Goal: Task Accomplishment & Management: Manage account settings

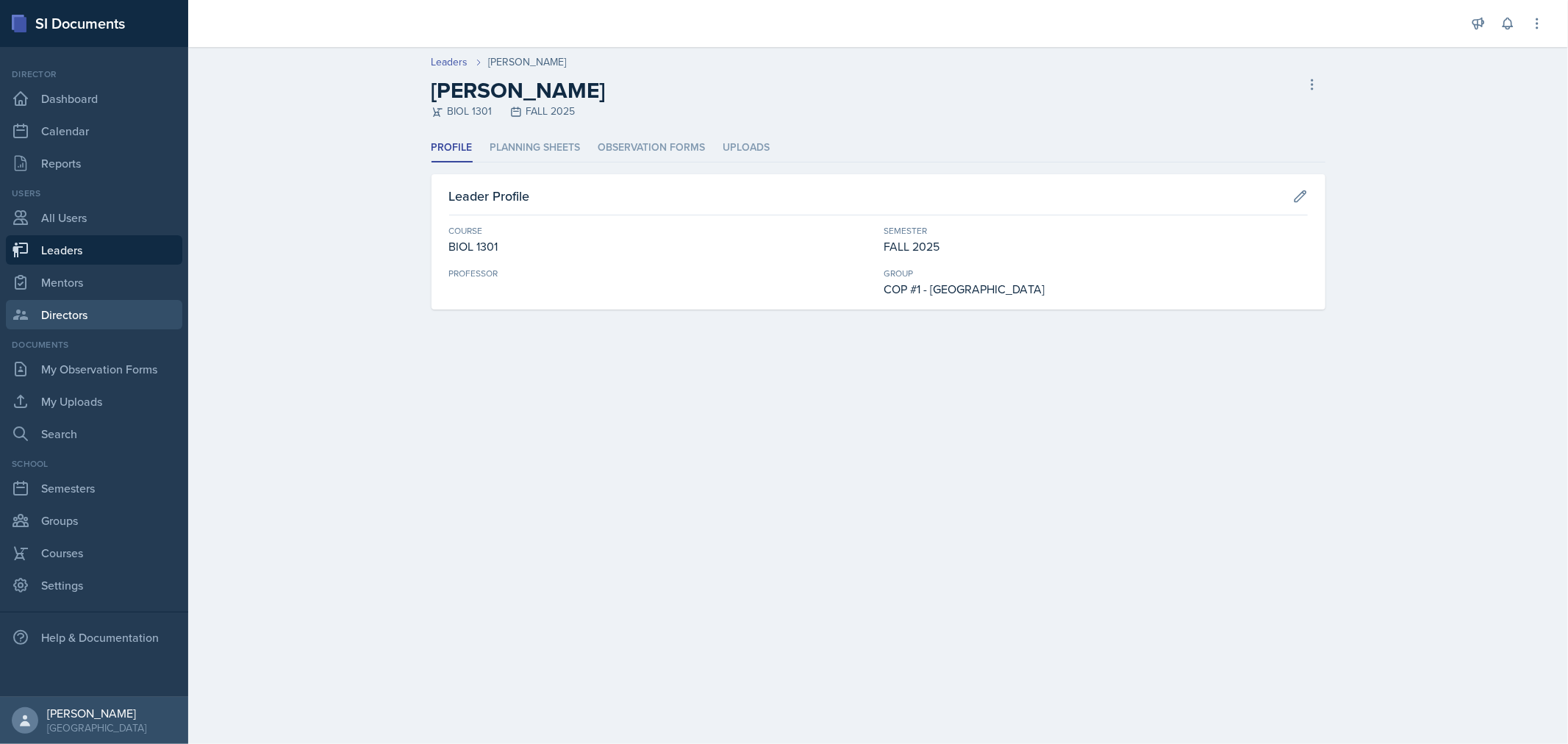
click at [64, 301] on link "Directors" at bounding box center [94, 315] width 176 height 30
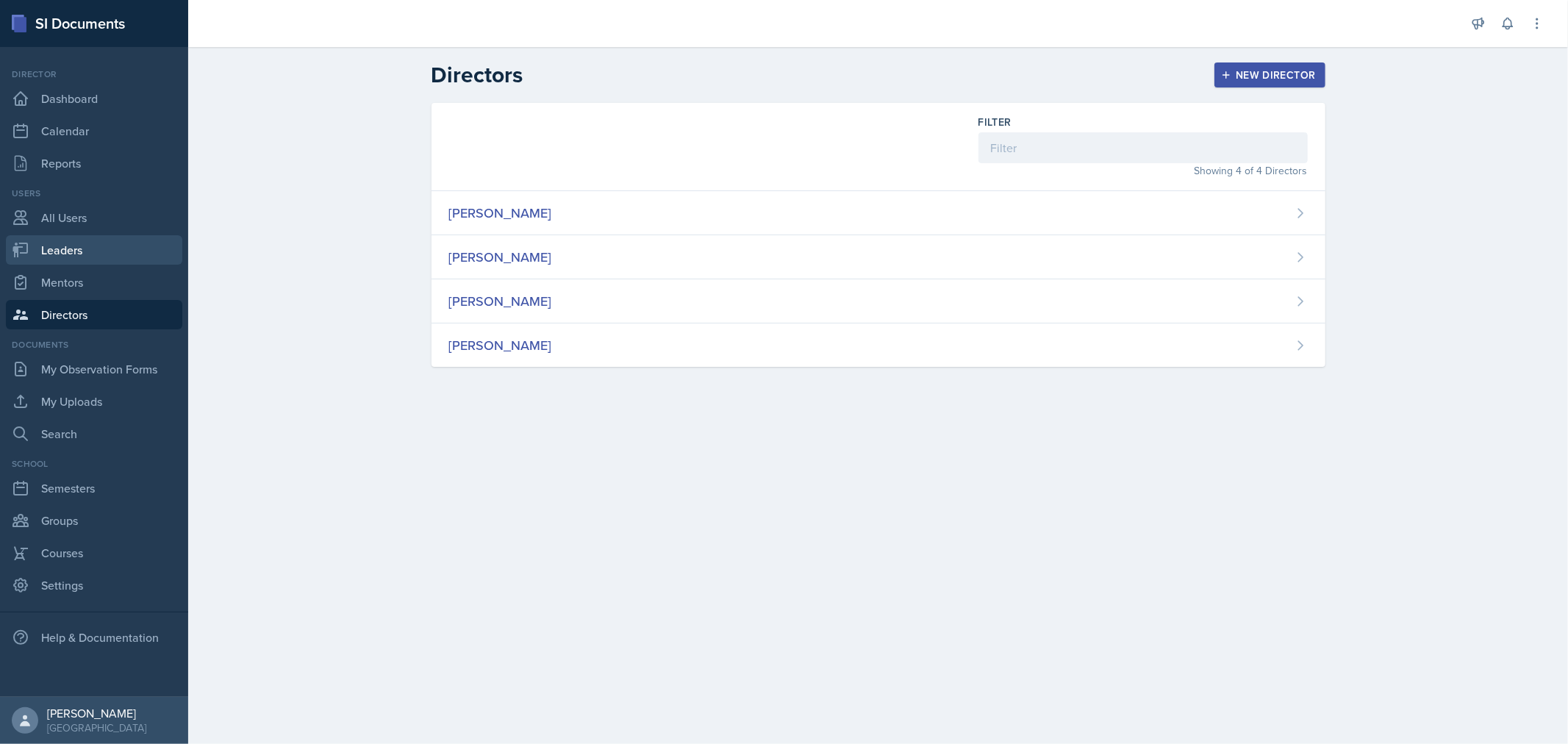
click at [56, 245] on link "Leaders" at bounding box center [94, 250] width 176 height 30
select select "0924c876-6fa7-4296-b593-7db6428ef465"
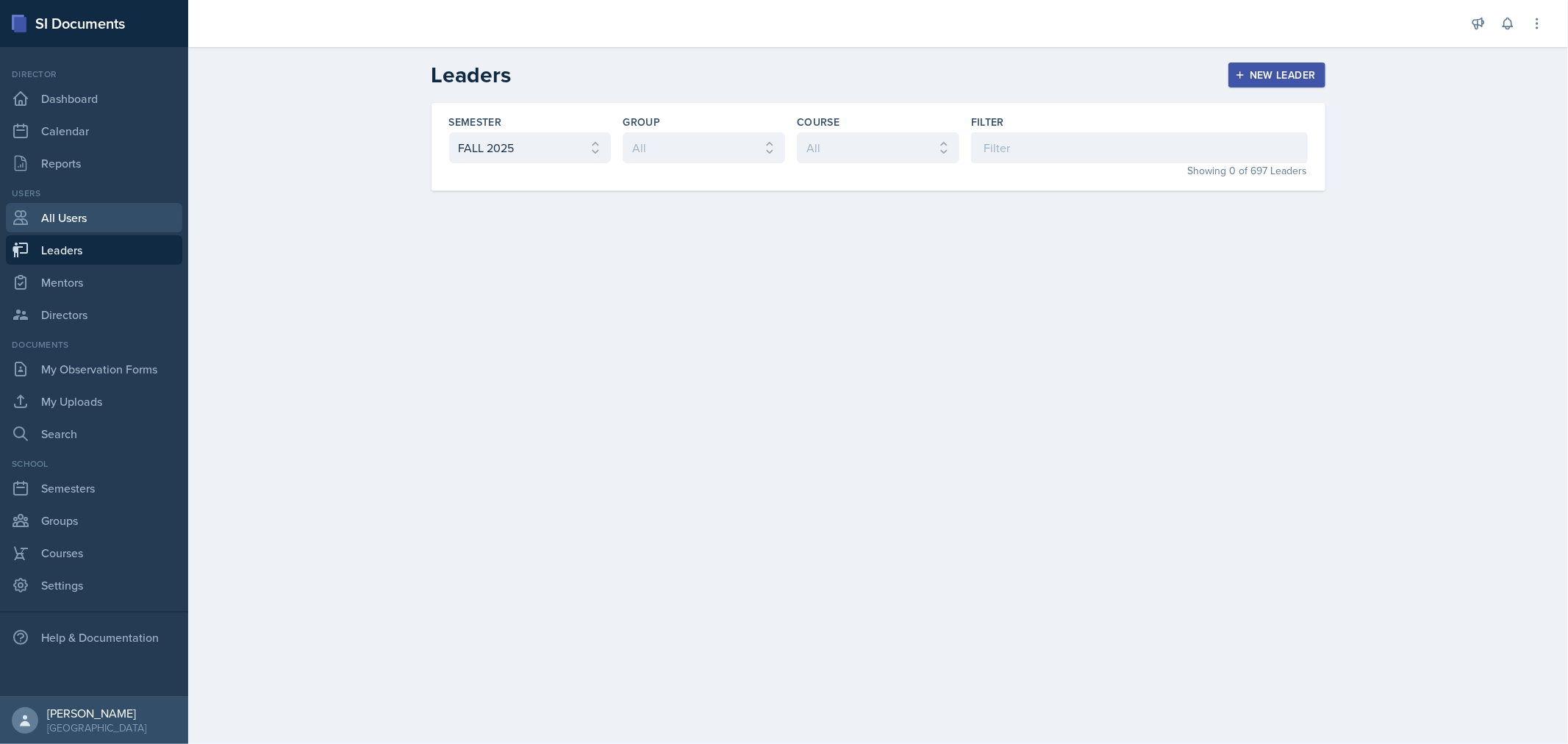
click at [69, 214] on link "All Users" at bounding box center [94, 218] width 176 height 30
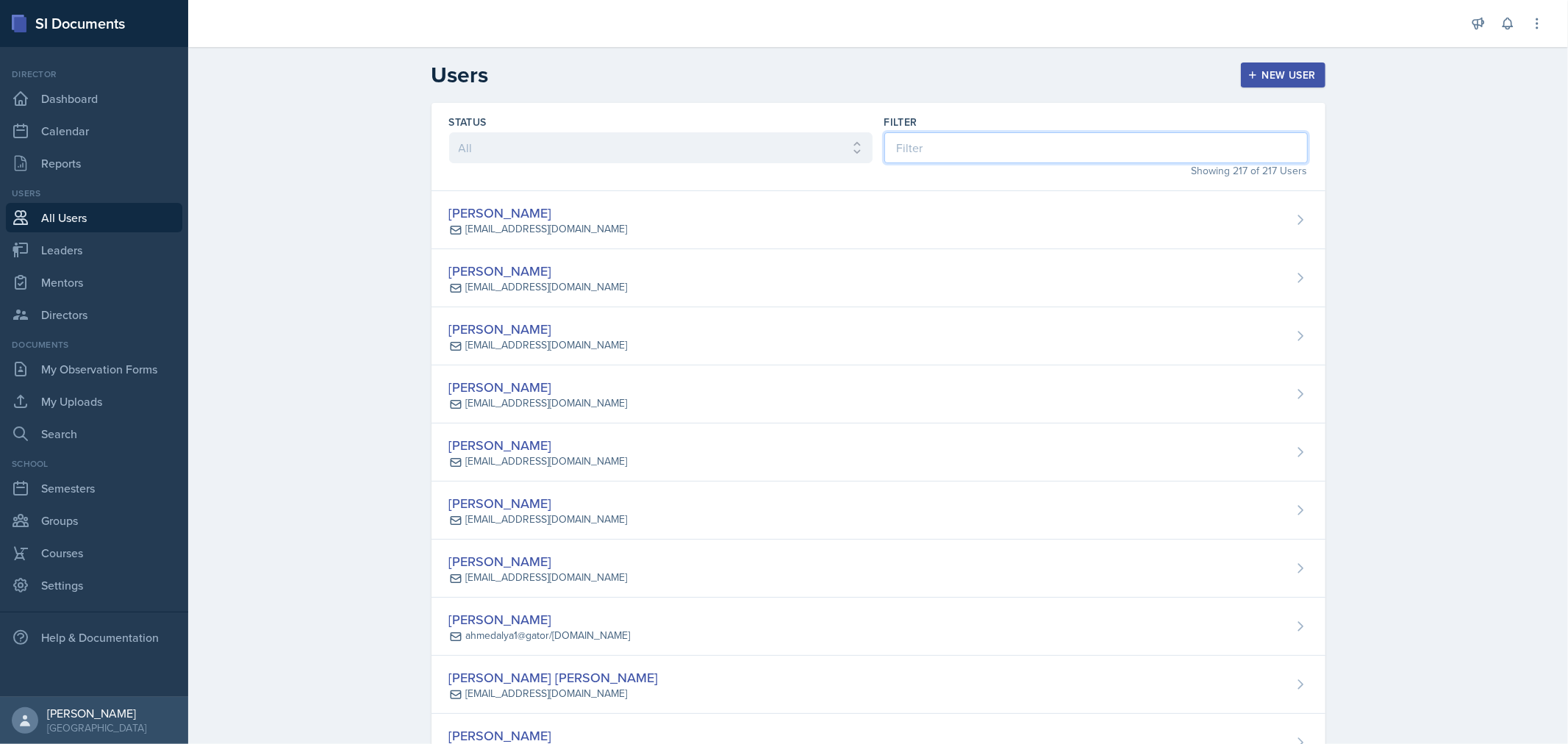
click at [960, 142] on input at bounding box center [1096, 148] width 423 height 31
click at [905, 141] on input at bounding box center [1096, 148] width 423 height 31
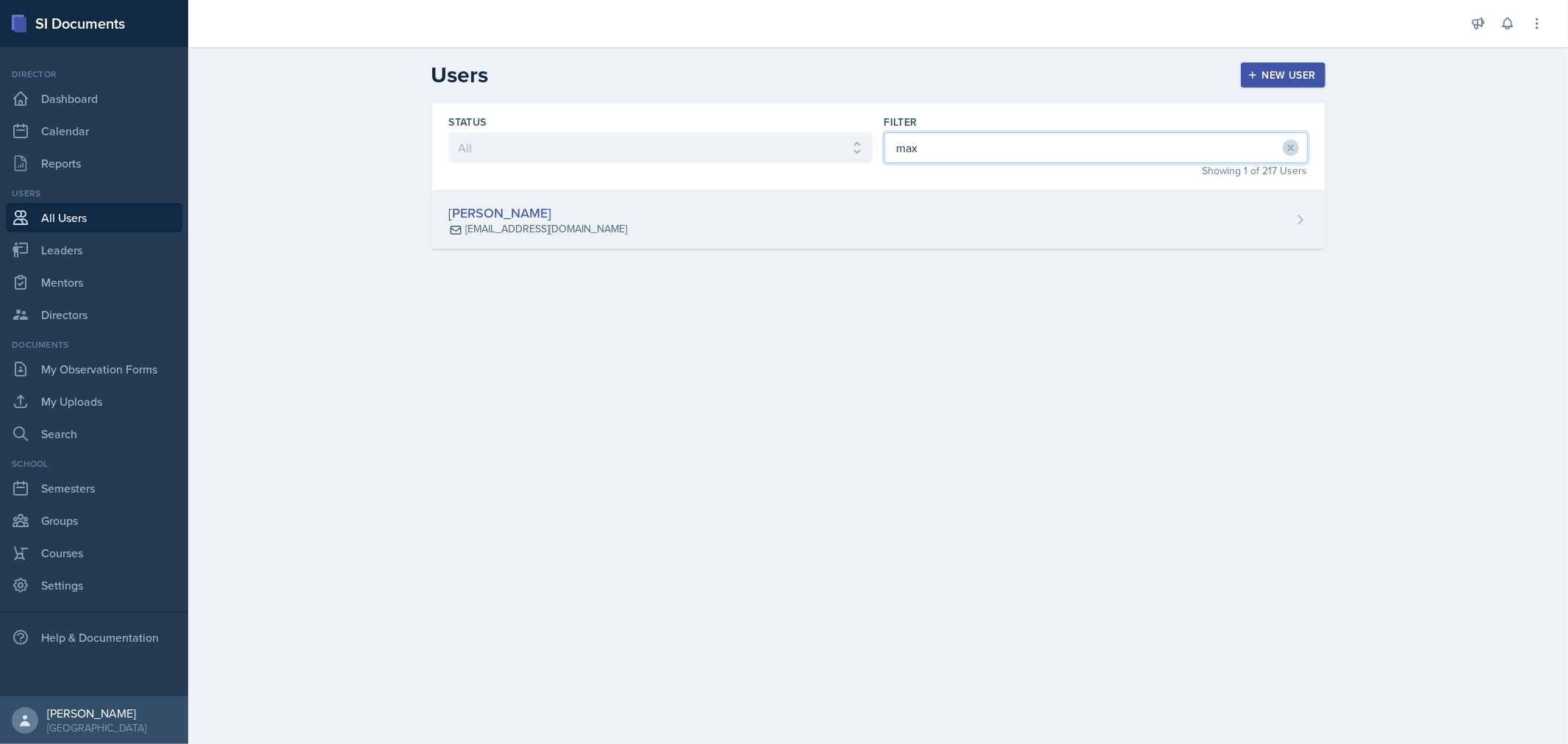
type input "max"
click at [868, 239] on div "[PERSON_NAME] [EMAIL_ADDRESS][DOMAIN_NAME]" at bounding box center [878, 220] width 894 height 58
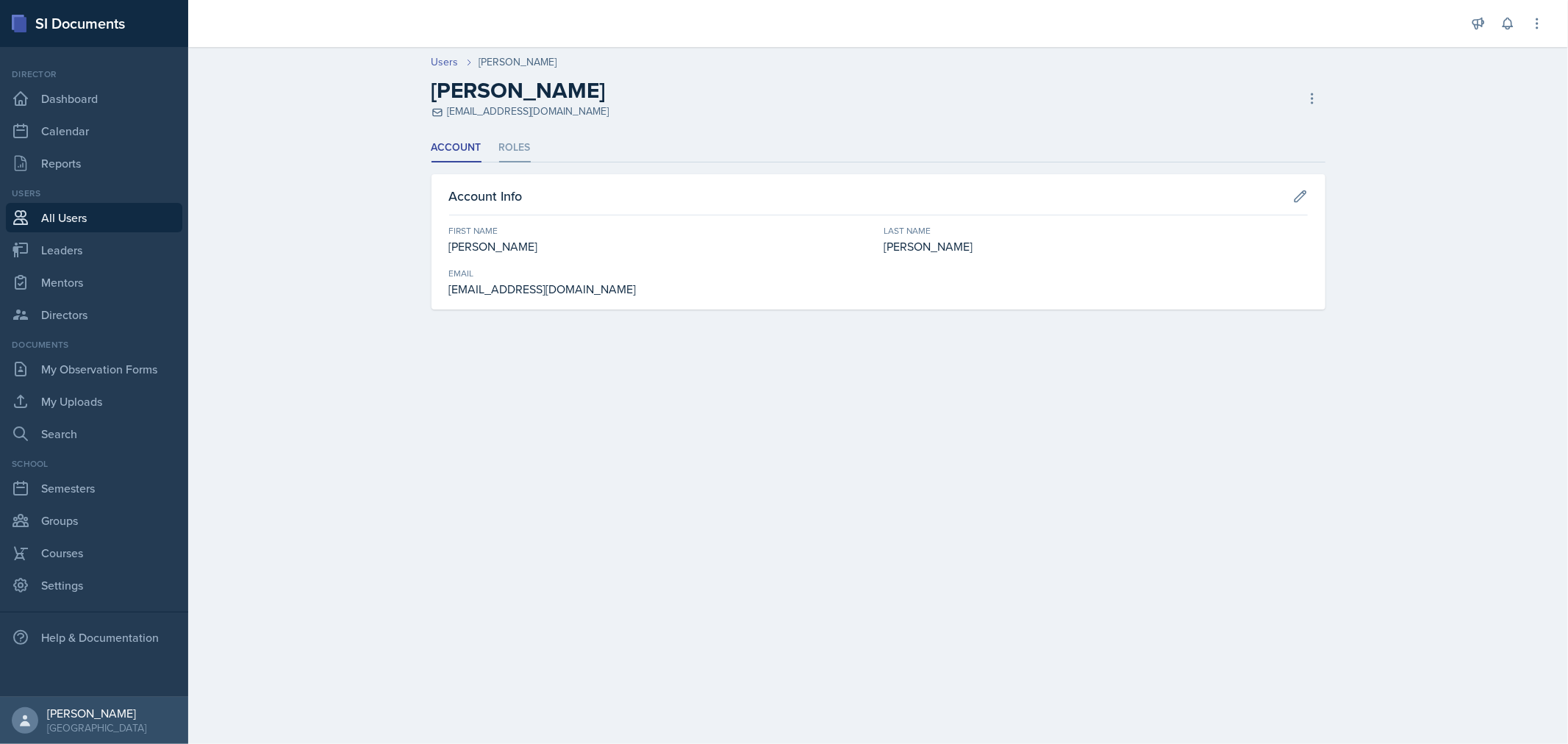
click at [515, 142] on li "Roles" at bounding box center [515, 148] width 31 height 29
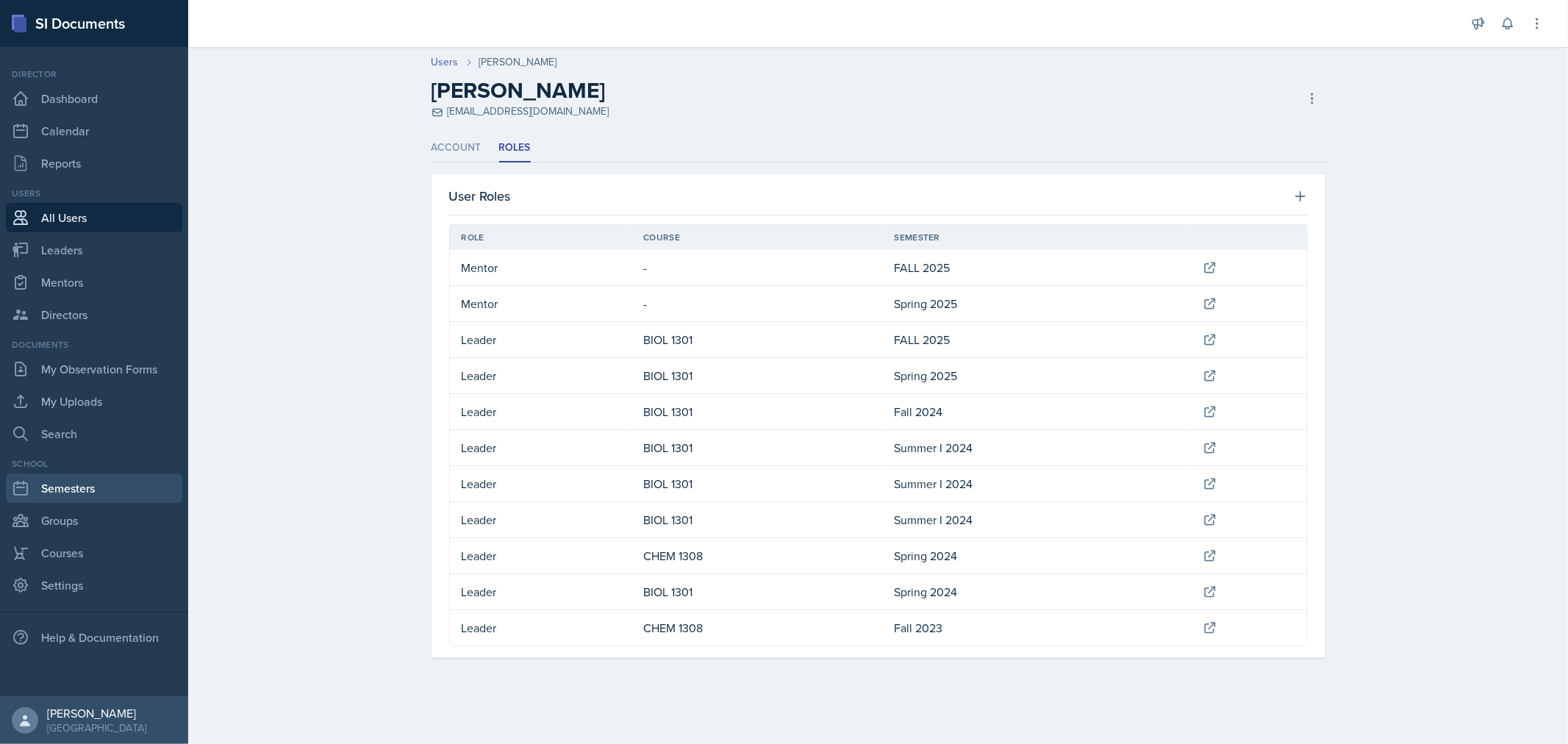
click at [76, 482] on link "Semesters" at bounding box center [94, 489] width 176 height 30
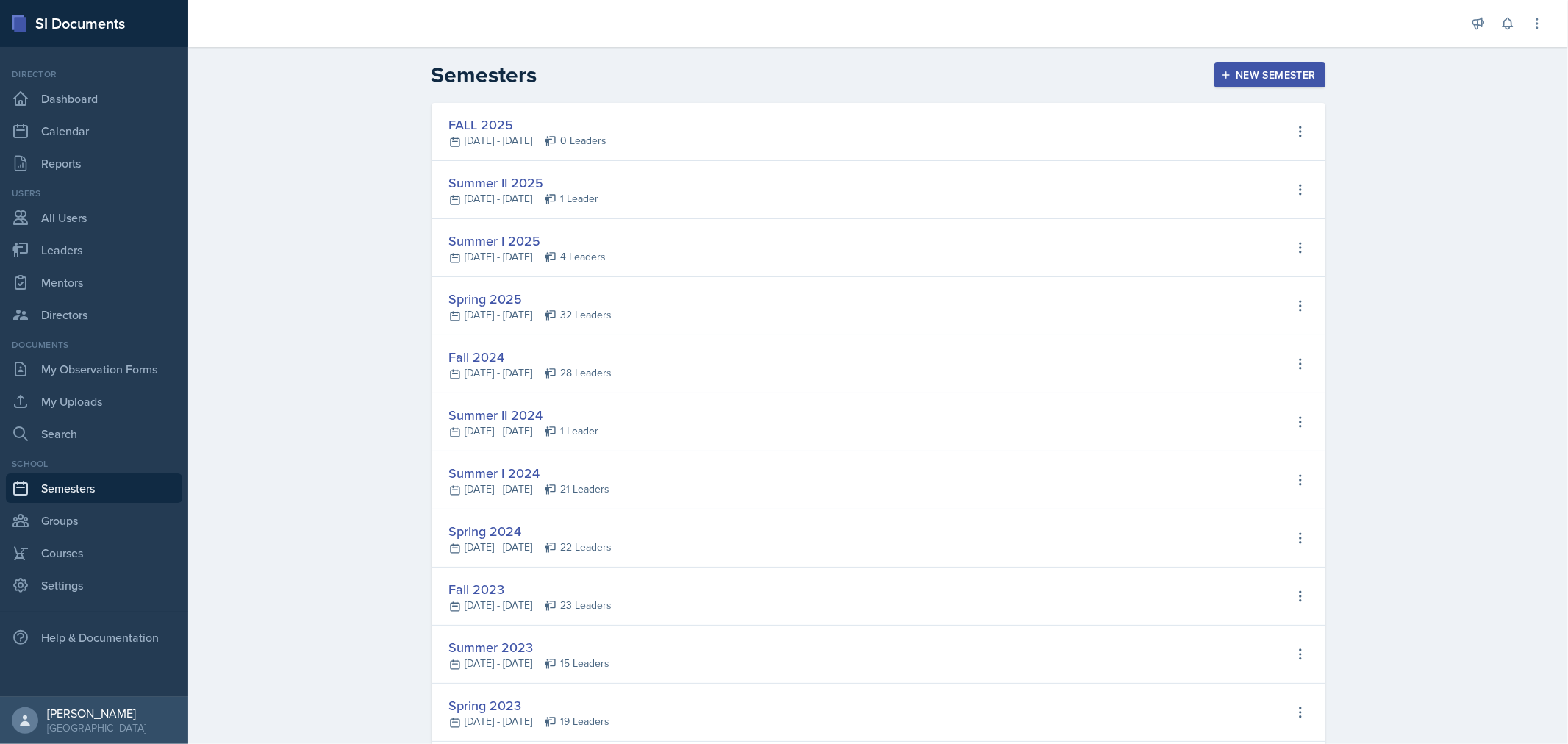
click at [483, 115] on div "FALL 2025" at bounding box center [528, 124] width 158 height 20
click at [69, 99] on link "Dashboard" at bounding box center [94, 99] width 176 height 30
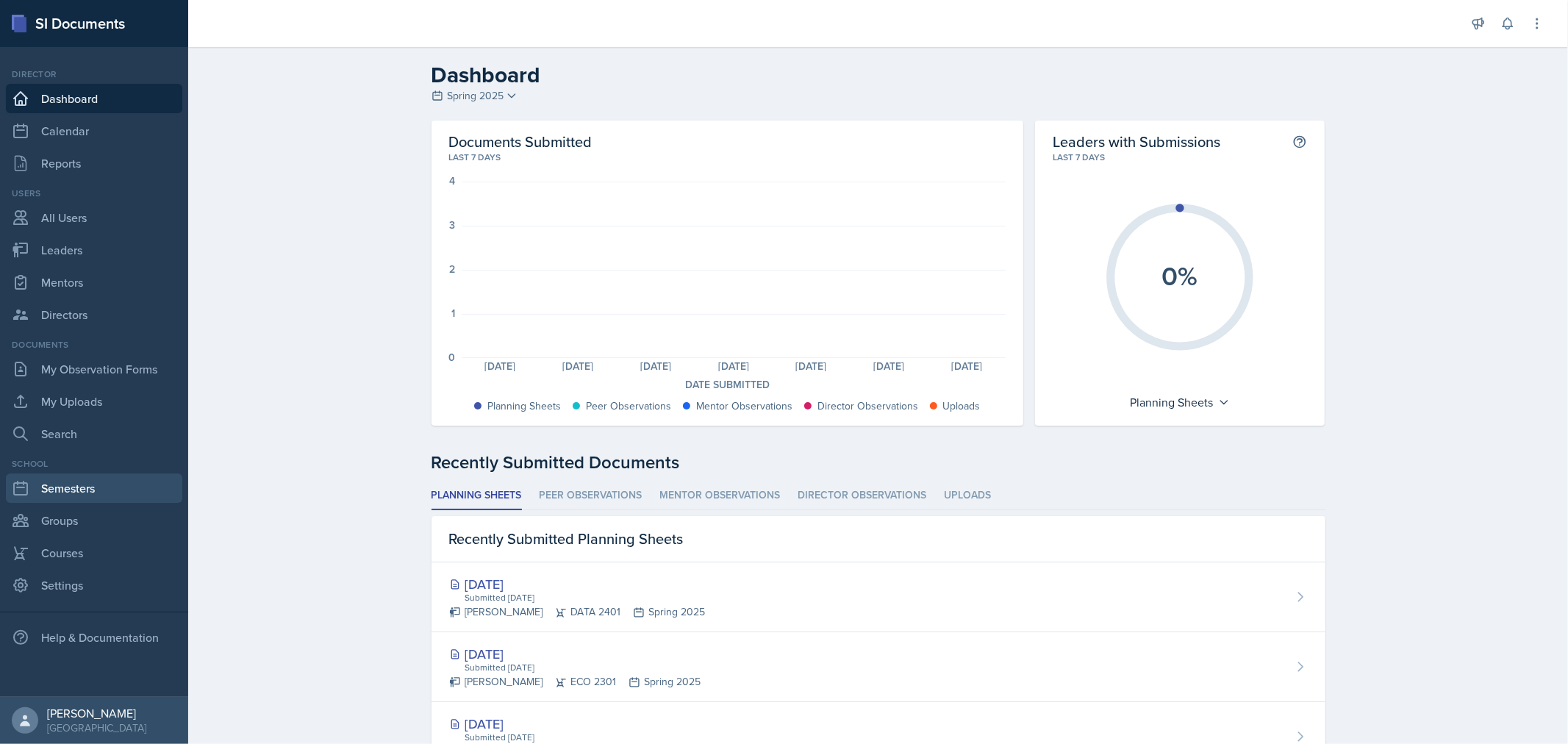
click at [59, 480] on link "Semesters" at bounding box center [94, 489] width 176 height 30
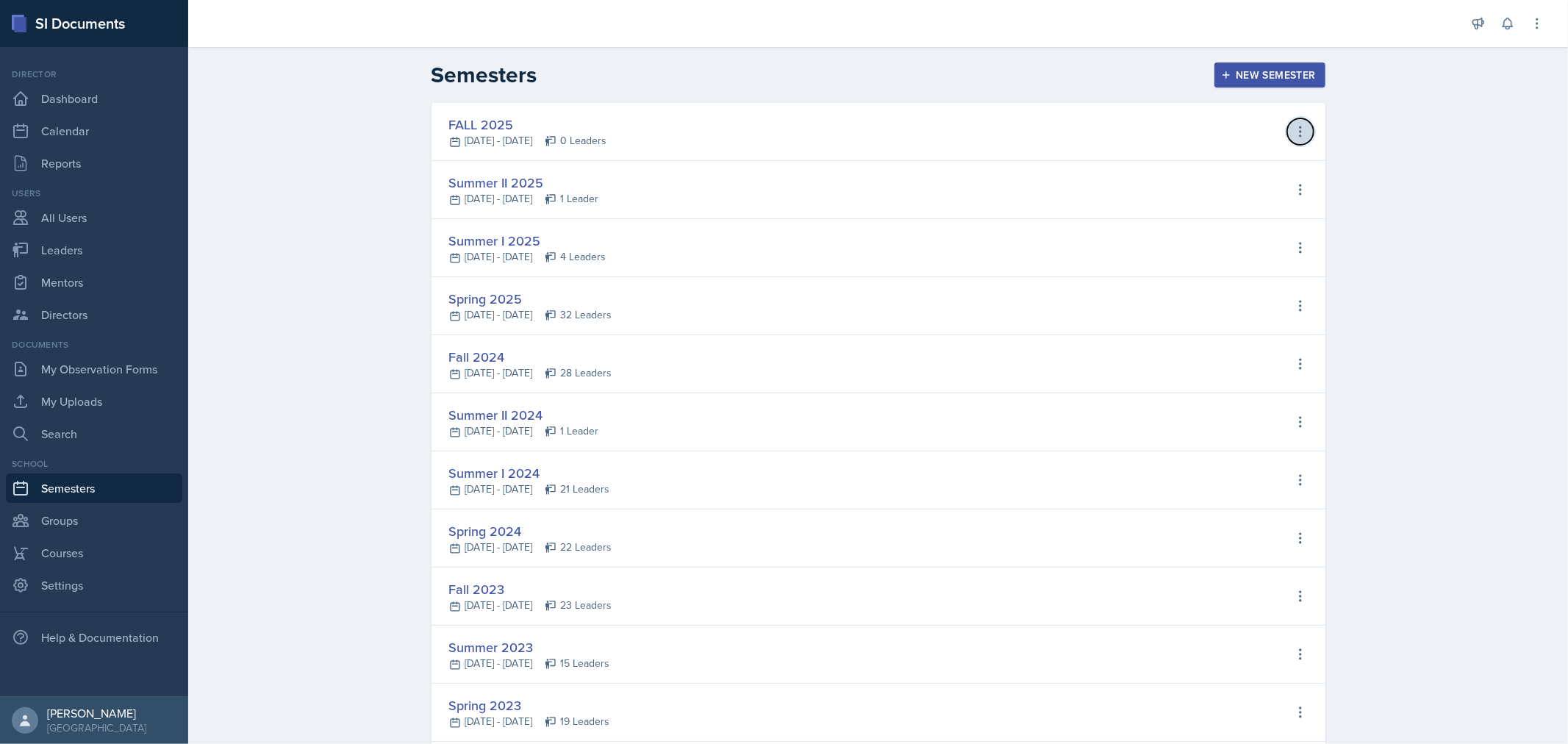
click at [1293, 130] on icon at bounding box center [1300, 131] width 15 height 15
click at [1217, 161] on div "View Leaders" at bounding box center [1237, 162] width 69 height 17
select select "0924c876-6fa7-4296-b593-7db6428ef465"
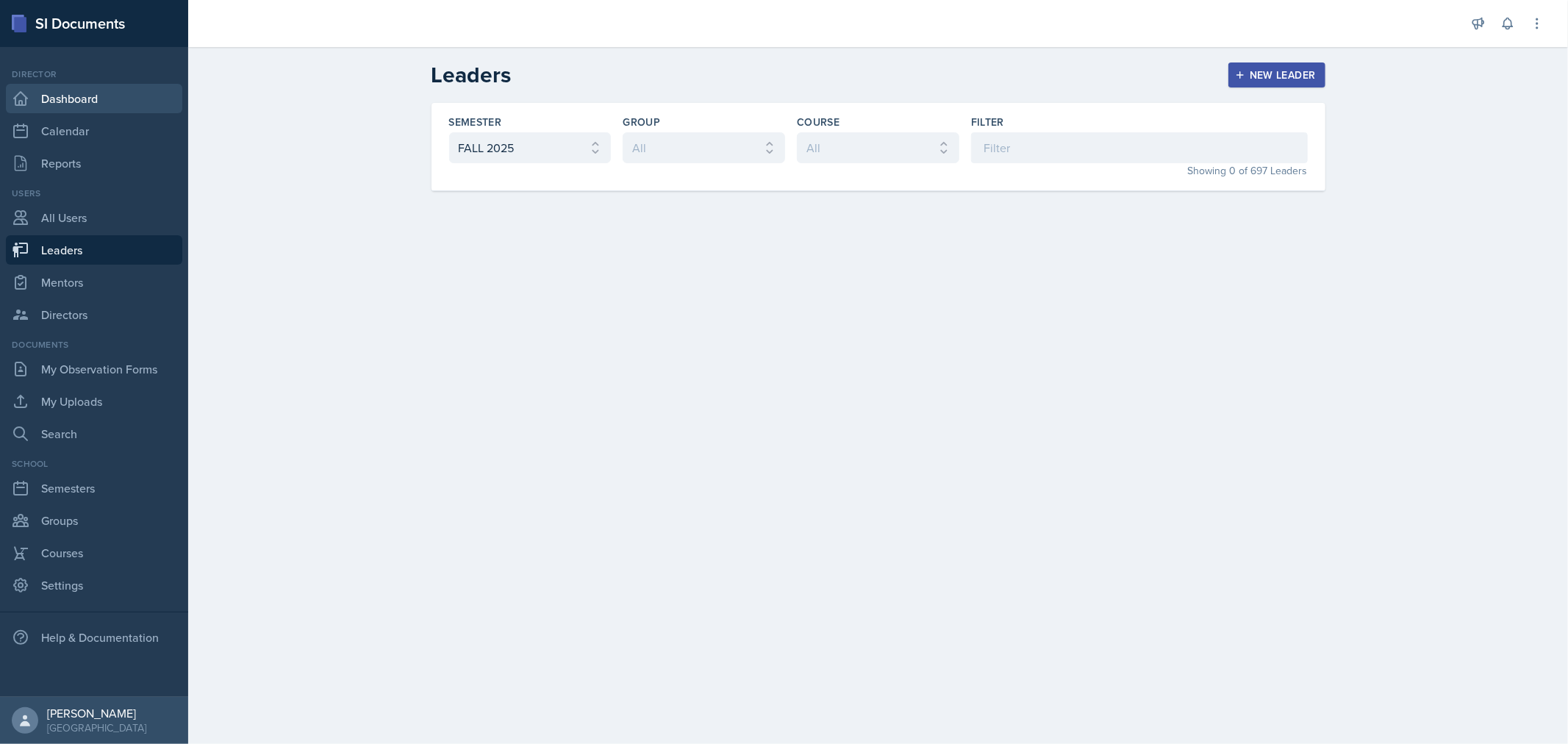
click at [82, 89] on link "Dashboard" at bounding box center [94, 99] width 176 height 30
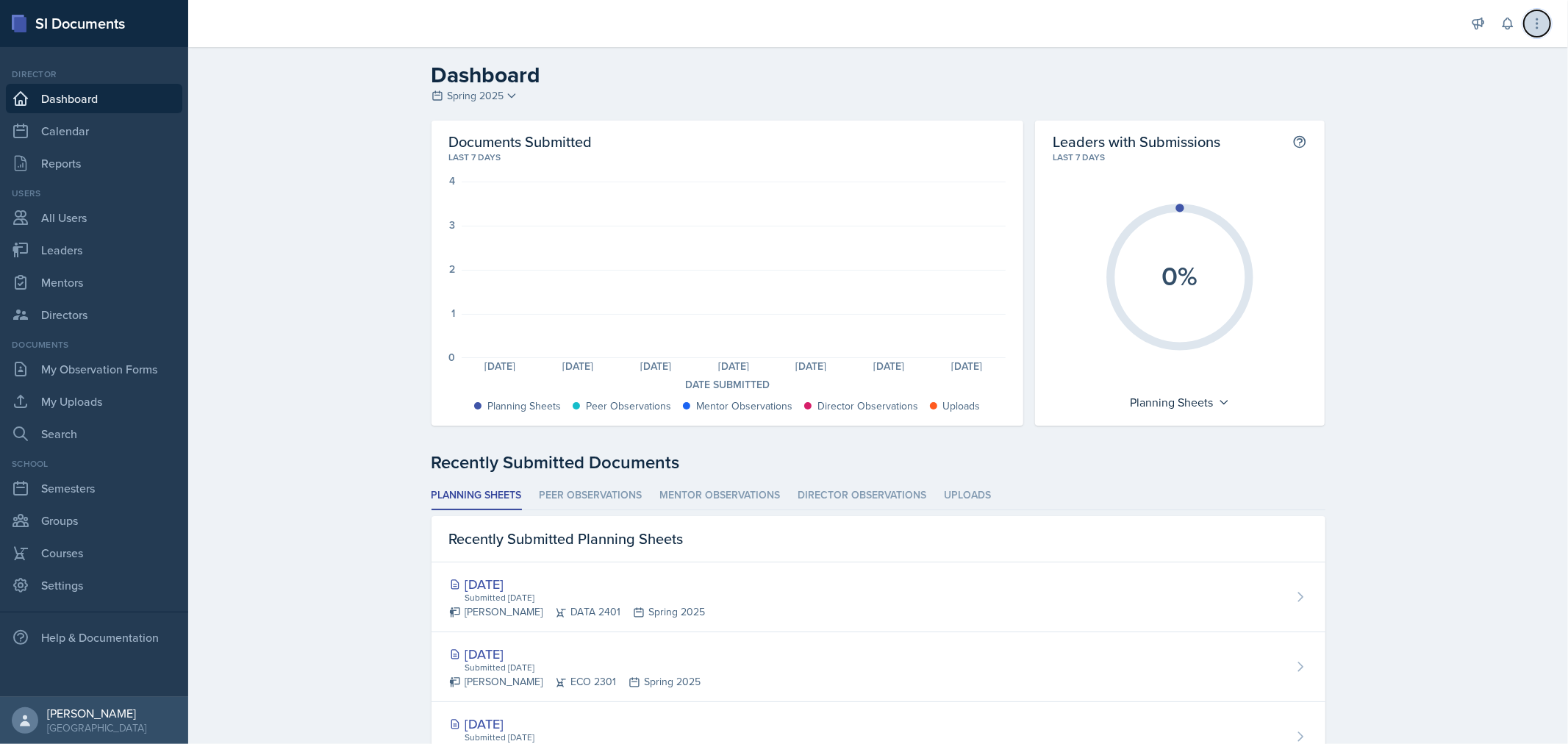
click at [1539, 30] on icon at bounding box center [1537, 23] width 15 height 15
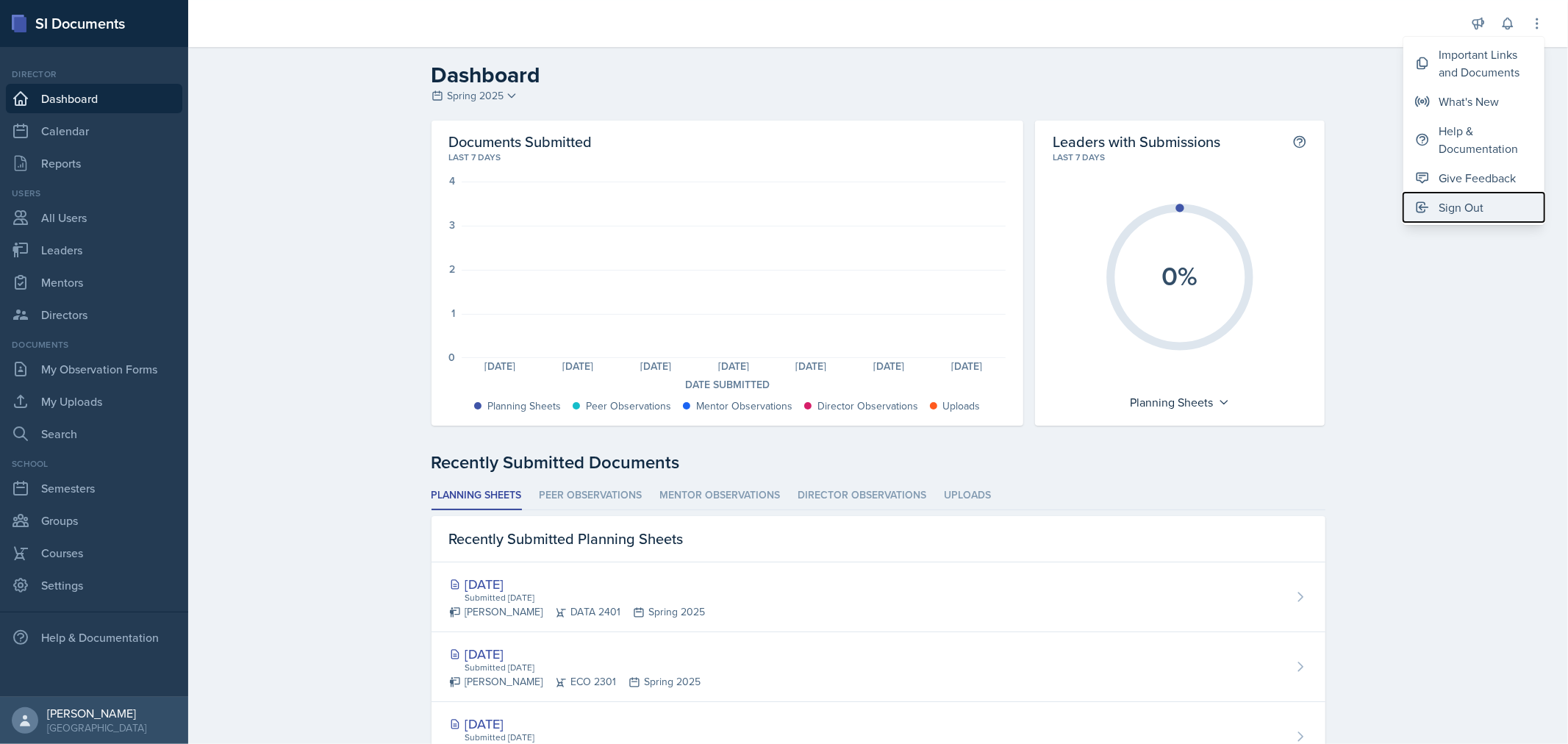
click at [1474, 214] on div "Sign Out" at bounding box center [1461, 207] width 45 height 17
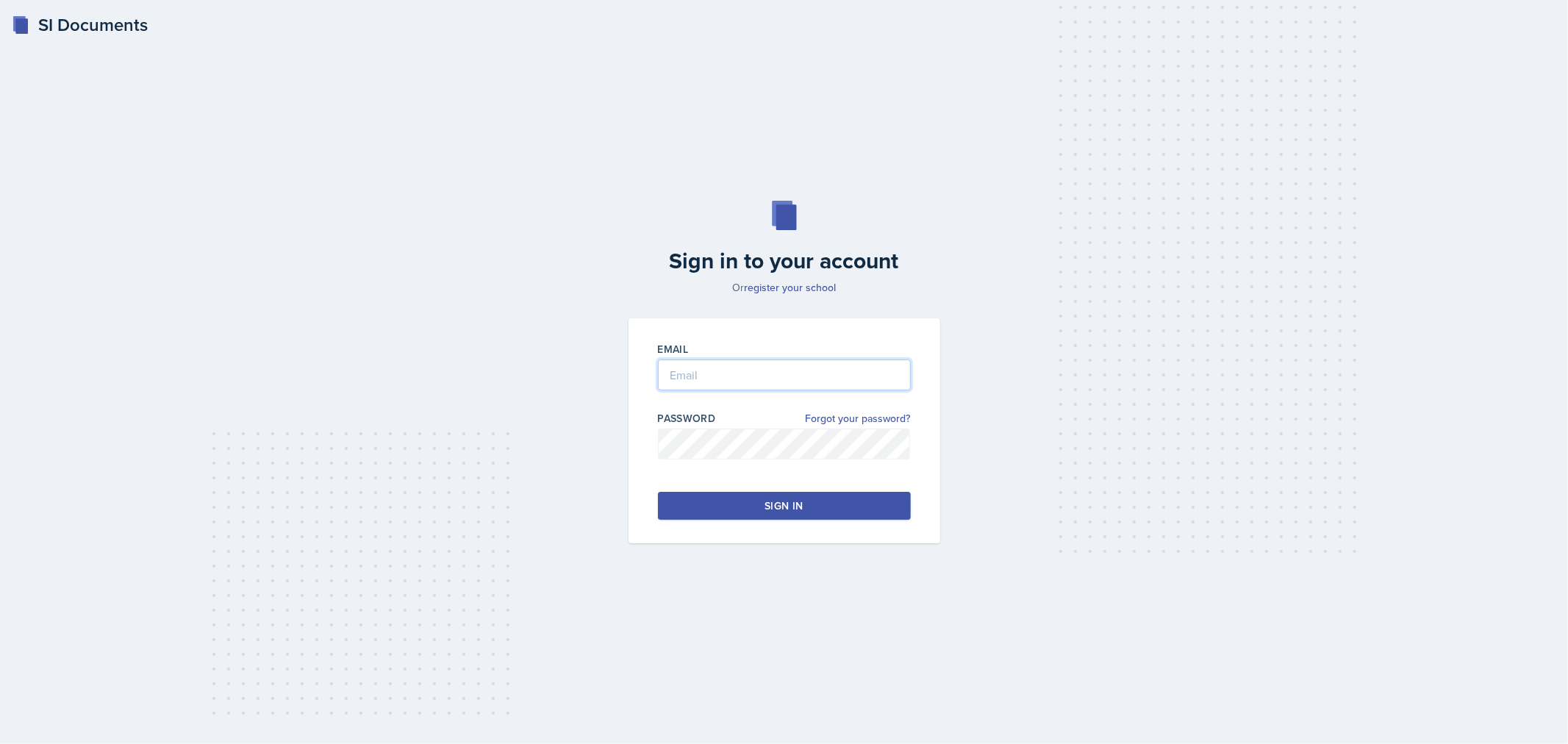
click at [747, 383] on input "email" at bounding box center [784, 375] width 253 height 31
type input "[EMAIL_ADDRESS][DOMAIN_NAME]"
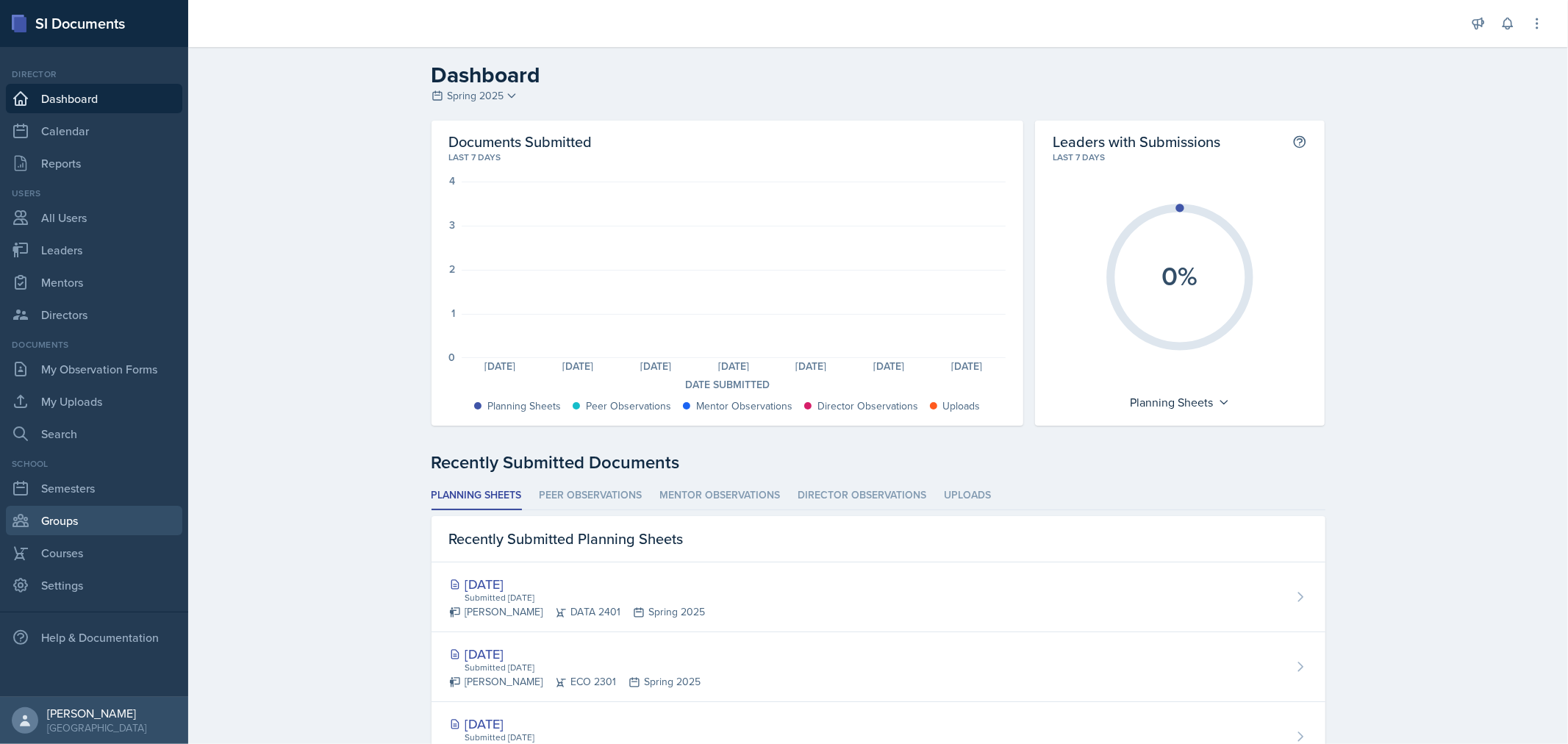
click at [64, 521] on link "Groups" at bounding box center [94, 521] width 176 height 30
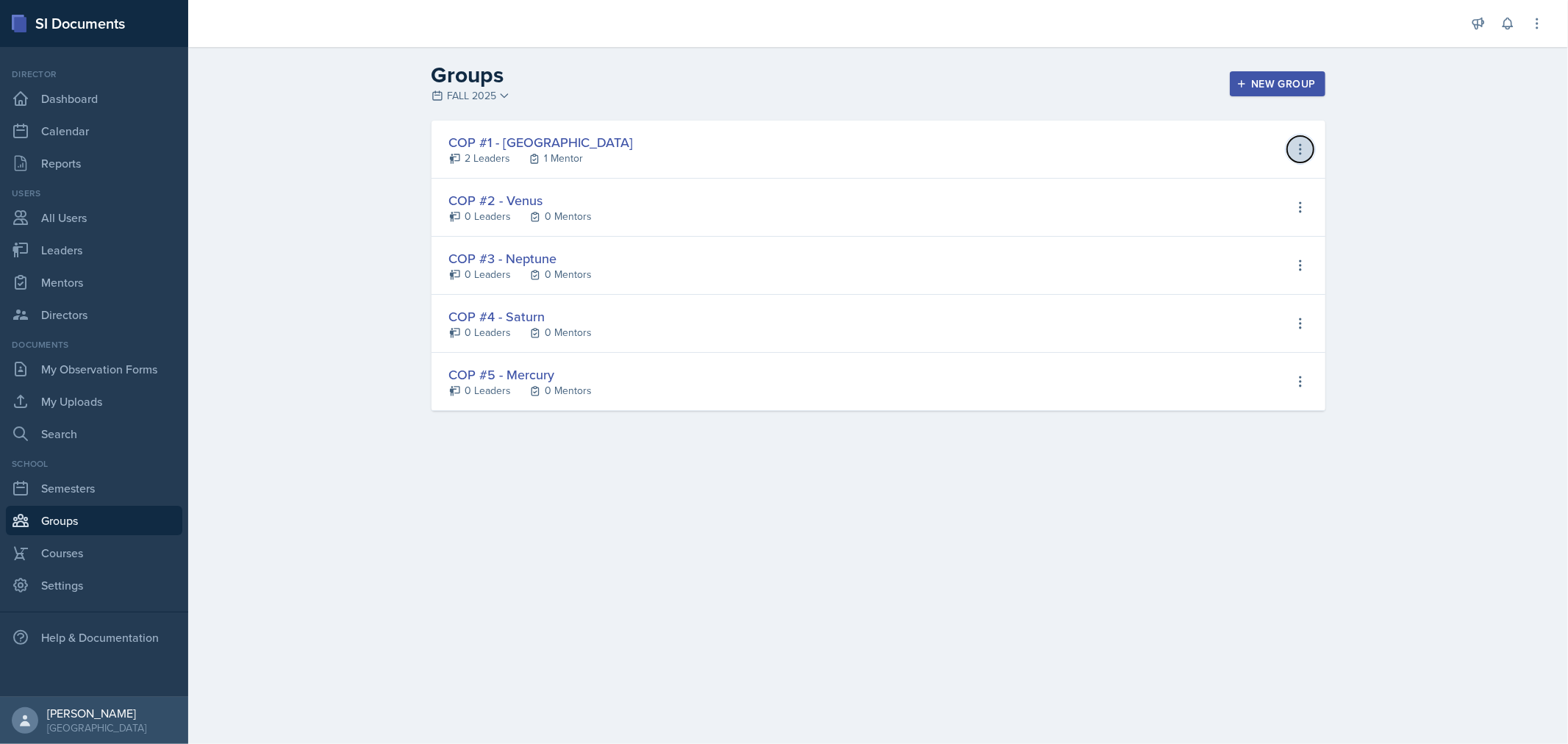
click at [1311, 148] on button at bounding box center [1300, 149] width 26 height 26
click at [1234, 243] on div "Edit Group" at bounding box center [1229, 239] width 55 height 17
type input "COP #1 - [GEOGRAPHIC_DATA]"
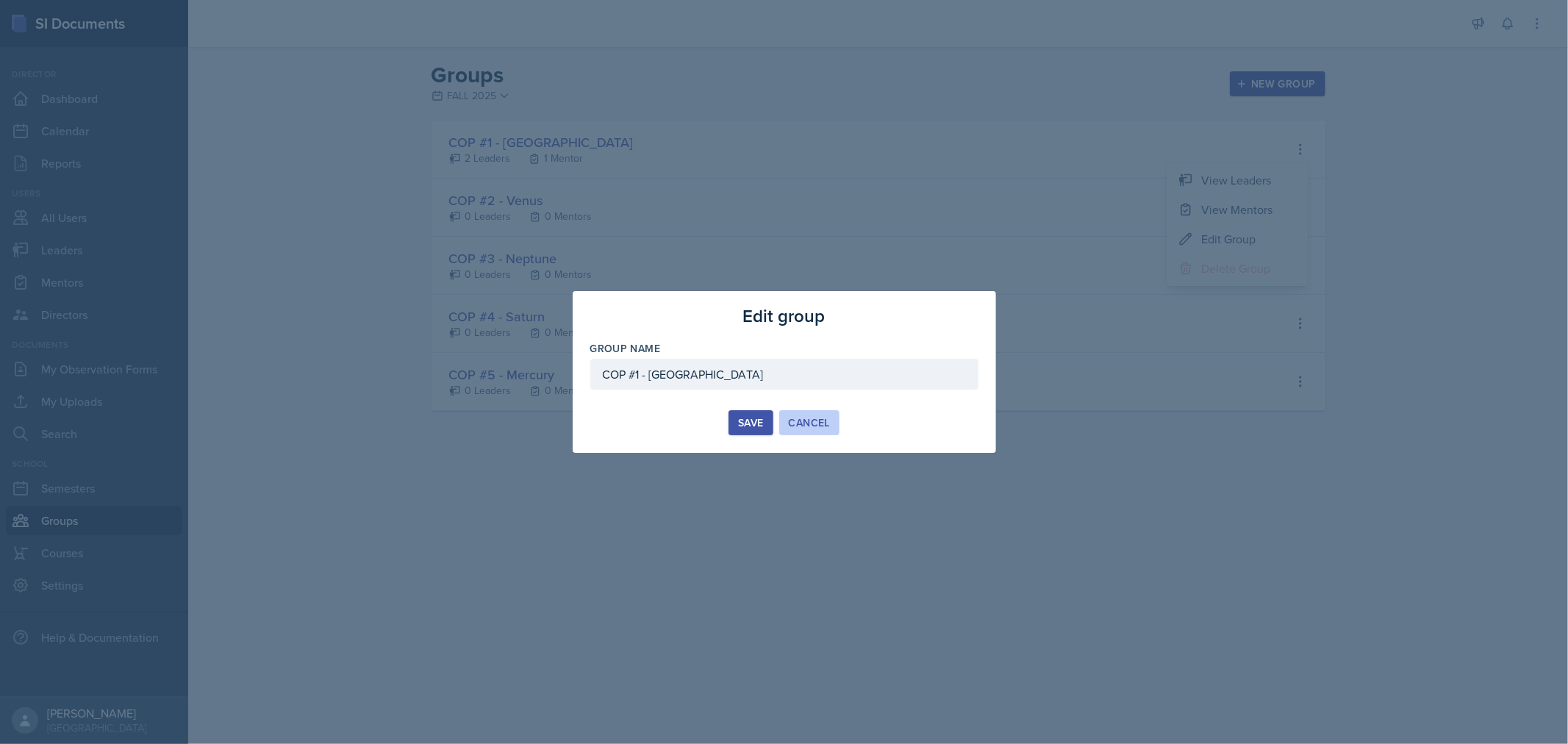
click at [806, 428] on div "Cancel" at bounding box center [809, 423] width 41 height 12
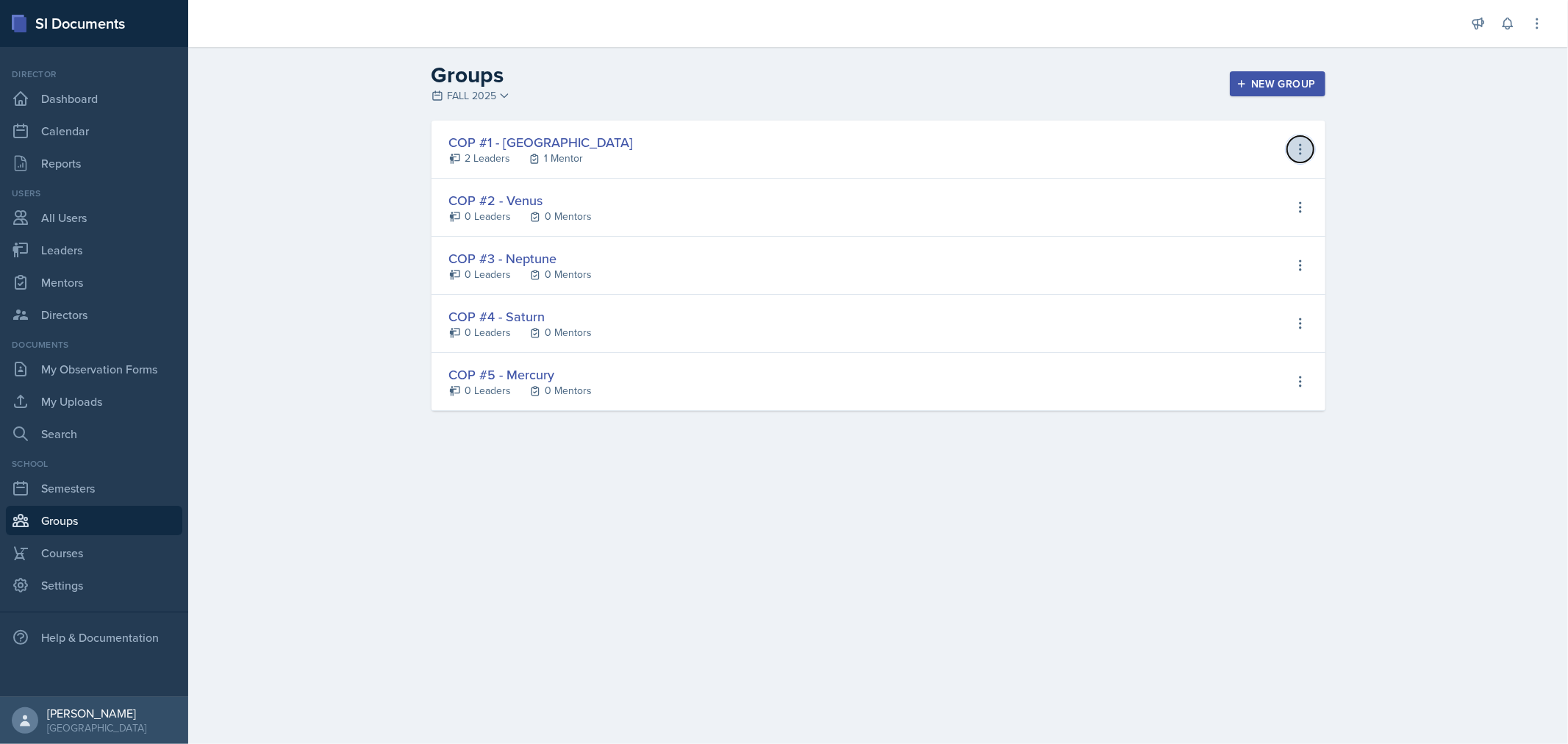
click at [1303, 146] on icon at bounding box center [1300, 149] width 15 height 15
click at [1247, 184] on div "View Leaders" at bounding box center [1237, 180] width 69 height 17
select select "0924c876-6fa7-4296-b593-7db6428ef465"
select select "6d06ddae-fe75-4f9f-bac4-f3b2e950d318"
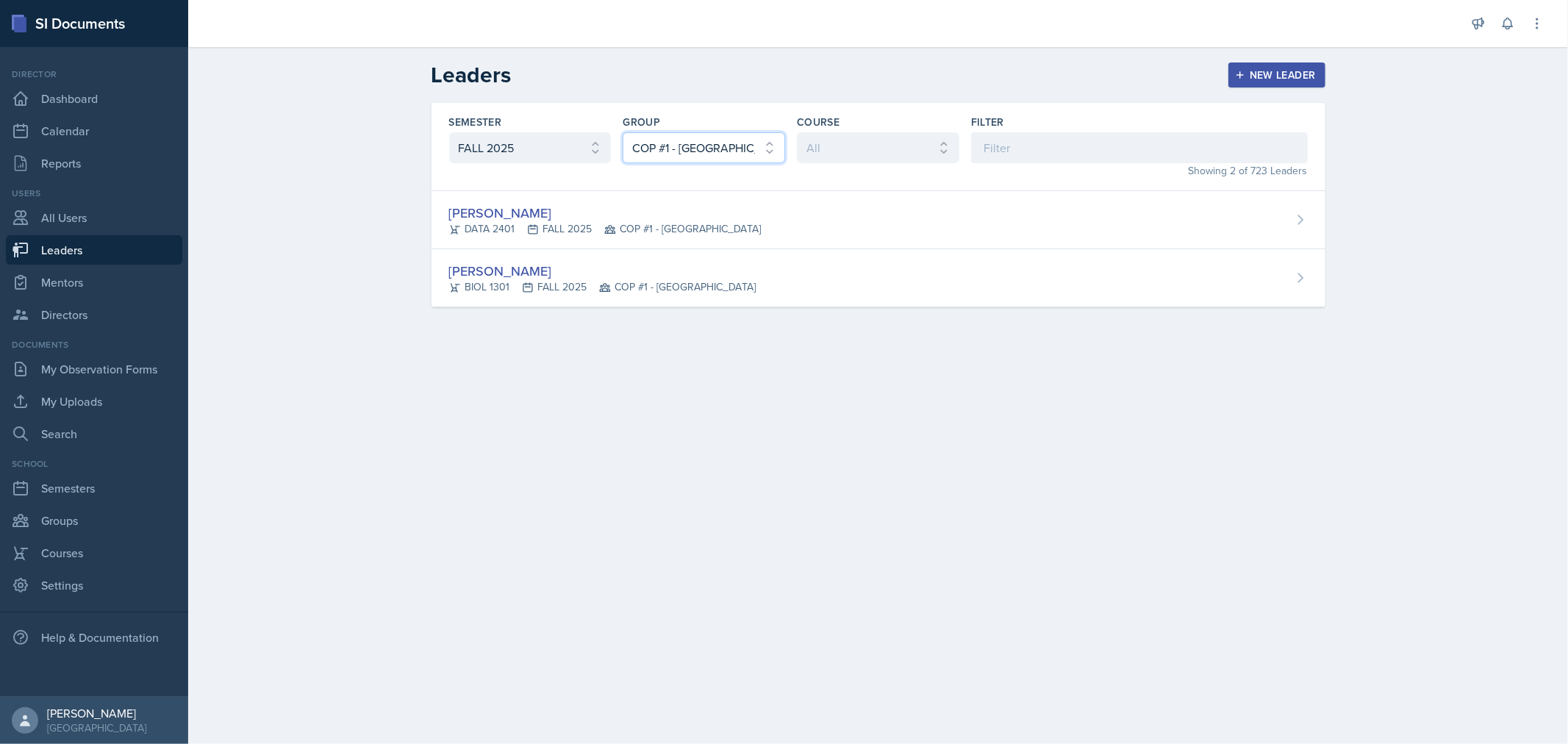
click at [767, 144] on select "All COP #2 - Venus COP #4 - Saturn COP #1 - Mars COP #3 - Neptune COP #5 - Merc…" at bounding box center [704, 148] width 162 height 31
select select
click at [623, 132] on select "All COP #2 - Venus COP #4 - Saturn COP #1 - Mars COP #3 - Neptune COP #5 - Merc…" at bounding box center [704, 148] width 162 height 31
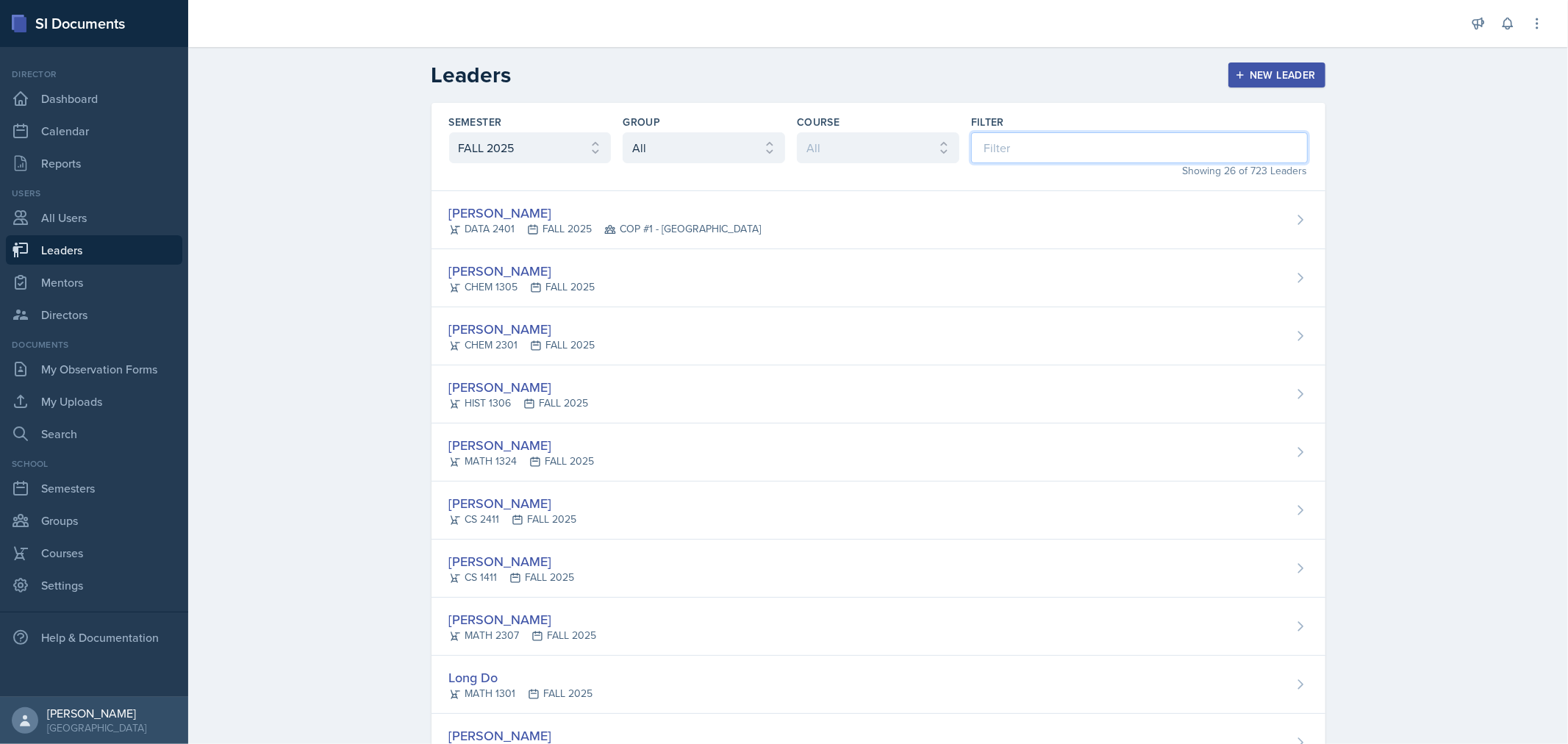
click at [1052, 148] on input at bounding box center [1139, 148] width 337 height 31
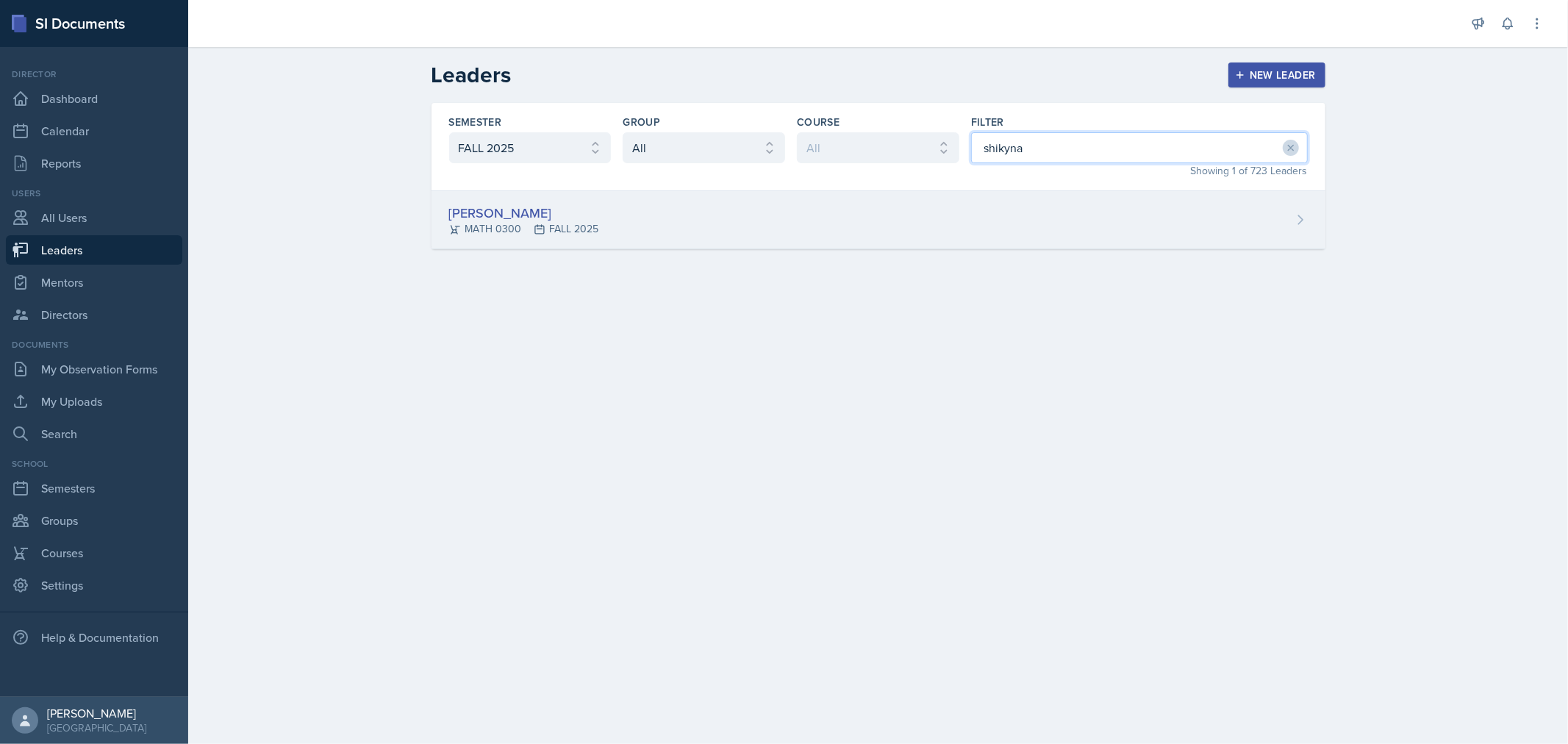
type input "shikyna"
click at [489, 207] on div "[PERSON_NAME]" at bounding box center [524, 213] width 150 height 20
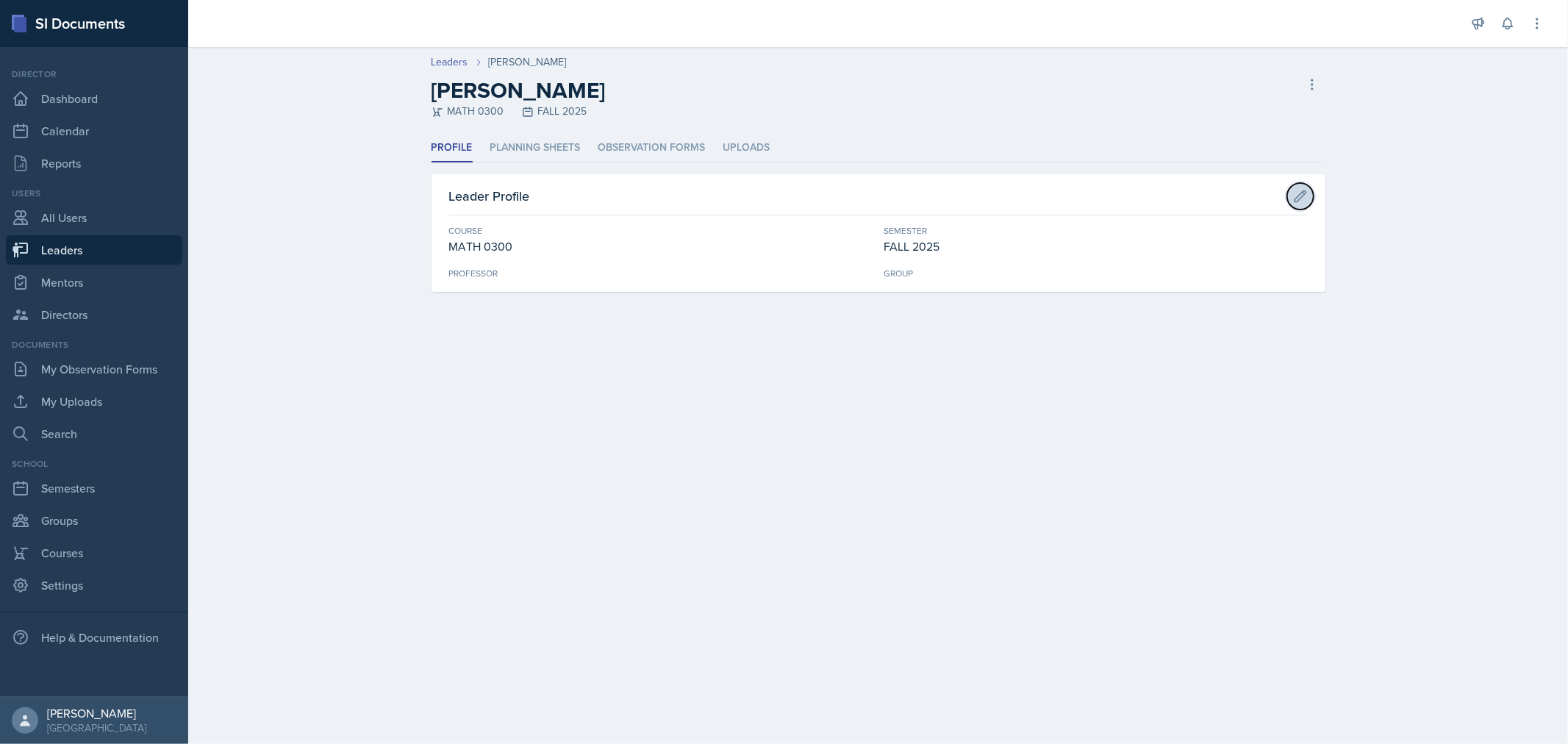
click at [1305, 199] on icon at bounding box center [1300, 196] width 15 height 15
select select "1533e435-e0aa-45a5-aa15-47b6ea268a05"
select select "0924c876-6fa7-4296-b593-7db6428ef465"
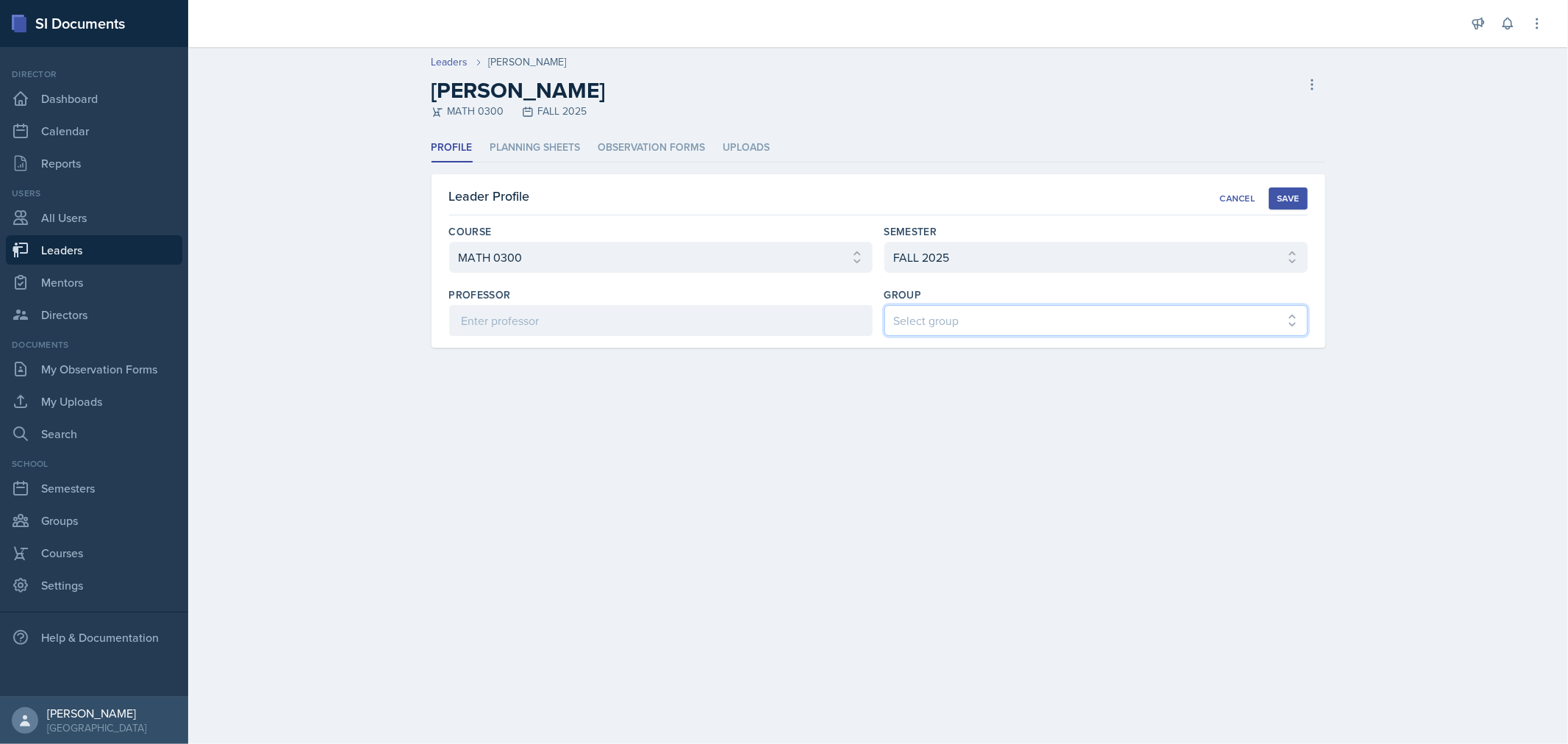
click at [985, 332] on select "Select group COP #1 - Mars COP #2 - Venus COP #3 - Neptune COP #4 - Saturn COP …" at bounding box center [1096, 321] width 423 height 31
select select "6d06ddae-fe75-4f9f-bac4-f3b2e950d318"
click at [884, 306] on select "Select group COP #1 - Mars COP #2 - Venus COP #3 - Neptune COP #4 - Saturn COP …" at bounding box center [1096, 321] width 423 height 31
click at [1283, 194] on div "Save" at bounding box center [1288, 199] width 22 height 12
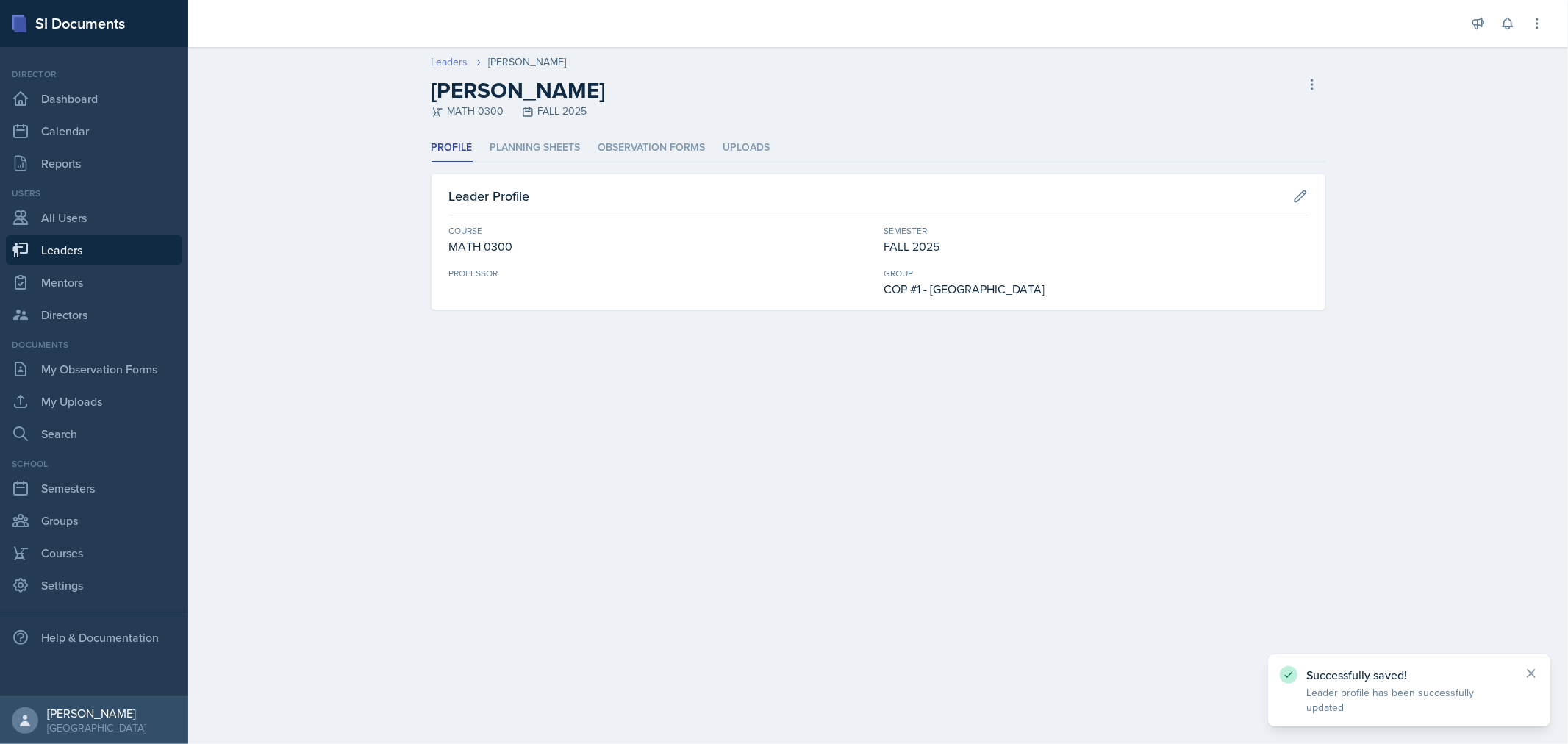
click at [459, 68] on link "Leaders" at bounding box center [449, 63] width 36 height 16
select select "0924c876-6fa7-4296-b593-7db6428ef465"
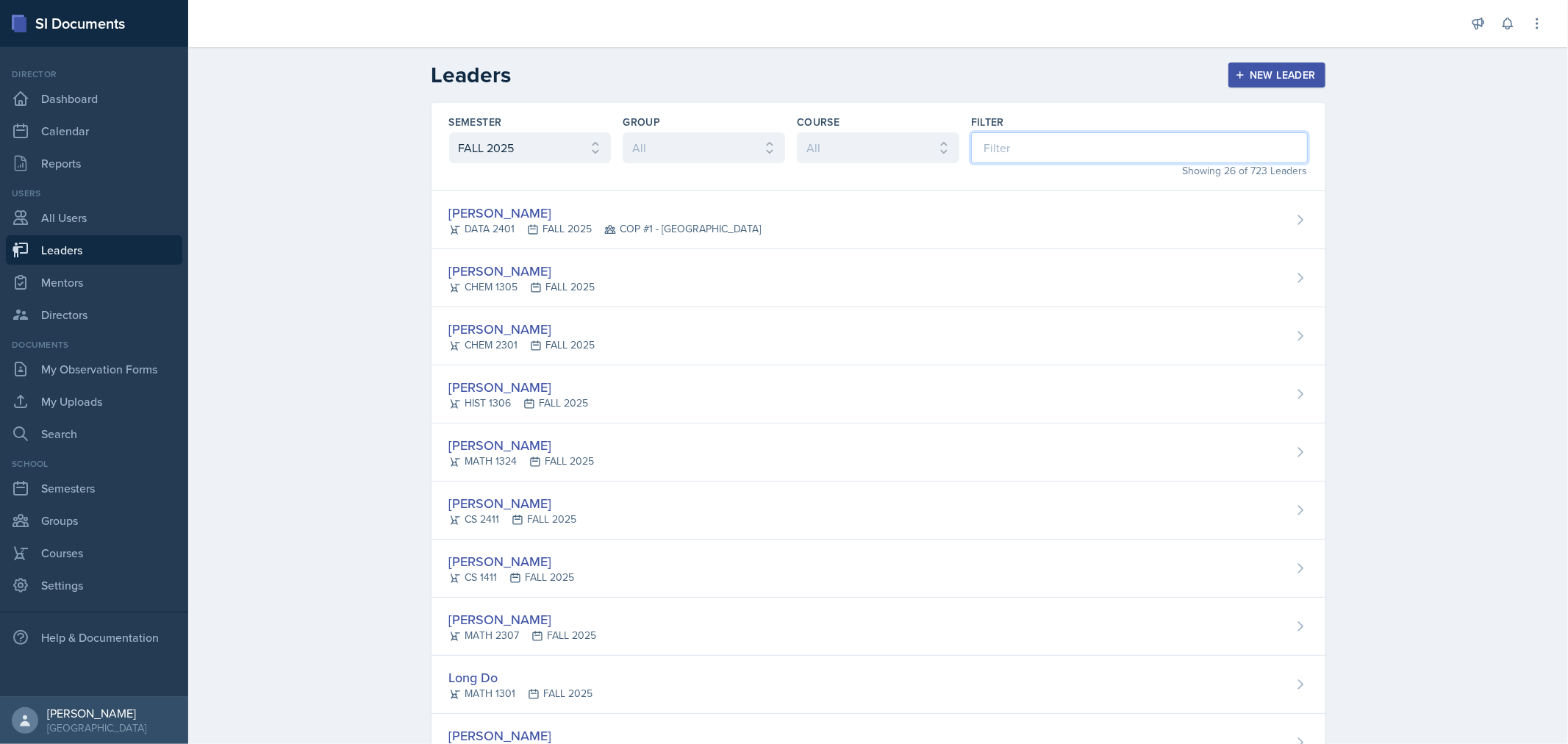
click at [991, 142] on input at bounding box center [1139, 148] width 337 height 31
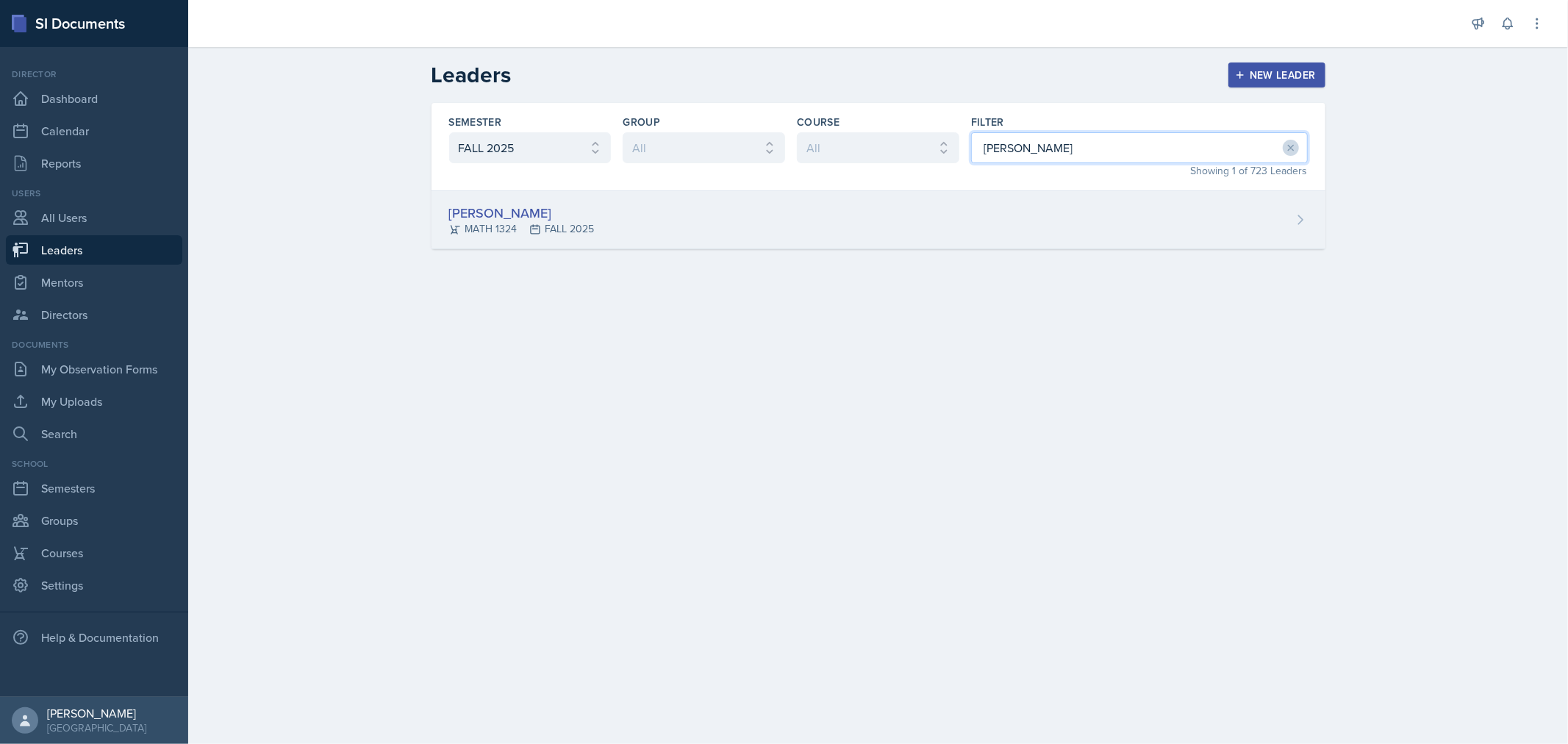
type input "[PERSON_NAME]"
click at [876, 206] on div "[PERSON_NAME] MATH 1324 FALL 2025" at bounding box center [878, 220] width 894 height 58
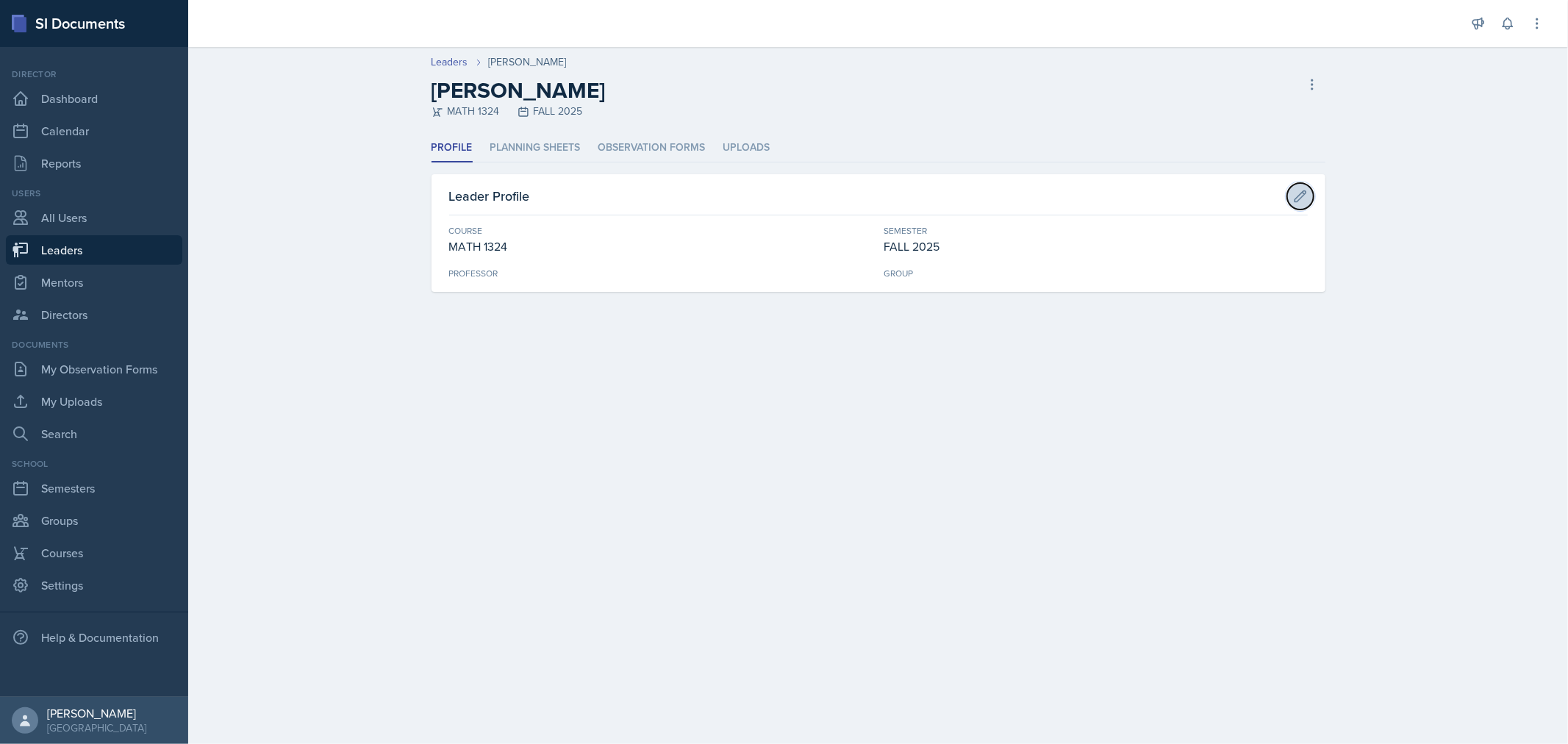
click at [1296, 195] on icon at bounding box center [1300, 196] width 15 height 15
select select "543a2879-fcd4-48a5-8d4d-f277b31bce40"
select select "0924c876-6fa7-4296-b593-7db6428ef465"
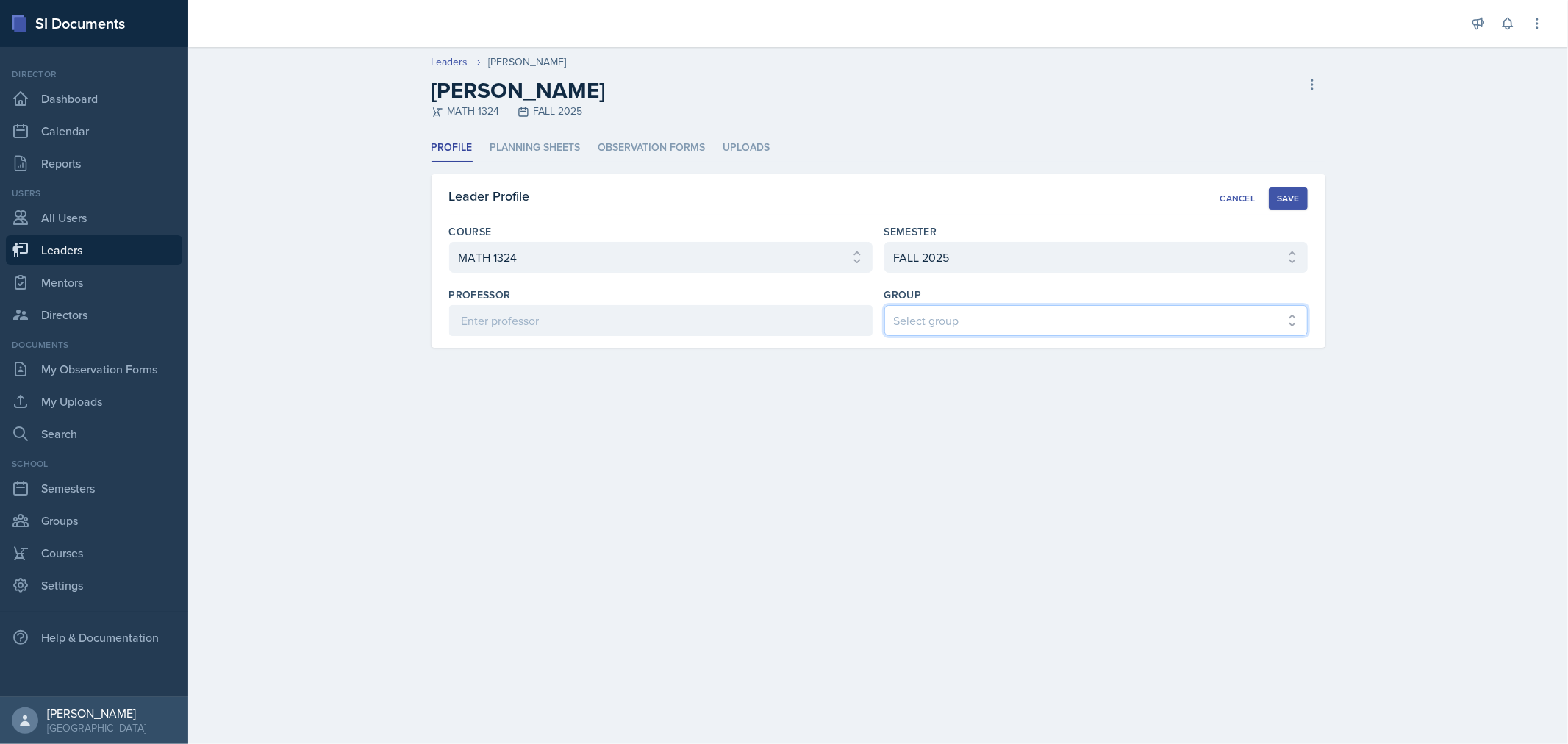
click at [1001, 314] on select "Select group COP #1 - Mars COP #2 - Venus COP #3 - Neptune COP #4 - Saturn COP …" at bounding box center [1096, 321] width 423 height 31
select select "6d06ddae-fe75-4f9f-bac4-f3b2e950d318"
click at [884, 306] on select "Select group COP #1 - Mars COP #2 - Venus COP #3 - Neptune COP #4 - Saturn COP …" at bounding box center [1096, 321] width 423 height 31
click at [1296, 194] on div "Save" at bounding box center [1288, 199] width 22 height 12
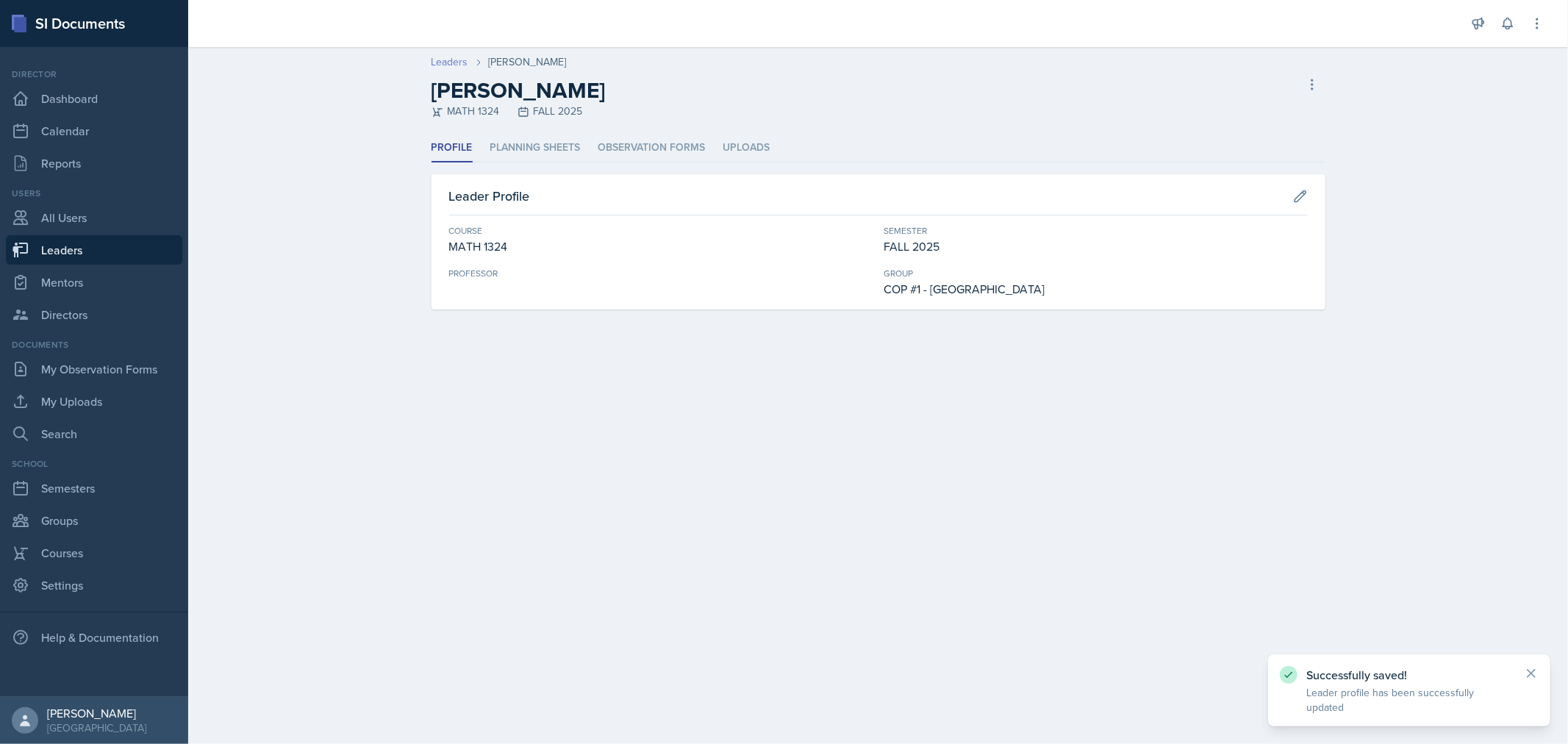
click at [456, 62] on link "Leaders" at bounding box center [449, 63] width 36 height 16
select select "0924c876-6fa7-4296-b593-7db6428ef465"
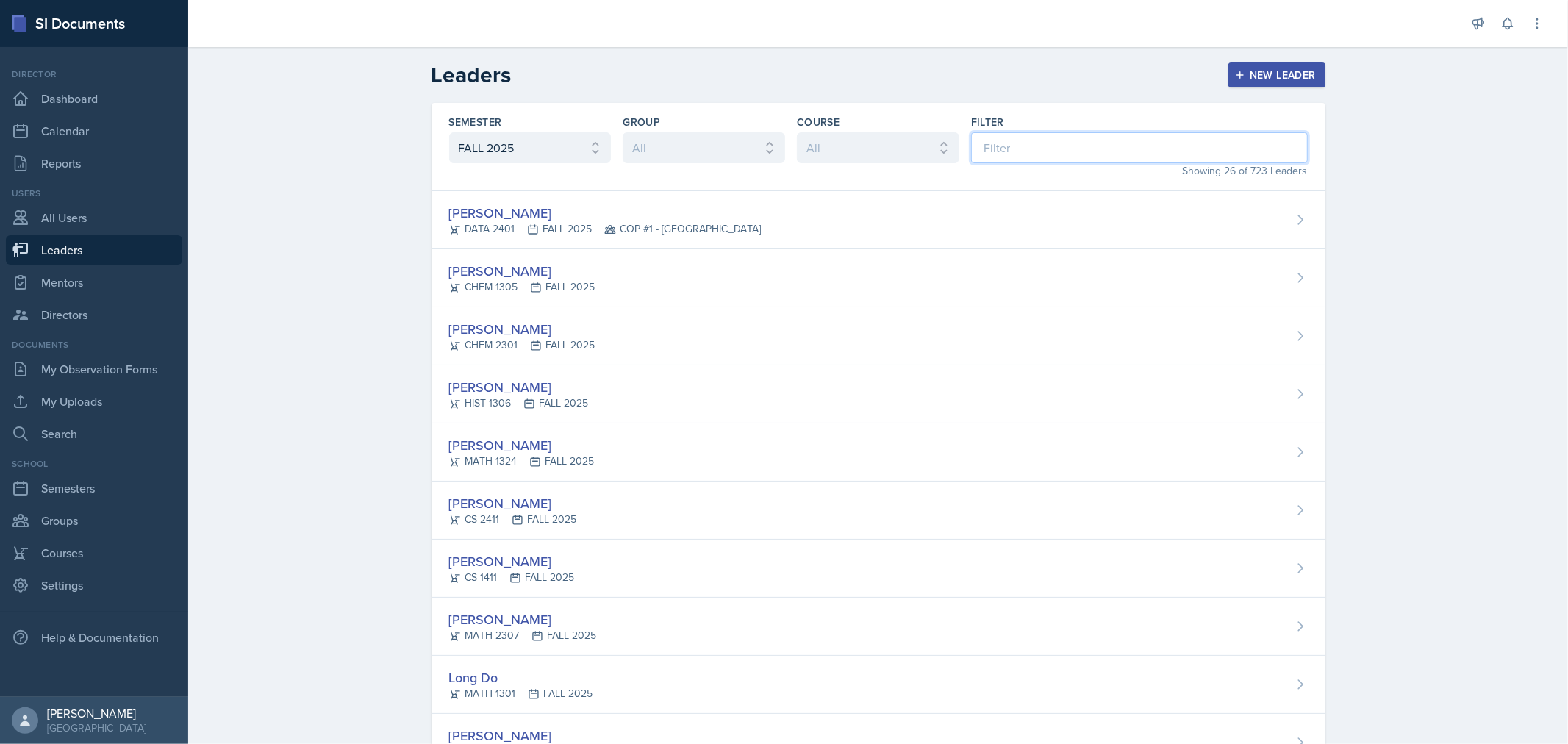
click at [1076, 143] on input at bounding box center [1139, 148] width 337 height 31
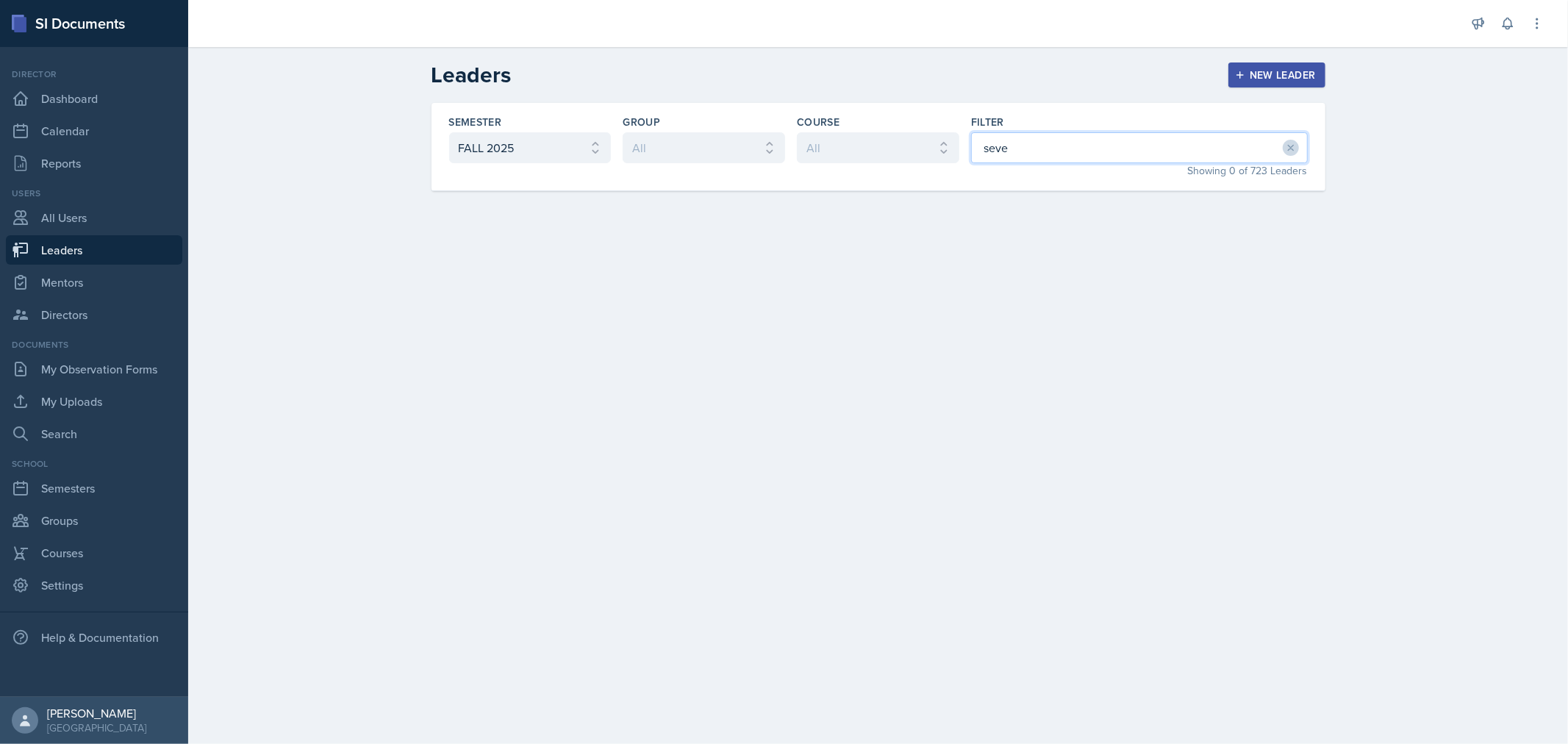
drag, startPoint x: 1013, startPoint y: 147, endPoint x: 952, endPoint y: 147, distance: 61.0
click at [952, 147] on div "Semester All FALL 2025 Summer II 2025 Summer I 2025 Spring 2025 Fall 2024 Summe…" at bounding box center [878, 148] width 894 height 89
type input "[GEOGRAPHIC_DATA]"
click at [699, 217] on div "Alexandria Estimable BIOL 1302 FALL 2025" at bounding box center [878, 220] width 894 height 58
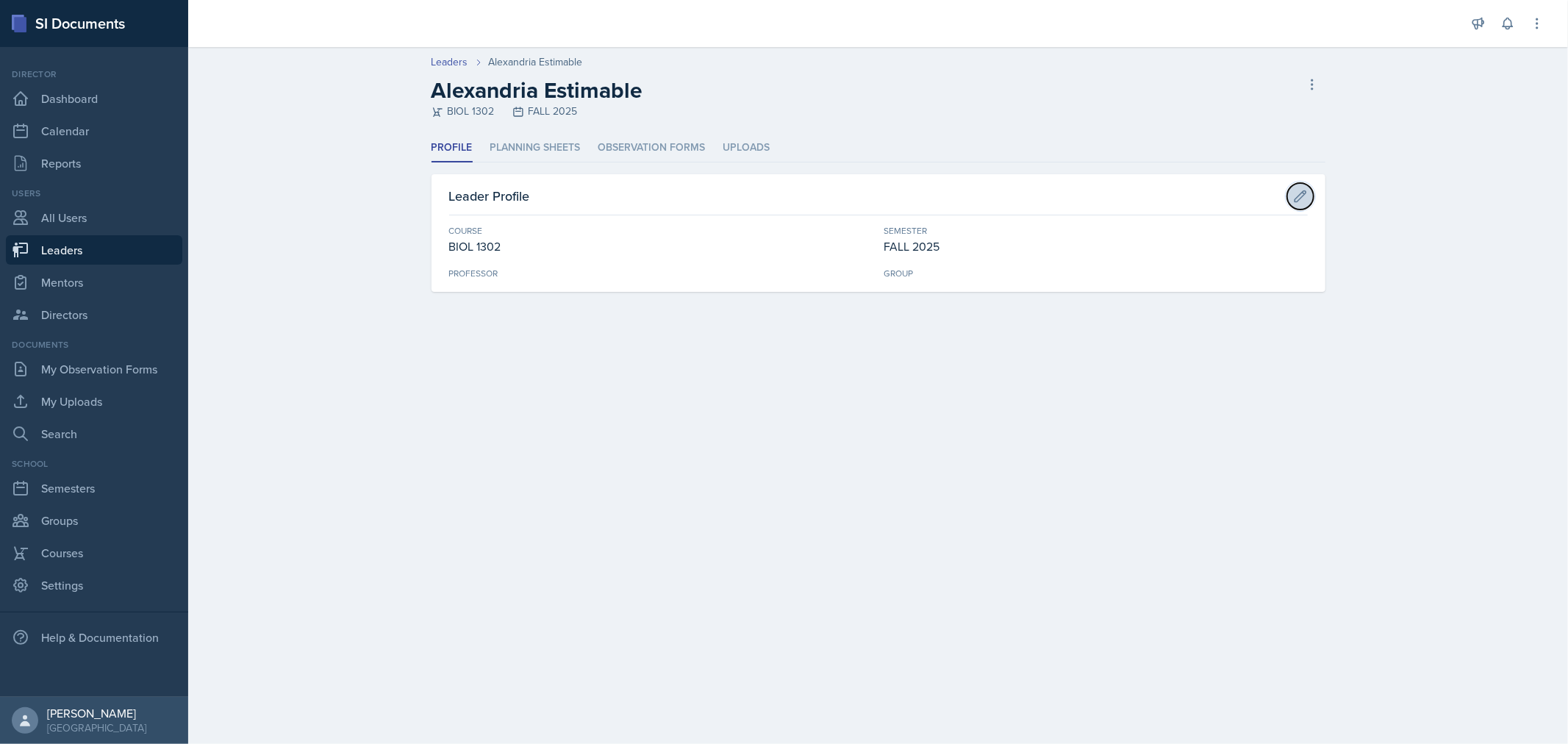
click at [1289, 192] on button at bounding box center [1300, 196] width 26 height 26
select select "c3a50d7d-2f3e-4127-8f4d-13a89c89b7bc"
select select "0924c876-6fa7-4296-b593-7db6428ef465"
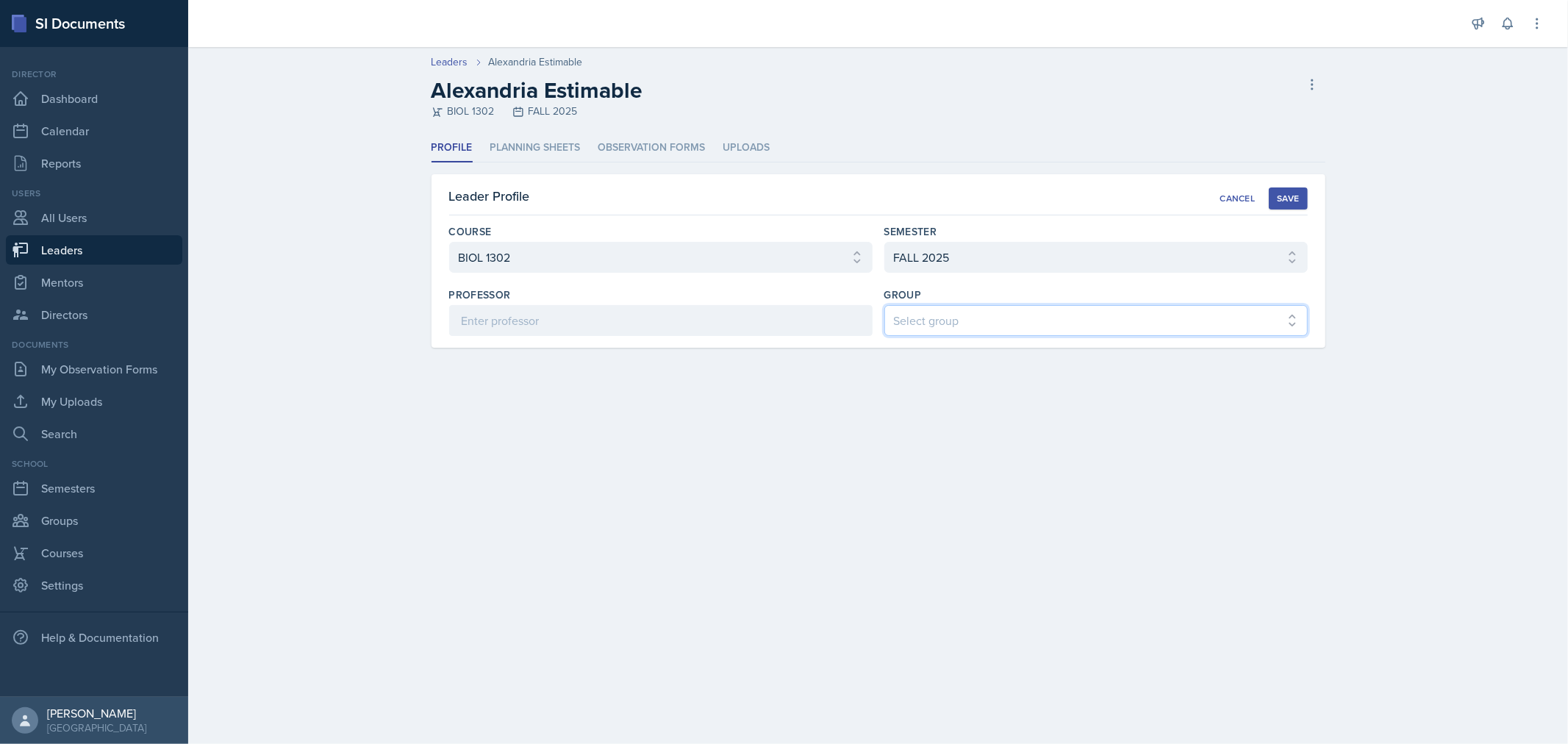
click at [1071, 325] on select "Select group COP #1 - Mars COP #2 - Venus COP #3 - Neptune COP #4 - Saturn COP …" at bounding box center [1096, 321] width 423 height 31
select select "6d06ddae-fe75-4f9f-bac4-f3b2e950d318"
click at [884, 306] on select "Select group COP #1 - Mars COP #2 - Venus COP #3 - Neptune COP #4 - Saturn COP …" at bounding box center [1096, 321] width 423 height 31
click at [1300, 189] on button "Save" at bounding box center [1288, 198] width 38 height 22
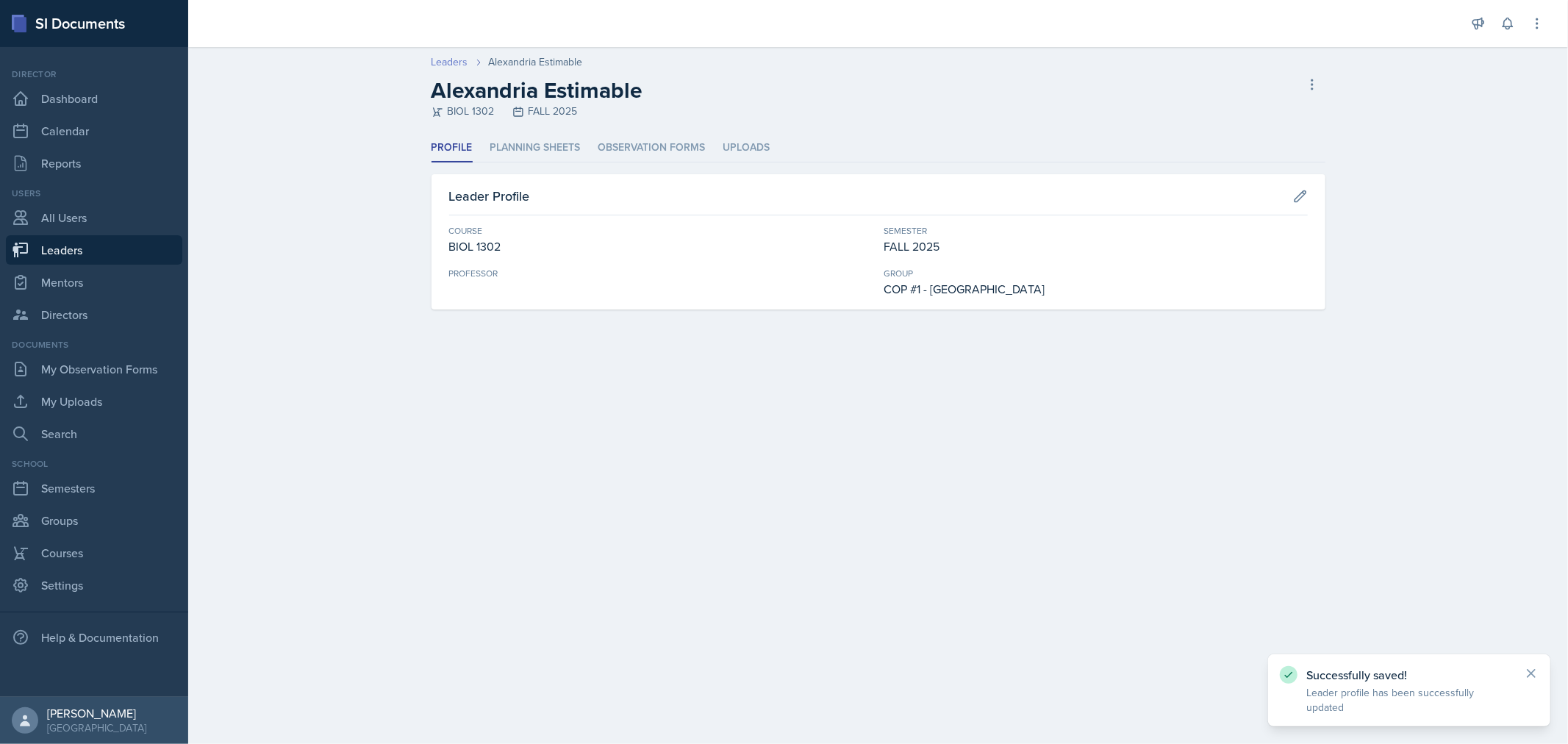
click at [451, 67] on link "Leaders" at bounding box center [449, 63] width 36 height 16
select select "0924c876-6fa7-4296-b593-7db6428ef465"
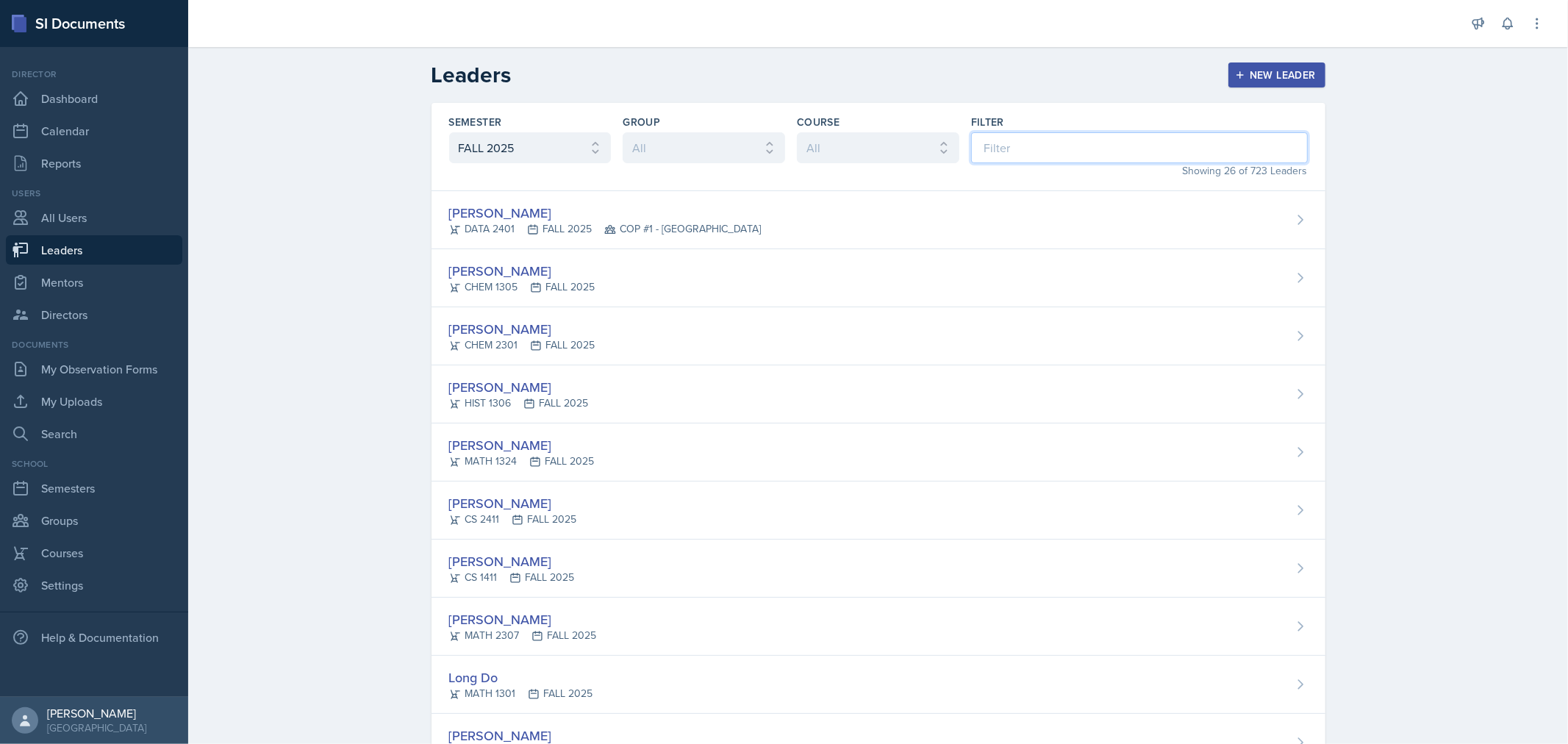
click at [1018, 148] on input at bounding box center [1139, 148] width 337 height 31
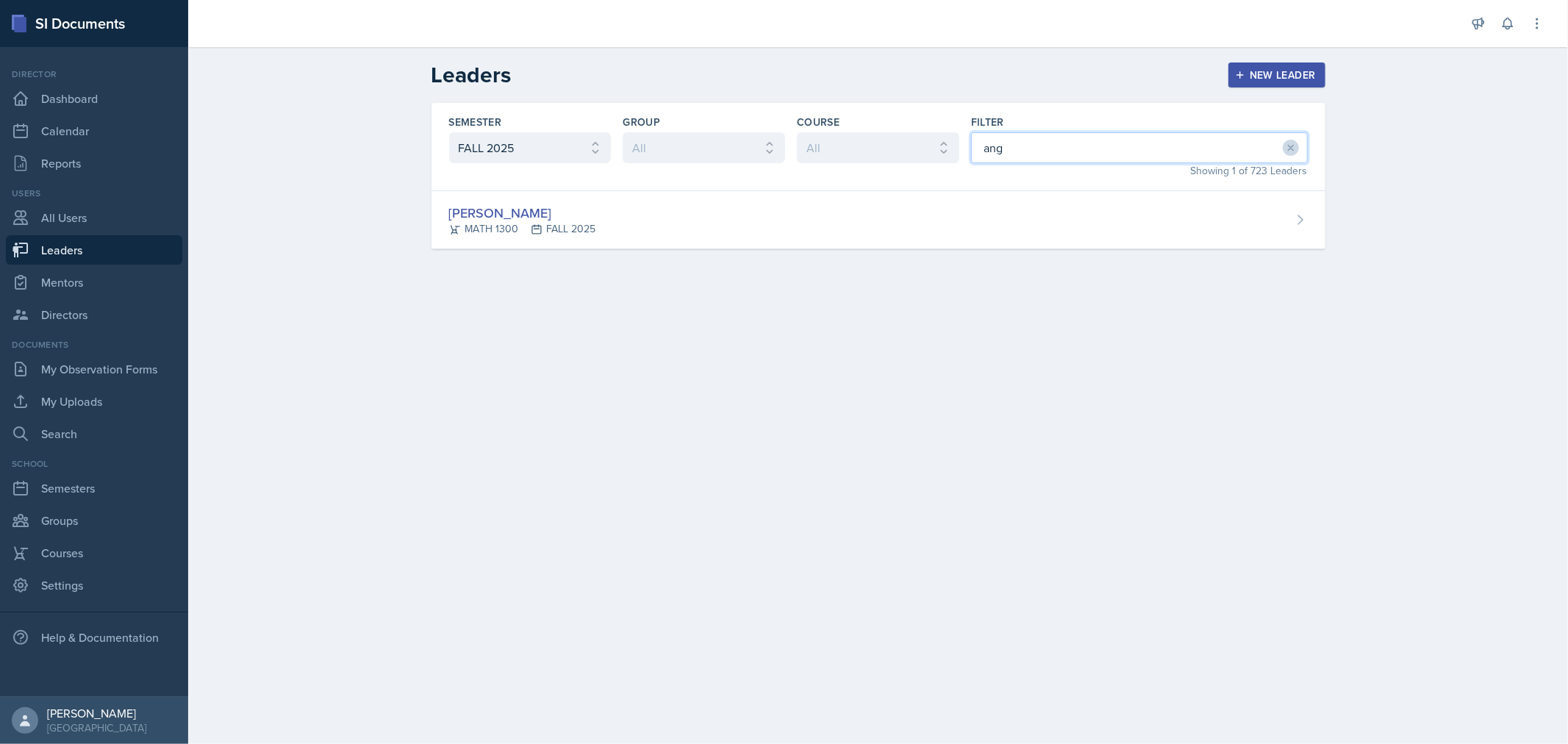
drag, startPoint x: 1018, startPoint y: 148, endPoint x: 960, endPoint y: 160, distance: 59.2
click at [960, 160] on div "Semester All FALL 2025 Summer II 2025 Summer I 2025 Spring 2025 Fall 2024 Summe…" at bounding box center [878, 148] width 894 height 89
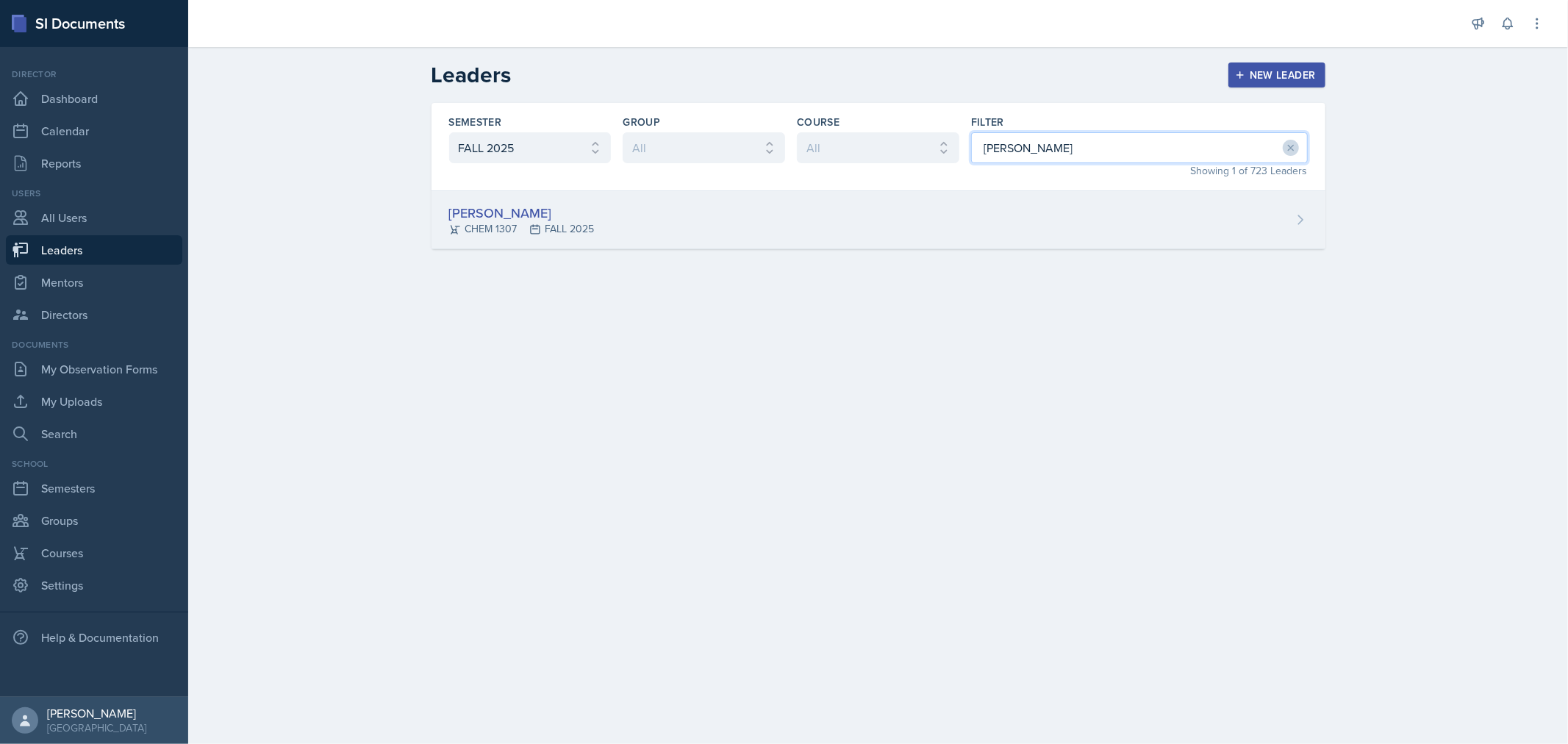
type input "[PERSON_NAME]"
click at [825, 214] on div "[PERSON_NAME] CHEM 1307 FALL 2025" at bounding box center [878, 220] width 894 height 58
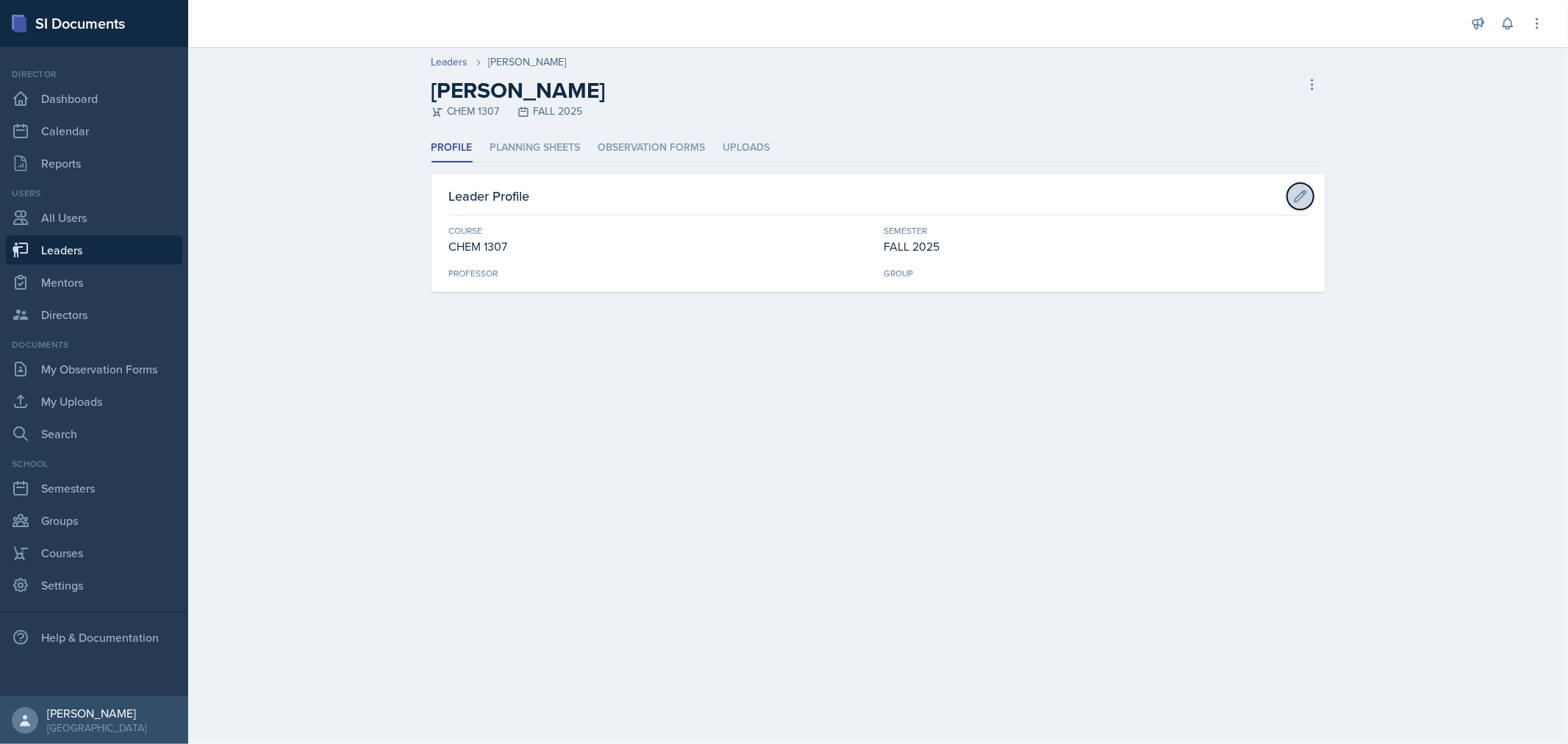
click at [1300, 200] on icon at bounding box center [1300, 196] width 15 height 15
select select "6e1a4b93-f5fd-4070-b51e-66a0c143b2cb"
select select "0924c876-6fa7-4296-b593-7db6428ef465"
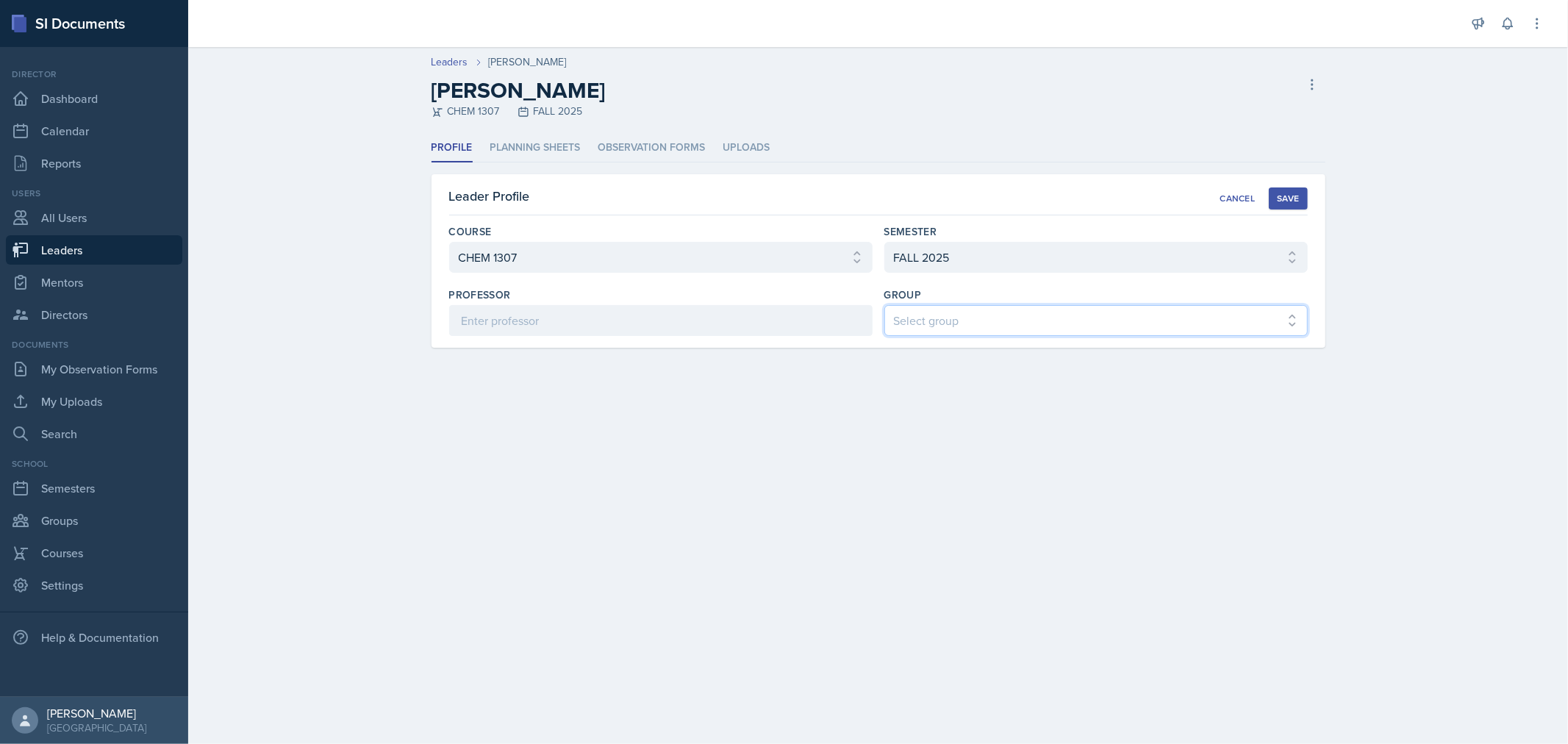
click at [994, 313] on select "Select group COP #1 - Mars COP #2 - Venus COP #3 - Neptune COP #4 - Saturn COP …" at bounding box center [1096, 321] width 423 height 31
select select "7789988c-771d-4a10-9d64-ee6bc91581f2"
click at [884, 306] on select "Select group COP #1 - Mars COP #2 - Venus COP #3 - Neptune COP #4 - Saturn COP …" at bounding box center [1096, 321] width 423 height 31
click at [1299, 186] on div "Leader Profile Cancel Save" at bounding box center [879, 201] width 859 height 30
click at [1288, 197] on div "Save" at bounding box center [1288, 199] width 22 height 12
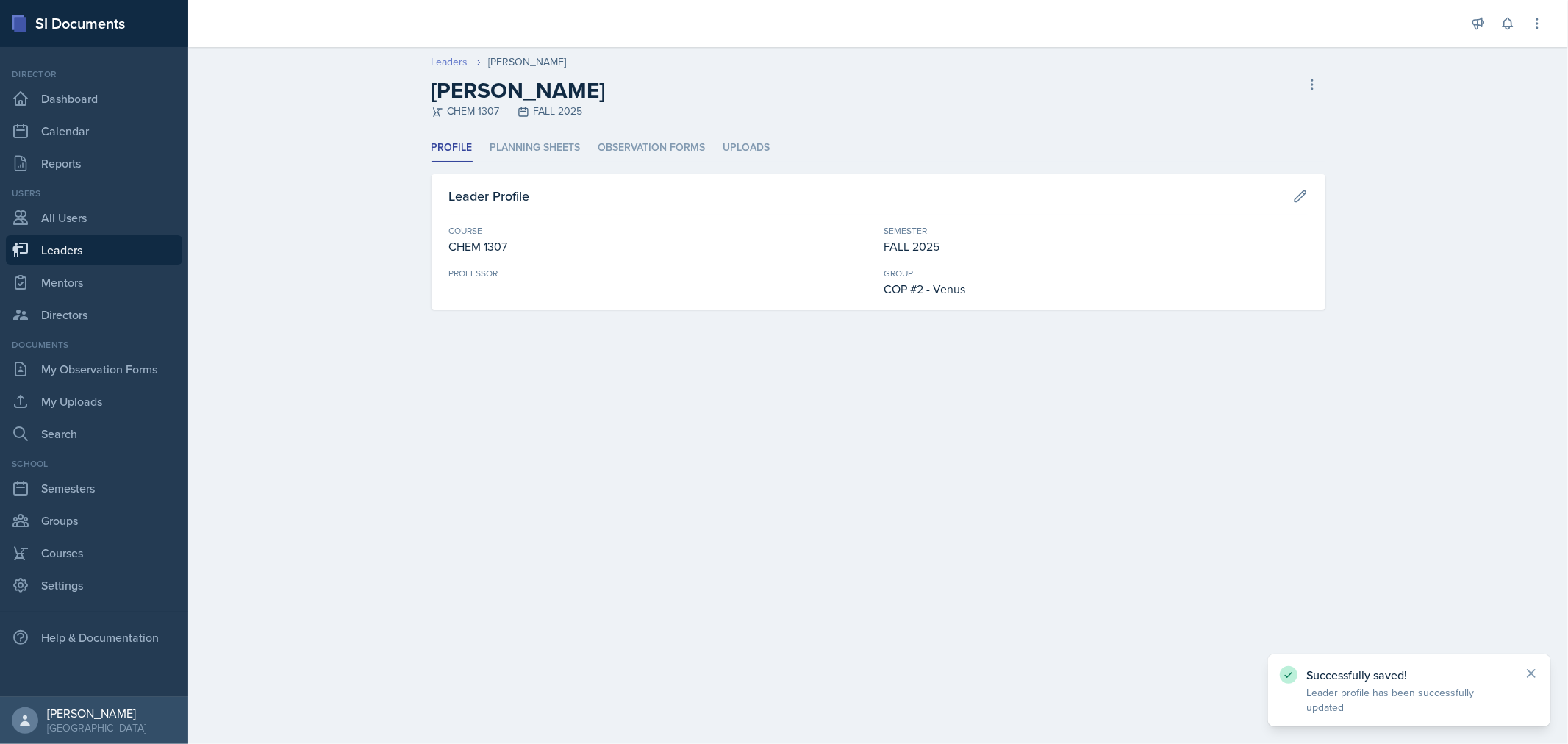
click at [460, 61] on link "Leaders" at bounding box center [449, 63] width 36 height 16
select select "0924c876-6fa7-4296-b593-7db6428ef465"
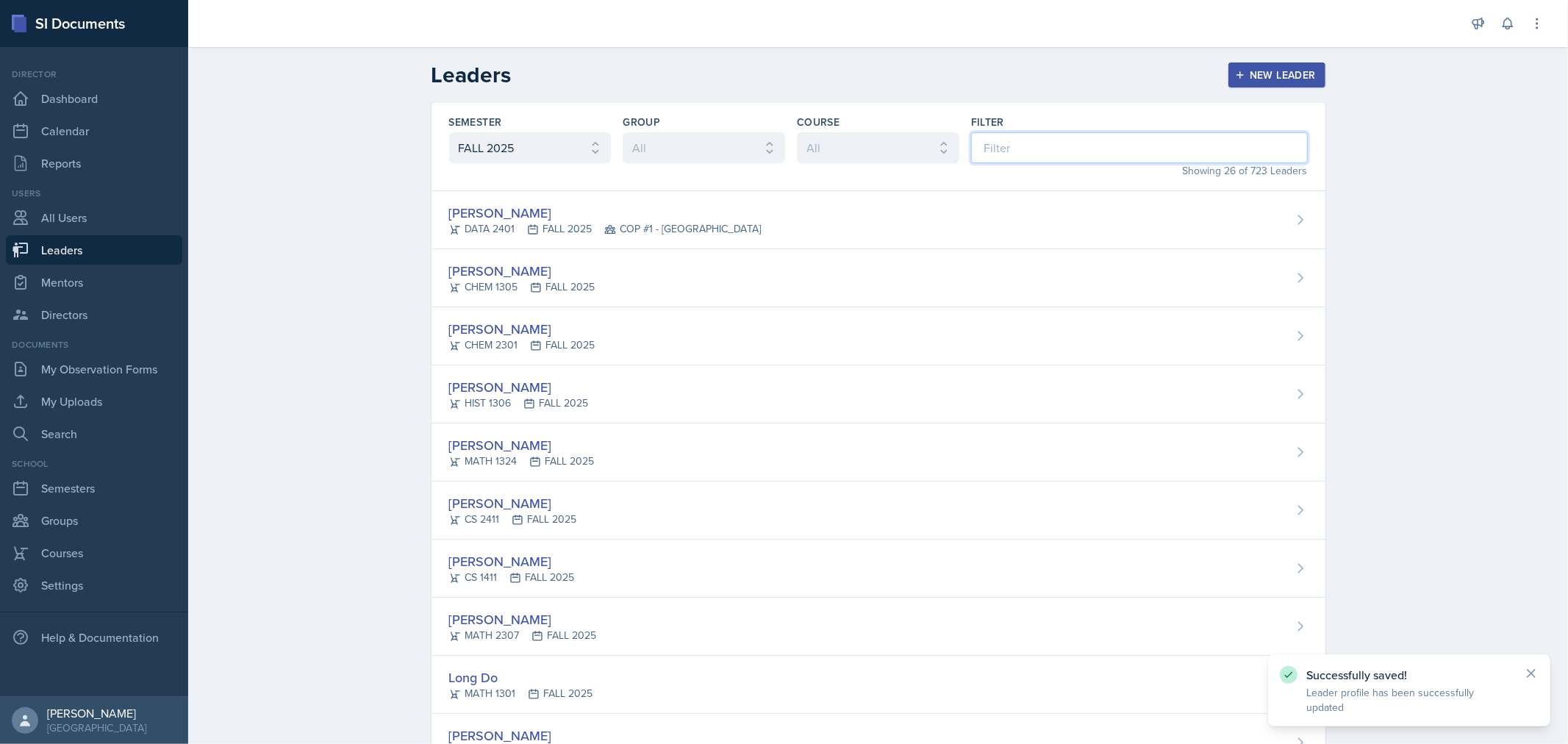
click at [1027, 136] on input at bounding box center [1139, 148] width 337 height 31
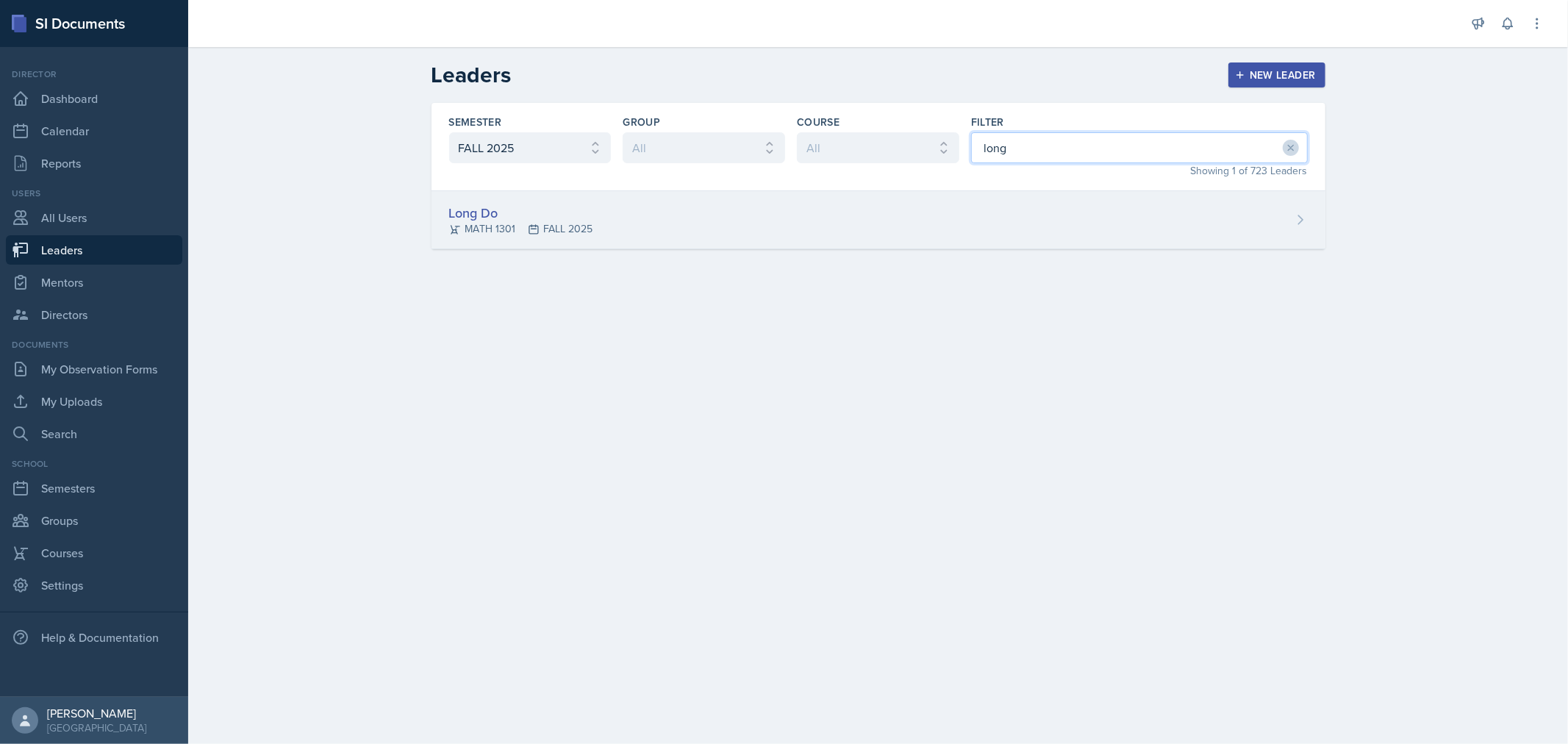
type input "long"
click at [809, 228] on div "Long Do MATH 1301 FALL 2025" at bounding box center [878, 220] width 894 height 58
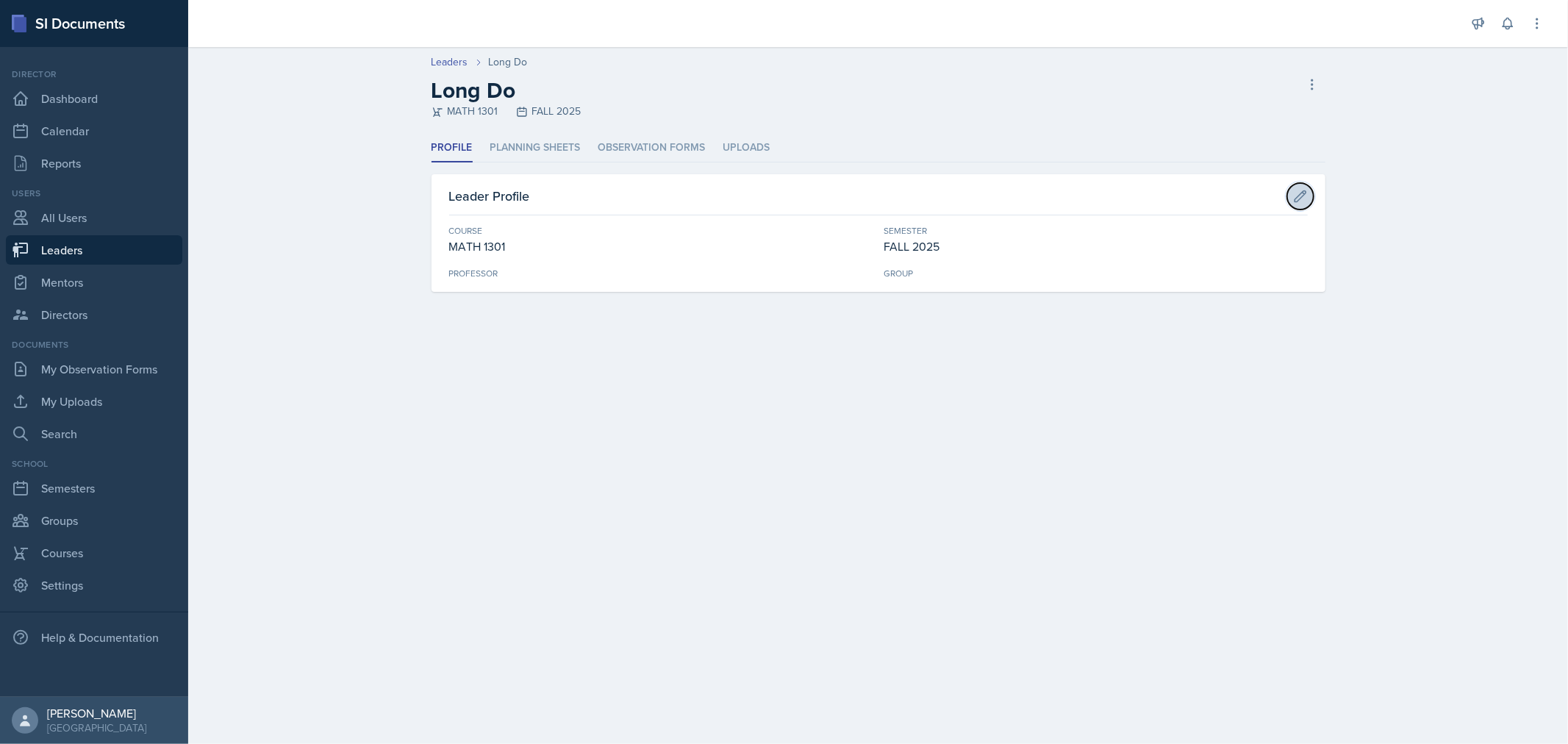
click at [1303, 194] on icon at bounding box center [1300, 195] width 11 height 11
select select "31b9ddcd-1b0f-4369-9c18-b06cc83889ef"
select select "0924c876-6fa7-4296-b593-7db6428ef465"
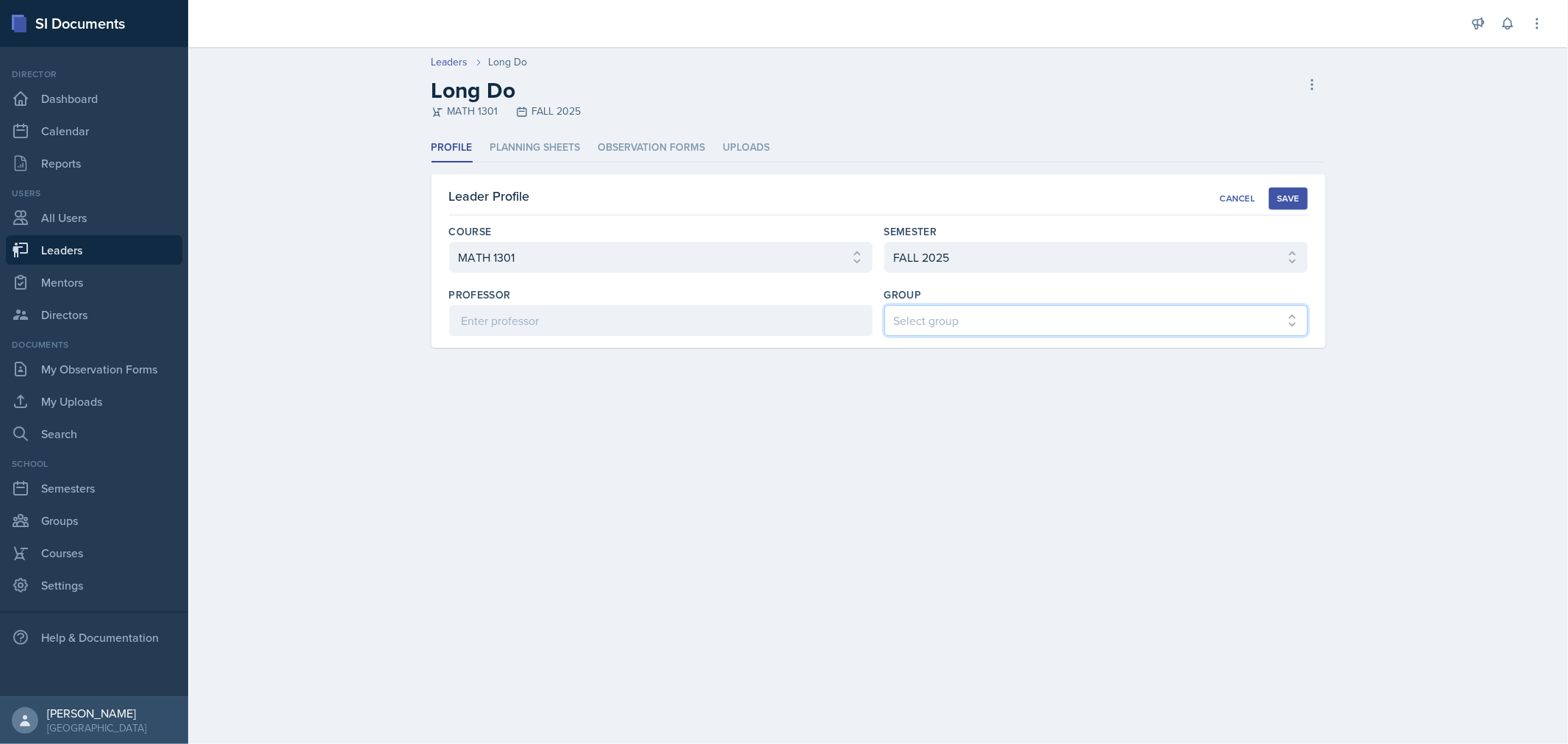
click at [1017, 321] on select "Select group COP #1 - Mars COP #2 - Venus COP #3 - Neptune COP #4 - Saturn COP …" at bounding box center [1096, 321] width 423 height 31
select select "7789988c-771d-4a10-9d64-ee6bc91581f2"
click at [884, 306] on select "Select group COP #1 - Mars COP #2 - Venus COP #3 - Neptune COP #4 - Saturn COP …" at bounding box center [1096, 321] width 423 height 31
click at [1296, 197] on div "Save" at bounding box center [1288, 199] width 22 height 12
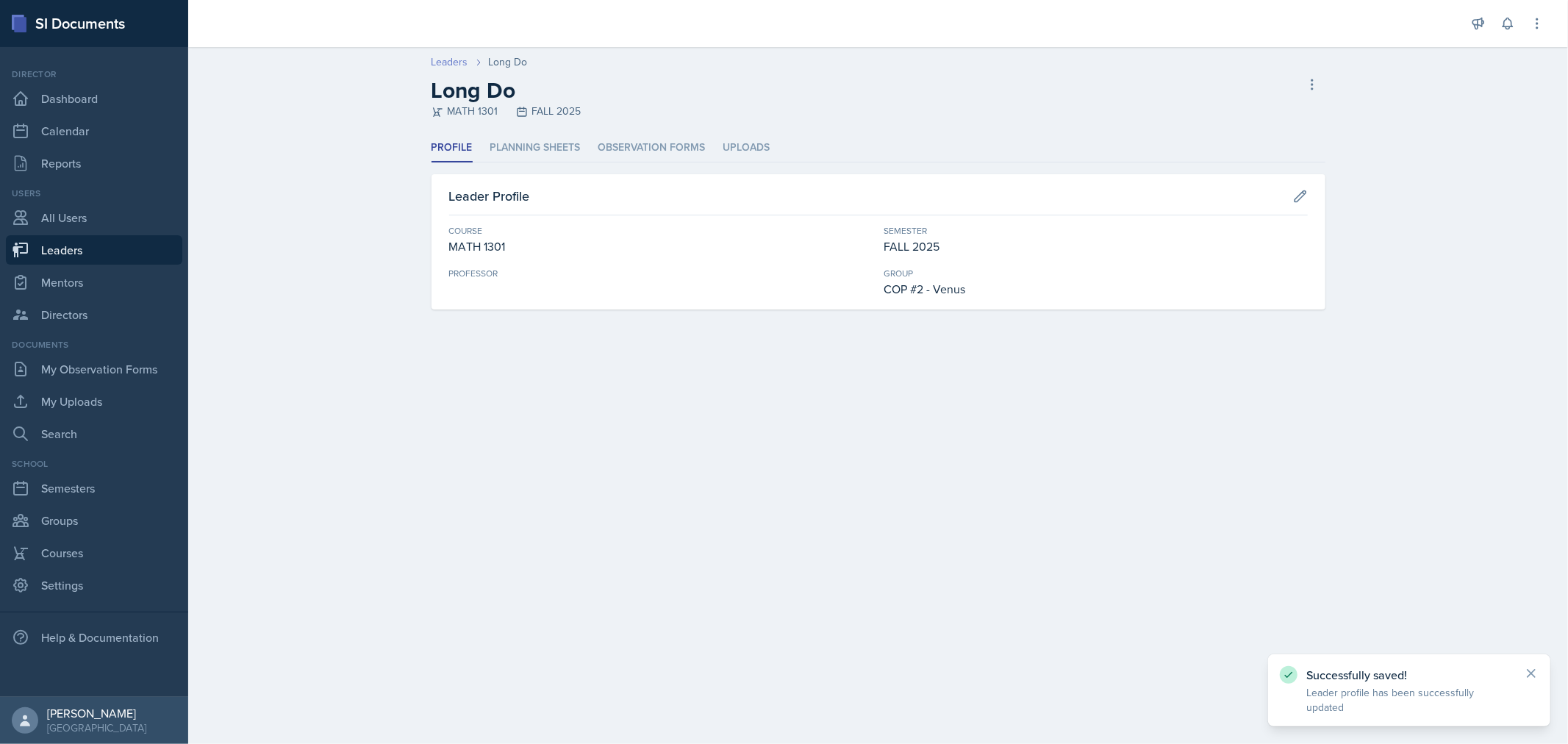
click at [453, 61] on link "Leaders" at bounding box center [449, 63] width 36 height 16
select select "0924c876-6fa7-4296-b593-7db6428ef465"
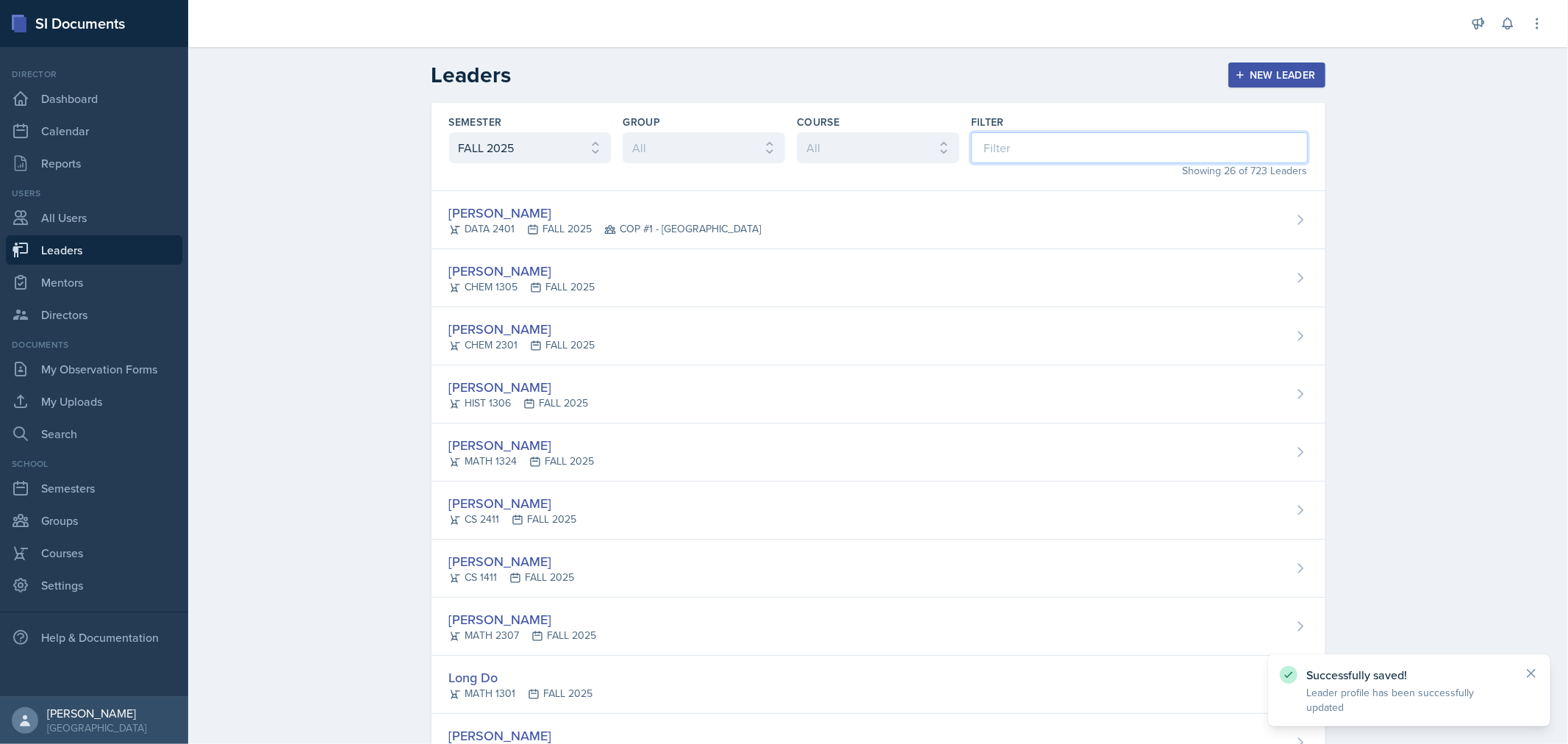
click at [1032, 147] on input at bounding box center [1139, 148] width 337 height 31
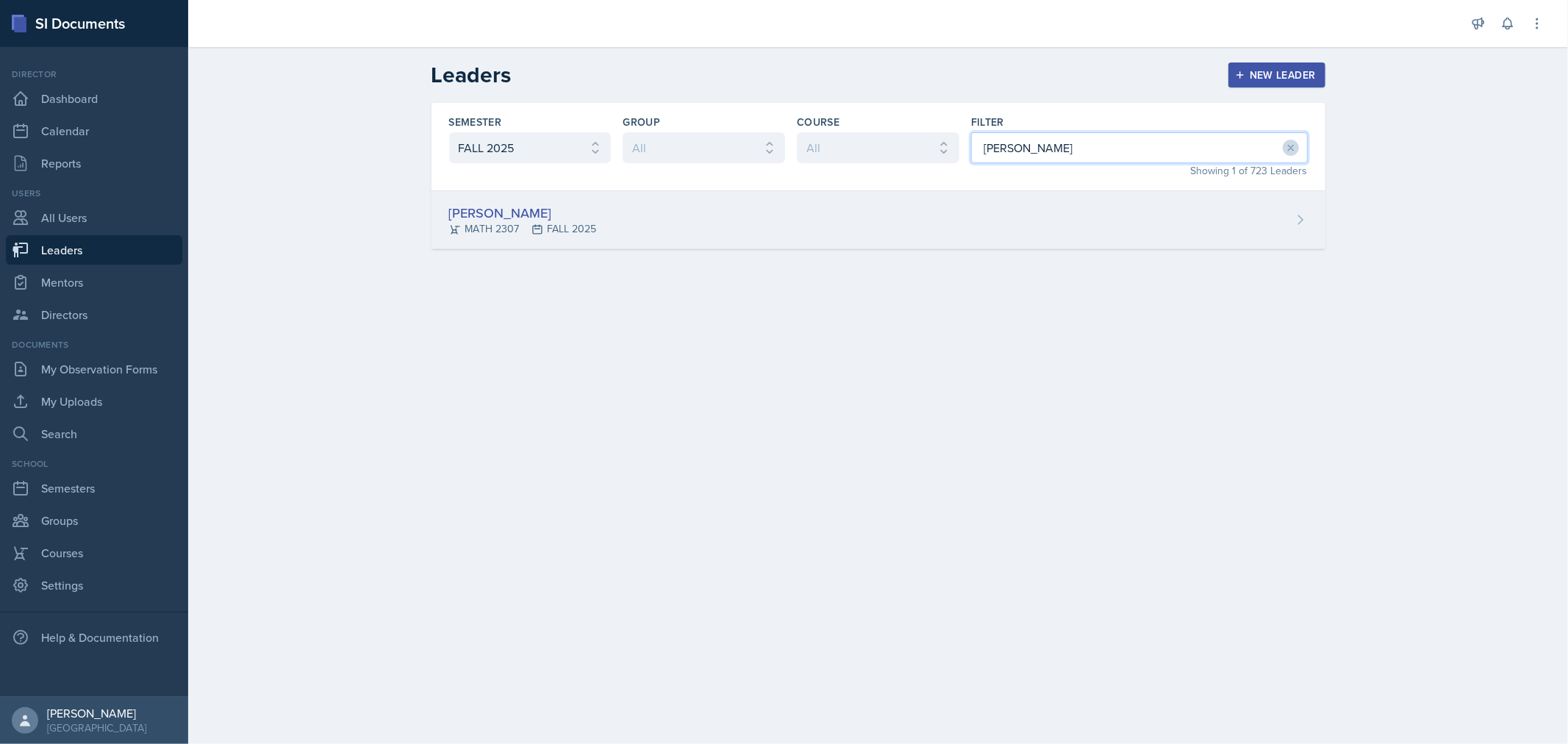
type input "[PERSON_NAME]"
click at [791, 228] on div "[PERSON_NAME] MATH 2307 FALL 2025" at bounding box center [878, 220] width 894 height 58
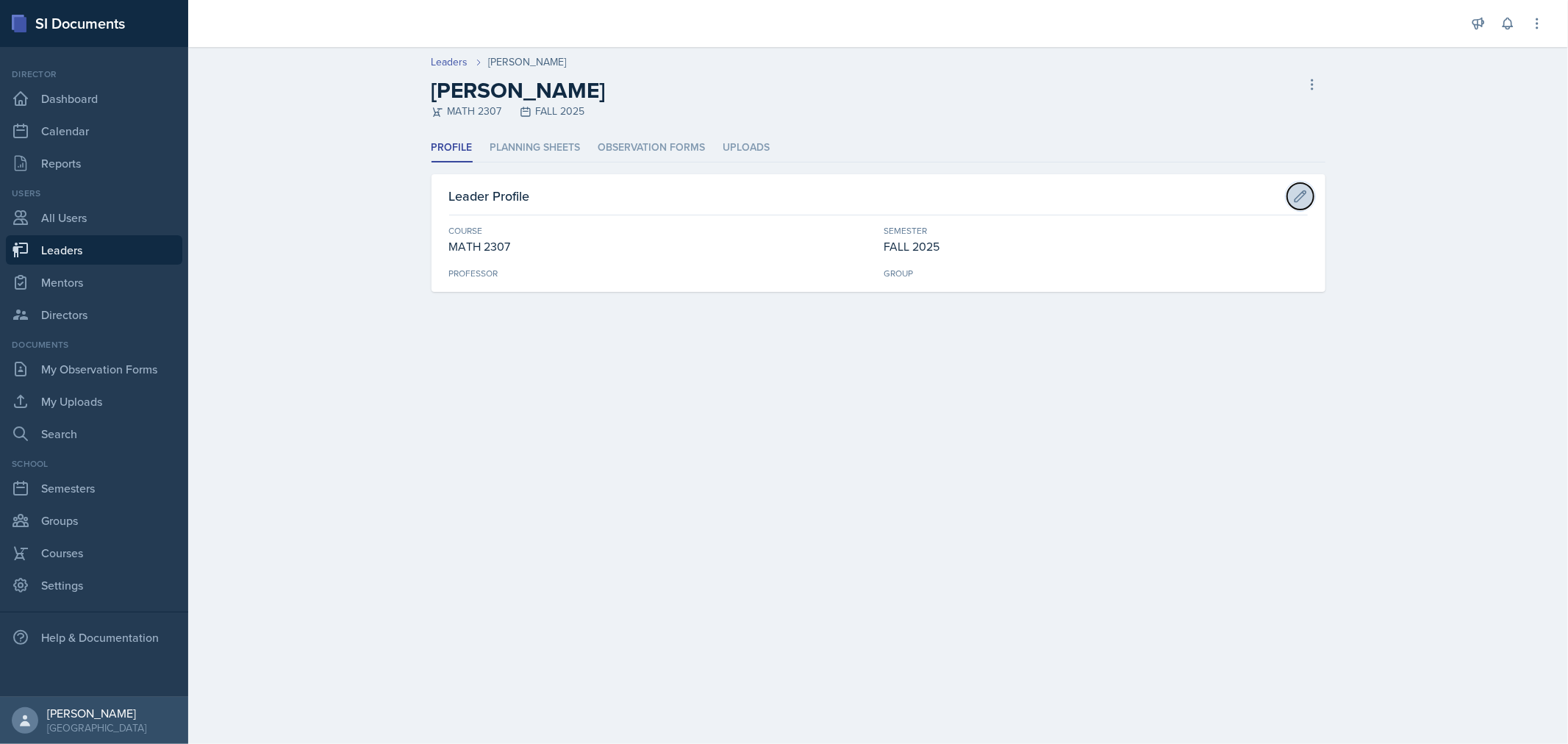
click at [1311, 194] on button at bounding box center [1300, 196] width 26 height 26
select select "83b1ef5a-3133-4eae-ba87-bcc54c2c8cf7"
select select "0924c876-6fa7-4296-b593-7db6428ef465"
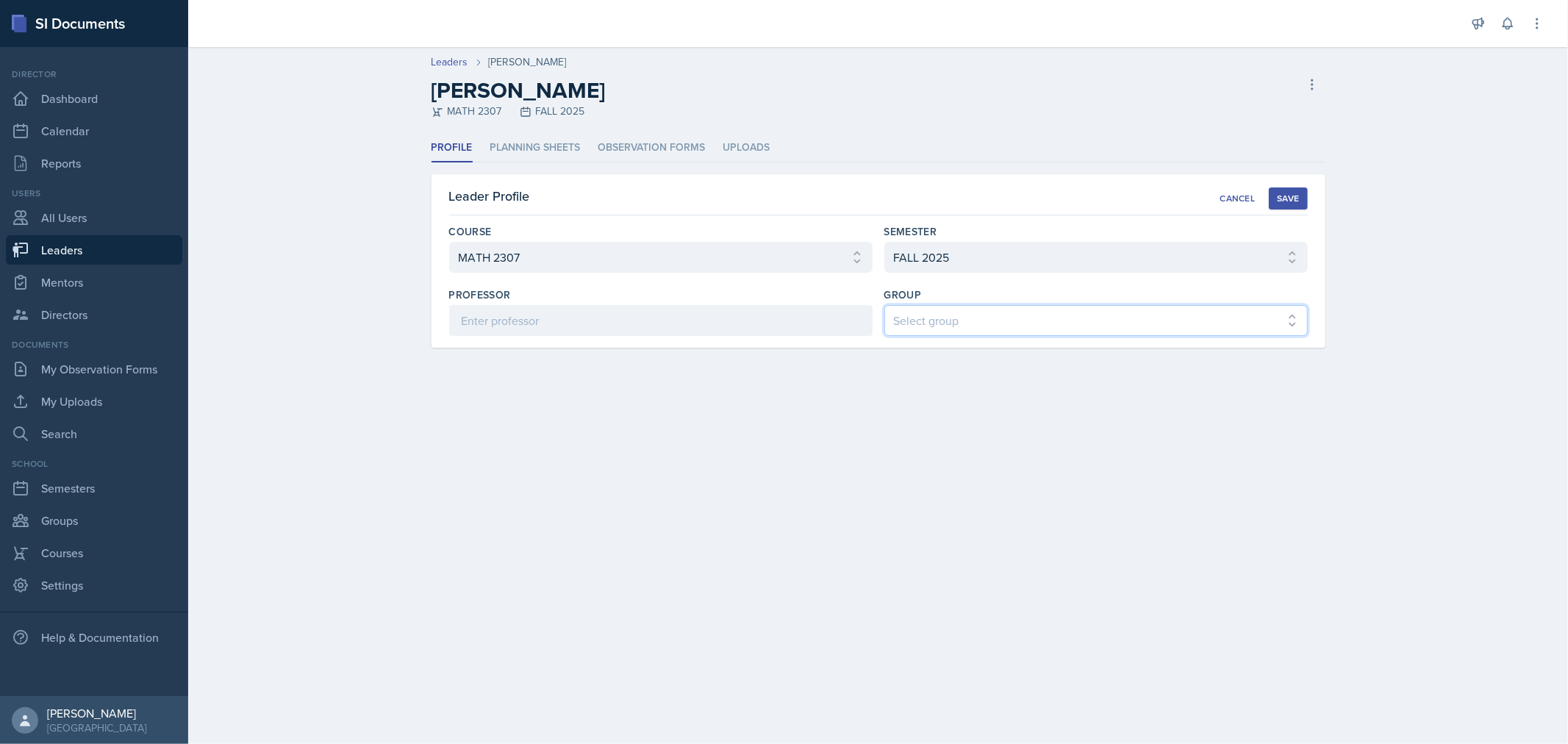
click at [1003, 321] on select "Select group COP #1 - Mars COP #2 - Venus COP #3 - Neptune COP #4 - Saturn COP …" at bounding box center [1096, 321] width 423 height 31
select select "7789988c-771d-4a10-9d64-ee6bc91581f2"
click at [884, 306] on select "Select group COP #1 - Mars COP #2 - Venus COP #3 - Neptune COP #4 - Saturn COP …" at bounding box center [1096, 321] width 423 height 31
click at [1292, 193] on div "Save" at bounding box center [1288, 199] width 22 height 12
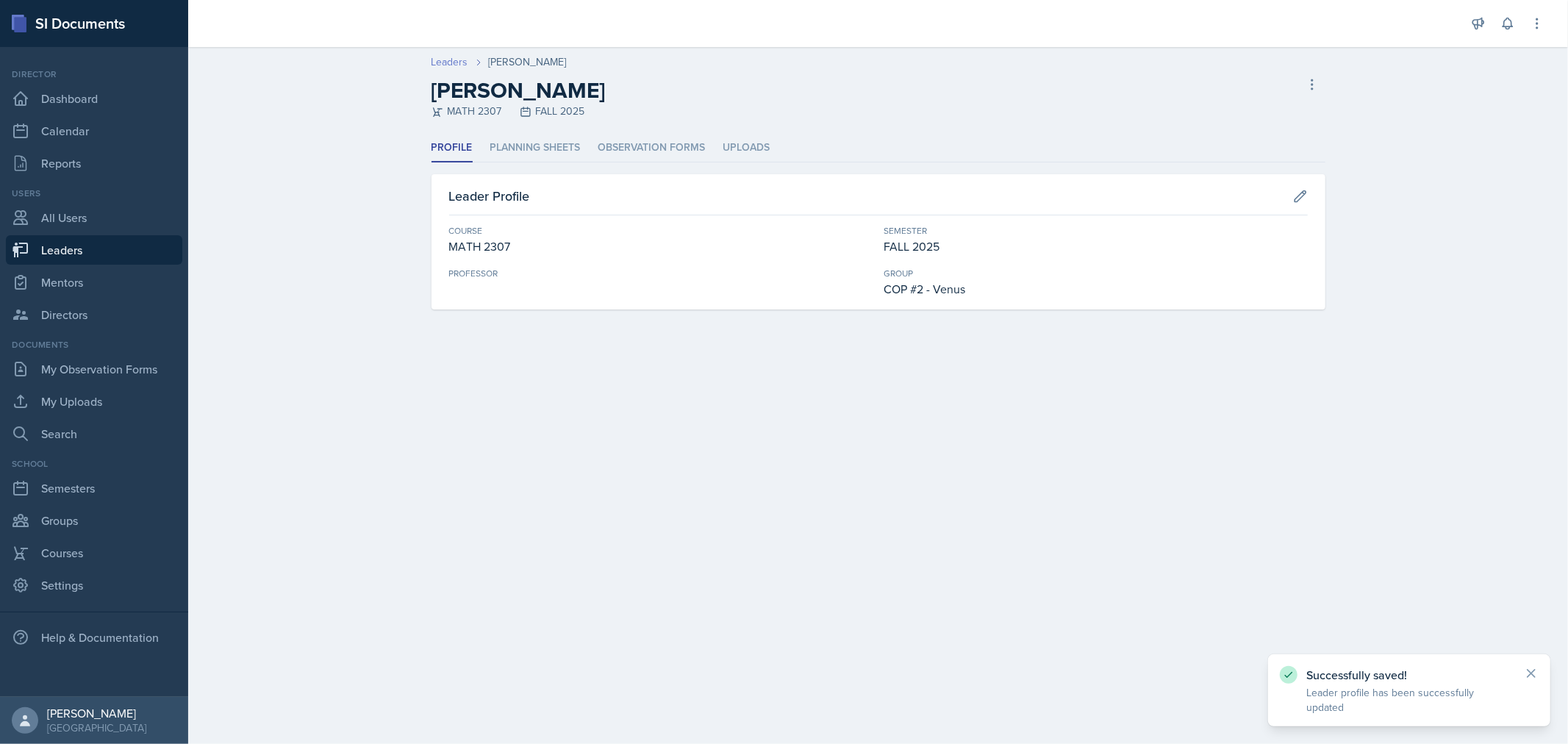
click at [452, 63] on link "Leaders" at bounding box center [449, 63] width 36 height 16
select select "0924c876-6fa7-4296-b593-7db6428ef465"
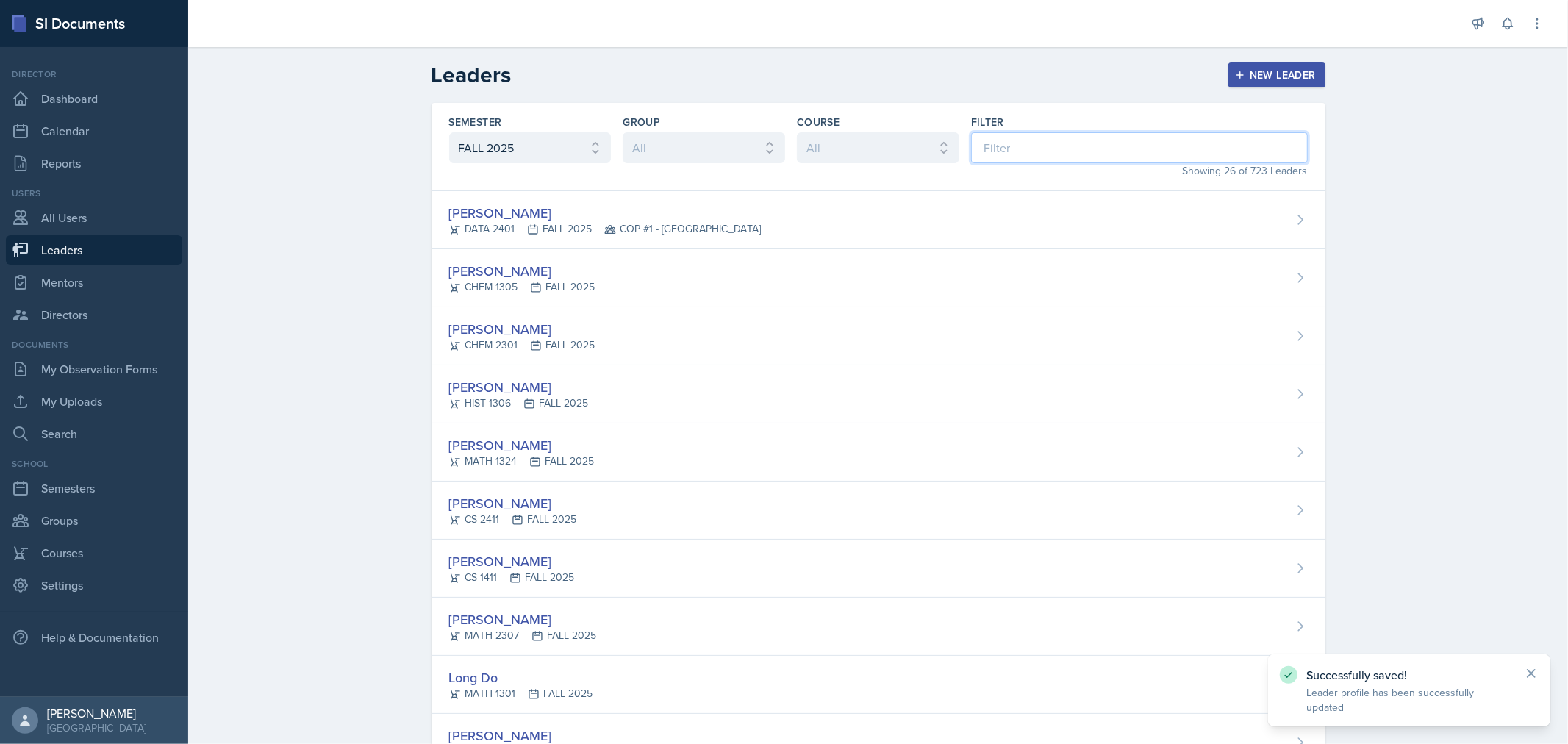
click at [1008, 155] on input at bounding box center [1139, 148] width 337 height 31
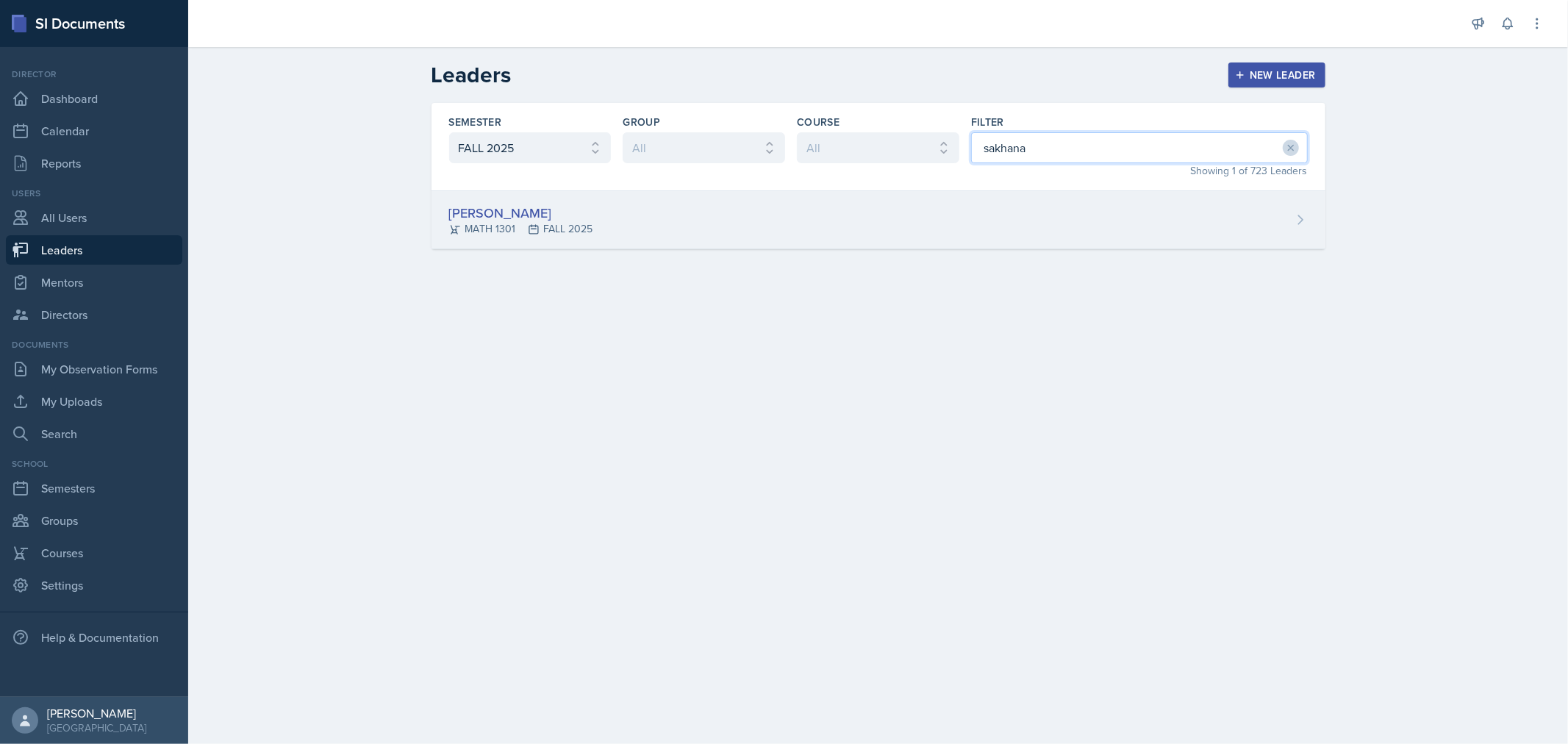
type input "sakhana"
click at [935, 243] on div "[PERSON_NAME] MATH 1301 FALL 2025" at bounding box center [878, 220] width 894 height 58
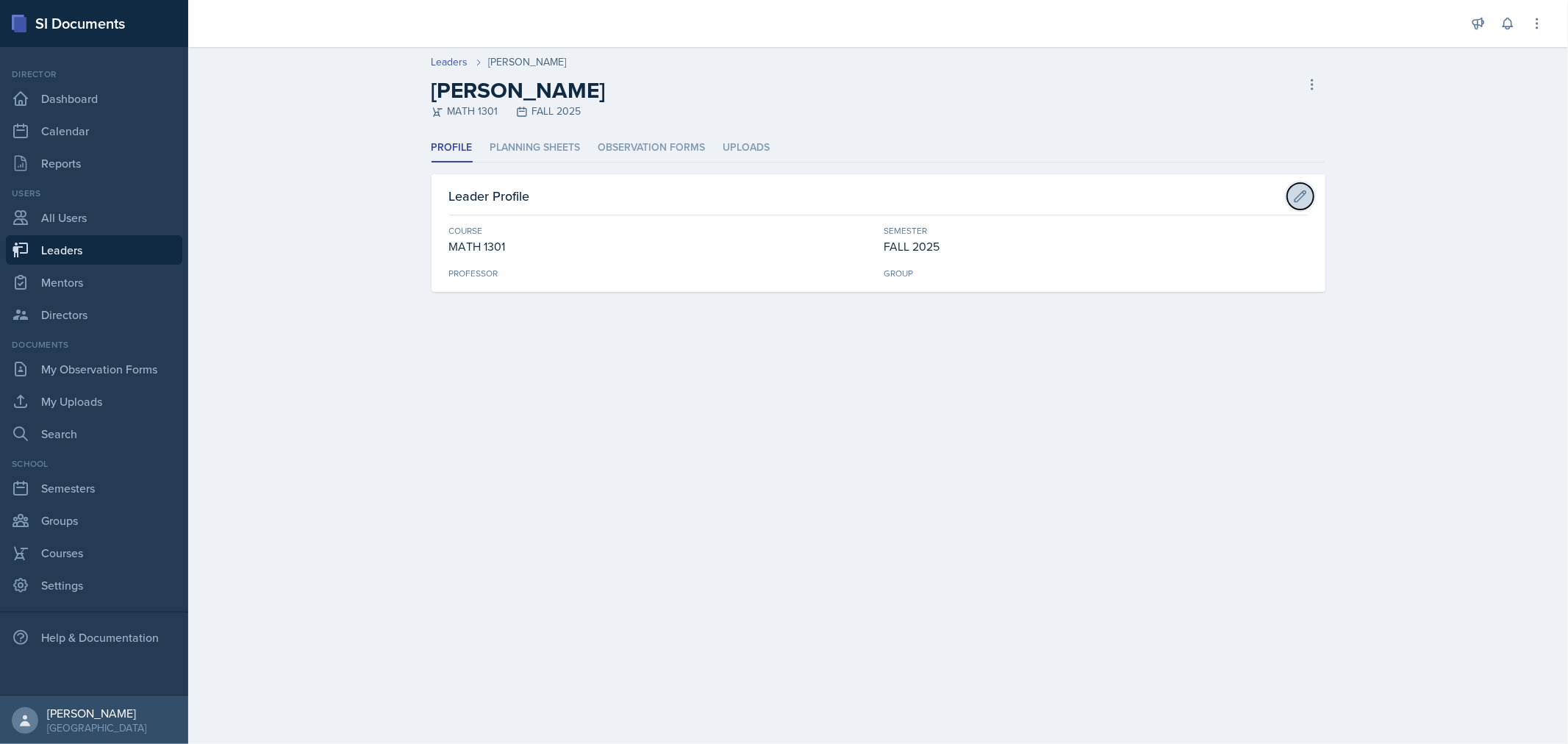
click at [1293, 202] on icon at bounding box center [1300, 196] width 15 height 15
select select "31b9ddcd-1b0f-4369-9c18-b06cc83889ef"
select select "0924c876-6fa7-4296-b593-7db6428ef465"
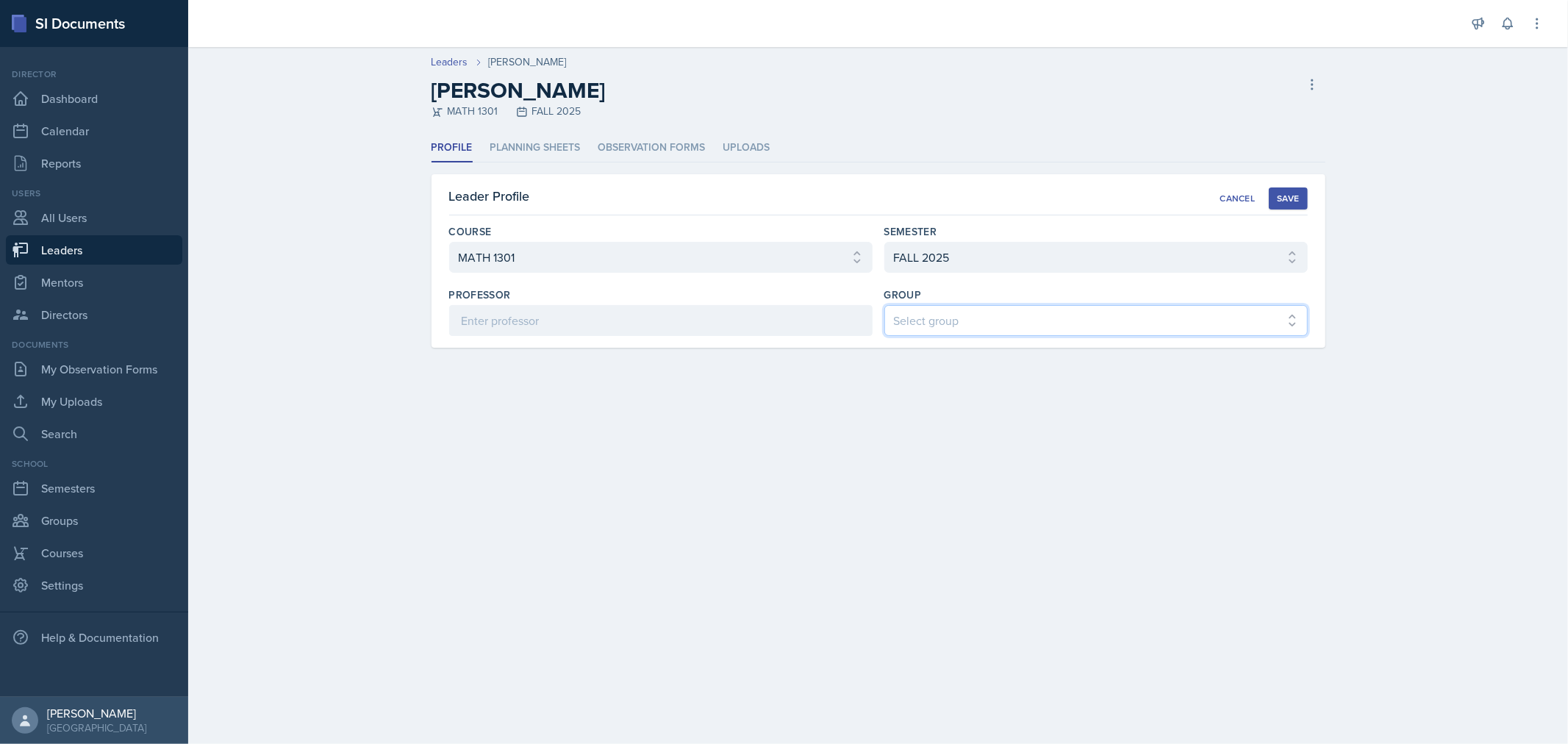
click at [1014, 314] on select "Select group COP #1 - Mars COP #2 - Venus COP #3 - Neptune COP #4 - Saturn COP …" at bounding box center [1096, 321] width 423 height 31
select select "7789988c-771d-4a10-9d64-ee6bc91581f2"
click at [884, 306] on select "Select group COP #1 - Mars COP #2 - Venus COP #3 - Neptune COP #4 - Saturn COP …" at bounding box center [1096, 321] width 423 height 31
click at [1292, 196] on div "Save" at bounding box center [1288, 199] width 22 height 12
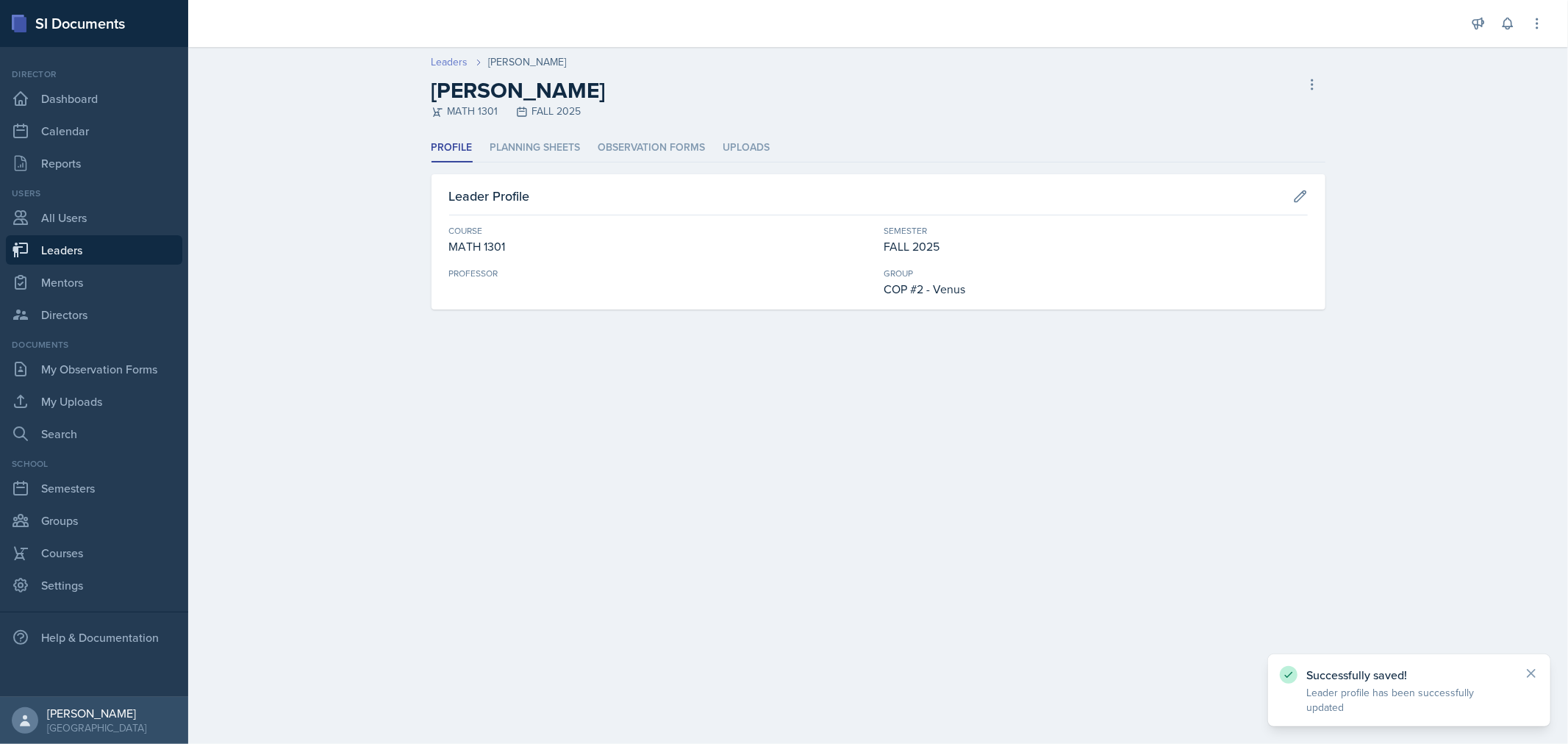
click at [449, 66] on link "Leaders" at bounding box center [449, 63] width 36 height 16
select select "0924c876-6fa7-4296-b593-7db6428ef465"
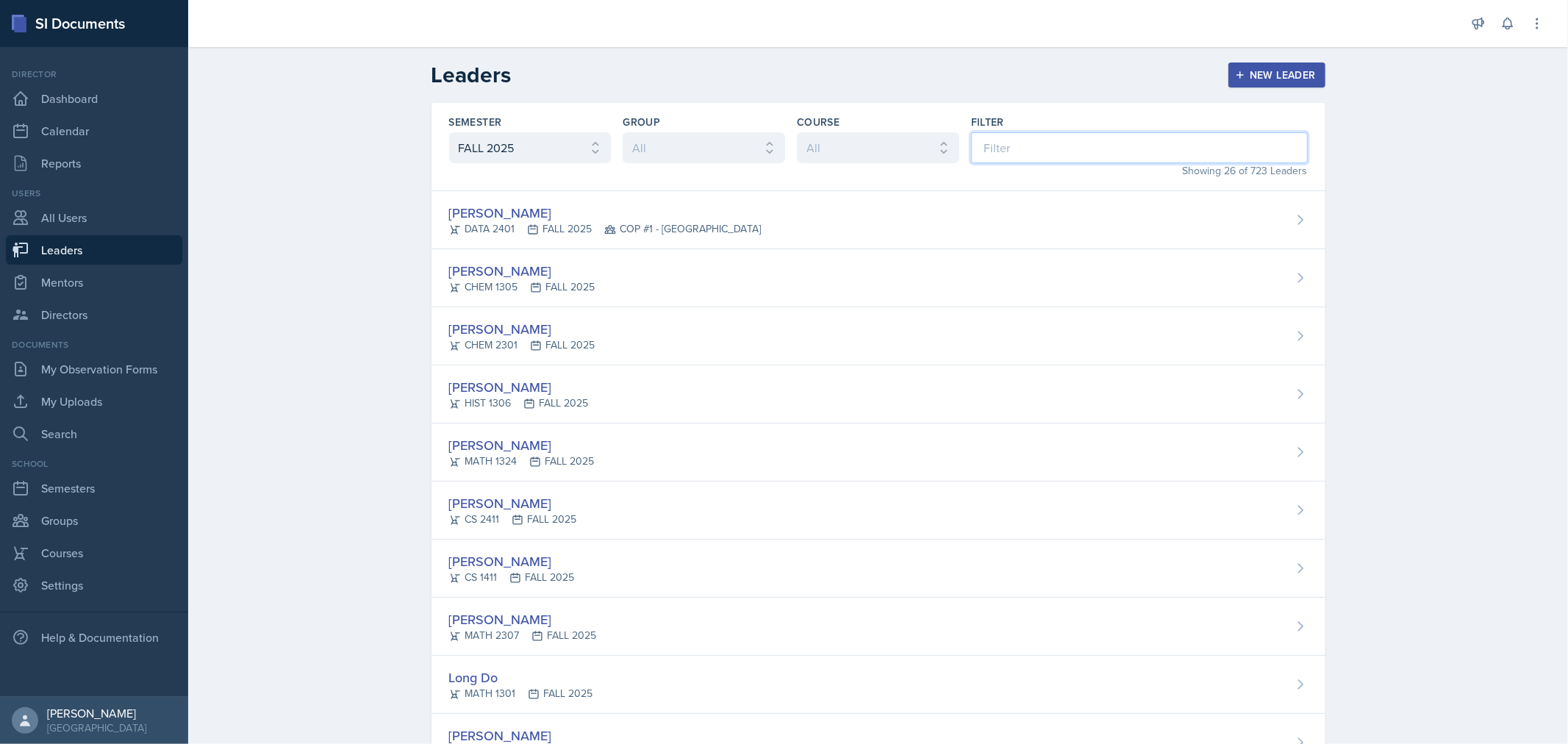
click at [1053, 155] on input at bounding box center [1139, 148] width 337 height 31
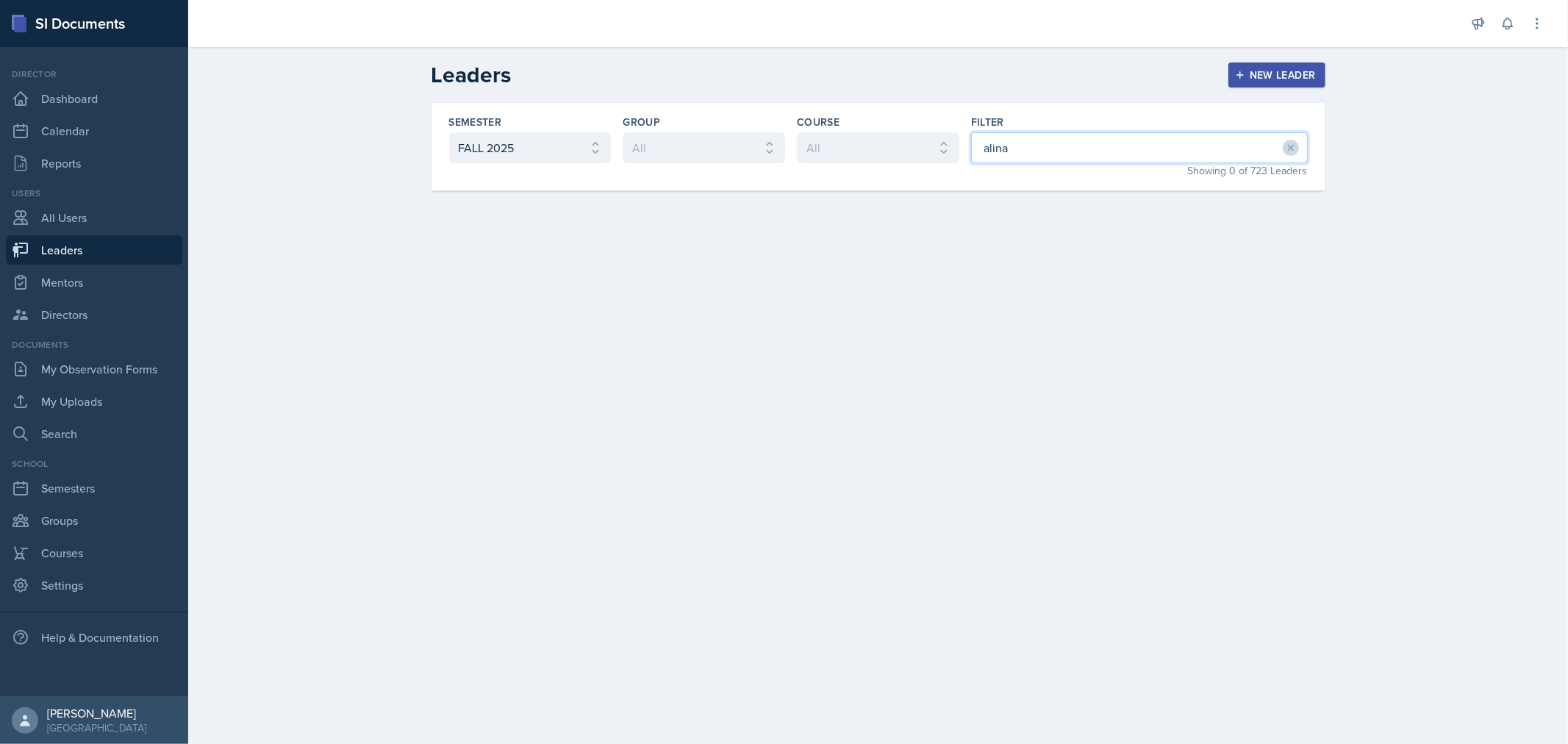
drag, startPoint x: 1037, startPoint y: 150, endPoint x: 944, endPoint y: 152, distance: 93.0
click at [941, 152] on div "Semester All FALL 2025 Summer II 2025 Summer I 2025 Spring 2025 Fall 2024 Summe…" at bounding box center [878, 148] width 894 height 89
type input "[PERSON_NAME]"
click at [833, 211] on div "[PERSON_NAME] PSY 1301 FALL 2025" at bounding box center [878, 220] width 894 height 58
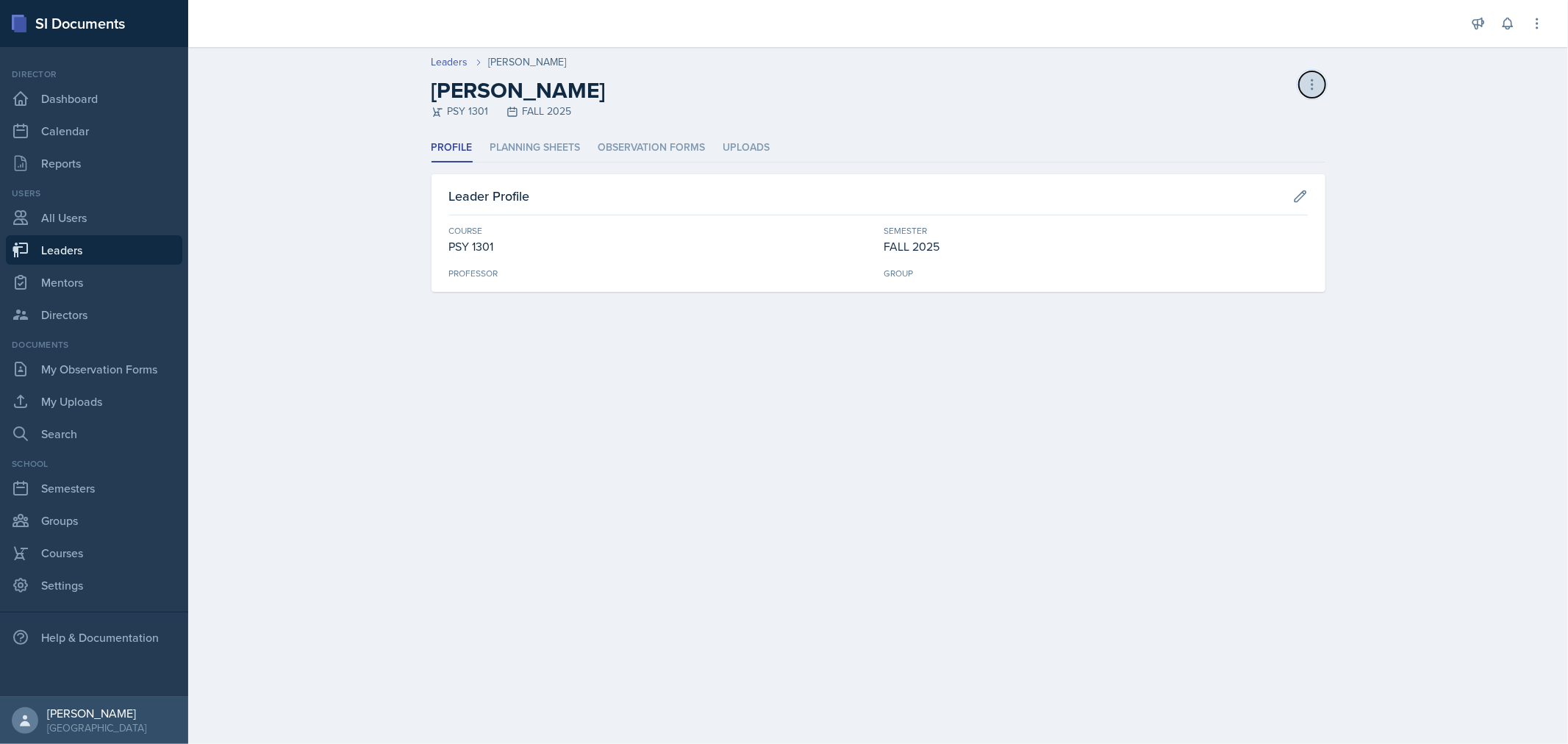
click at [1315, 82] on icon at bounding box center [1312, 84] width 15 height 15
click at [929, 145] on ul "Profile Planning Sheets Observation Forms Uploads" at bounding box center [878, 148] width 894 height 29
click at [1300, 196] on icon at bounding box center [1300, 195] width 11 height 11
select select "5a722c9b-c5bc-4a71-bbad-448d49c008a0"
select select "0924c876-6fa7-4296-b593-7db6428ef465"
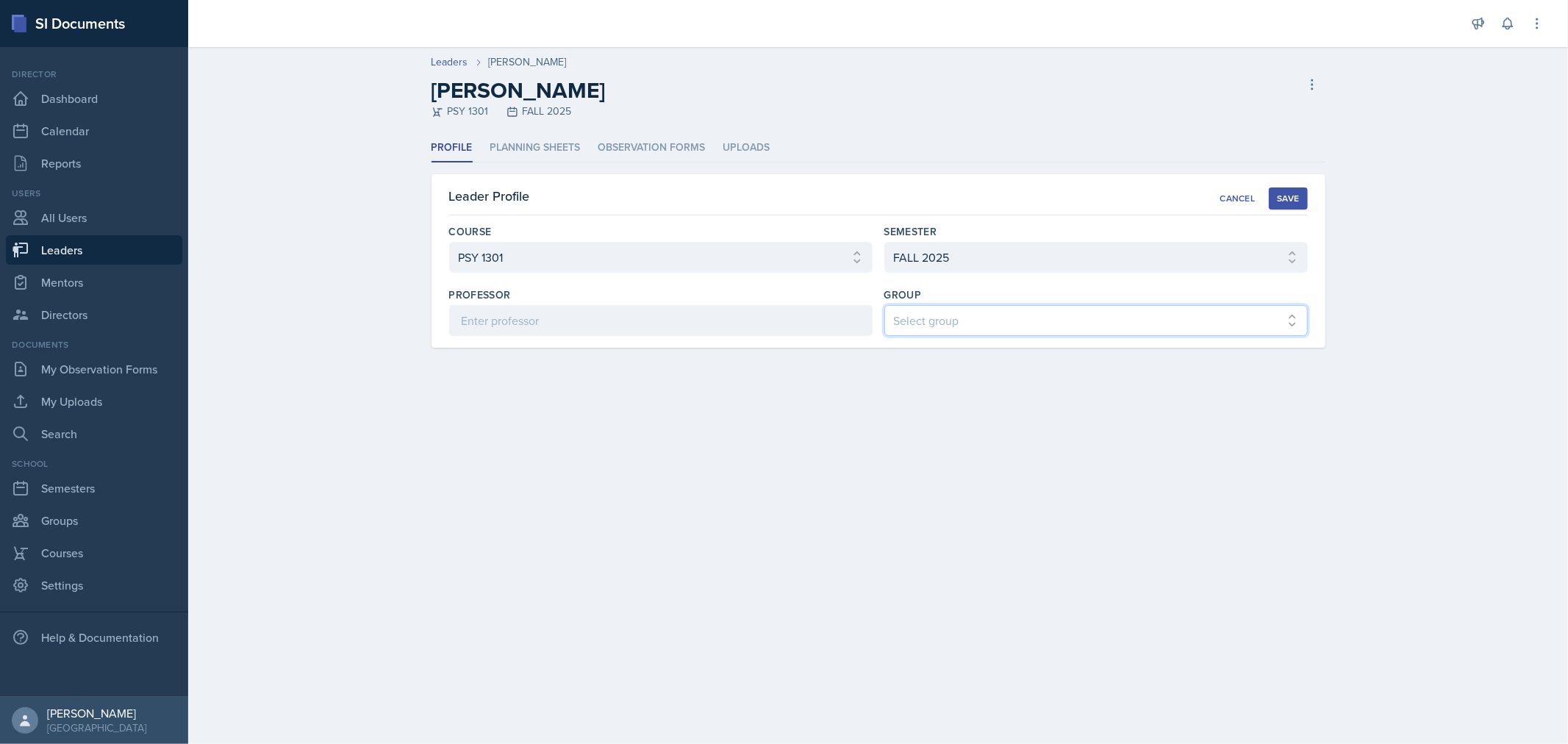
click at [951, 320] on select "Select group COP #1 - Mars COP #2 - Venus COP #3 - Neptune COP #4 - Saturn COP …" at bounding box center [1096, 321] width 423 height 31
select select "7789988c-771d-4a10-9d64-ee6bc91581f2"
click at [884, 306] on select "Select group COP #1 - Mars COP #2 - Venus COP #3 - Neptune COP #4 - Saturn COP …" at bounding box center [1096, 321] width 423 height 31
click at [1287, 197] on div "Save" at bounding box center [1288, 199] width 22 height 12
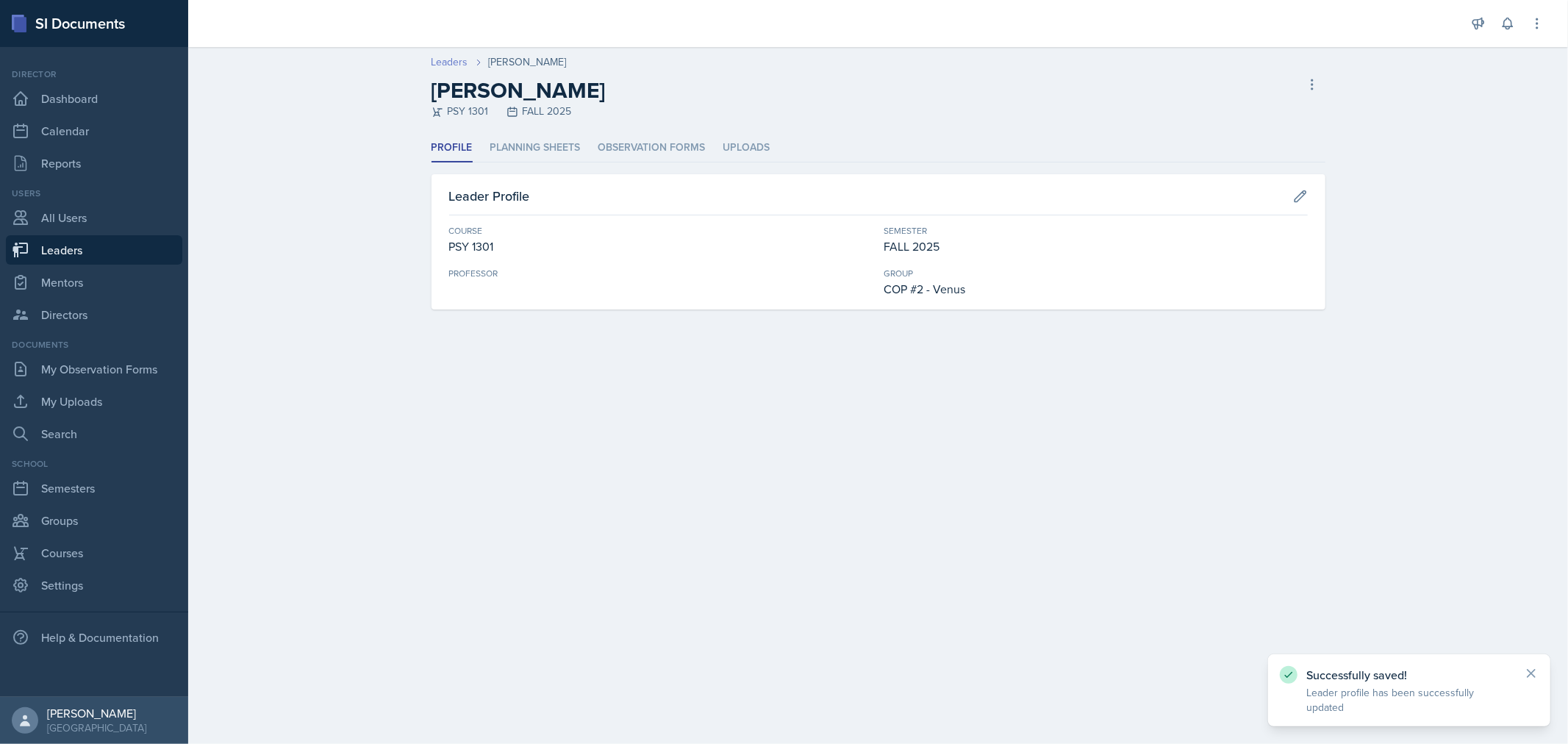
click at [446, 67] on link "Leaders" at bounding box center [449, 63] width 36 height 16
select select "0924c876-6fa7-4296-b593-7db6428ef465"
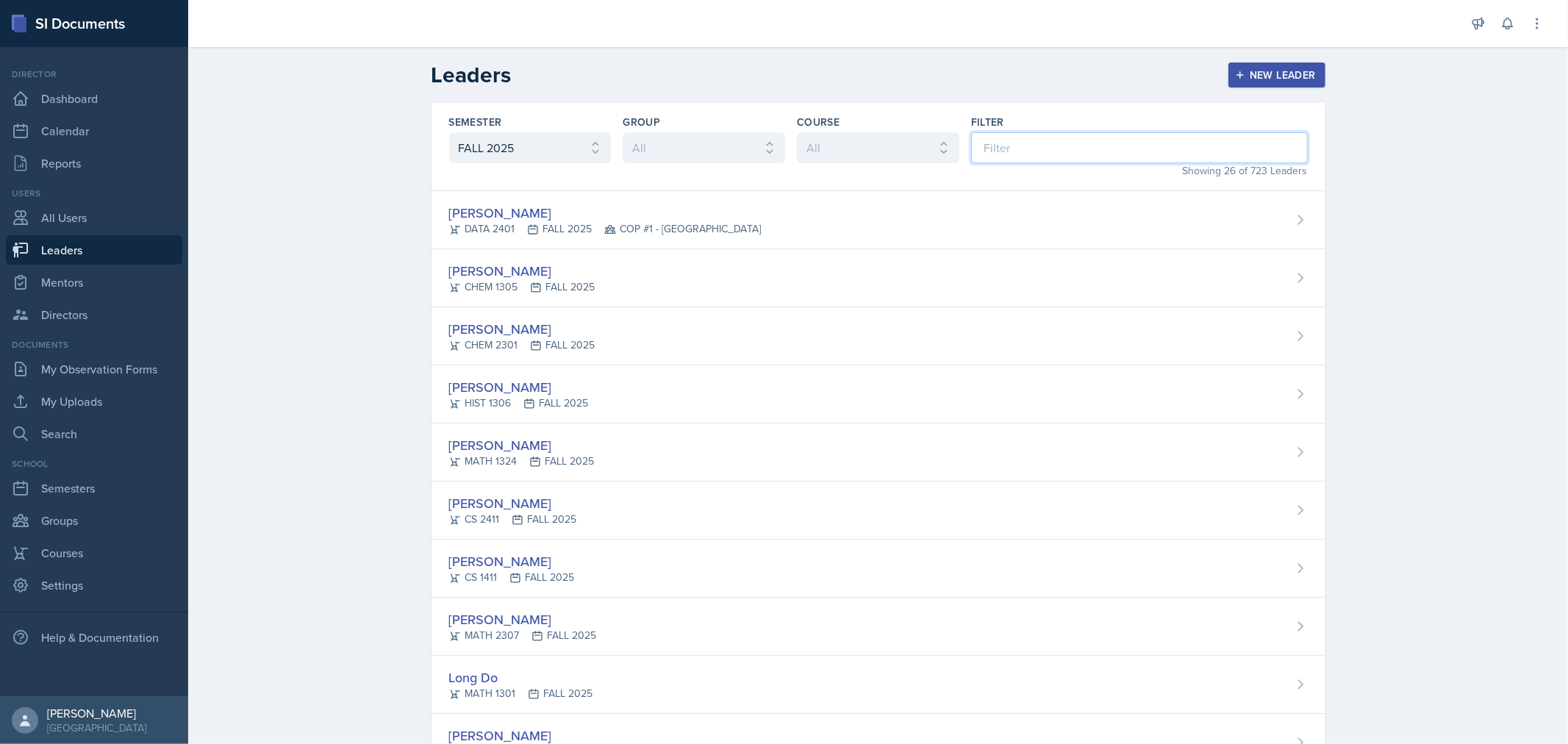
click at [1029, 142] on input at bounding box center [1139, 148] width 337 height 31
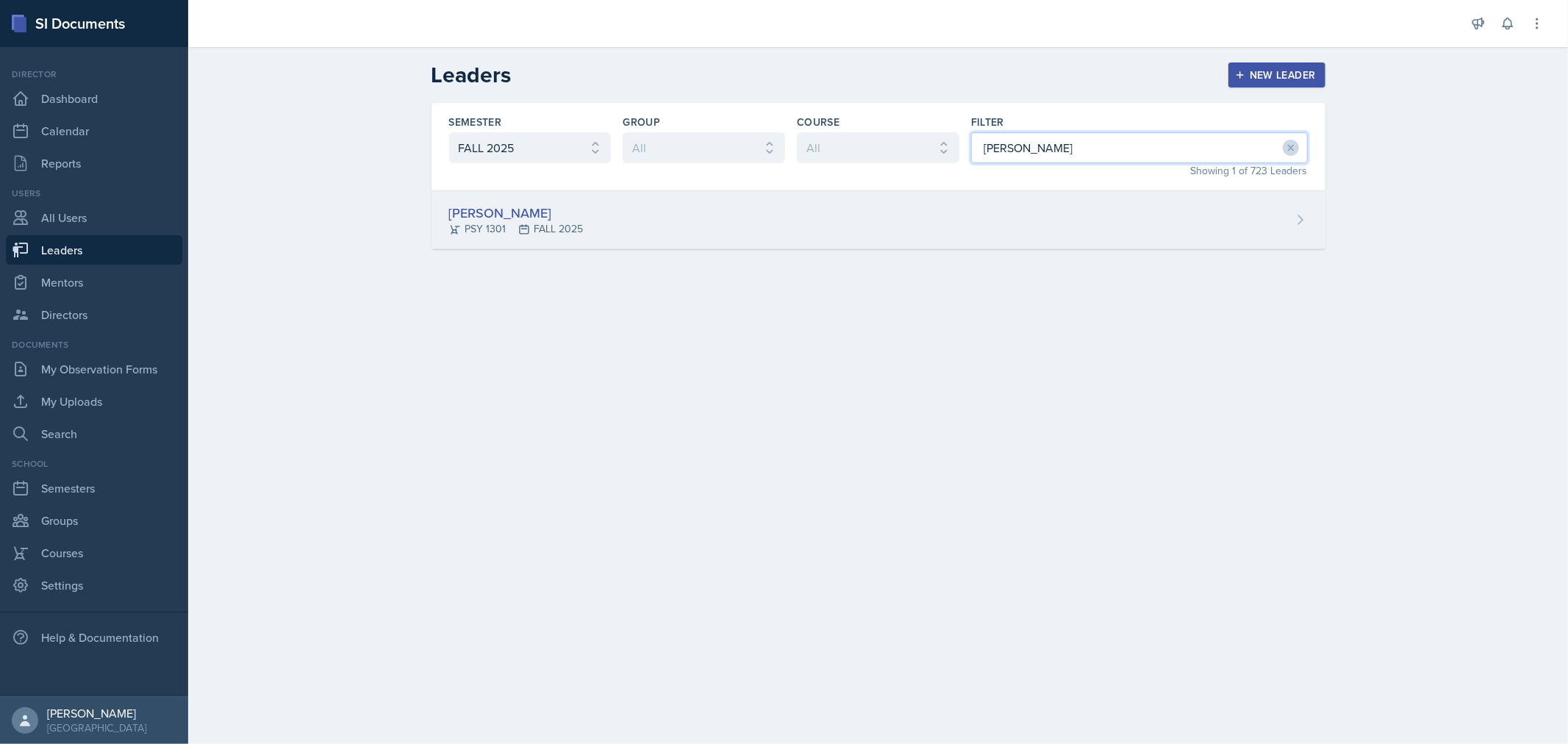
type input "[PERSON_NAME]"
click at [1112, 204] on div "[PERSON_NAME] PSY 1301 FALL 2025" at bounding box center [878, 220] width 894 height 58
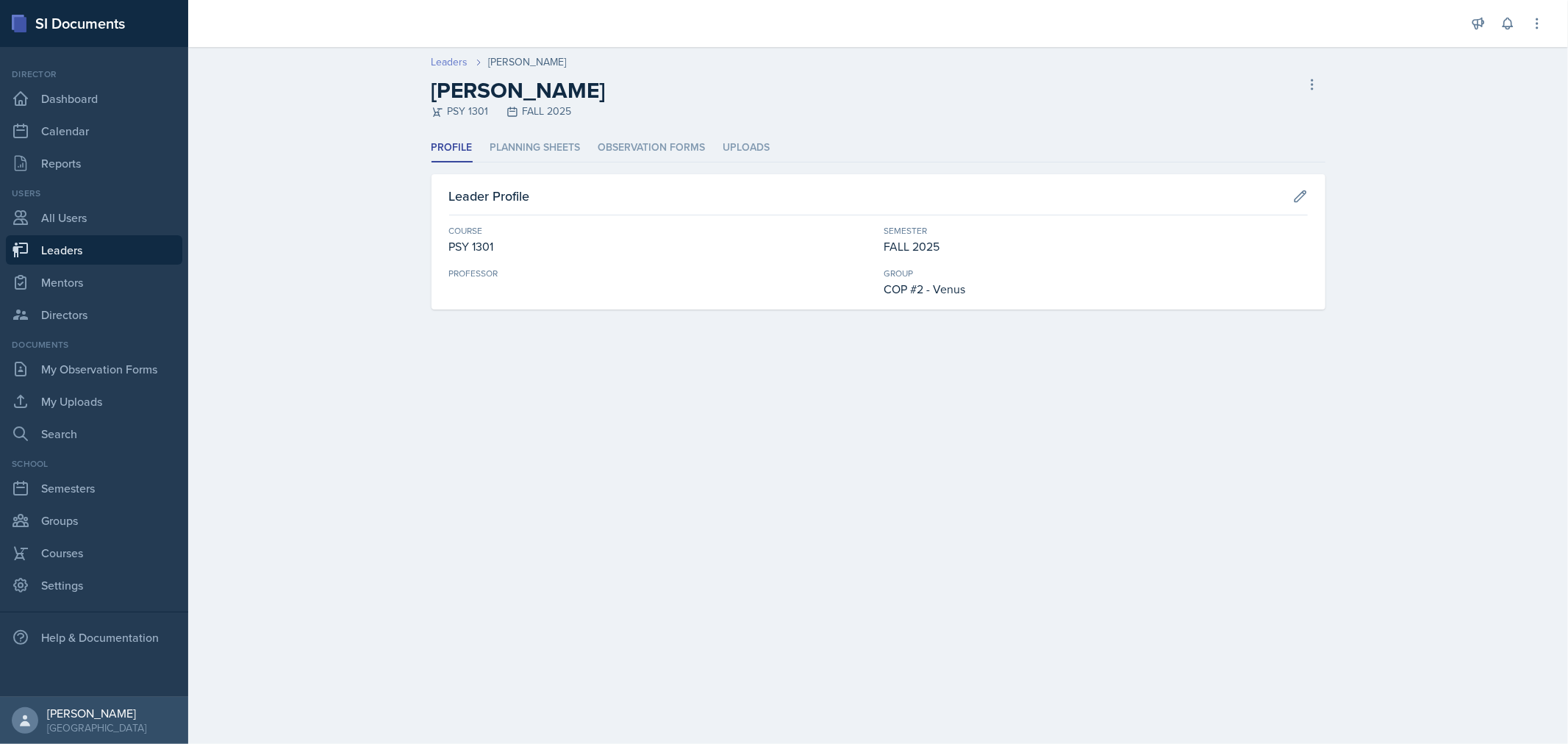
click at [447, 62] on link "Leaders" at bounding box center [449, 63] width 36 height 16
select select "0924c876-6fa7-4296-b593-7db6428ef465"
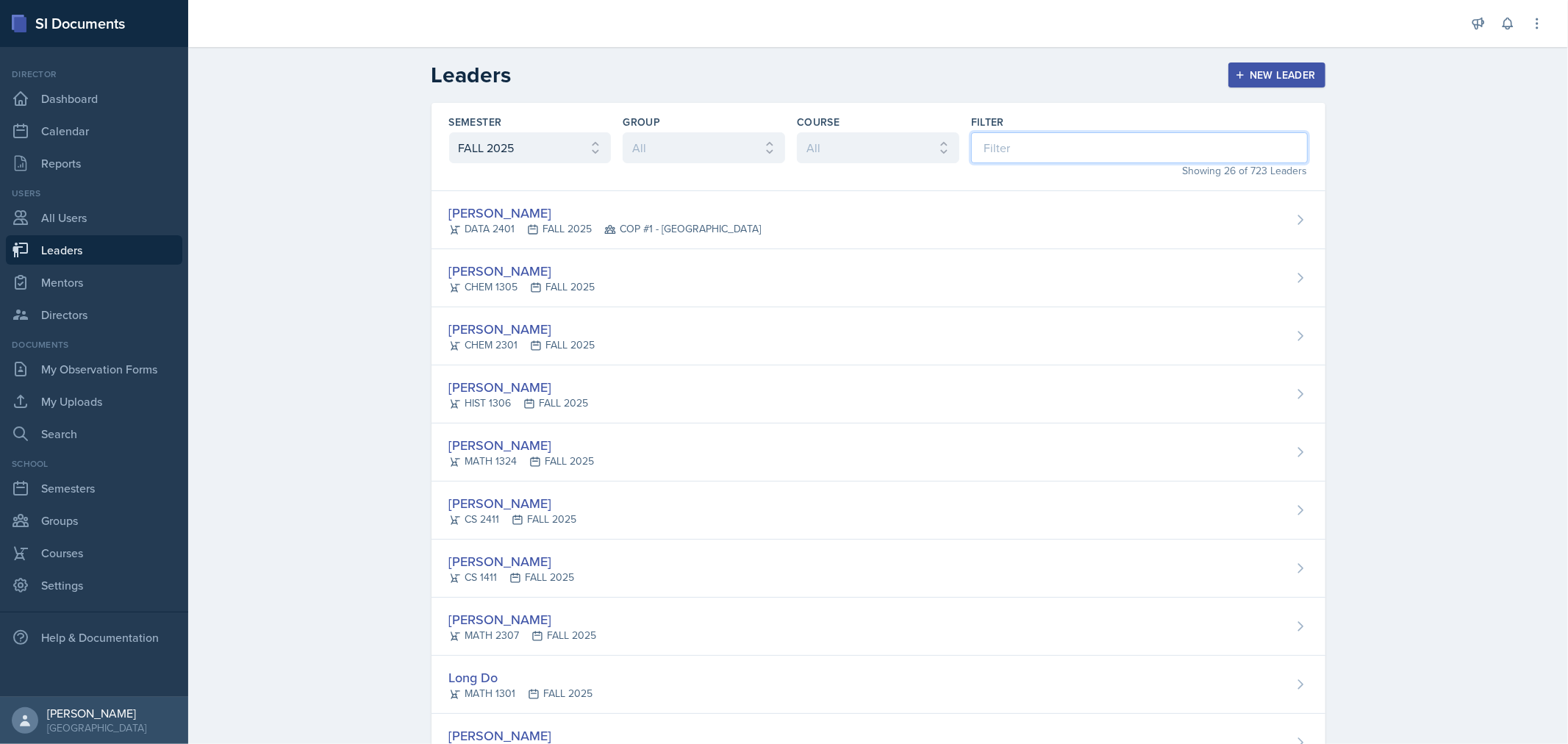
click at [1046, 146] on input at bounding box center [1139, 148] width 337 height 31
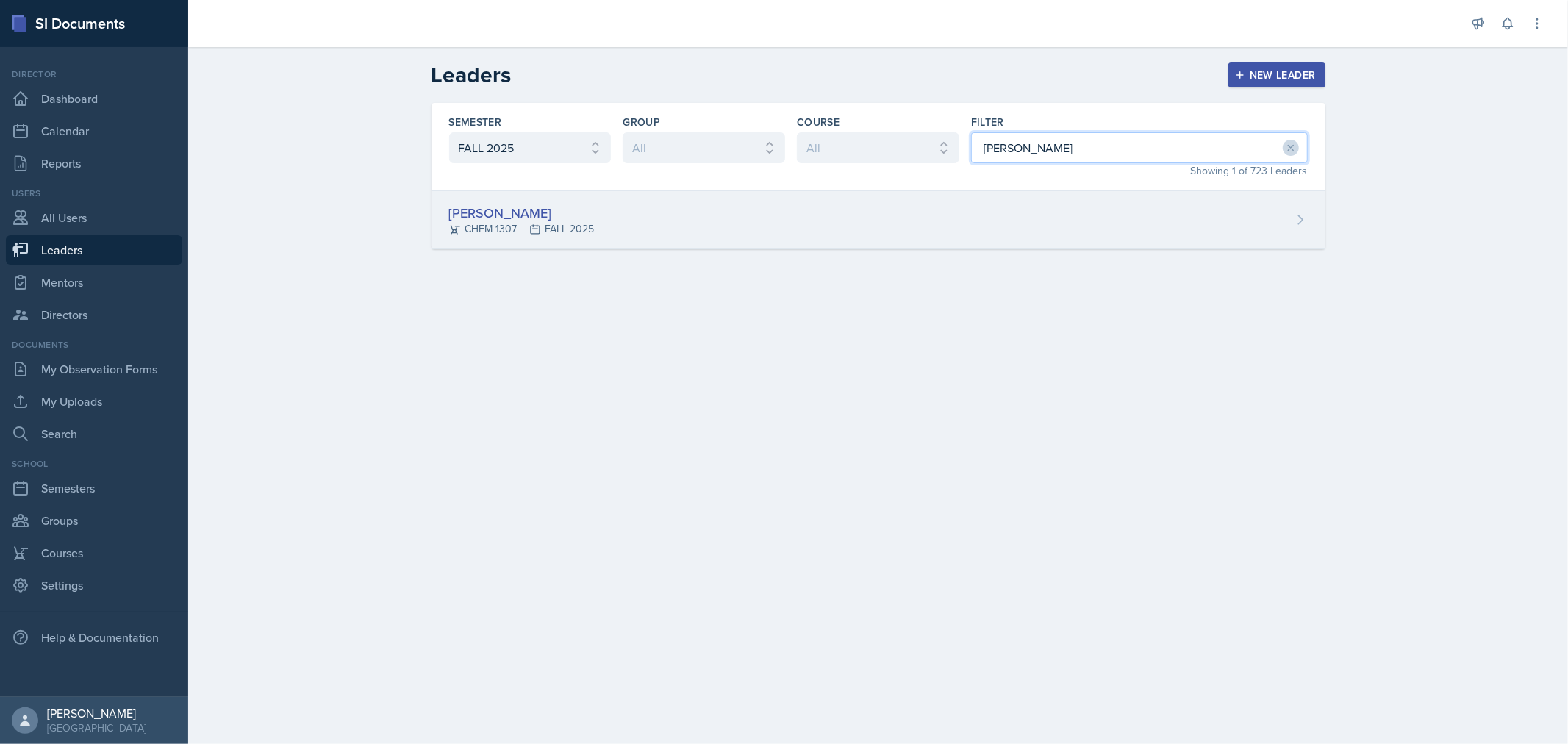
type input "[PERSON_NAME]"
click at [974, 214] on div "[PERSON_NAME] CHEM 1307 FALL 2025" at bounding box center [878, 220] width 894 height 58
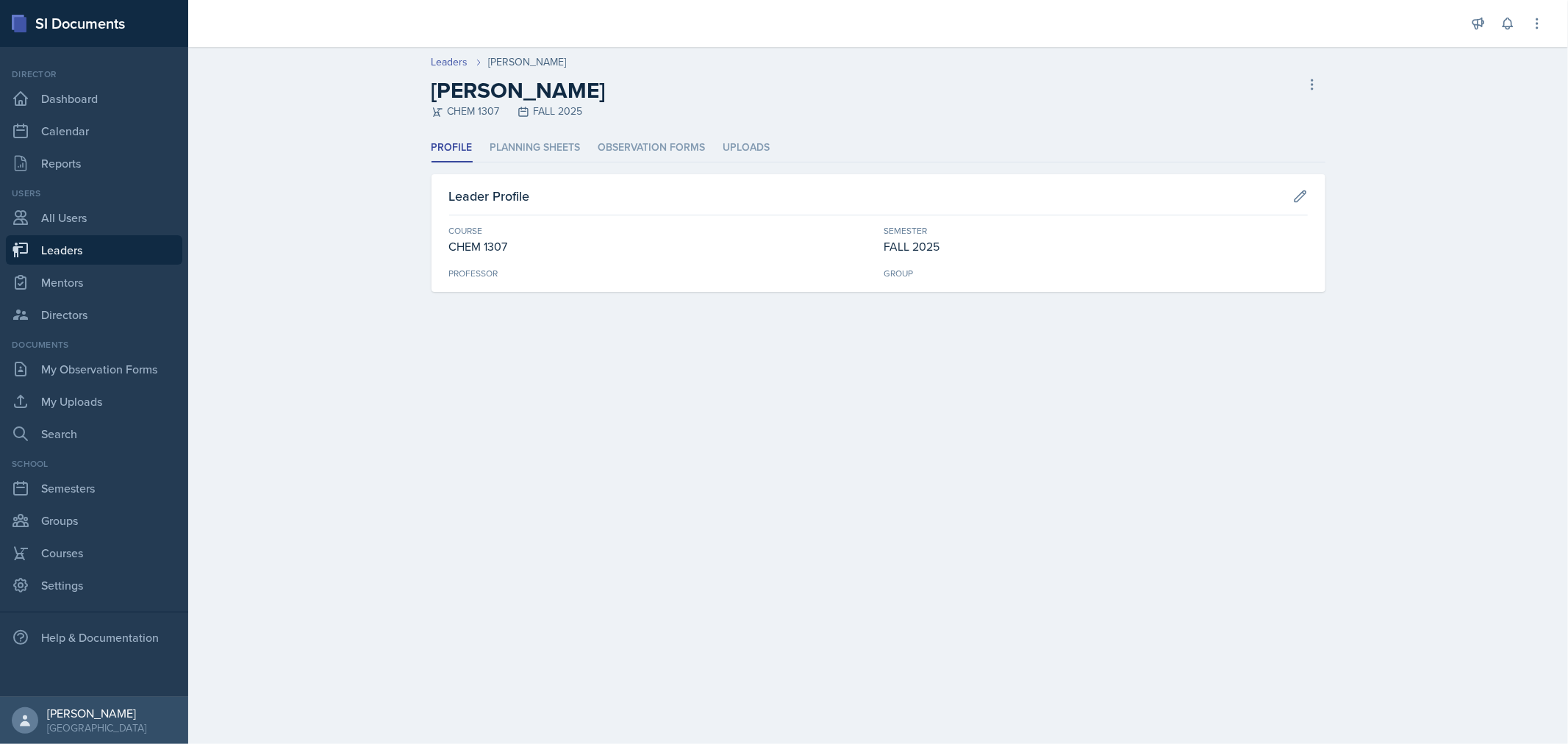
click at [1290, 205] on div "Leader Profile" at bounding box center [879, 201] width 859 height 30
click at [1300, 200] on icon at bounding box center [1300, 196] width 15 height 15
select select "6e1a4b93-f5fd-4070-b51e-66a0c143b2cb"
select select "0924c876-6fa7-4296-b593-7db6428ef465"
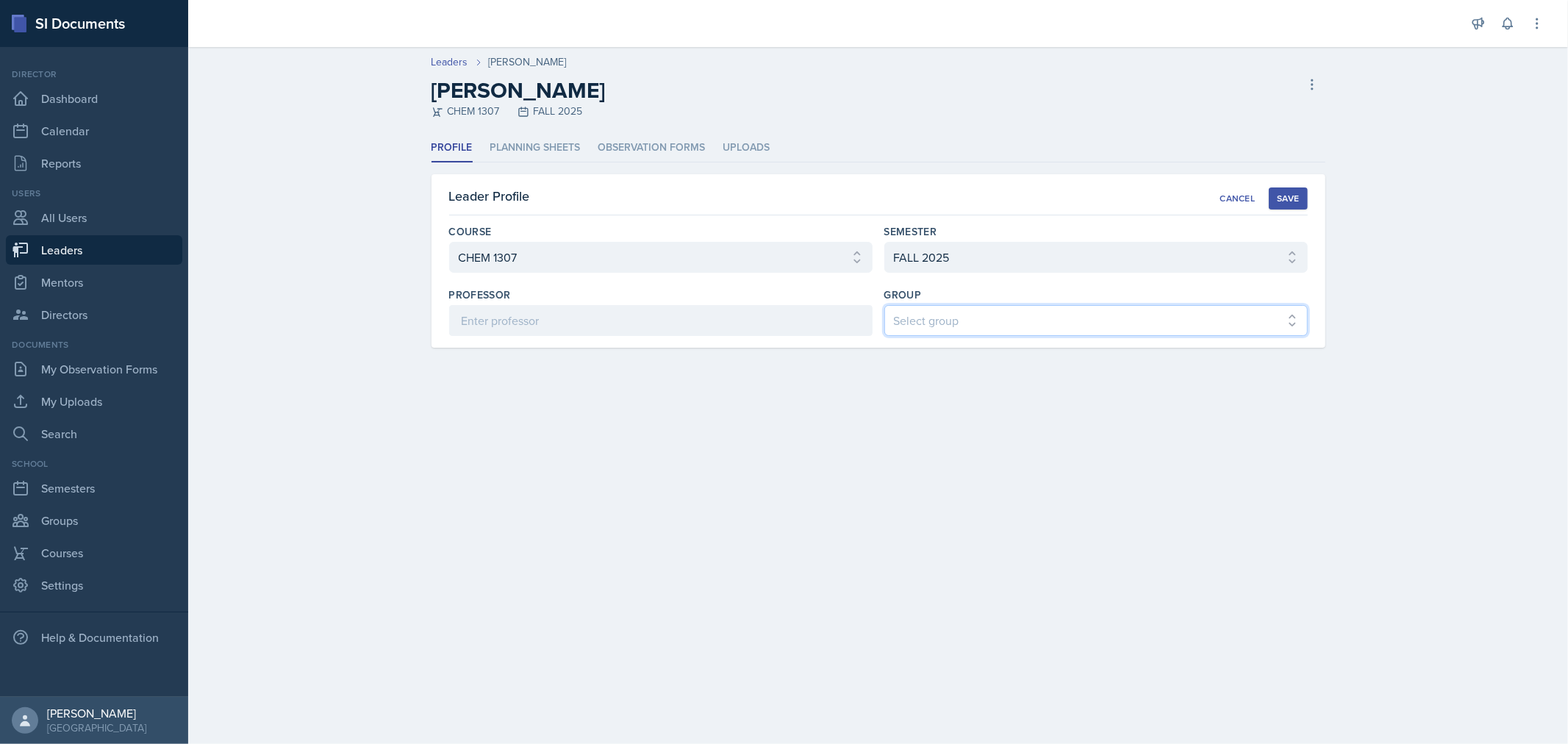
click at [976, 307] on select "Select group COP #1 - Mars COP #2 - Venus COP #3 - Neptune COP #4 - Saturn COP …" at bounding box center [1096, 321] width 423 height 31
select select "7789988c-771d-4a10-9d64-ee6bc91581f2"
click at [884, 306] on select "Select group COP #1 - Mars COP #2 - Venus COP #3 - Neptune COP #4 - Saturn COP …" at bounding box center [1096, 321] width 423 height 31
click at [1298, 194] on div "Save" at bounding box center [1288, 199] width 22 height 12
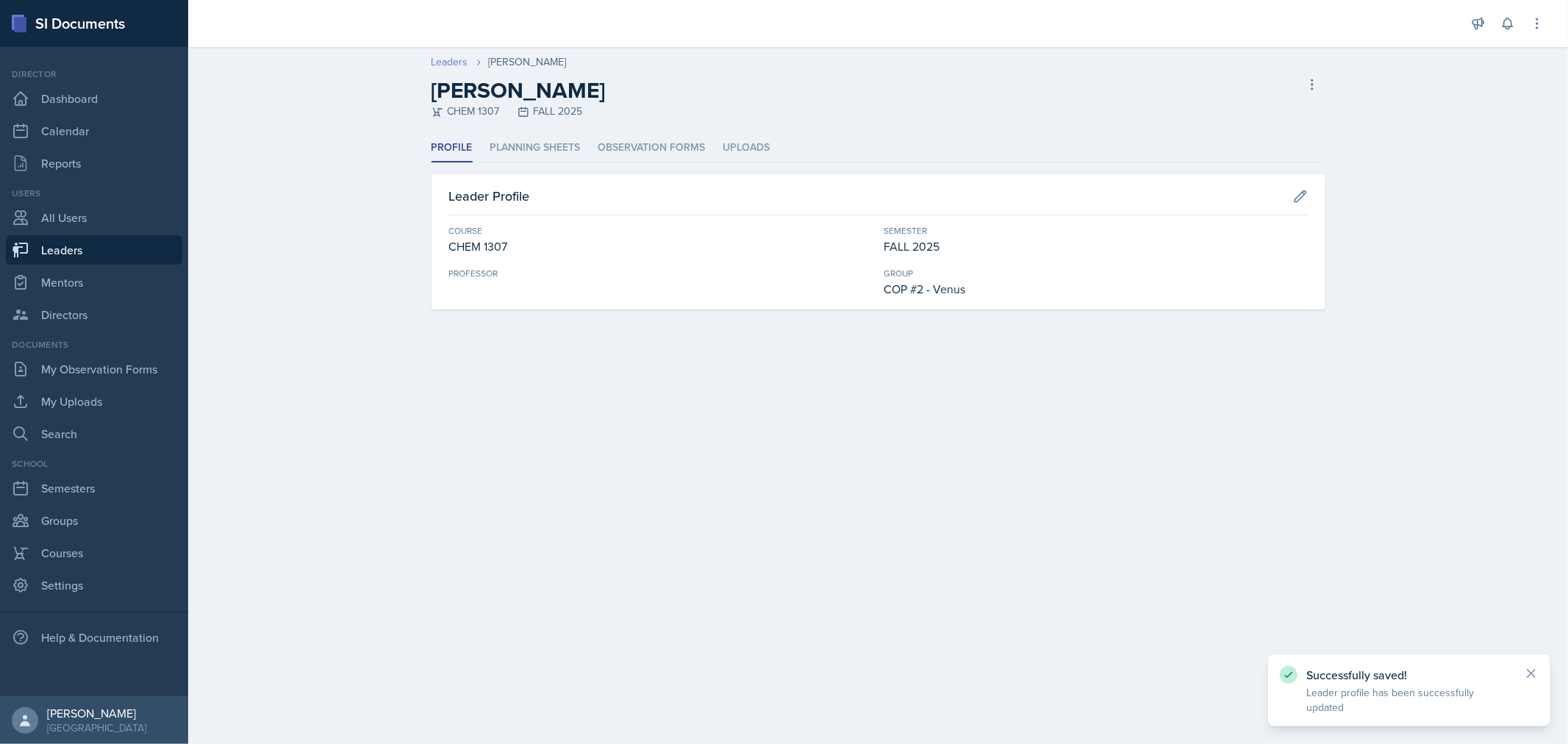
click at [463, 59] on link "Leaders" at bounding box center [449, 63] width 36 height 16
select select "0924c876-6fa7-4296-b593-7db6428ef465"
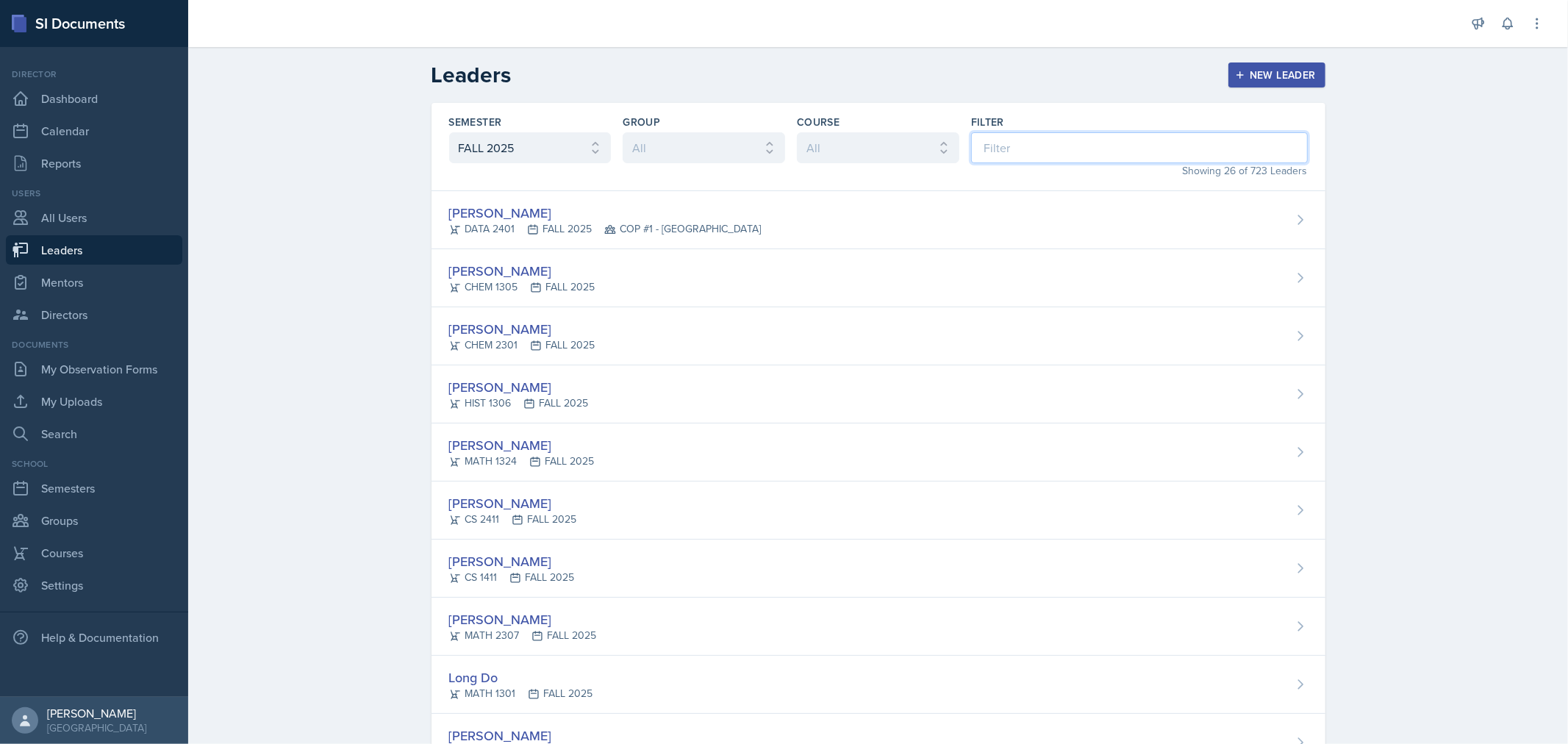
click at [988, 144] on input at bounding box center [1139, 148] width 337 height 31
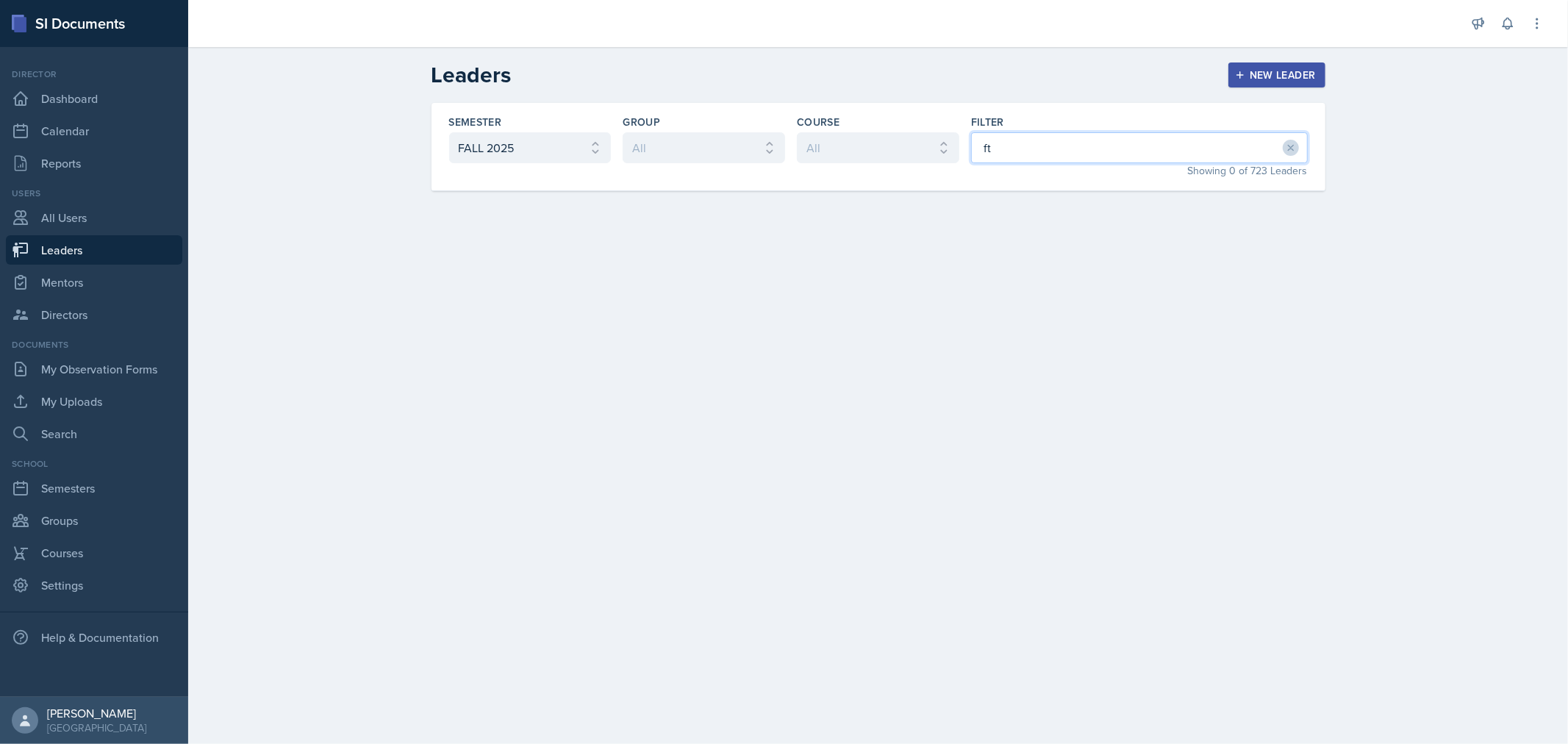
type input "f"
type input "[PERSON_NAME]"
click at [894, 219] on div "[PERSON_NAME] BIOL 1301 FALL 2025" at bounding box center [878, 220] width 894 height 58
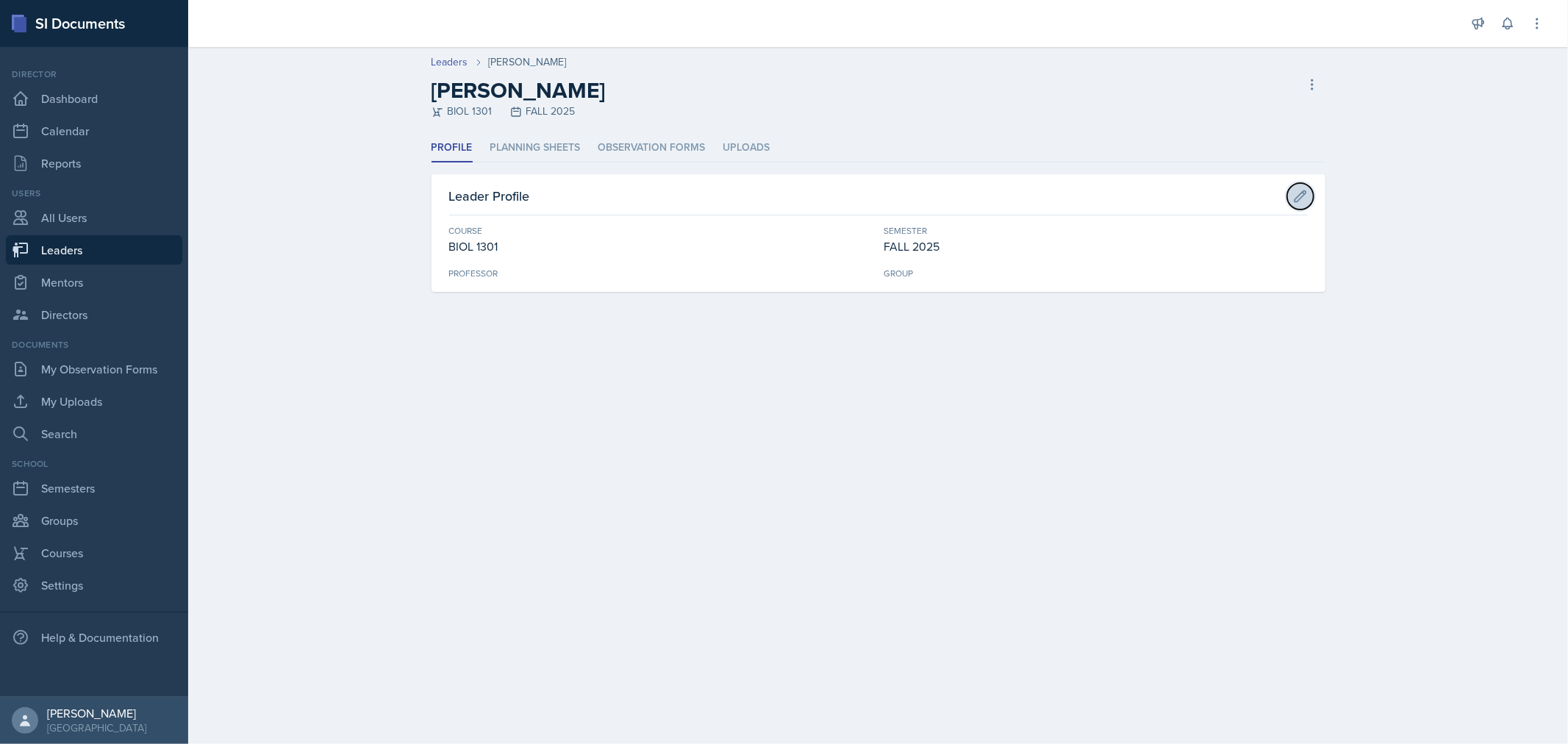
click at [1307, 185] on button at bounding box center [1300, 196] width 26 height 26
select select "c73234d0-58dc-4671-94d5-5ef6a03f38bd"
select select "0924c876-6fa7-4296-b593-7db6428ef465"
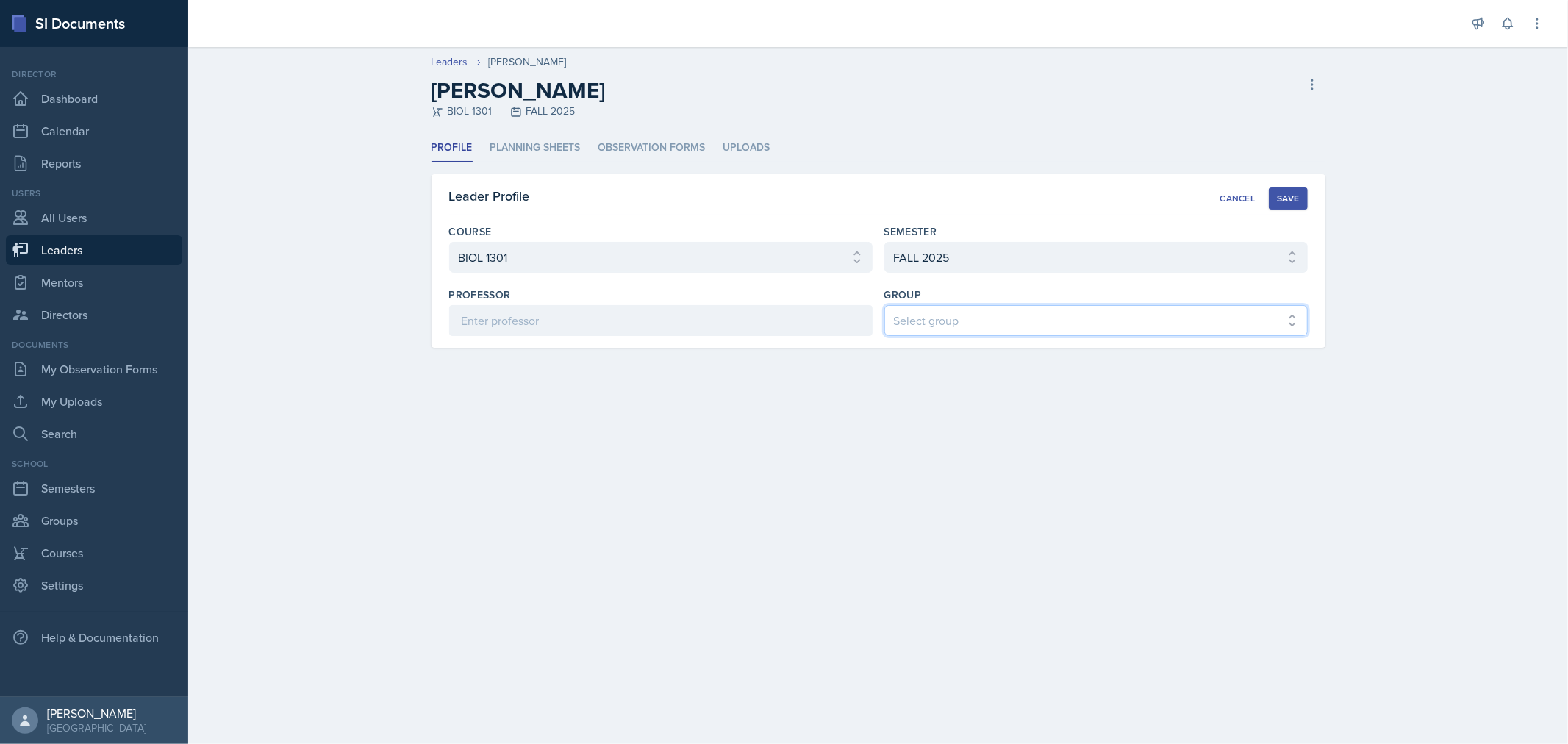
click at [1031, 320] on select "Select group COP #1 - Mars COP #2 - Venus COP #3 - Neptune COP #4 - Saturn COP …" at bounding box center [1096, 321] width 423 height 31
select select "f0c2d1ef-61bf-4862-ba5d-b06091a2de7c"
click at [884, 306] on select "Select group COP #1 - Mars COP #2 - Venus COP #3 - Neptune COP #4 - Saturn COP …" at bounding box center [1096, 321] width 423 height 31
click at [1284, 195] on div "Save" at bounding box center [1288, 199] width 22 height 12
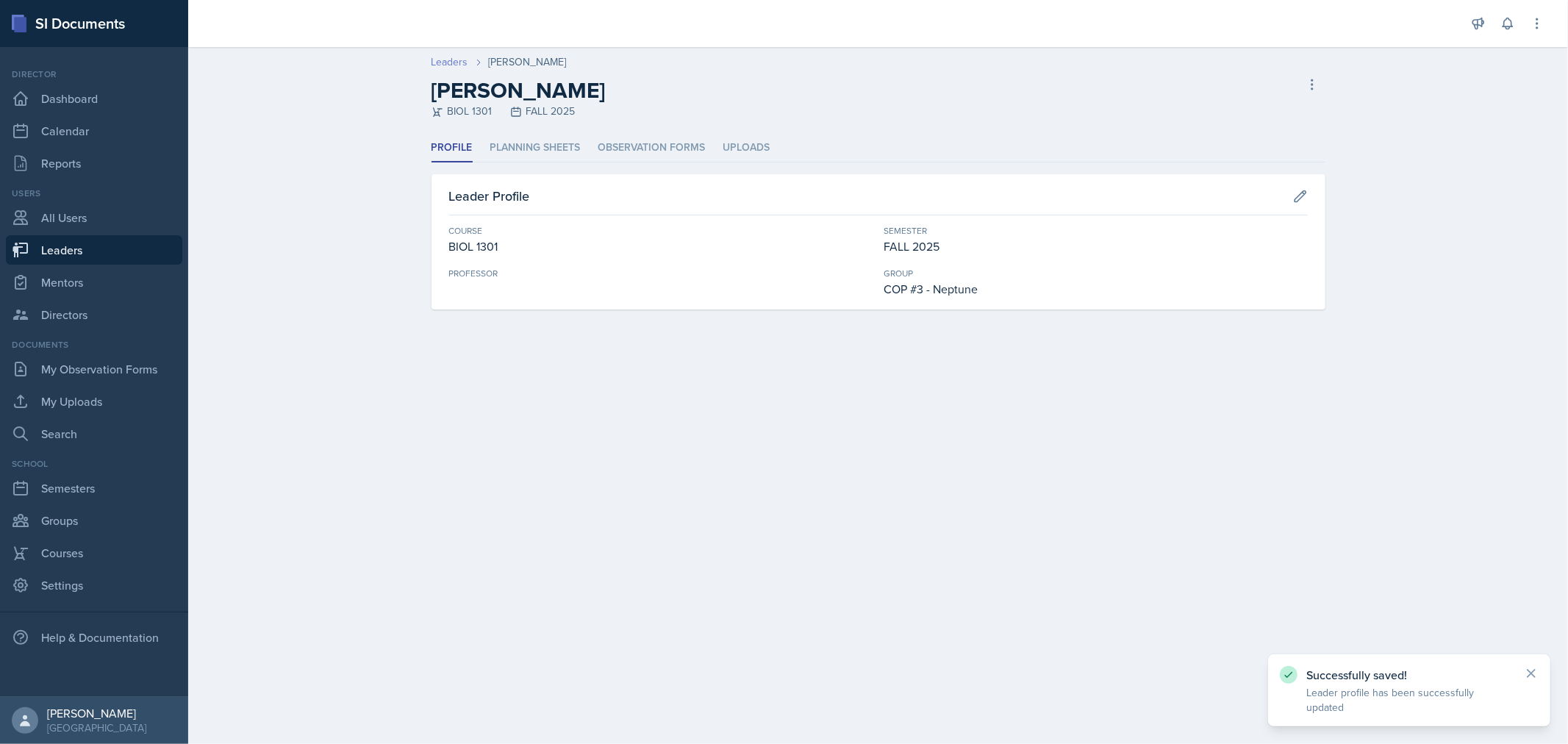
click at [454, 65] on link "Leaders" at bounding box center [449, 63] width 36 height 16
select select "0924c876-6fa7-4296-b593-7db6428ef465"
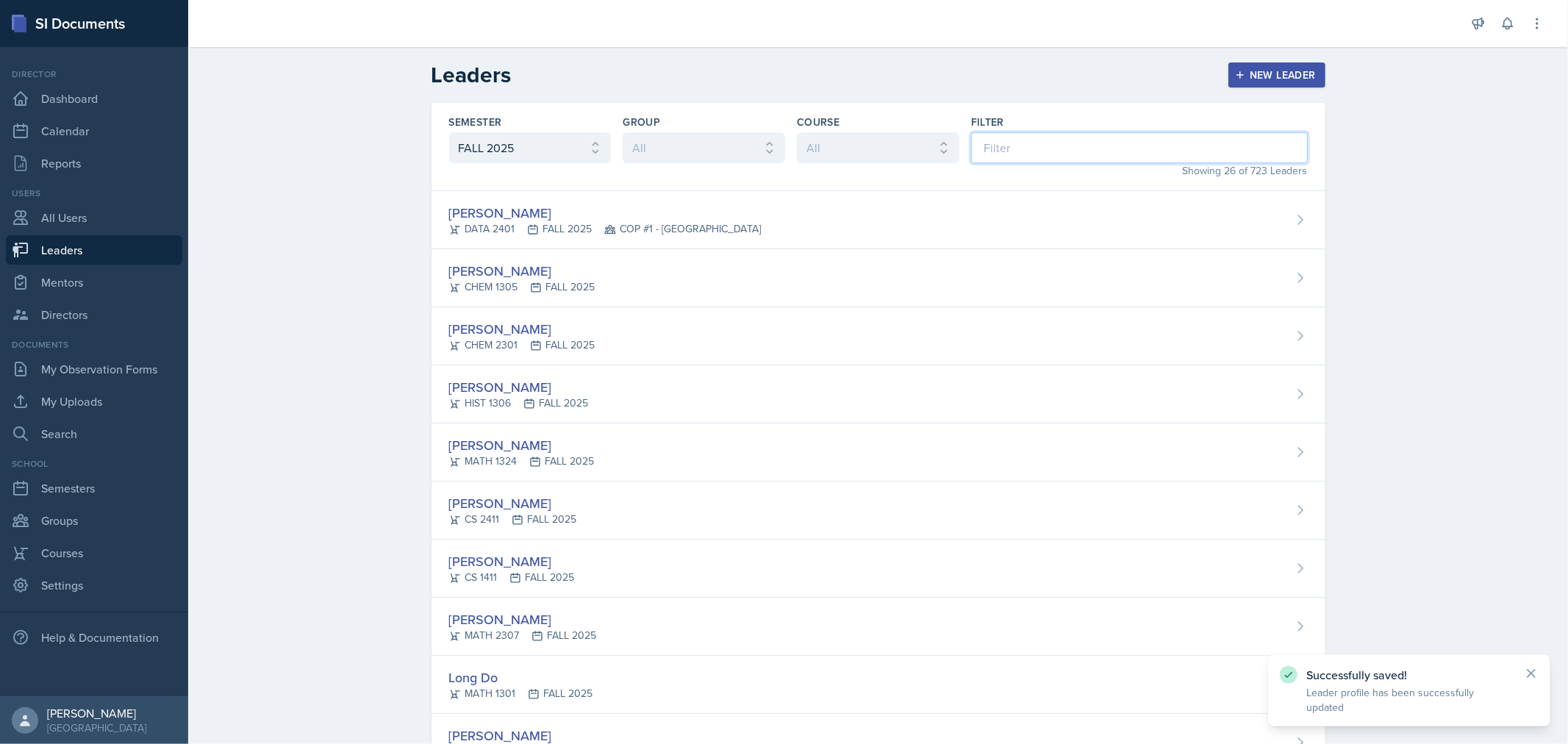
click at [988, 146] on input at bounding box center [1139, 148] width 337 height 31
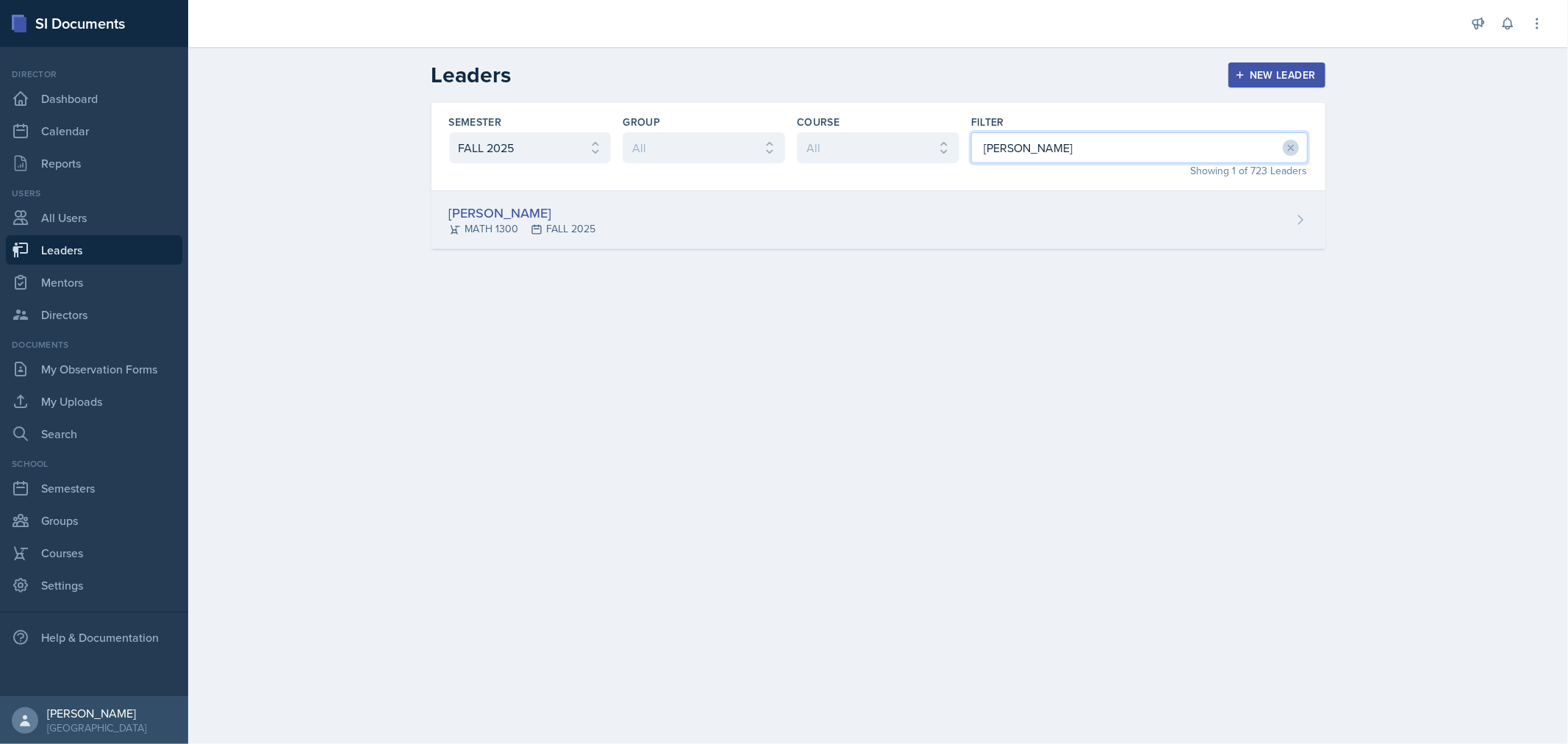
type input "[PERSON_NAME]"
click at [965, 222] on div "[PERSON_NAME] MATH 1300 FALL 2025" at bounding box center [878, 220] width 894 height 58
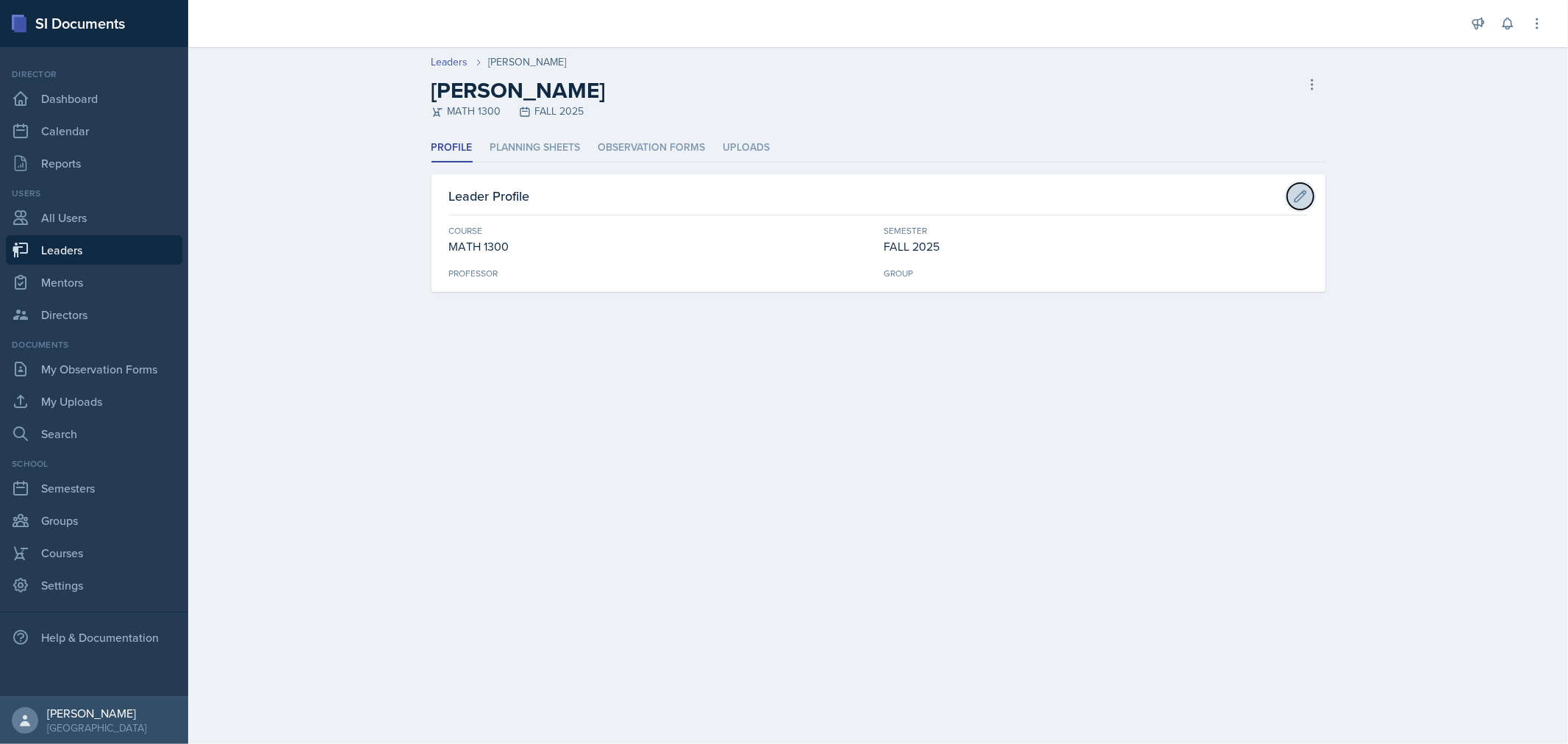
click at [1302, 200] on icon at bounding box center [1300, 196] width 15 height 15
select select "c8ec9c96-808c-4bfa-9e77-15ca7f634cf2"
select select "0924c876-6fa7-4296-b593-7db6428ef465"
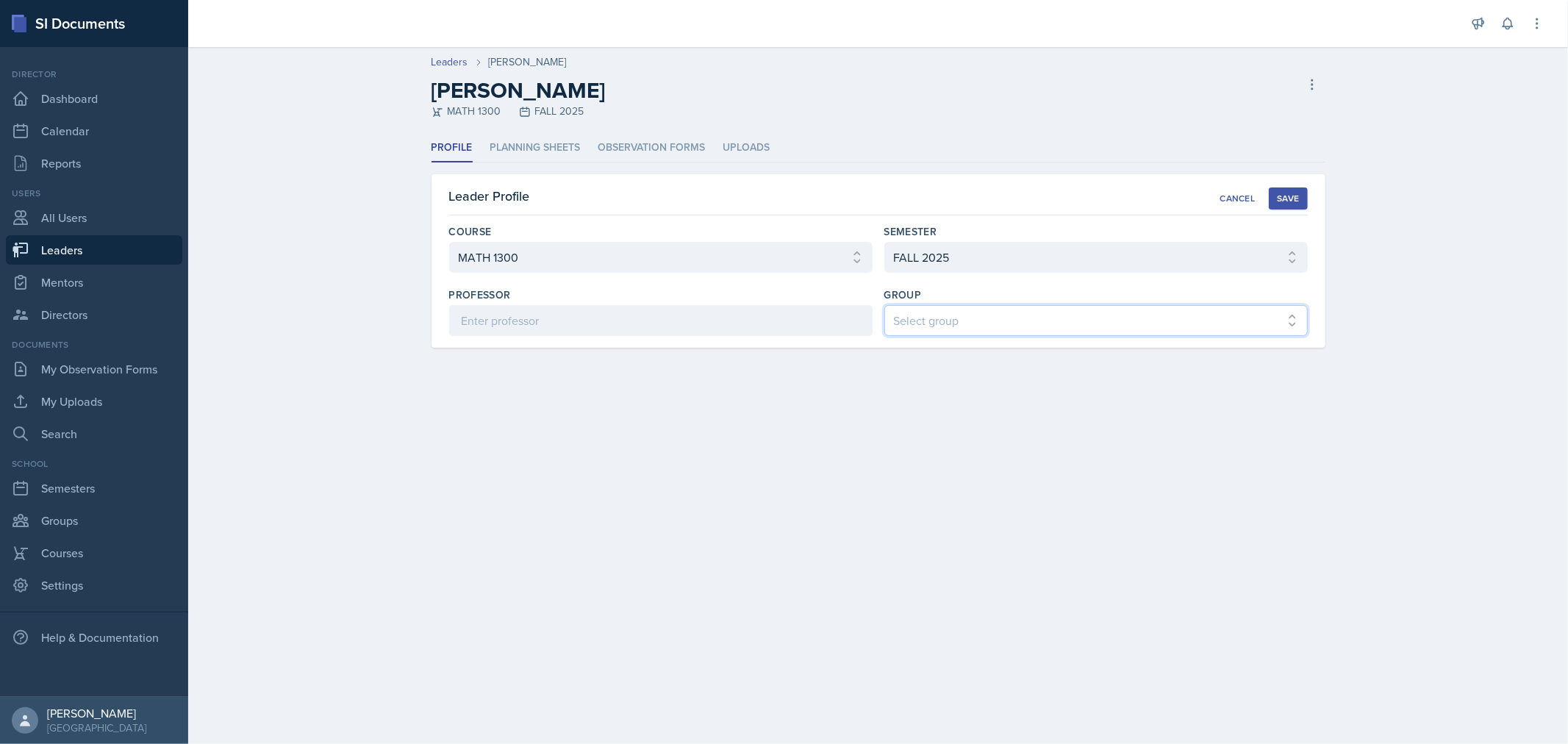
click at [1086, 312] on select "Select group COP #1 - Mars COP #2 - Venus COP #3 - Neptune COP #4 - Saturn COP …" at bounding box center [1096, 321] width 423 height 31
select select "f0c2d1ef-61bf-4862-ba5d-b06091a2de7c"
click at [884, 306] on select "Select group COP #1 - Mars COP #2 - Venus COP #3 - Neptune COP #4 - Saturn COP …" at bounding box center [1096, 321] width 423 height 31
click at [1283, 203] on div "Save" at bounding box center [1288, 199] width 22 height 12
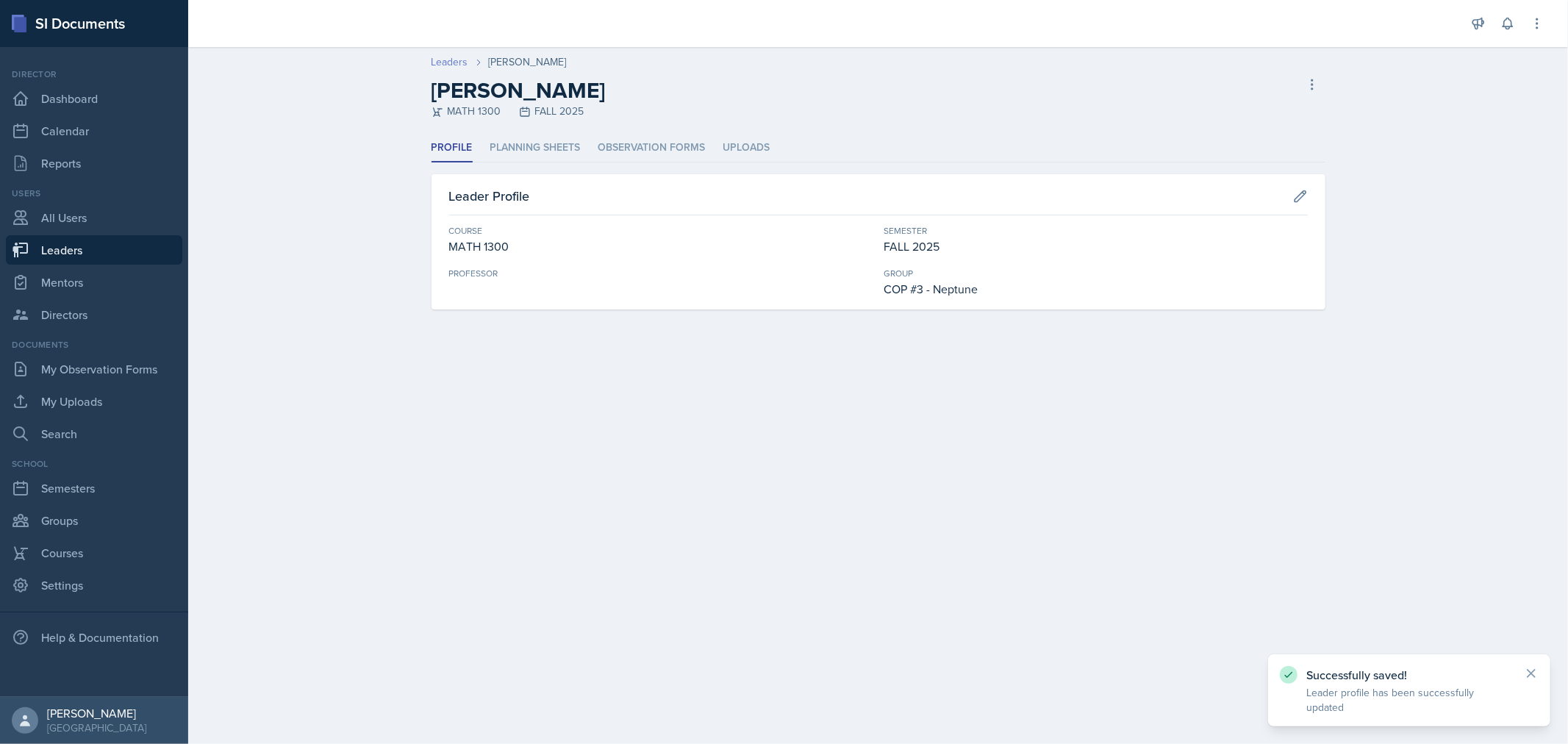
click at [449, 63] on link "Leaders" at bounding box center [449, 63] width 36 height 16
select select "0924c876-6fa7-4296-b593-7db6428ef465"
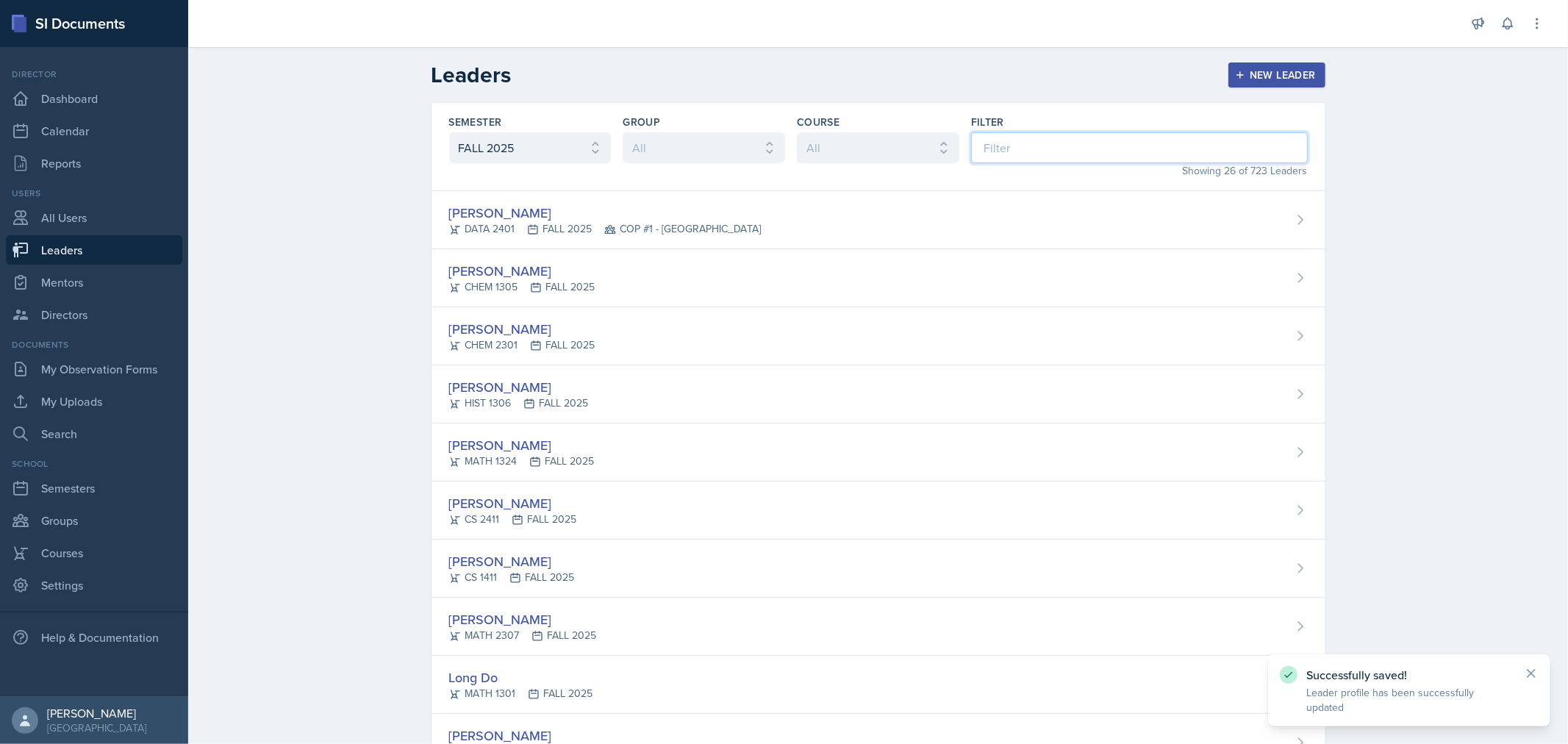
click at [1057, 156] on input at bounding box center [1139, 148] width 337 height 31
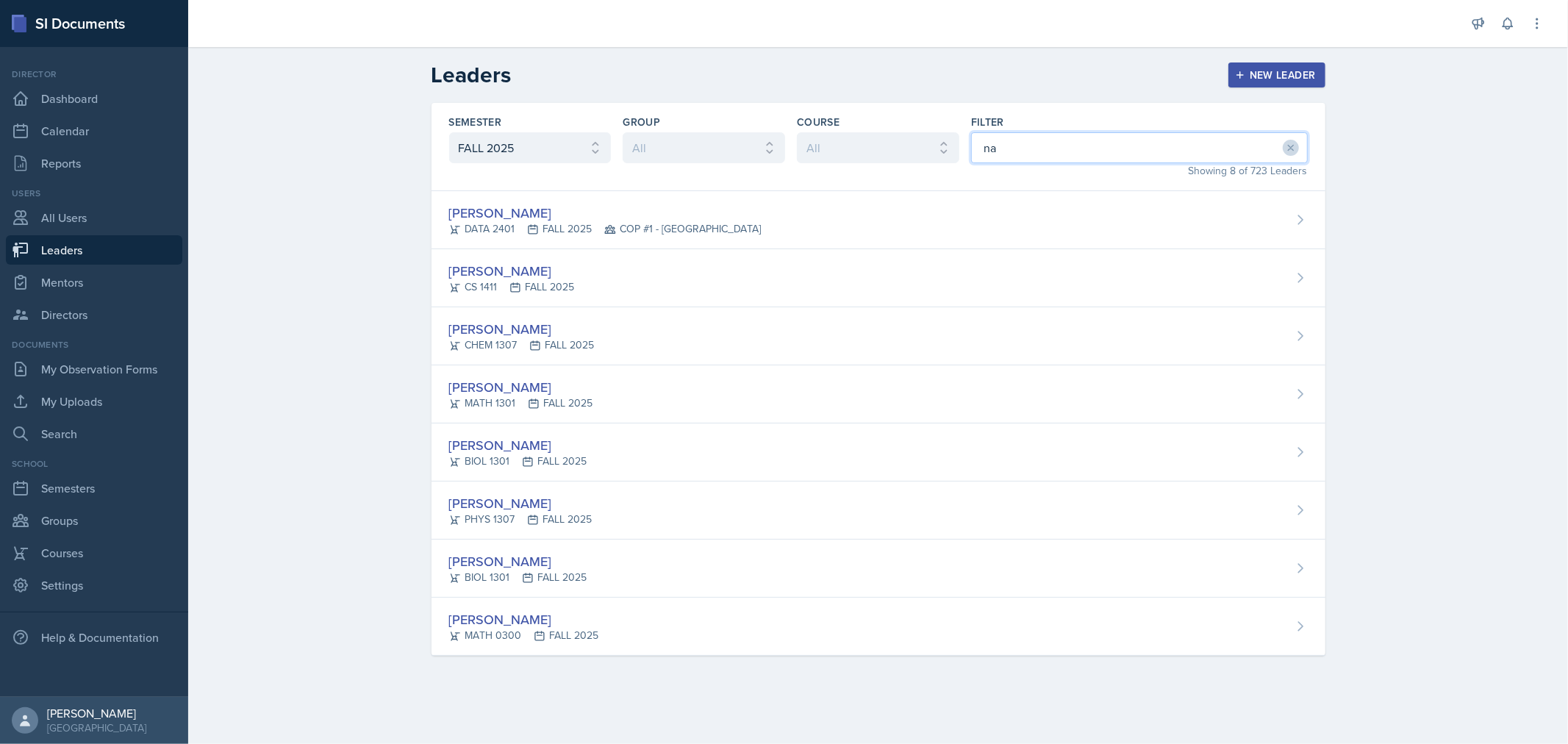
type input "n"
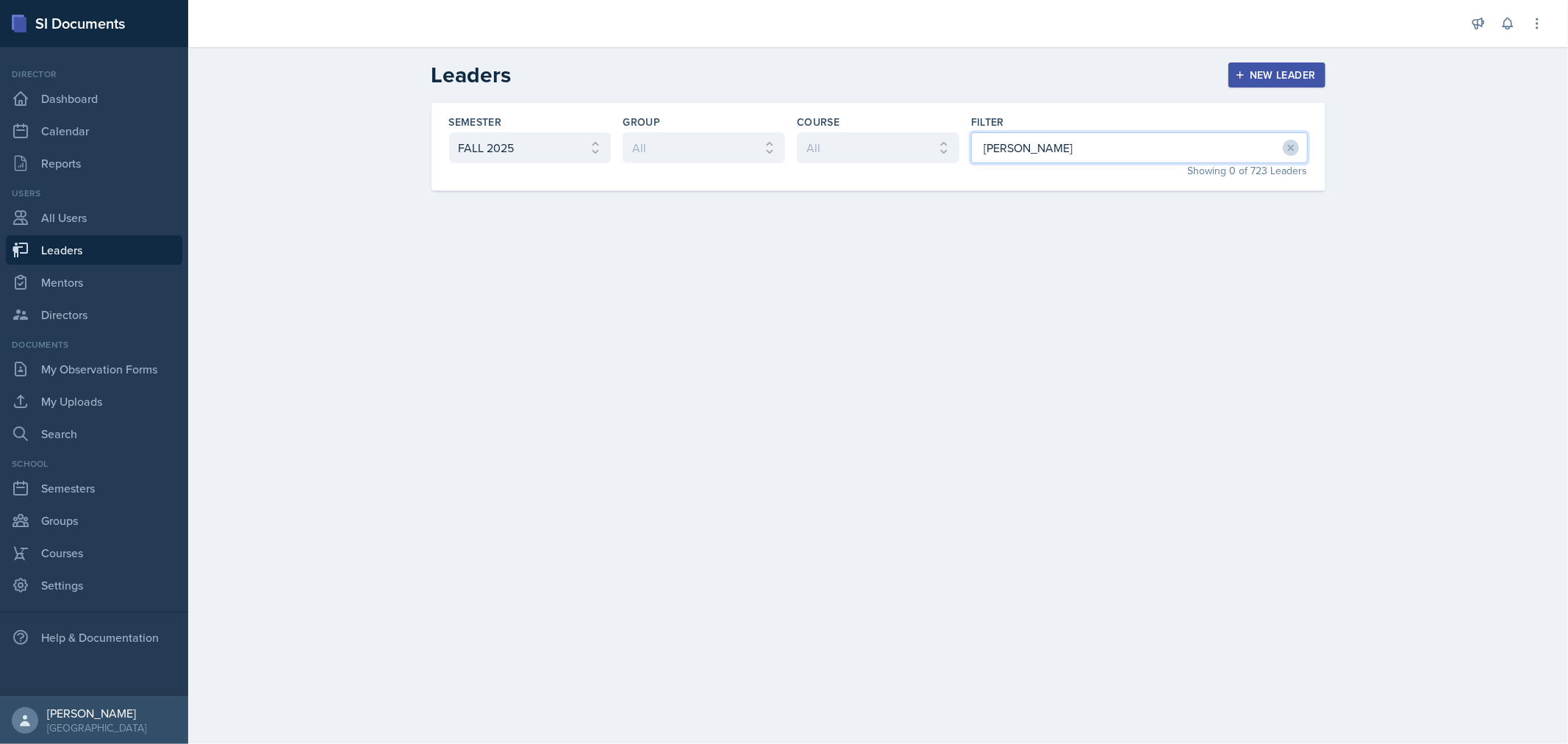
drag, startPoint x: 981, startPoint y: 145, endPoint x: 854, endPoint y: 137, distance: 127.3
click at [855, 137] on div "Semester All FALL 2025 Summer II 2025 Summer I 2025 Spring 2025 Fall 2024 Summe…" at bounding box center [878, 148] width 894 height 89
type input "[PERSON_NAME]"
click at [794, 212] on div "[PERSON_NAME] MATH 1301 FALL 2025" at bounding box center [878, 220] width 894 height 58
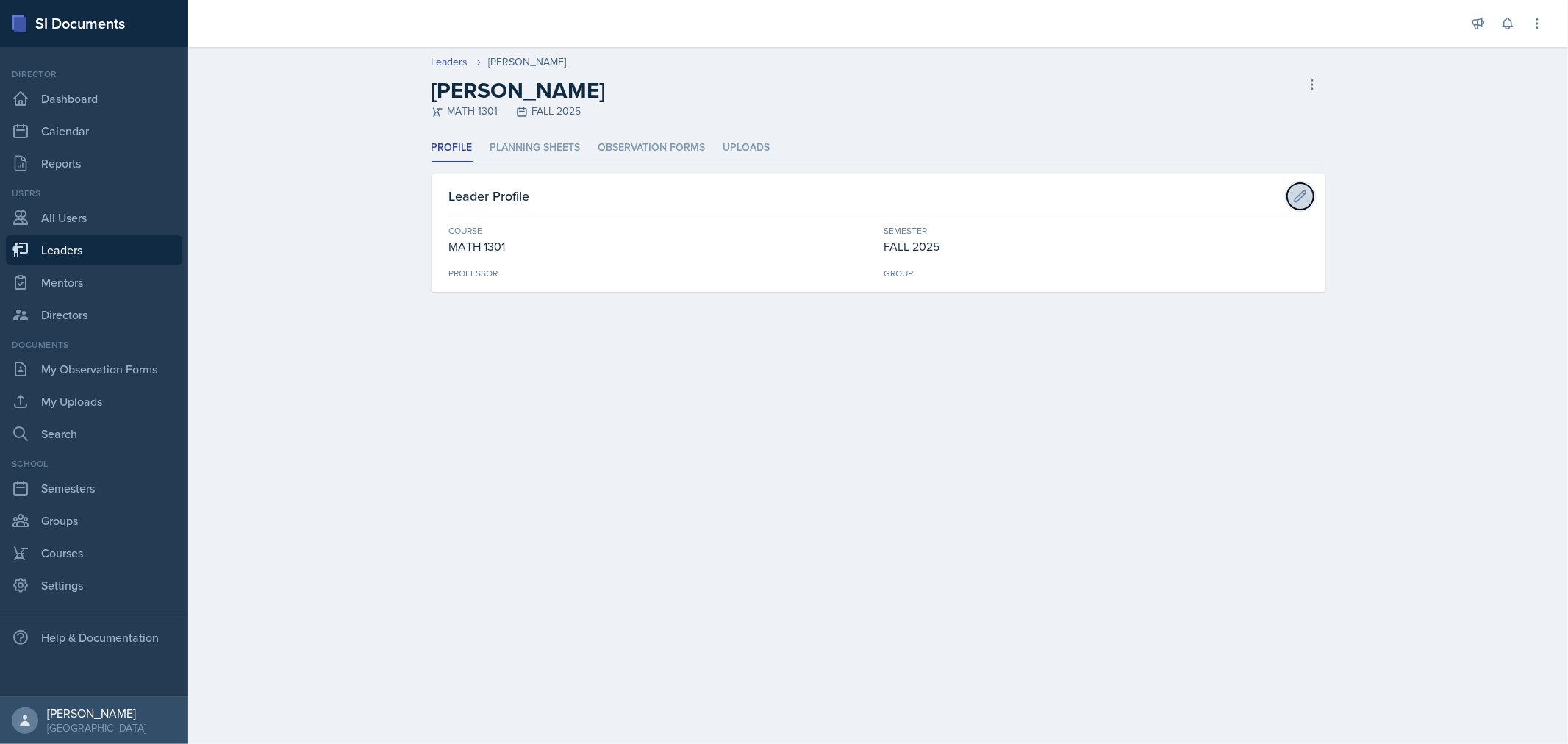
click at [1302, 200] on icon at bounding box center [1300, 196] width 15 height 15
select select "31b9ddcd-1b0f-4369-9c18-b06cc83889ef"
select select "0924c876-6fa7-4296-b593-7db6428ef465"
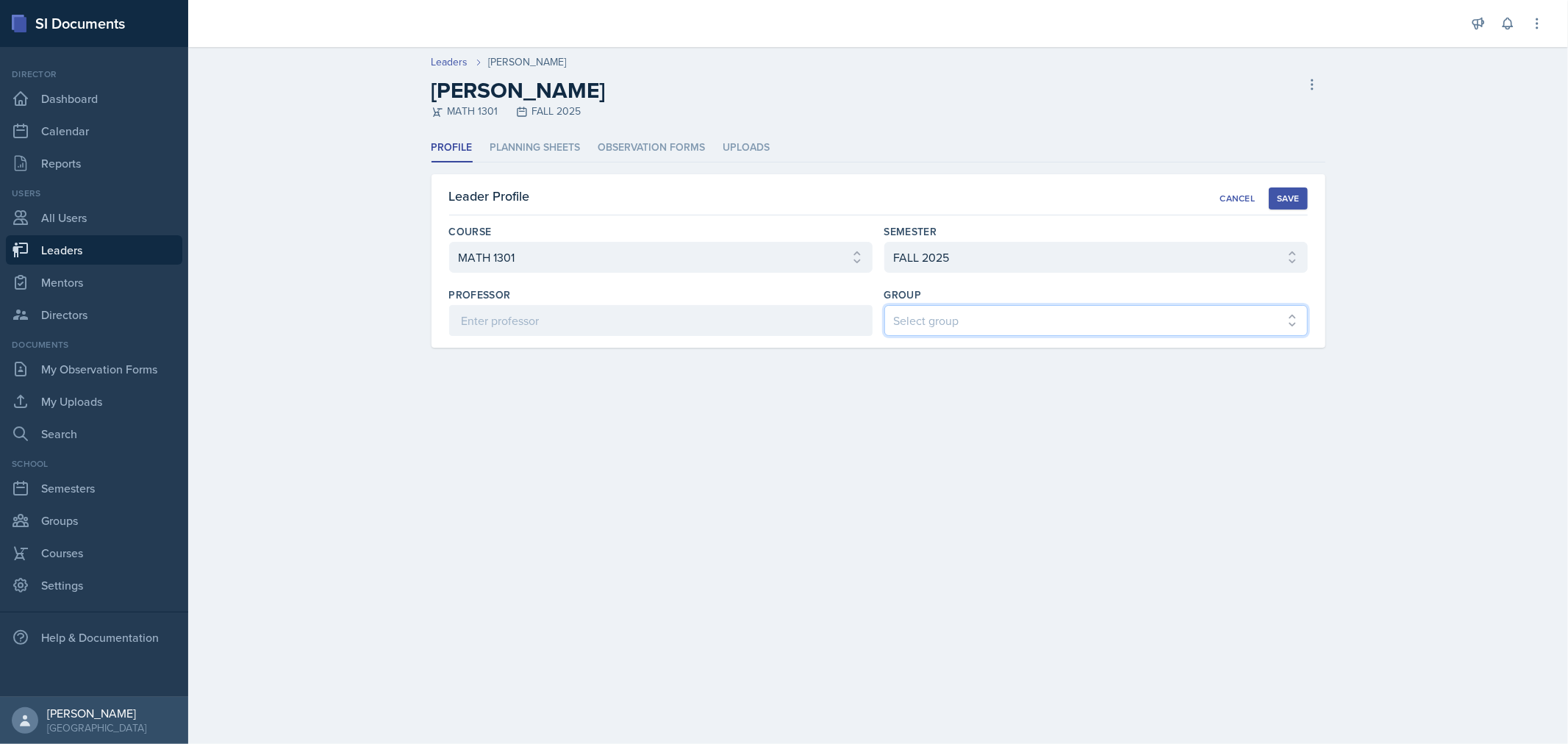
click at [1187, 318] on select "Select group COP #1 - Mars COP #2 - Venus COP #3 - Neptune COP #4 - Saturn COP …" at bounding box center [1096, 321] width 423 height 31
select select "f0c2d1ef-61bf-4862-ba5d-b06091a2de7c"
click at [884, 306] on select "Select group COP #1 - Mars COP #2 - Venus COP #3 - Neptune COP #4 - Saturn COP …" at bounding box center [1096, 321] width 423 height 31
click at [1296, 189] on button "Save" at bounding box center [1288, 198] width 38 height 22
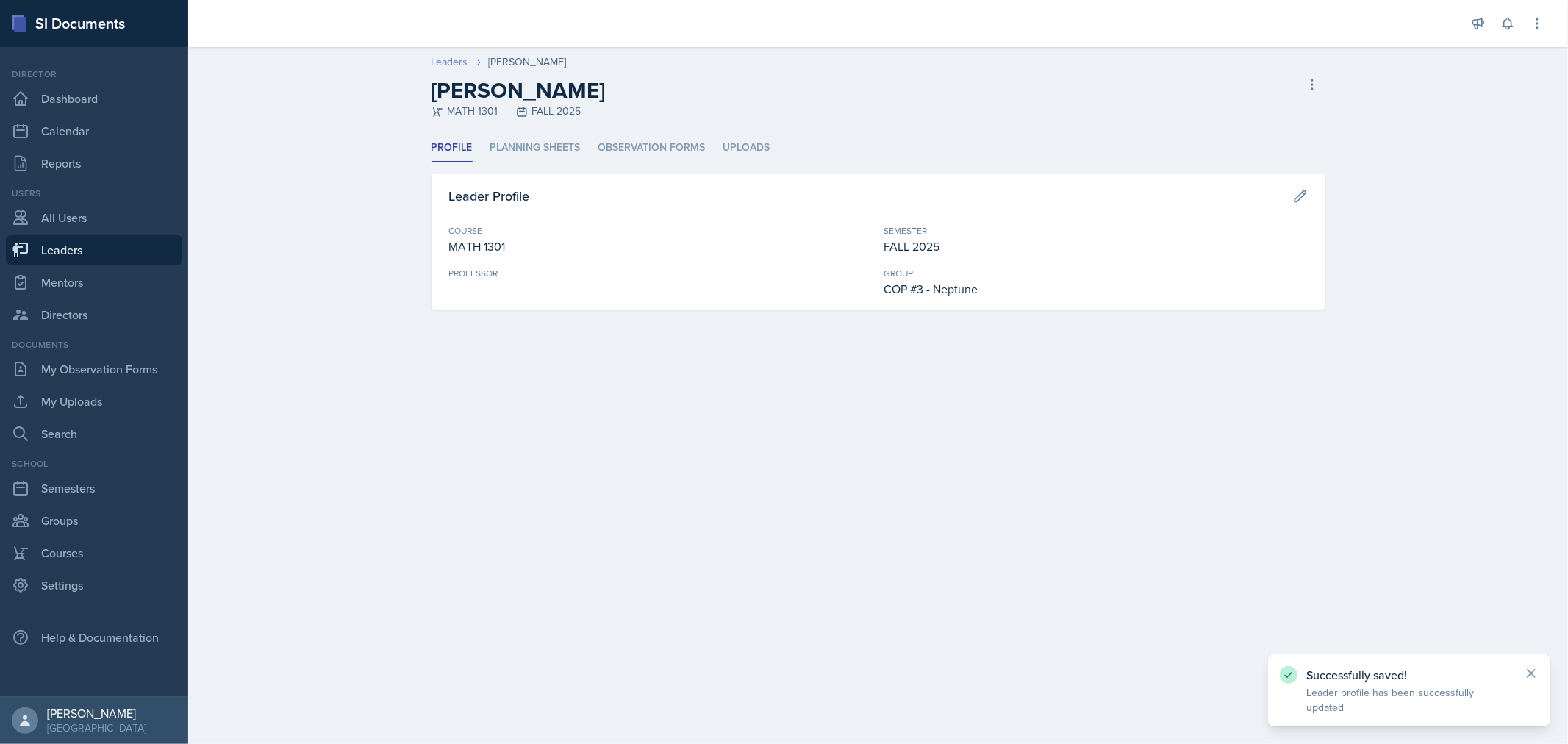
click at [460, 65] on link "Leaders" at bounding box center [449, 63] width 36 height 16
select select "0924c876-6fa7-4296-b593-7db6428ef465"
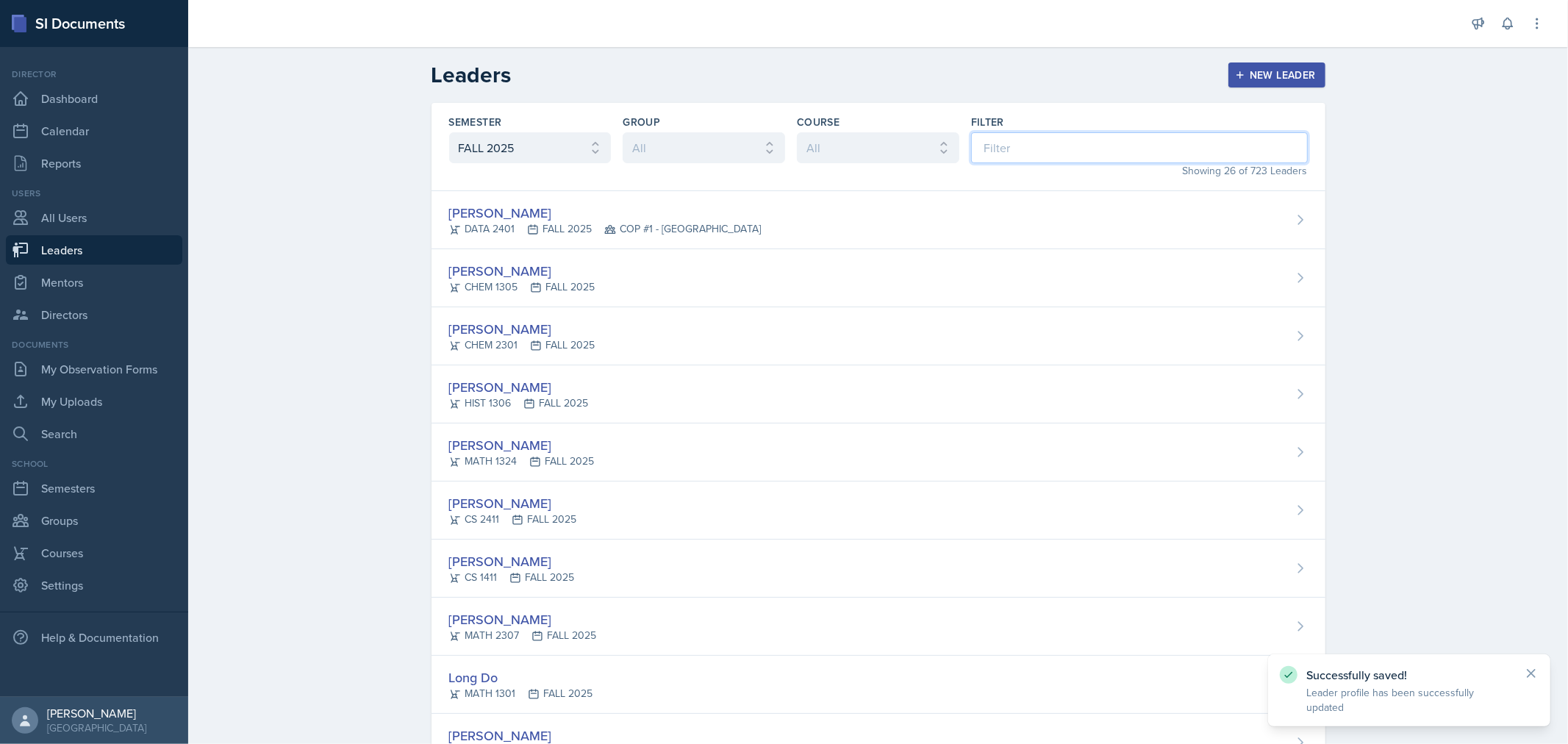
click at [986, 148] on input at bounding box center [1139, 148] width 337 height 31
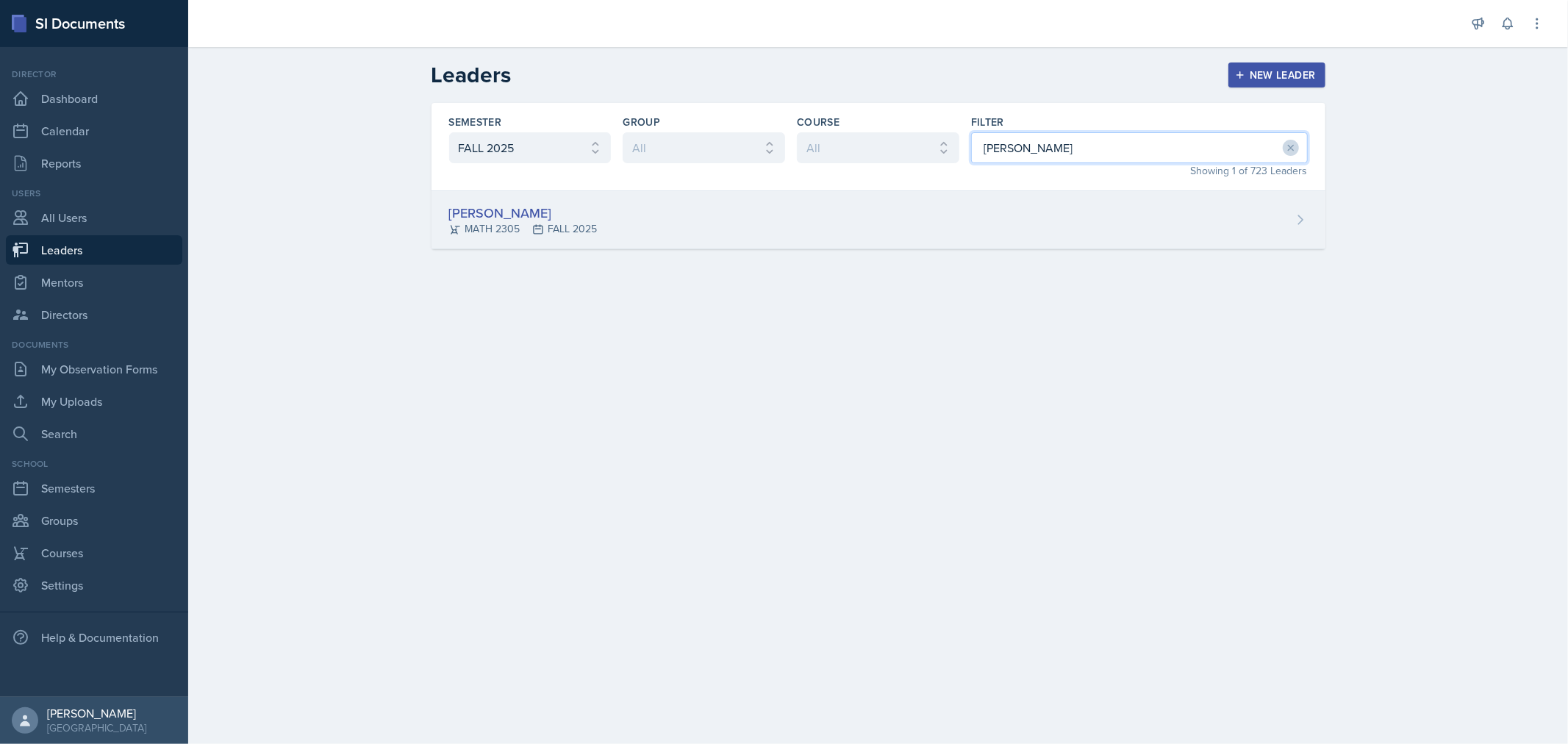
type input "[PERSON_NAME]"
click at [900, 221] on div "[PERSON_NAME] MATH 2305 FALL 2025" at bounding box center [878, 220] width 894 height 58
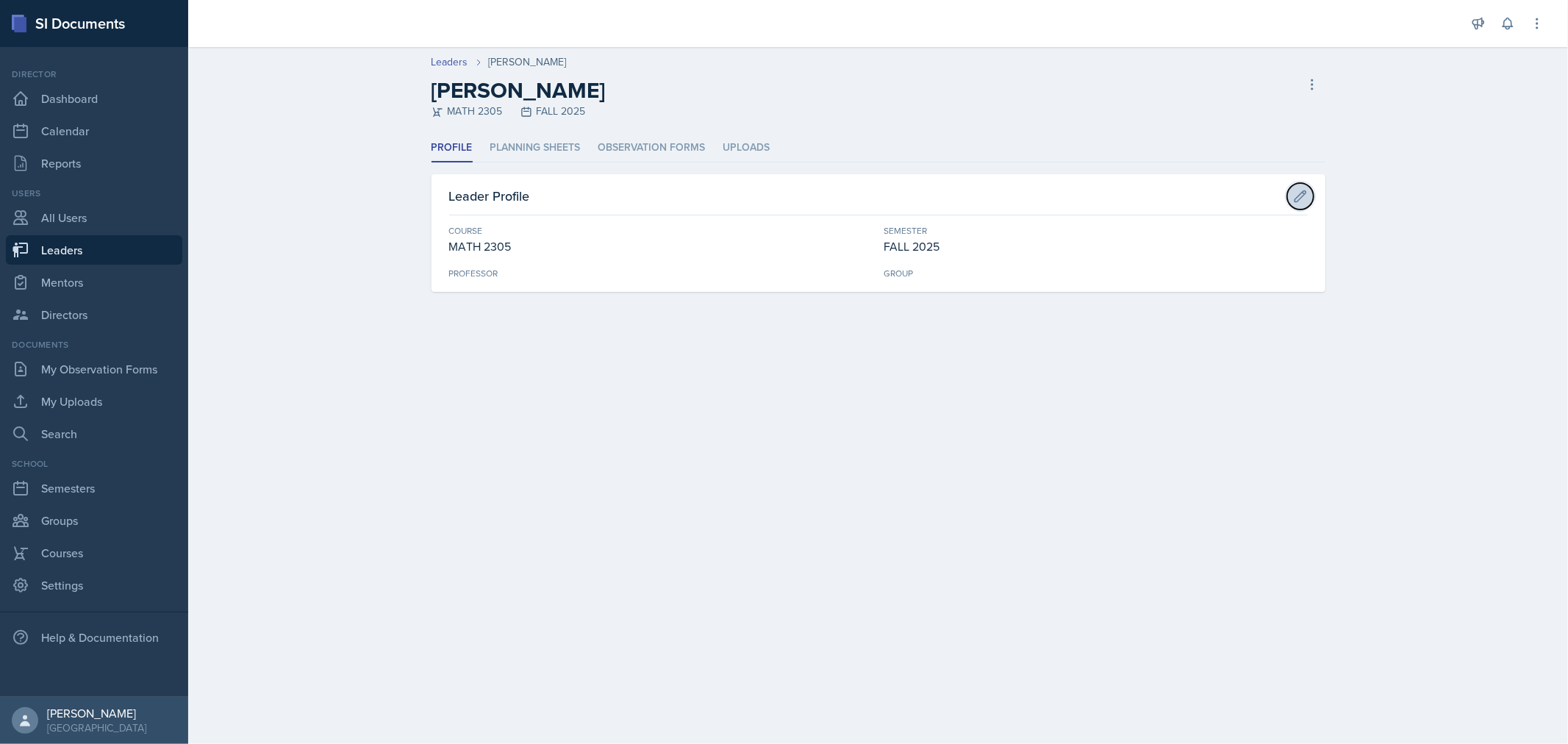
click at [1293, 196] on icon at bounding box center [1300, 196] width 15 height 15
select select "876c96fd-daf2-47bd-b8e9-fda129c68bb1"
select select "0924c876-6fa7-4296-b593-7db6428ef465"
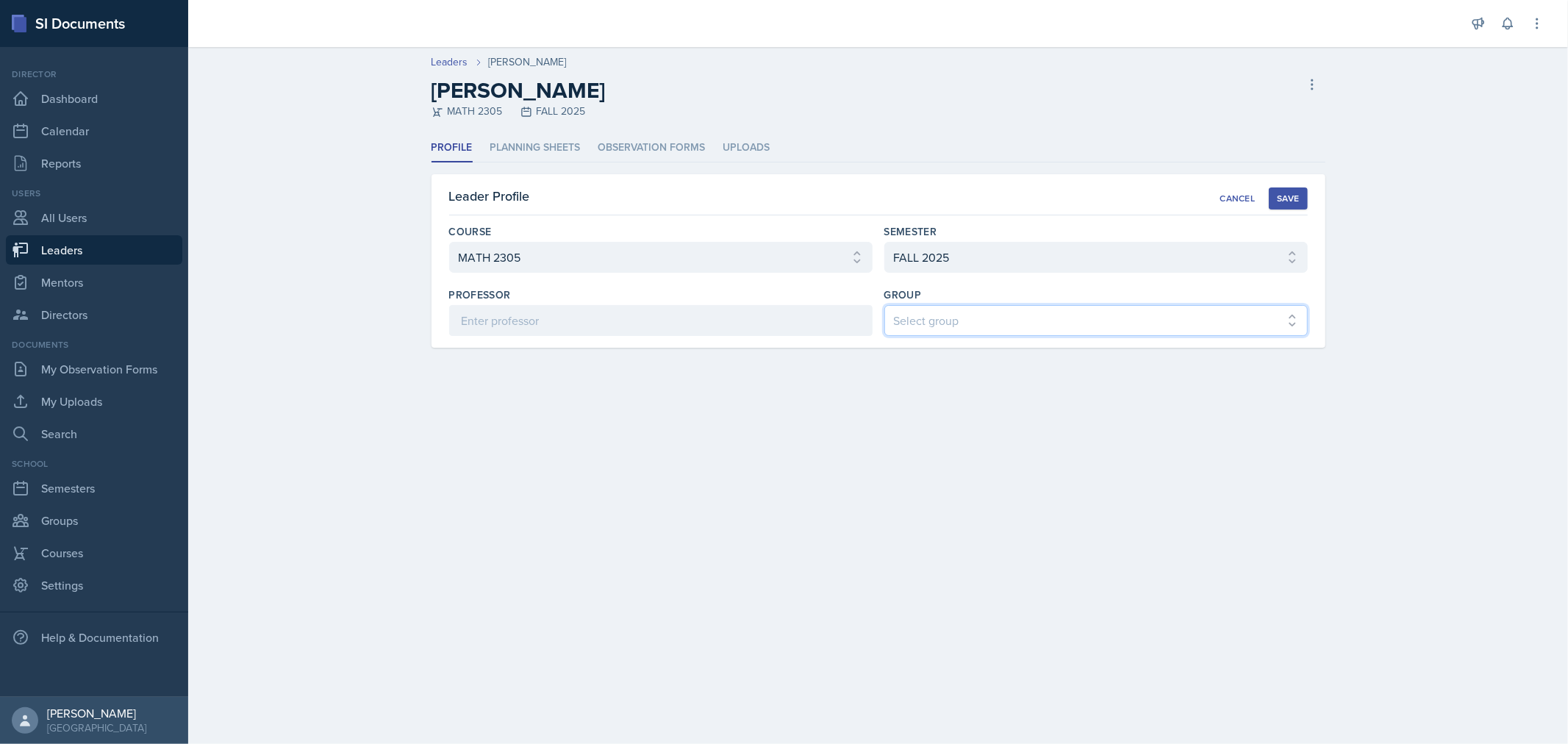
click at [1030, 317] on select "Select group COP #1 - Mars COP #2 - Venus COP #3 - Neptune COP #4 - Saturn COP …" at bounding box center [1096, 321] width 423 height 31
select select "f0c2d1ef-61bf-4862-ba5d-b06091a2de7c"
click at [884, 306] on select "Select group COP #1 - Mars COP #2 - Venus COP #3 - Neptune COP #4 - Saturn COP …" at bounding box center [1096, 321] width 423 height 31
click at [1289, 194] on div "Save" at bounding box center [1288, 199] width 22 height 12
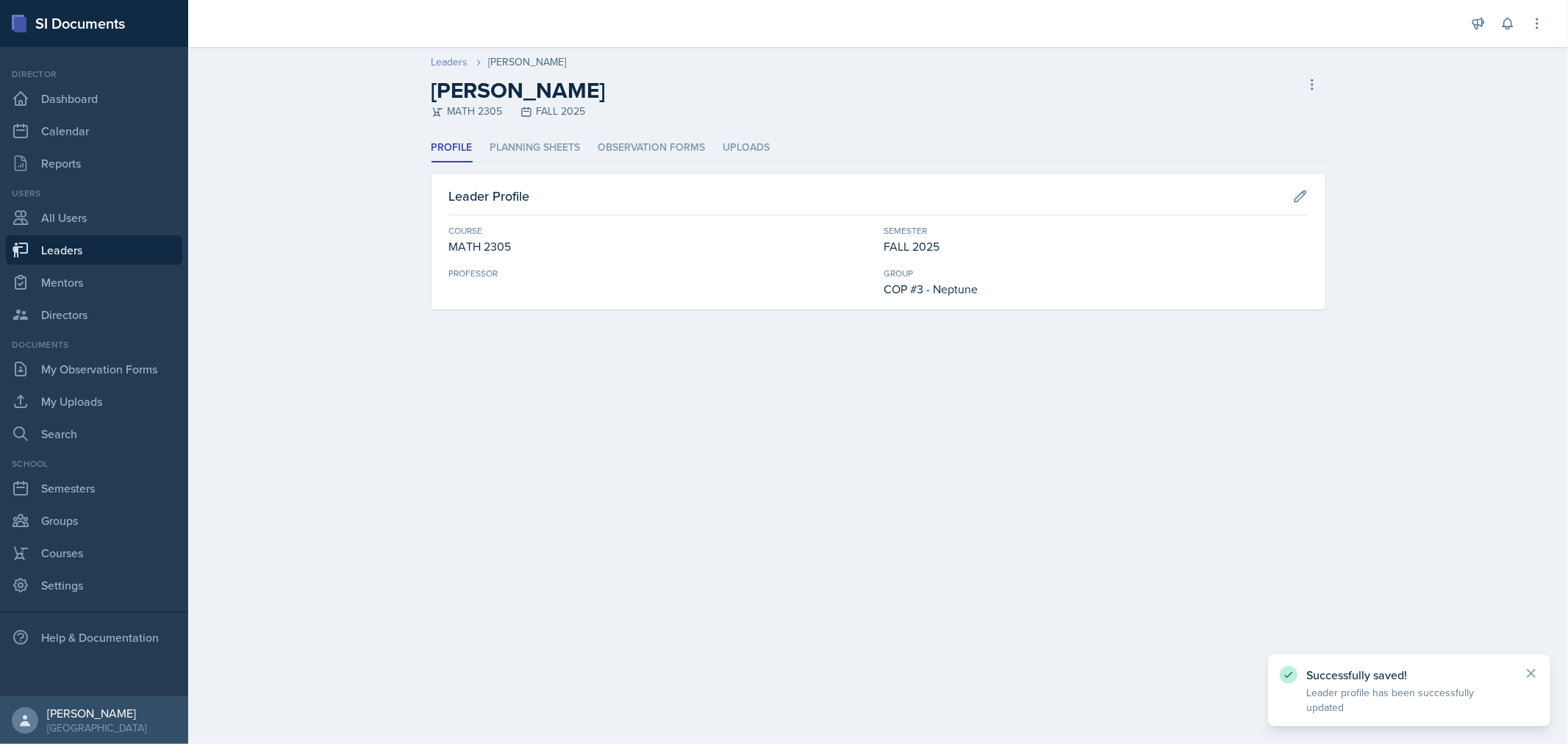
click at [449, 55] on link "Leaders" at bounding box center [449, 63] width 36 height 16
select select "0924c876-6fa7-4296-b593-7db6428ef465"
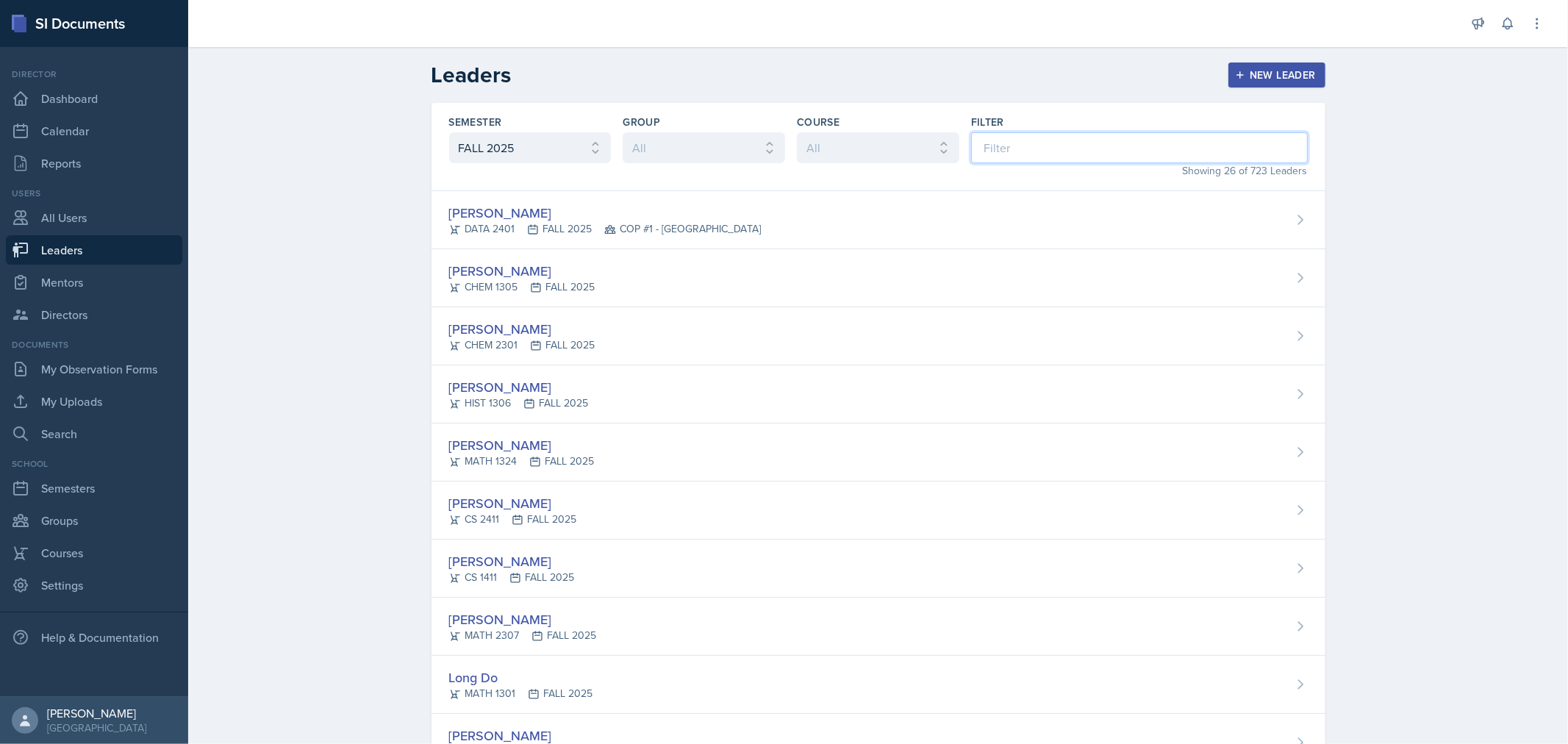
click at [1070, 151] on input at bounding box center [1139, 148] width 337 height 31
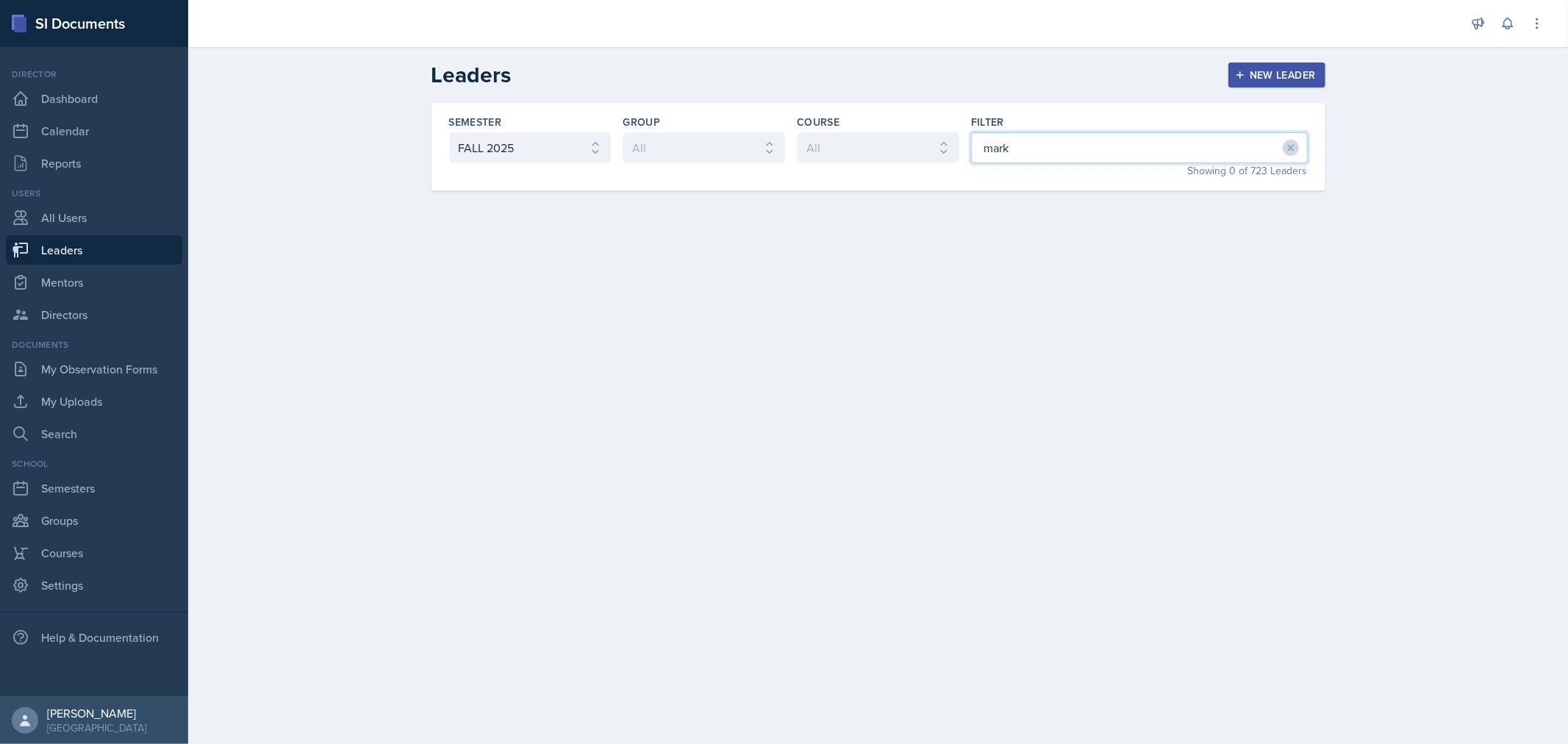
drag, startPoint x: 1017, startPoint y: 145, endPoint x: 877, endPoint y: 145, distance: 140.0
click at [873, 138] on div "Semester All FALL 2025 Summer II 2025 Summer I 2025 Spring 2025 Fall 2024 Summe…" at bounding box center [878, 148] width 894 height 89
type input "[PERSON_NAME]"
click at [810, 238] on div "[PERSON_NAME] CS 2411 FALL 2025" at bounding box center [878, 220] width 894 height 58
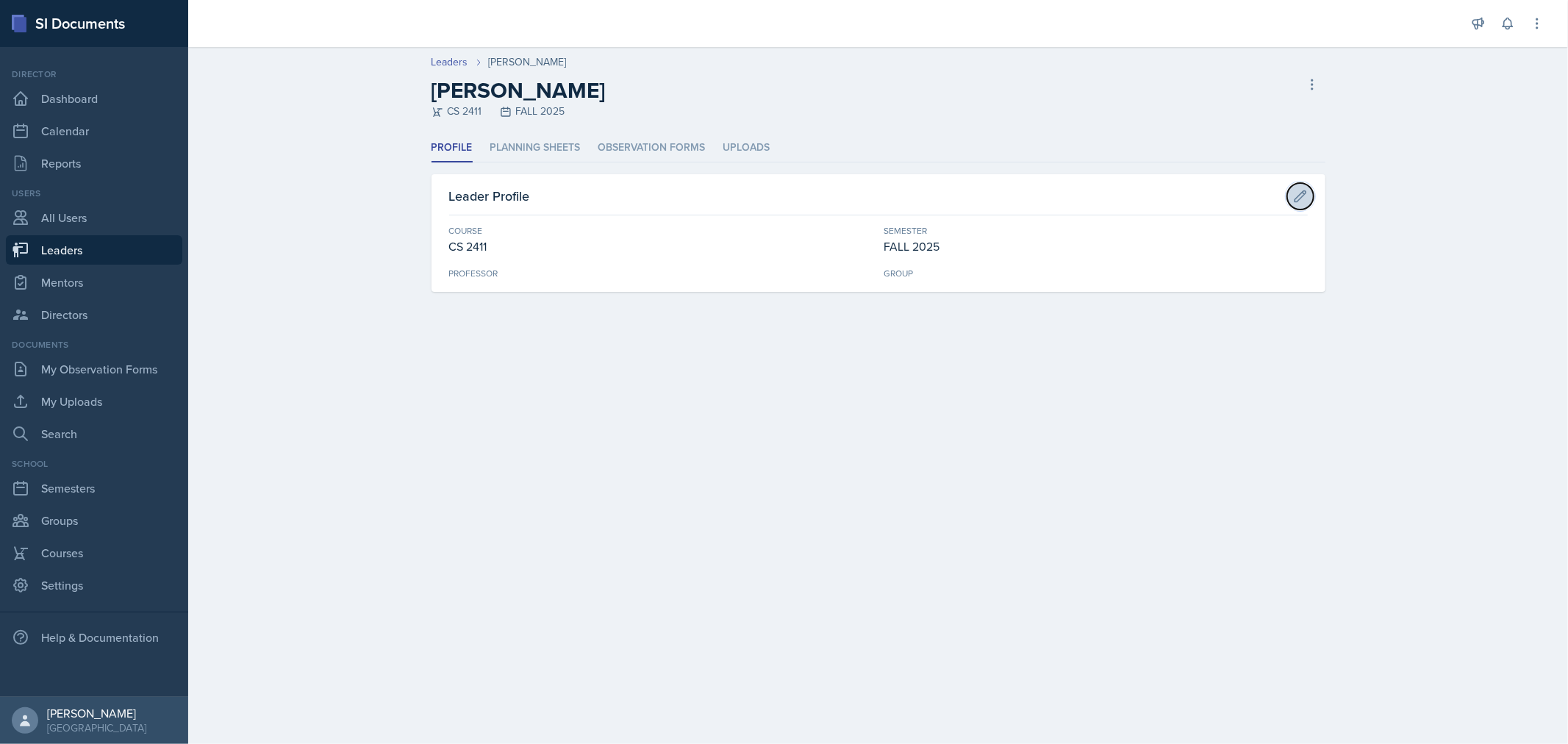
click at [1302, 189] on icon at bounding box center [1300, 196] width 15 height 15
select select "1923fe32-8394-4dcb-833a-7ac1240c3b16"
select select "0924c876-6fa7-4296-b593-7db6428ef465"
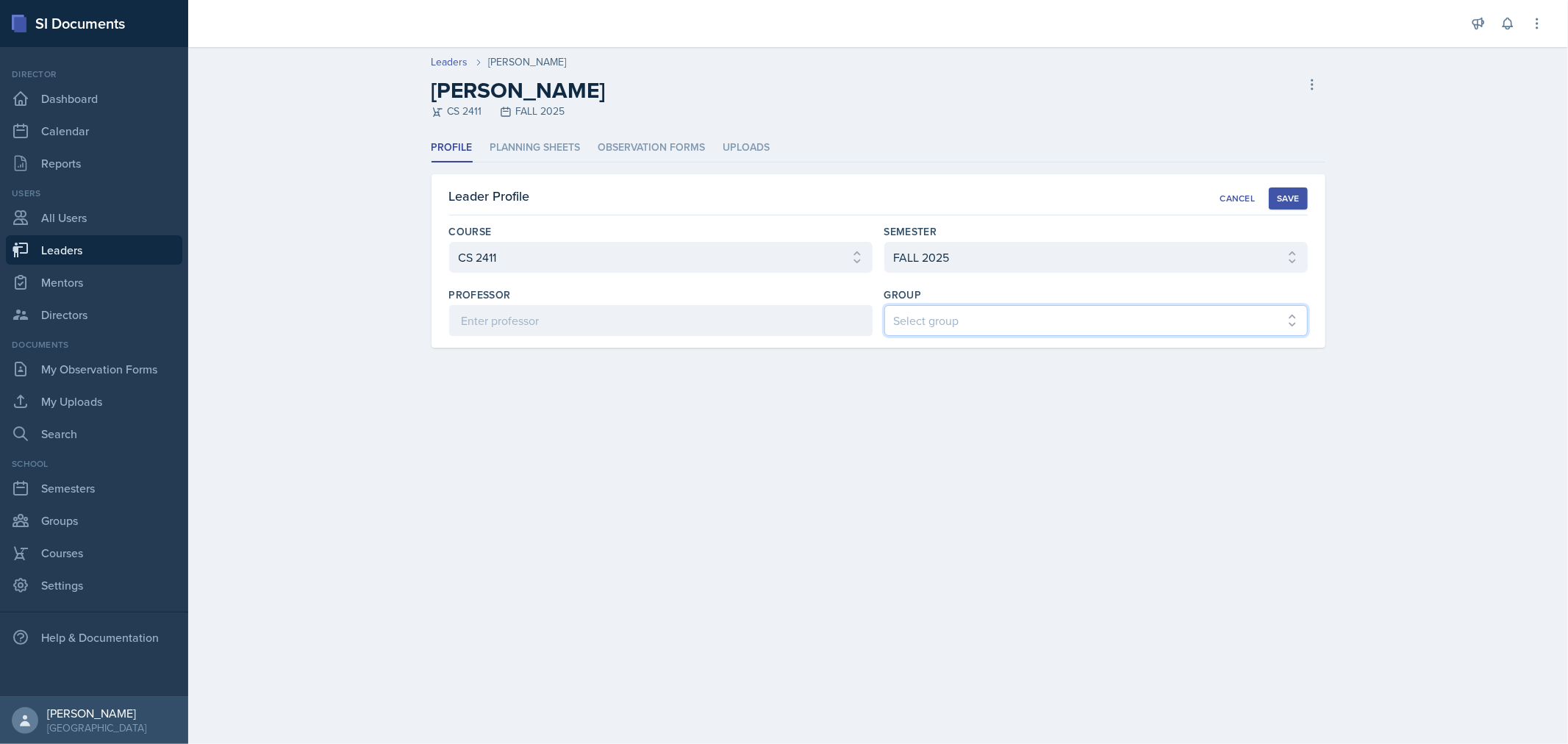
click at [1026, 317] on select "Select group COP #1 - Mars COP #2 - Venus COP #3 - Neptune COP #4 - Saturn COP …" at bounding box center [1096, 321] width 423 height 31
select select "f0c2d1ef-61bf-4862-ba5d-b06091a2de7c"
click at [884, 306] on select "Select group COP #1 - Mars COP #2 - Venus COP #3 - Neptune COP #4 - Saturn COP …" at bounding box center [1096, 321] width 423 height 31
click at [1287, 194] on div "Save" at bounding box center [1288, 199] width 22 height 12
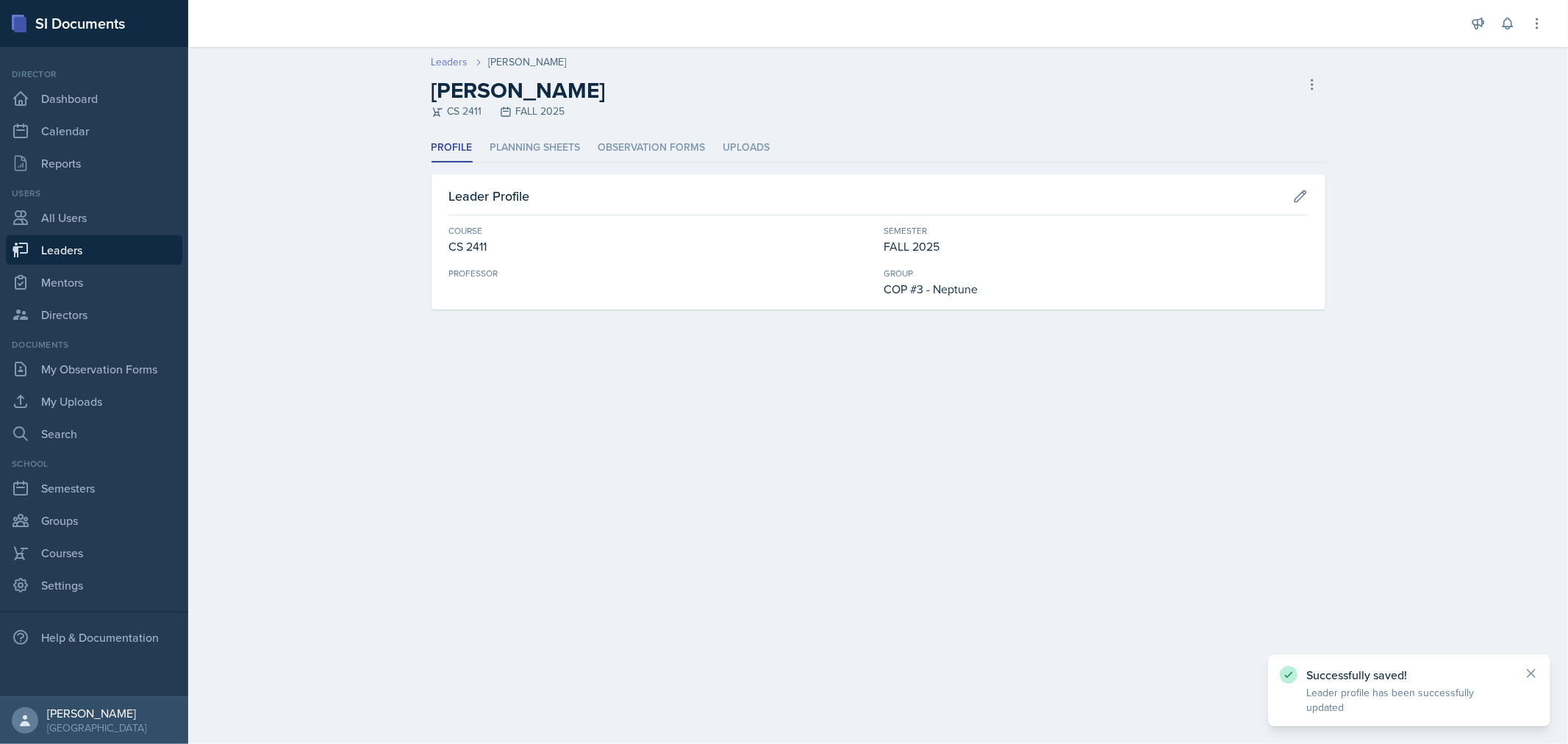
click at [446, 61] on link "Leaders" at bounding box center [449, 63] width 36 height 16
select select "0924c876-6fa7-4296-b593-7db6428ef465"
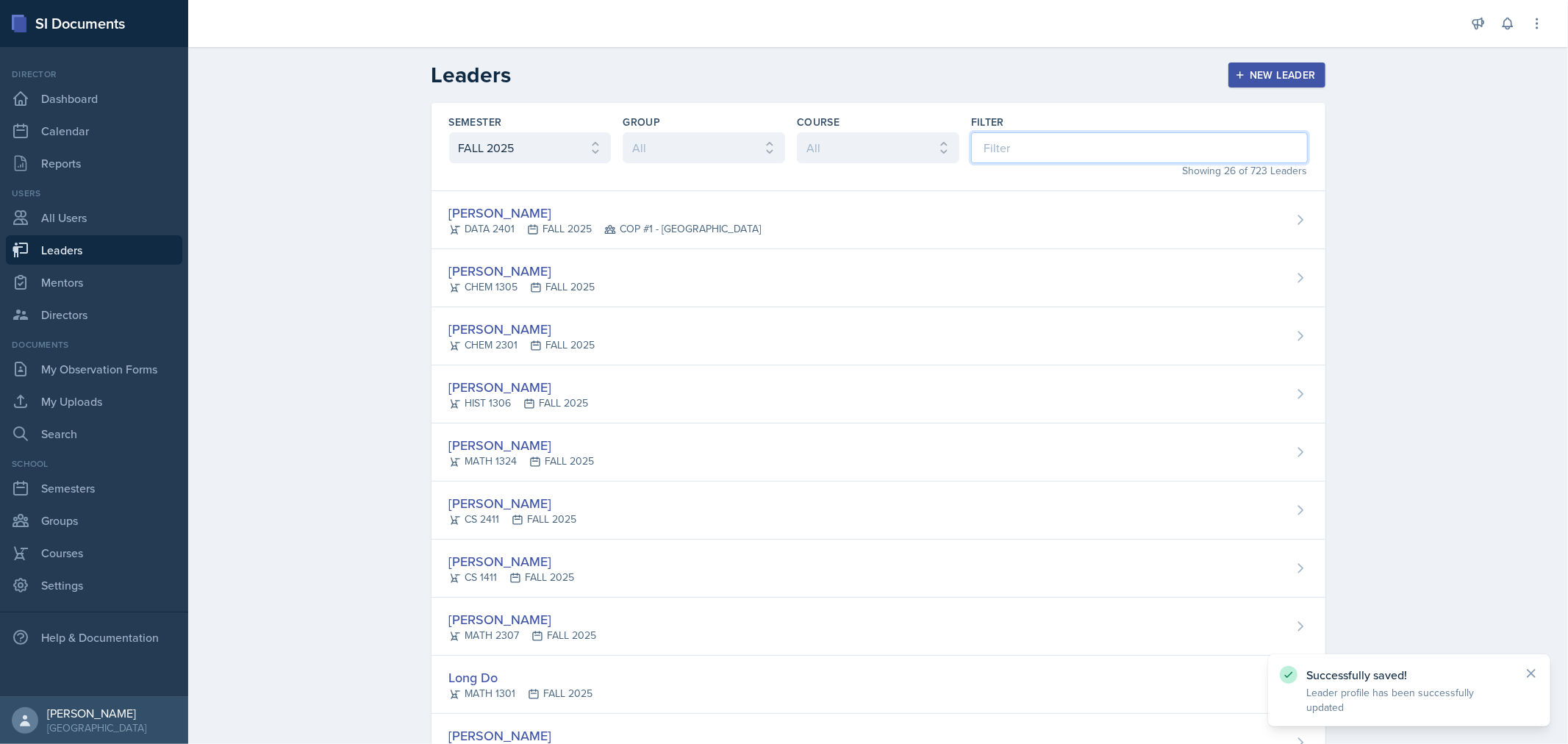
click at [1008, 152] on input at bounding box center [1139, 148] width 337 height 31
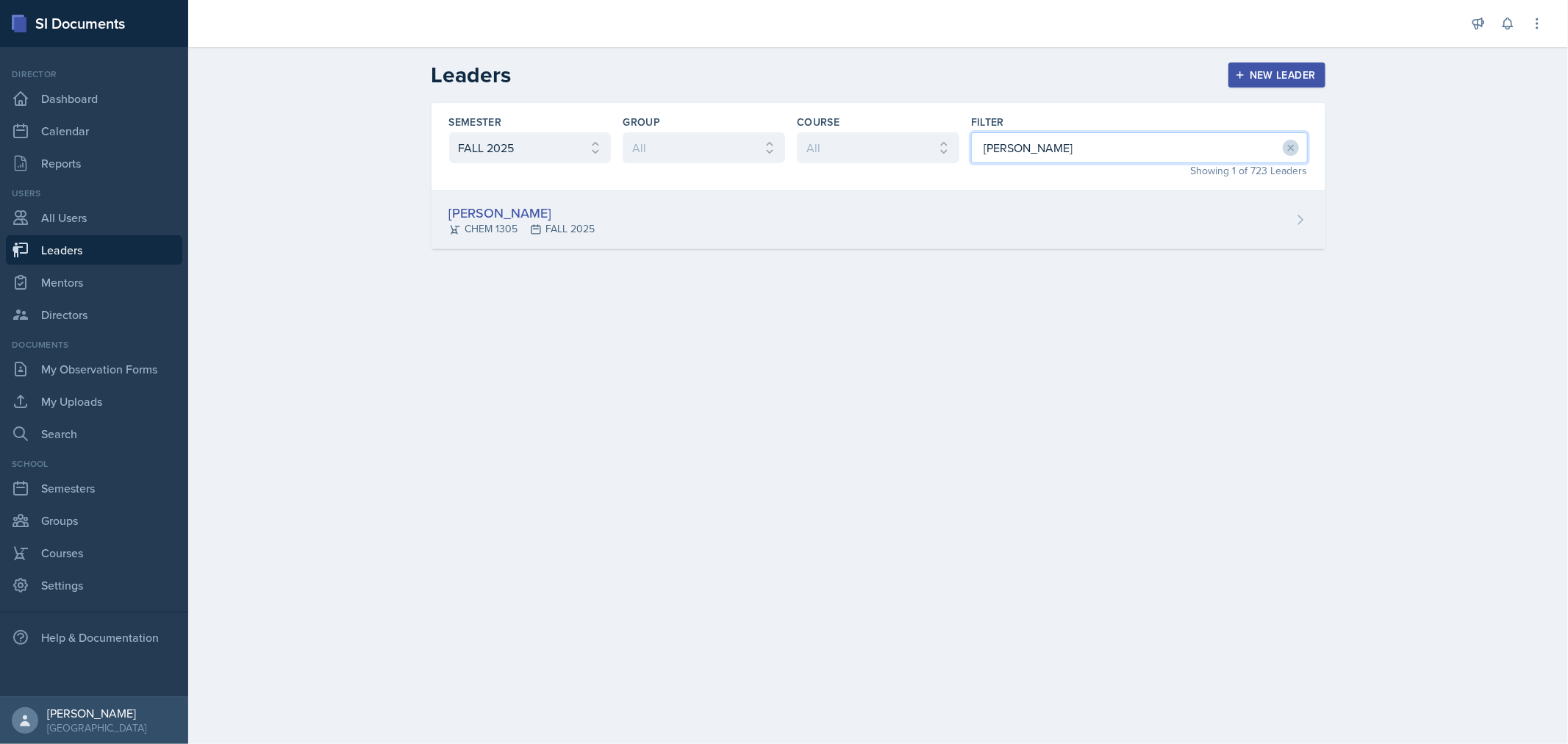
type input "[PERSON_NAME]"
click at [991, 207] on div "[PERSON_NAME] CHEM 1305 FALL 2025" at bounding box center [878, 220] width 894 height 58
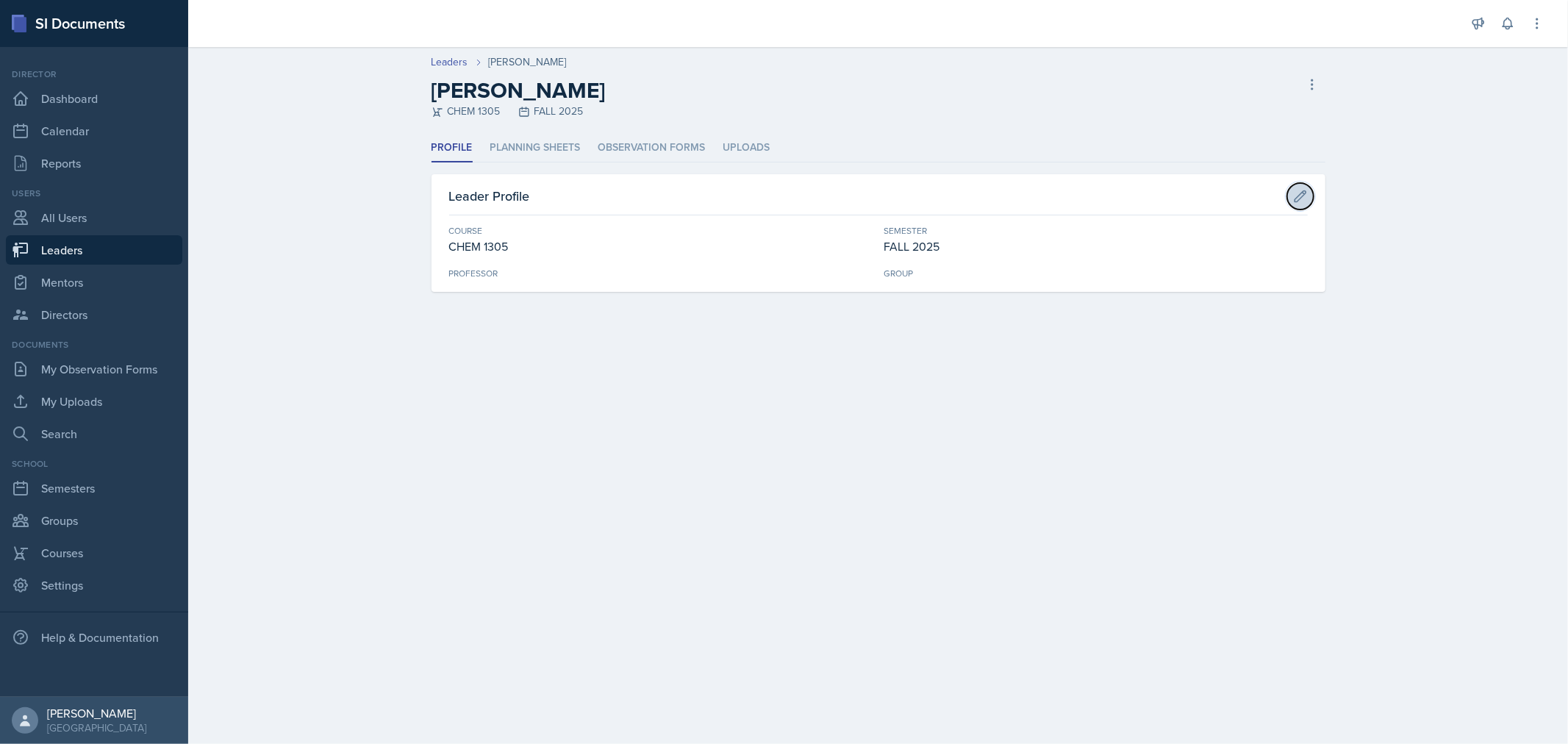
click at [1305, 196] on icon at bounding box center [1300, 196] width 15 height 15
select select "998d60f9-6c2c-4a46-90ff-6fc264b3409f"
select select "0924c876-6fa7-4296-b593-7db6428ef465"
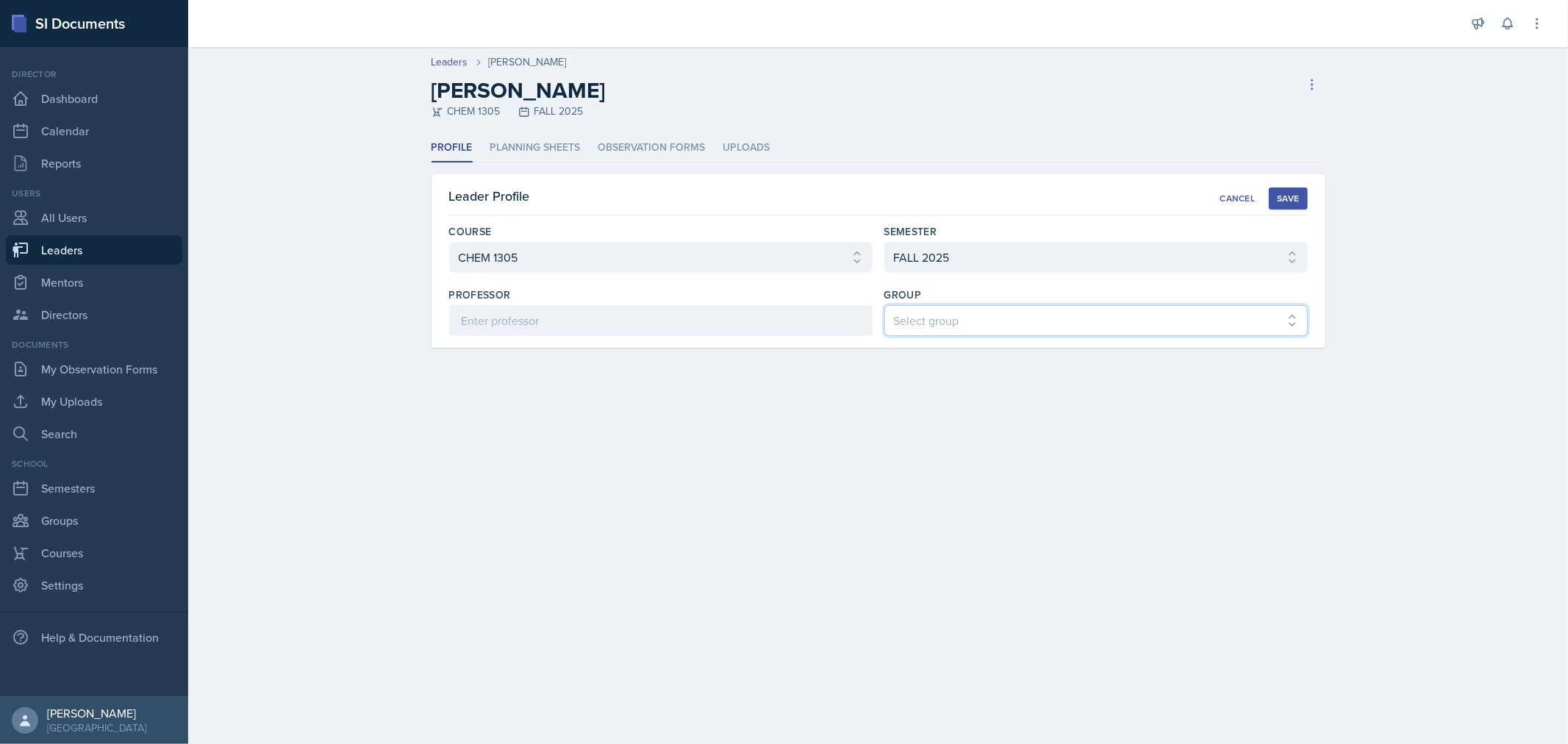
click at [1152, 318] on select "Select group COP #1 - Mars COP #2 - Venus COP #3 - Neptune COP #4 - Saturn COP …" at bounding box center [1096, 321] width 423 height 31
select select "0c2a9595-6094-473d-b94b-778178abb936"
click at [884, 306] on select "Select group COP #1 - Mars COP #2 - Venus COP #3 - Neptune COP #4 - Saturn COP …" at bounding box center [1096, 321] width 423 height 31
click at [1284, 200] on div "Save" at bounding box center [1288, 199] width 22 height 12
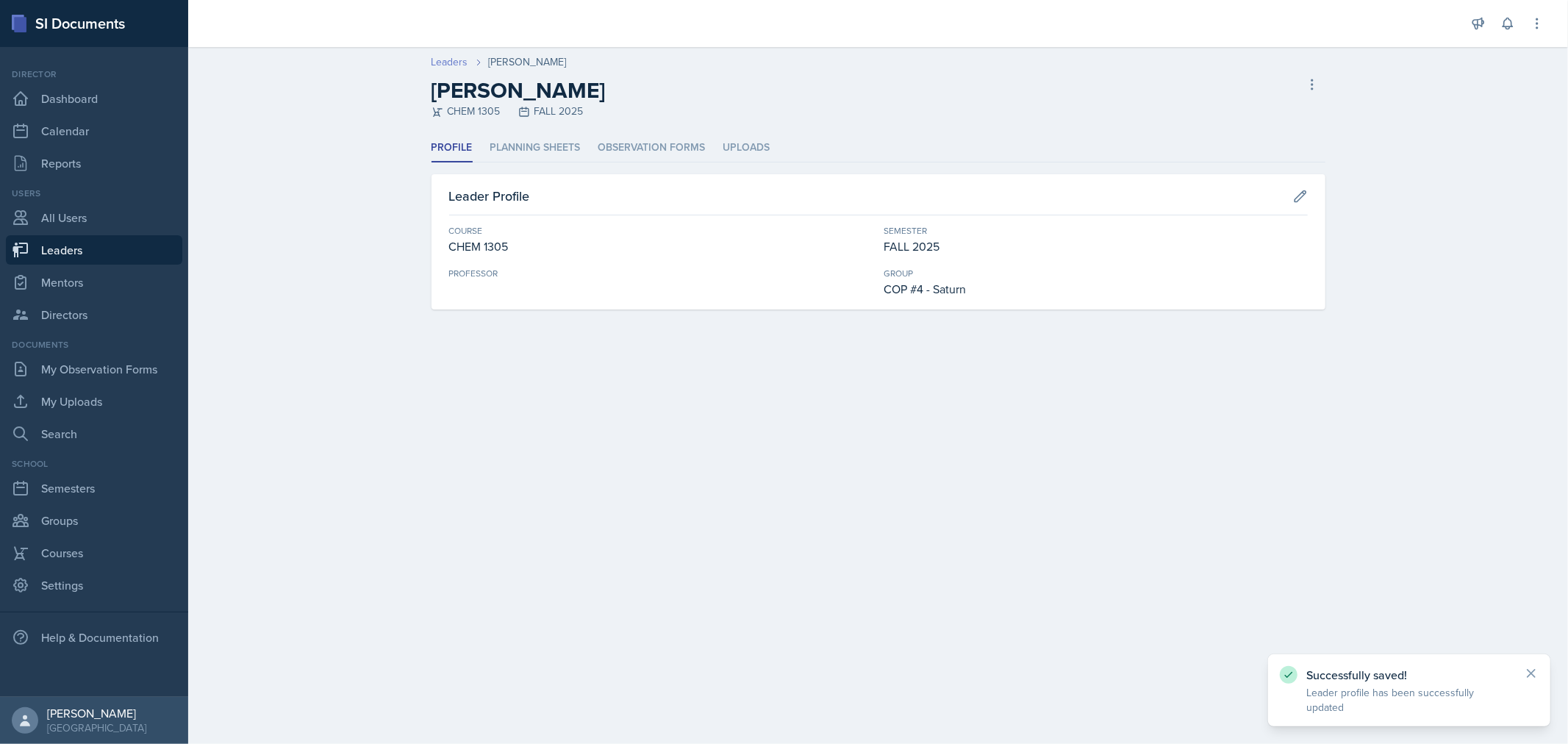
click at [451, 63] on link "Leaders" at bounding box center [449, 63] width 36 height 16
select select "0924c876-6fa7-4296-b593-7db6428ef465"
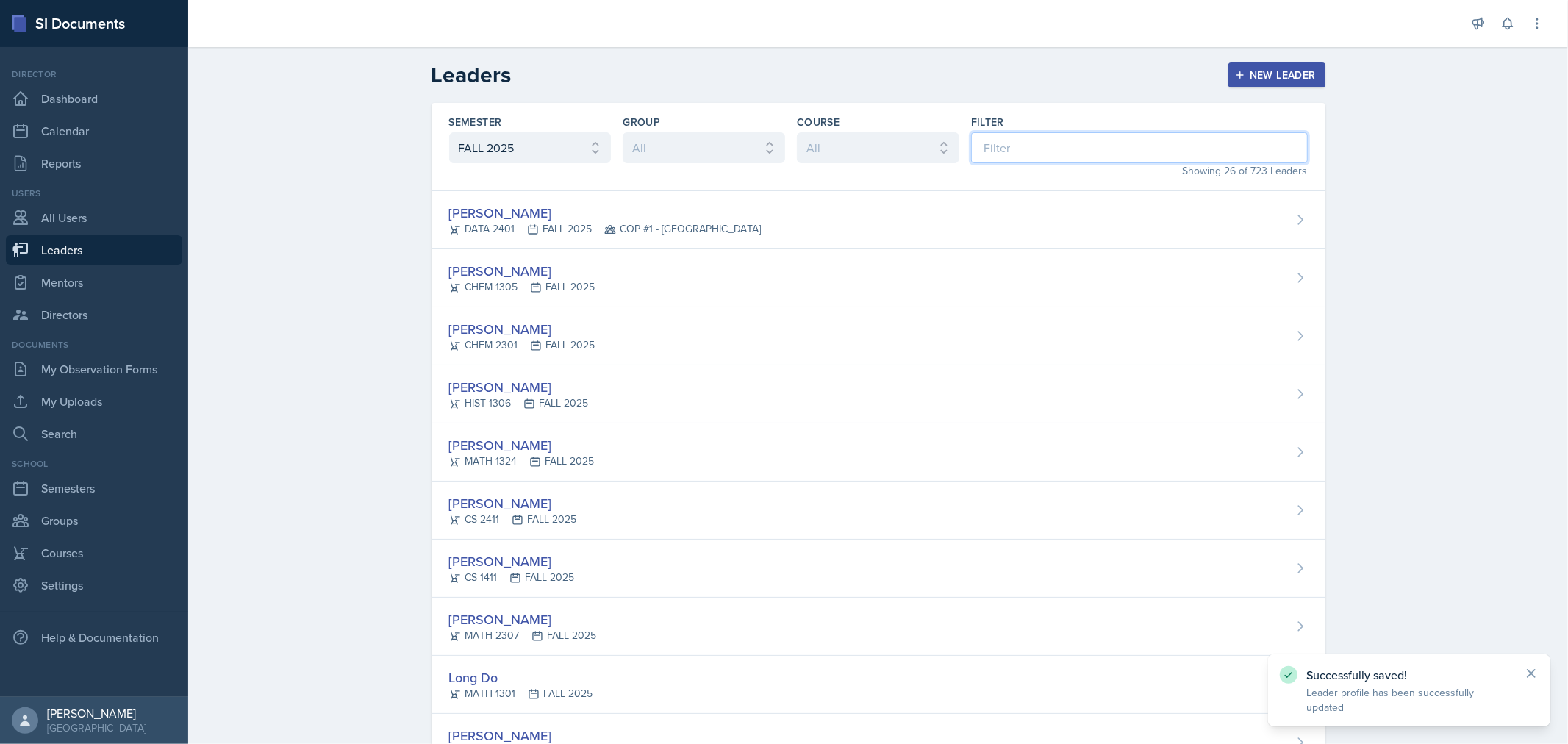
click at [1037, 146] on input at bounding box center [1139, 148] width 337 height 31
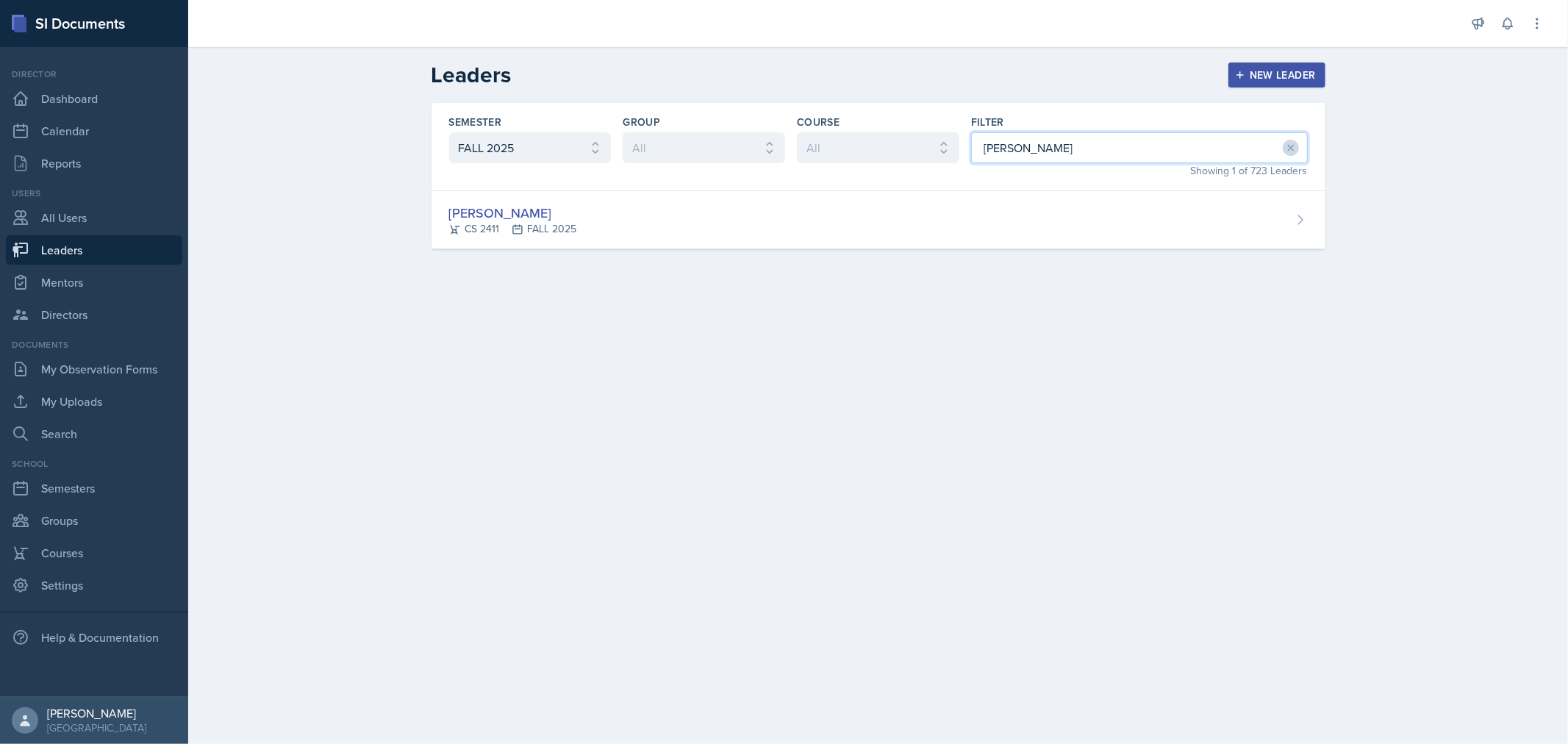
type input "[PERSON_NAME]"
click at [1079, 258] on div "Semester All FALL 2025 Summer II 2025 Summer I 2025 Spring 2025 Fall 2024 Summe…" at bounding box center [878, 194] width 941 height 181
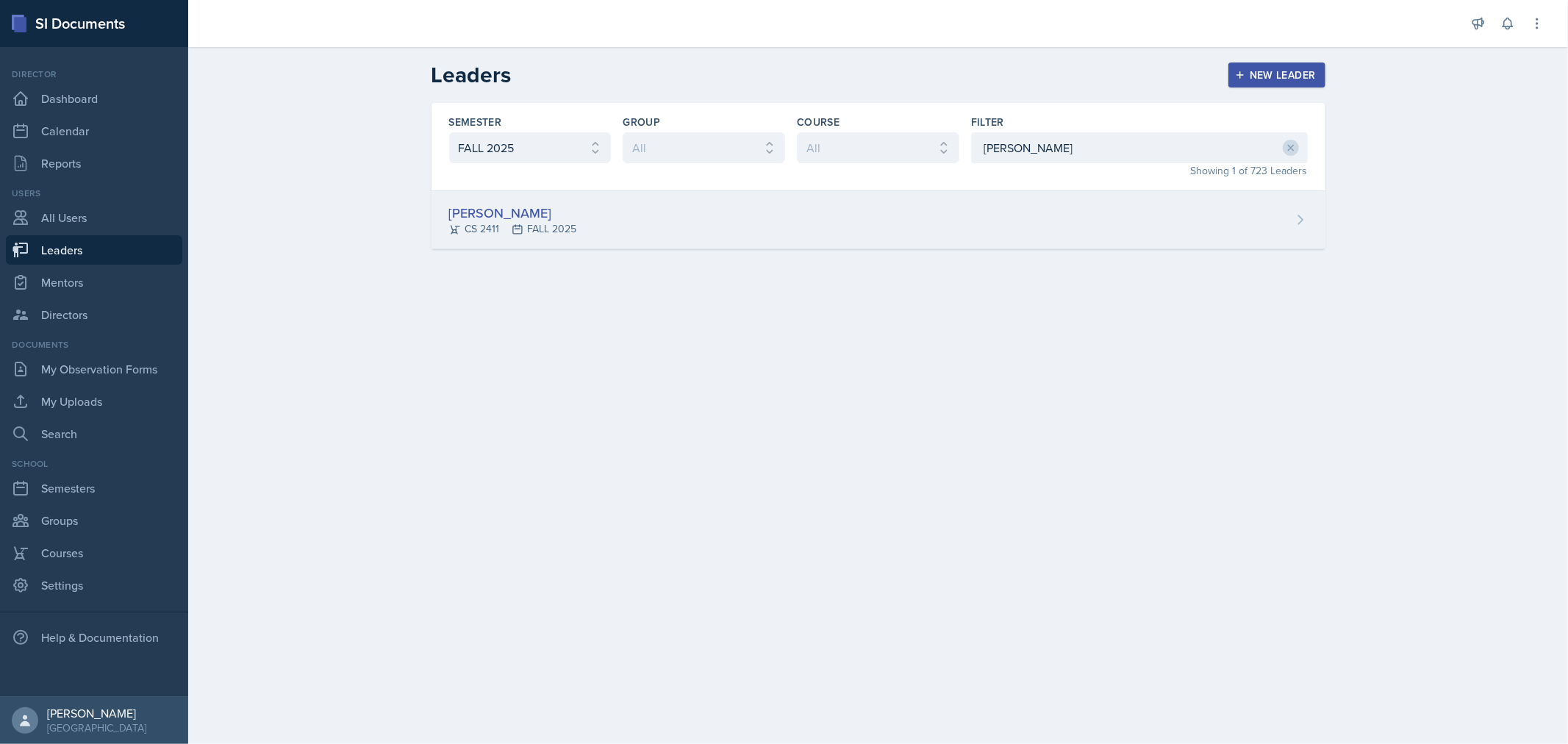
click at [1079, 224] on div "[PERSON_NAME] CS 2411 FALL 2025" at bounding box center [878, 220] width 894 height 58
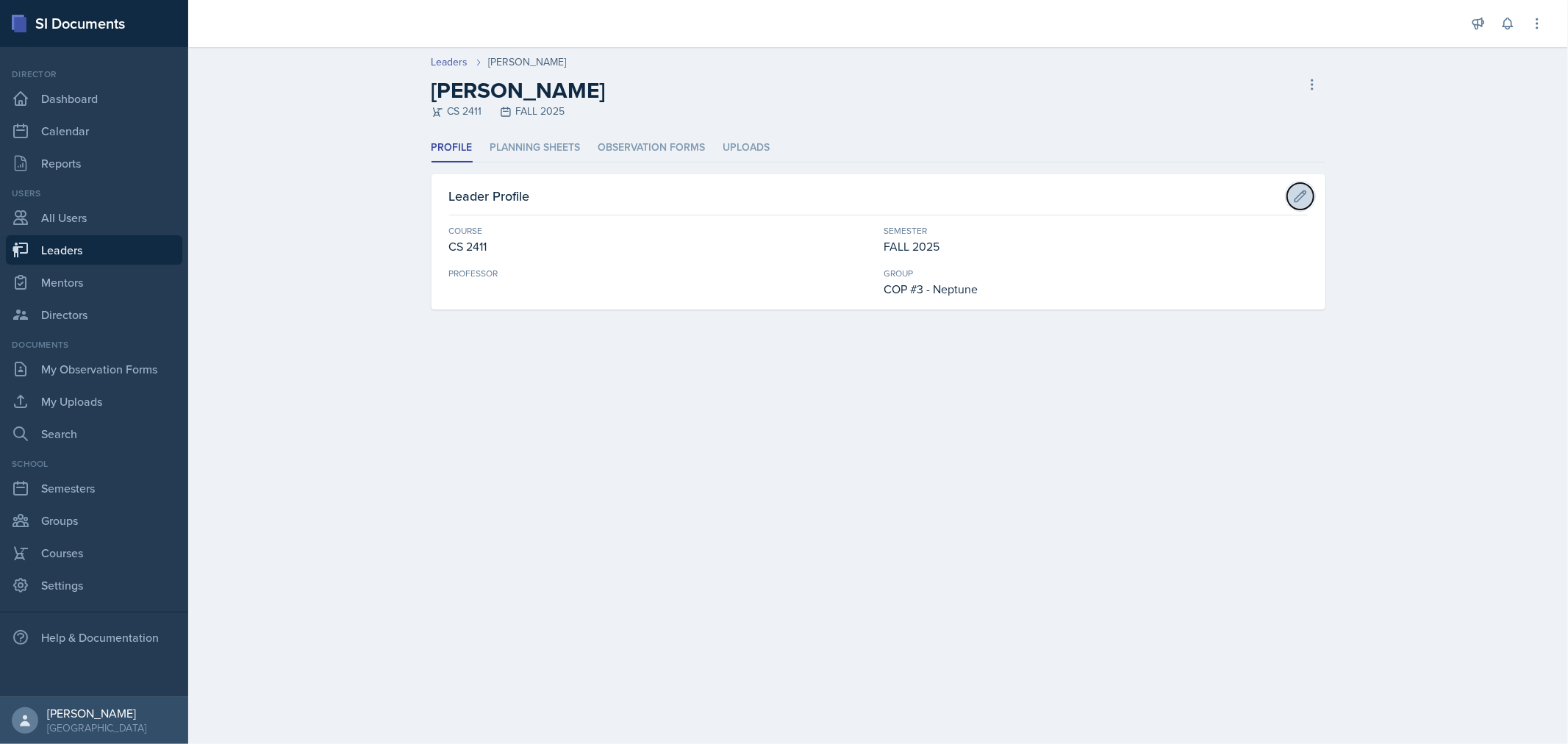
click at [1295, 193] on icon at bounding box center [1300, 196] width 15 height 15
select select "1923fe32-8394-4dcb-833a-7ac1240c3b16"
select select "0924c876-6fa7-4296-b593-7db6428ef465"
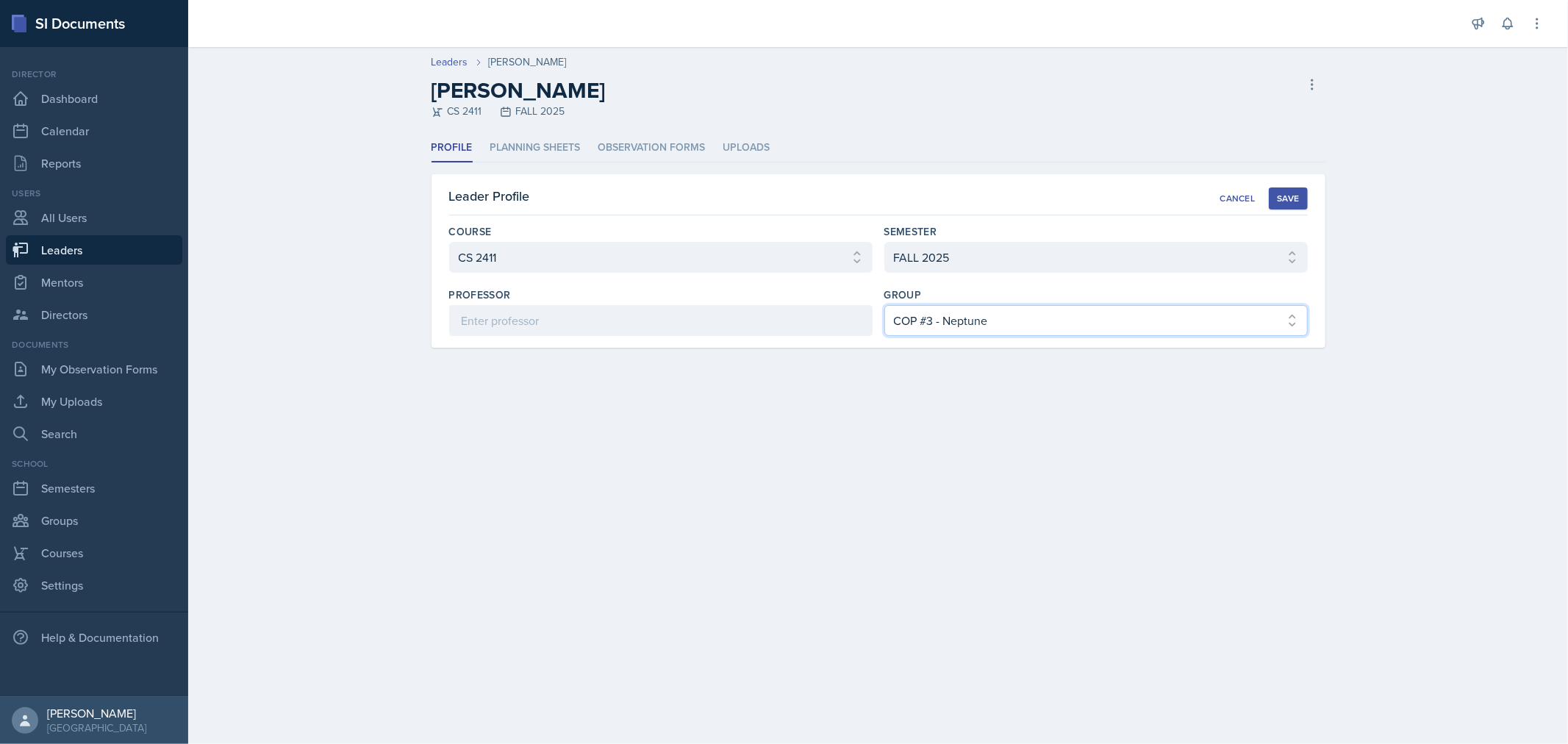
click at [1003, 329] on select "Select group COP #1 - Mars COP #2 - Venus COP #3 - Neptune COP #4 - Saturn COP …" at bounding box center [1096, 321] width 423 height 31
select select "0c2a9595-6094-473d-b94b-778178abb936"
click at [884, 306] on select "Select group COP #1 - Mars COP #2 - Venus COP #3 - Neptune COP #4 - Saturn COP …" at bounding box center [1096, 321] width 423 height 31
click at [1289, 200] on div "Save" at bounding box center [1288, 199] width 22 height 12
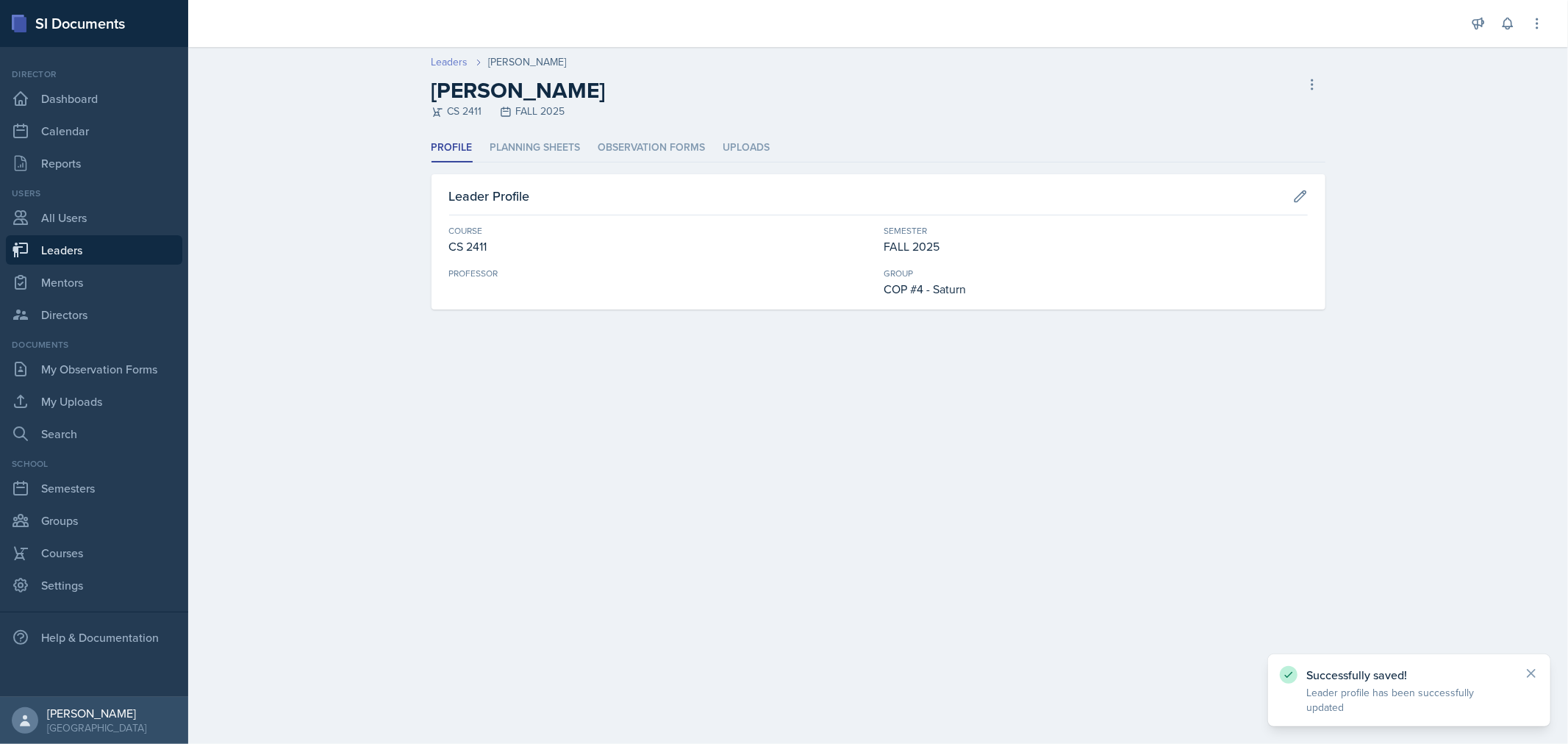
click at [454, 63] on link "Leaders" at bounding box center [449, 63] width 36 height 16
select select "0924c876-6fa7-4296-b593-7db6428ef465"
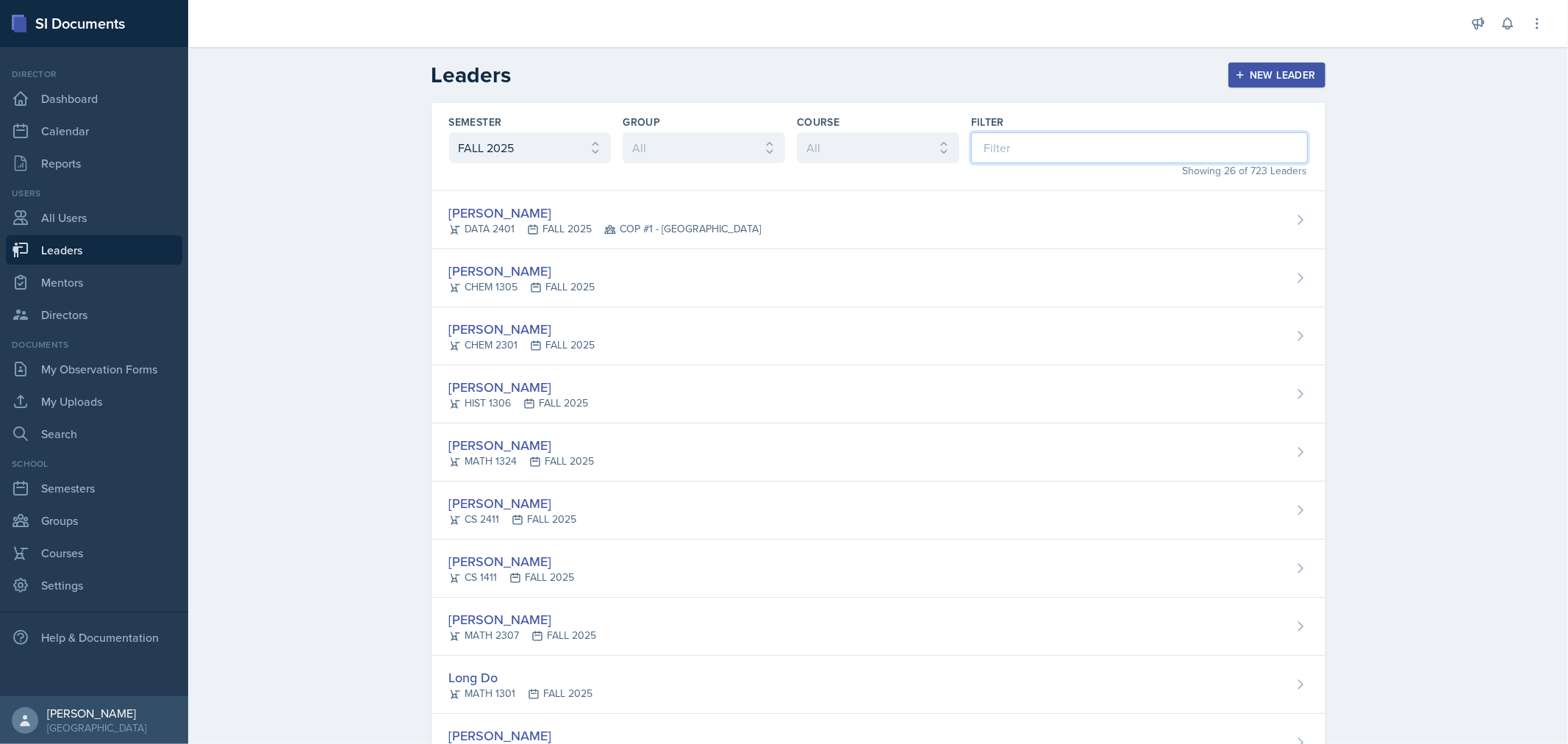
click at [1076, 152] on input at bounding box center [1139, 148] width 337 height 31
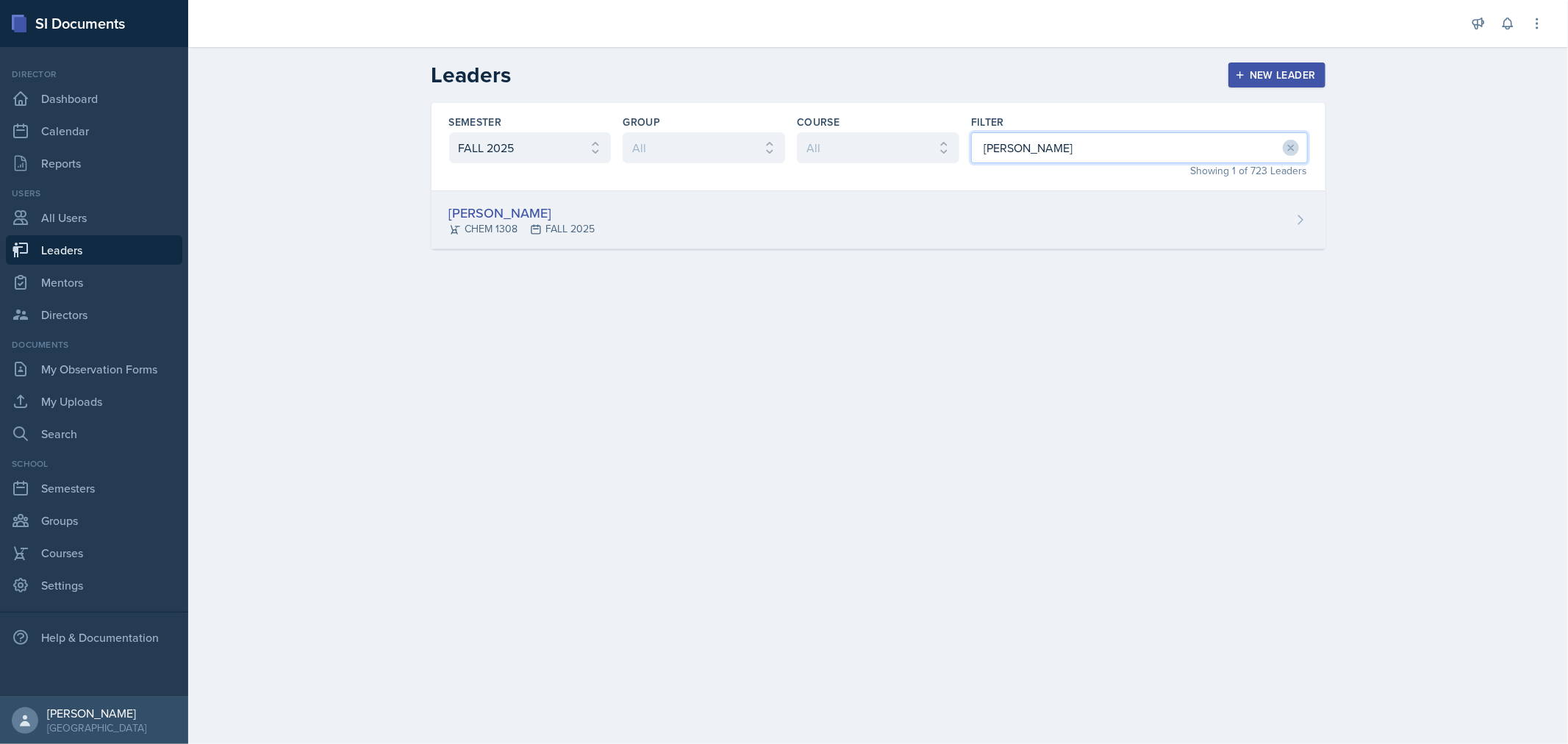
type input "[PERSON_NAME]"
click at [800, 241] on div "[PERSON_NAME] CHEM 1308 FALL 2025" at bounding box center [878, 220] width 894 height 58
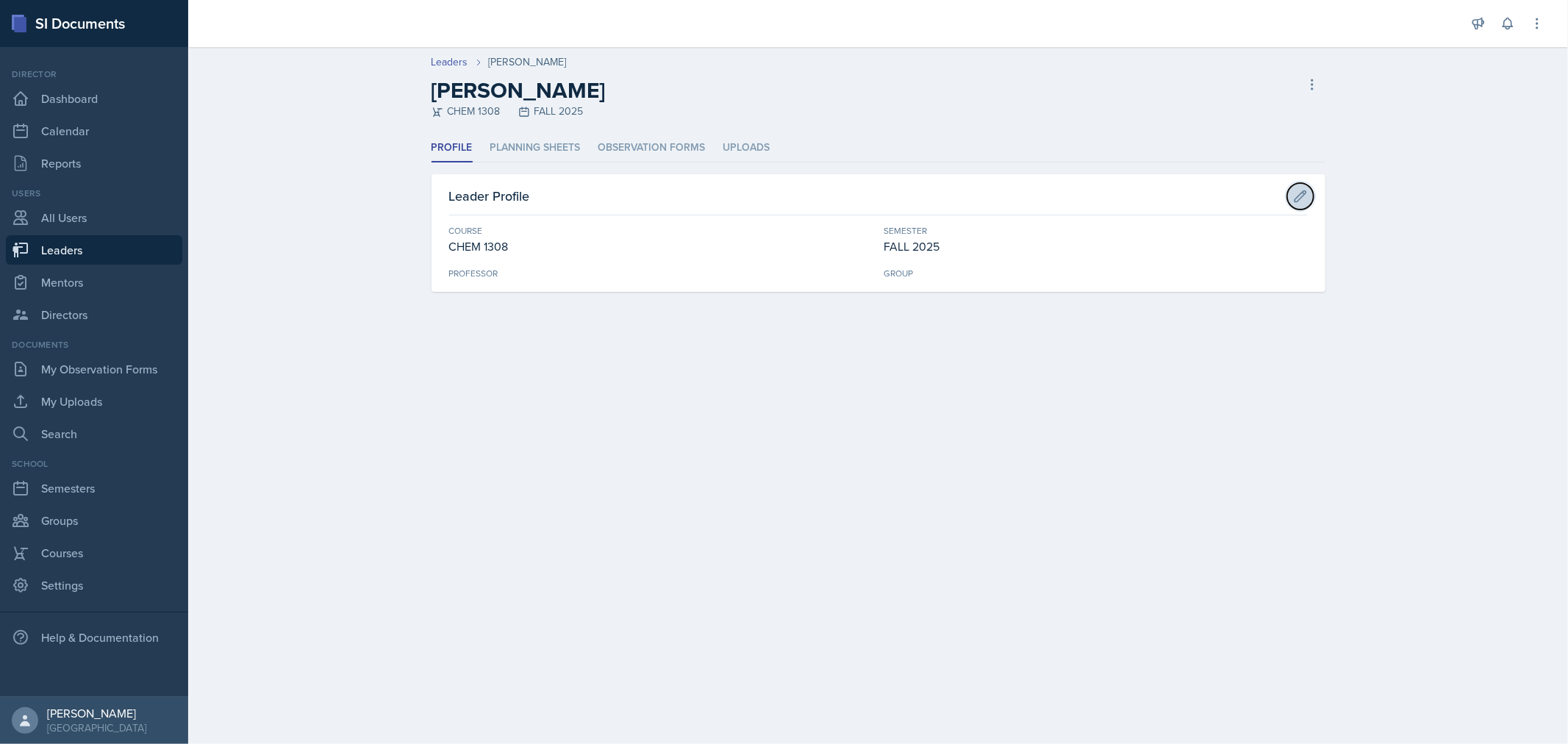
click at [1303, 194] on icon at bounding box center [1300, 195] width 11 height 11
select select "efb22956-41c7-4178-bc44-15f757e855df"
select select "0924c876-6fa7-4296-b593-7db6428ef465"
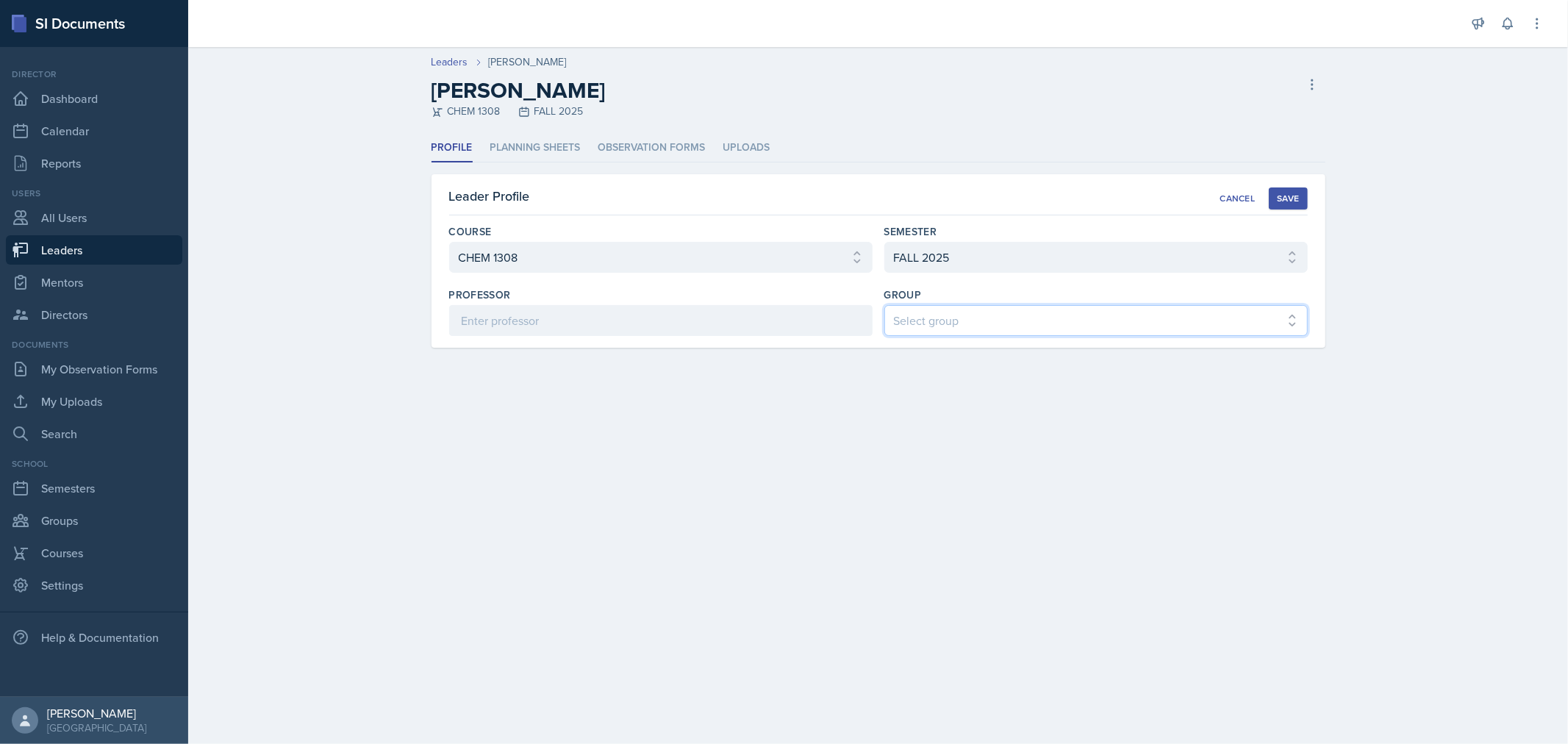
click at [1034, 335] on select "Select group COP #1 - Mars COP #2 - Venus COP #3 - Neptune COP #4 - Saturn COP …" at bounding box center [1096, 321] width 423 height 31
select select "0c2a9595-6094-473d-b94b-778178abb936"
click at [884, 306] on select "Select group COP #1 - Mars COP #2 - Venus COP #3 - Neptune COP #4 - Saturn COP …" at bounding box center [1096, 321] width 423 height 31
click at [1296, 195] on div "Save" at bounding box center [1288, 199] width 22 height 12
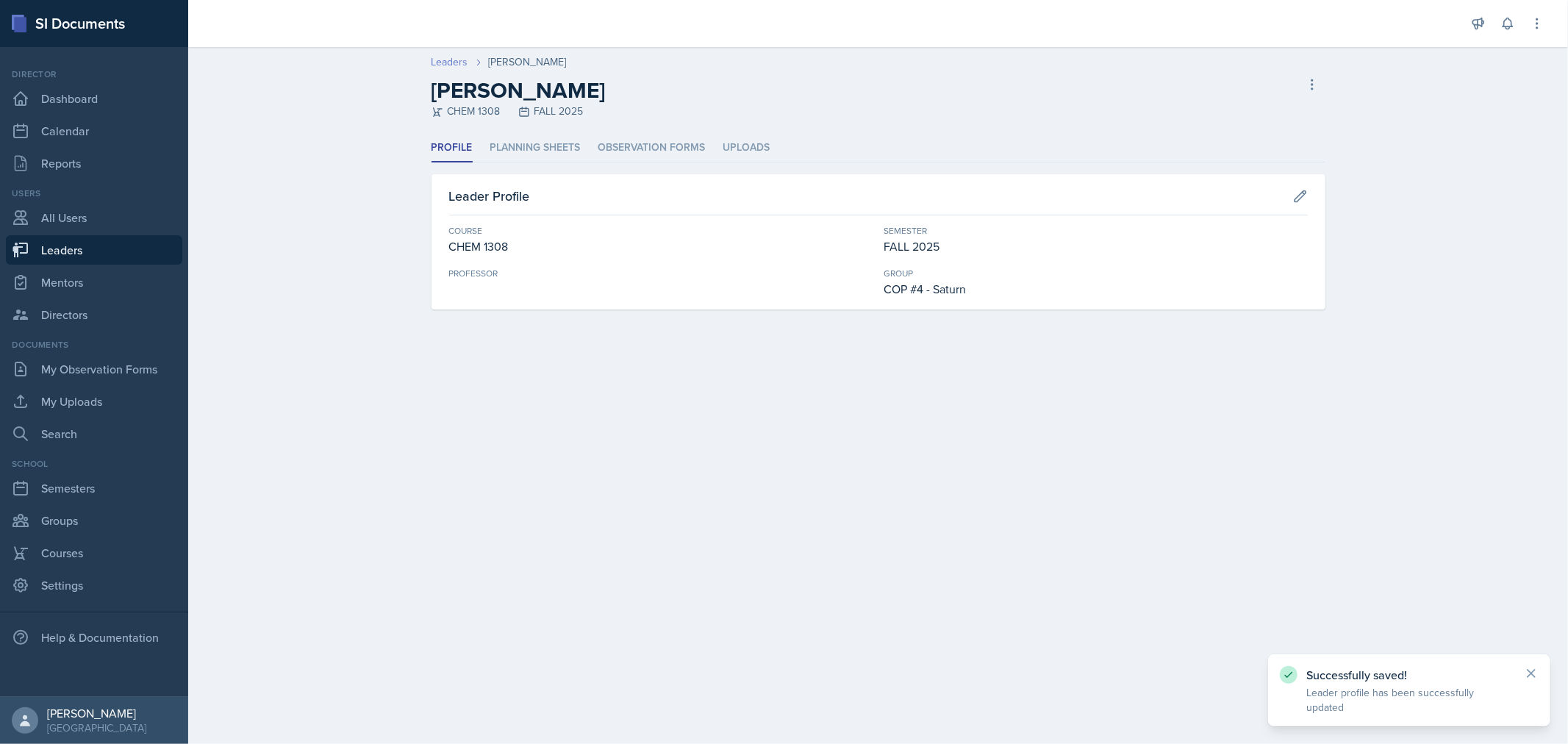
click at [456, 63] on link "Leaders" at bounding box center [449, 63] width 36 height 16
select select "0924c876-6fa7-4296-b593-7db6428ef465"
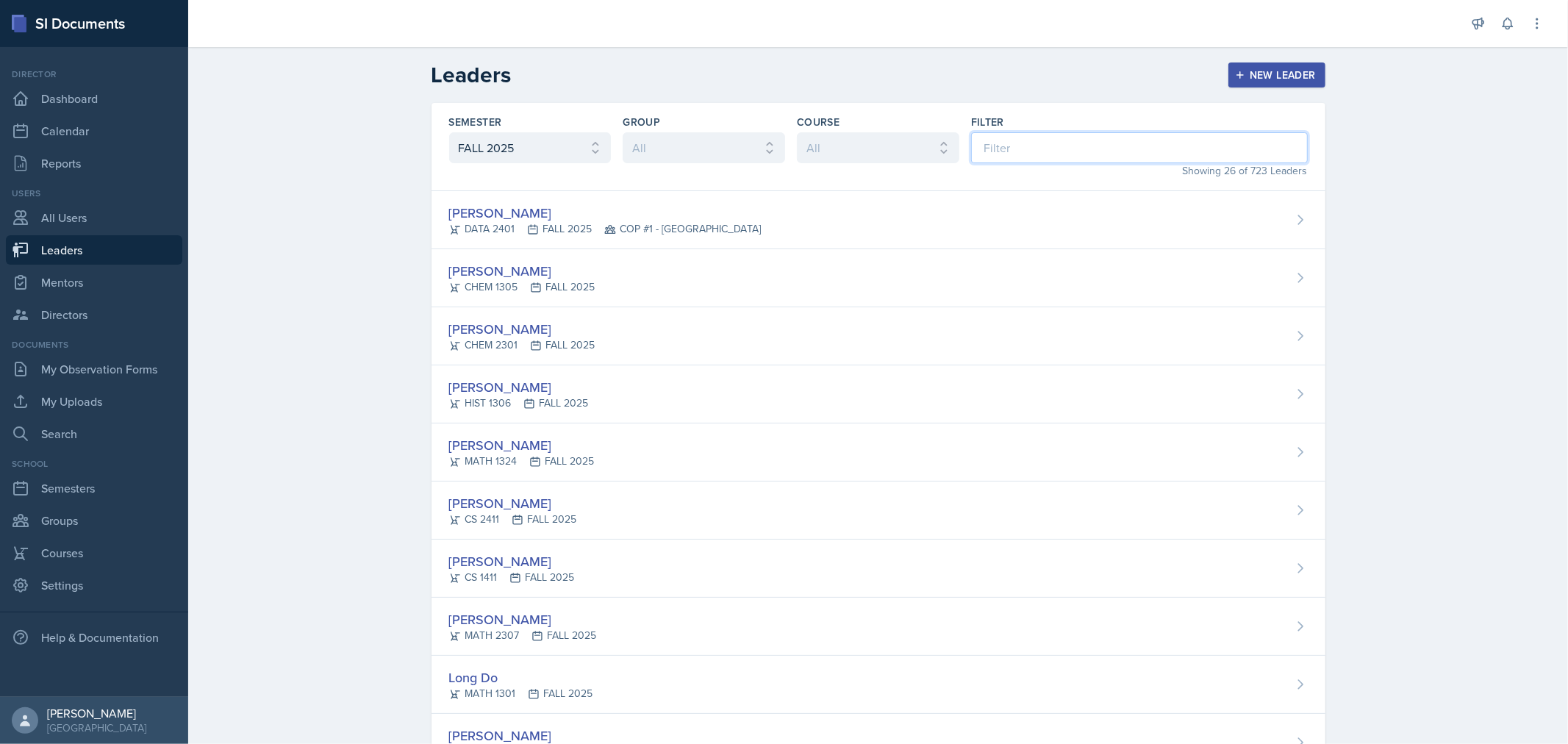
click at [1069, 156] on input at bounding box center [1139, 148] width 337 height 31
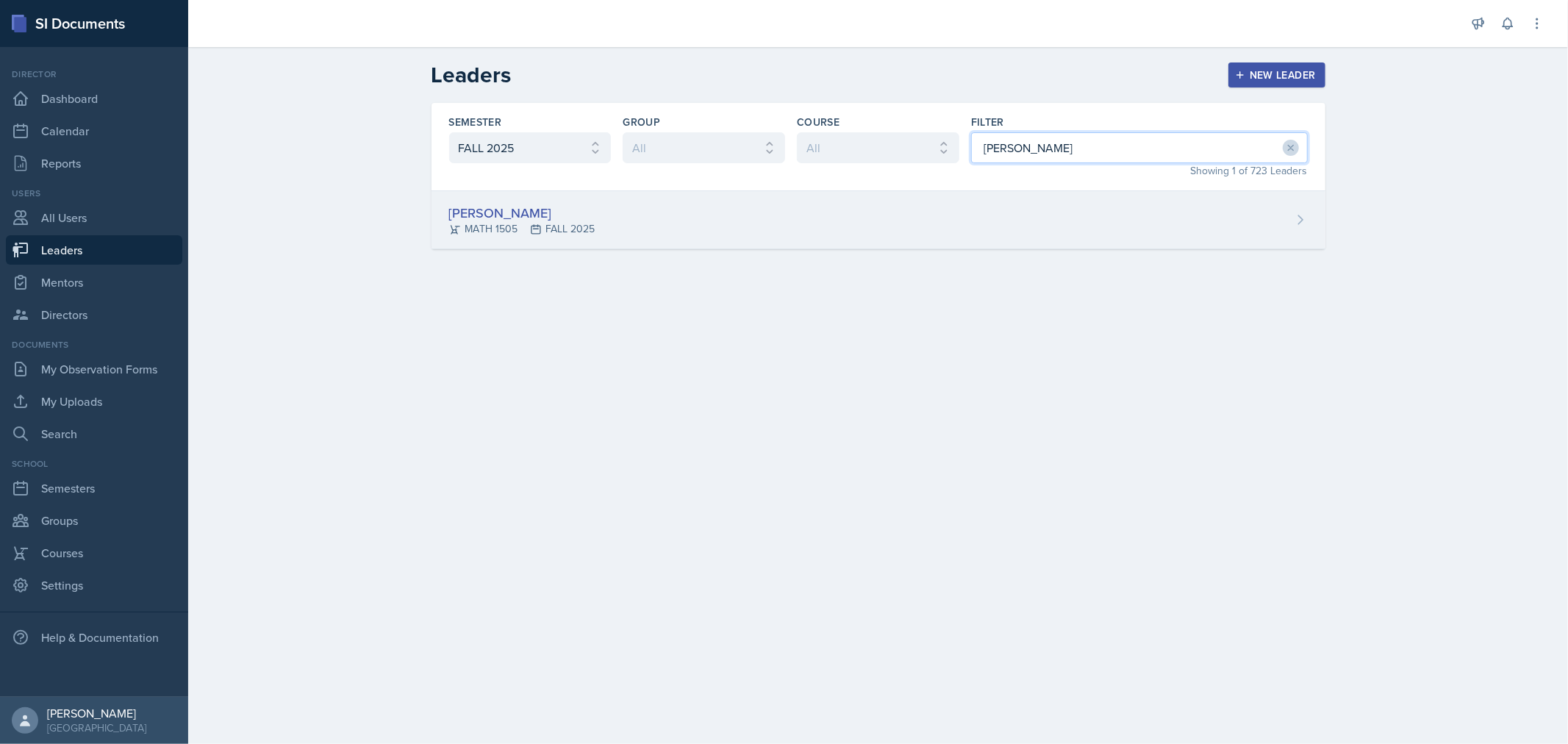
type input "[PERSON_NAME]"
click at [1032, 234] on div "[PERSON_NAME] MATH 1505 FALL 2025" at bounding box center [878, 220] width 894 height 58
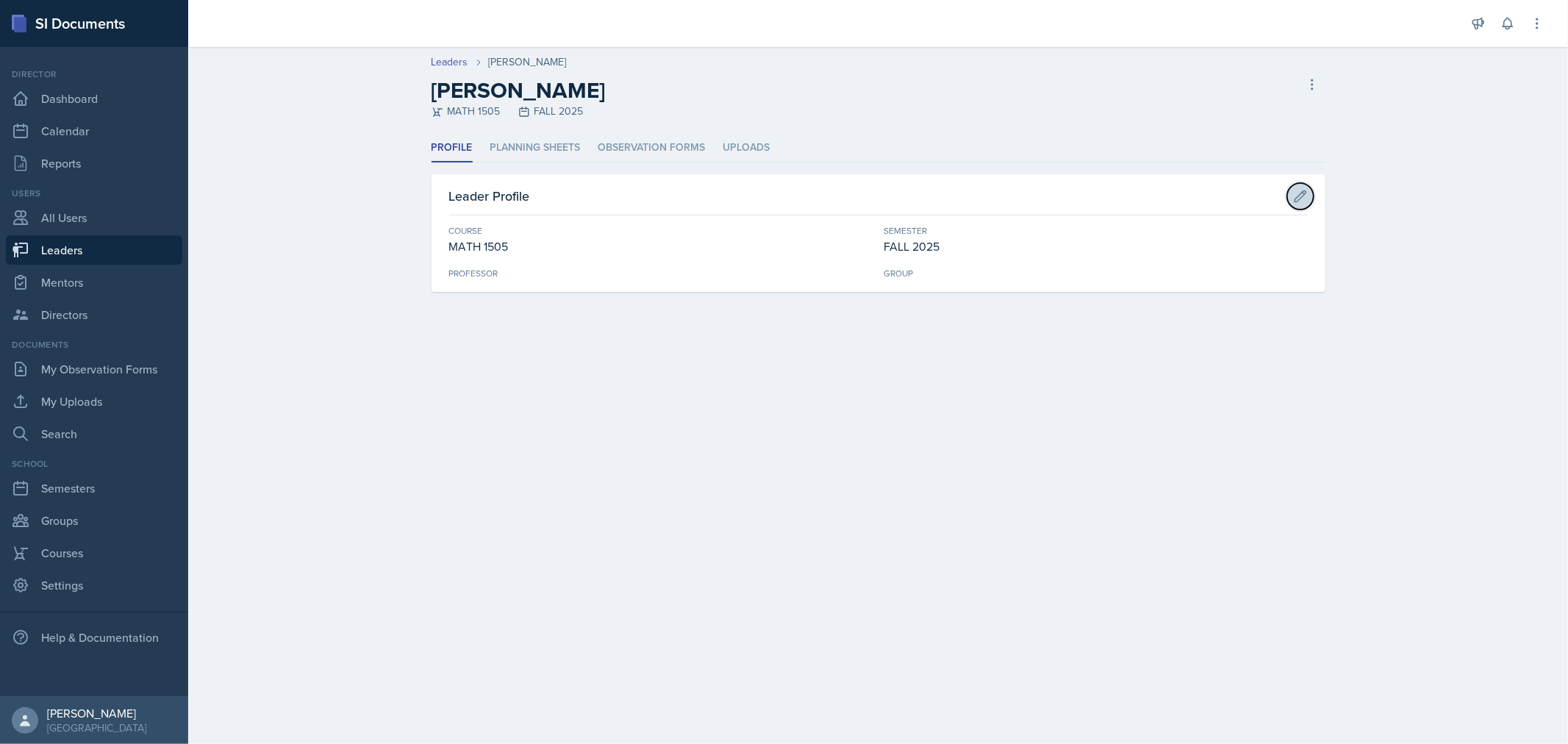
click at [1293, 192] on icon at bounding box center [1300, 196] width 15 height 15
select select "3a3a1199-bb57-4404-b888-08b316082259"
select select "0924c876-6fa7-4296-b593-7db6428ef465"
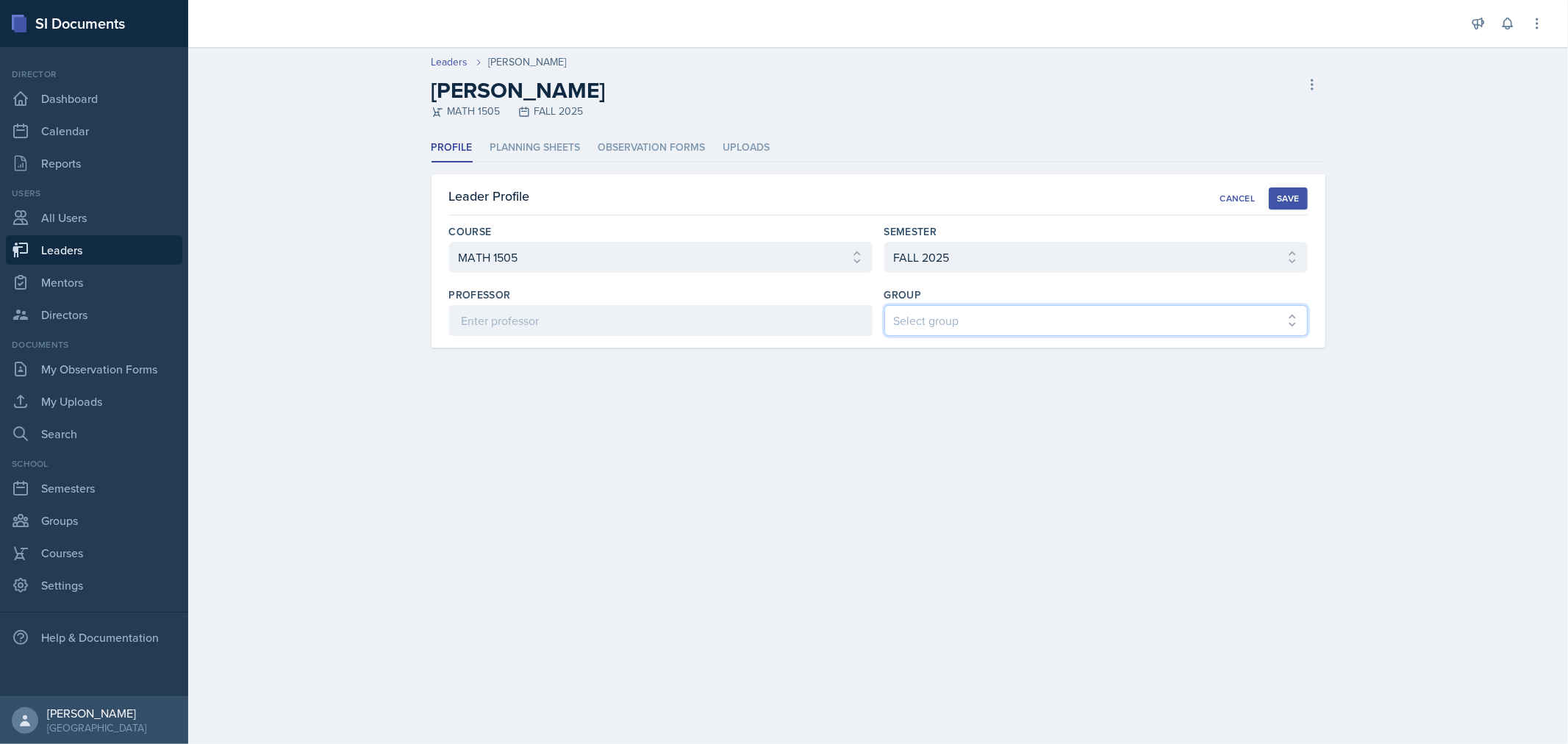
click at [1095, 331] on select "Select group COP #1 - Mars COP #2 - Venus COP #3 - Neptune COP #4 - Saturn COP …" at bounding box center [1096, 321] width 423 height 31
select select "0c2a9595-6094-473d-b94b-778178abb936"
click at [884, 306] on select "Select group COP #1 - Mars COP #2 - Venus COP #3 - Neptune COP #4 - Saturn COP …" at bounding box center [1096, 321] width 423 height 31
click at [1282, 200] on div "Save" at bounding box center [1288, 199] width 22 height 12
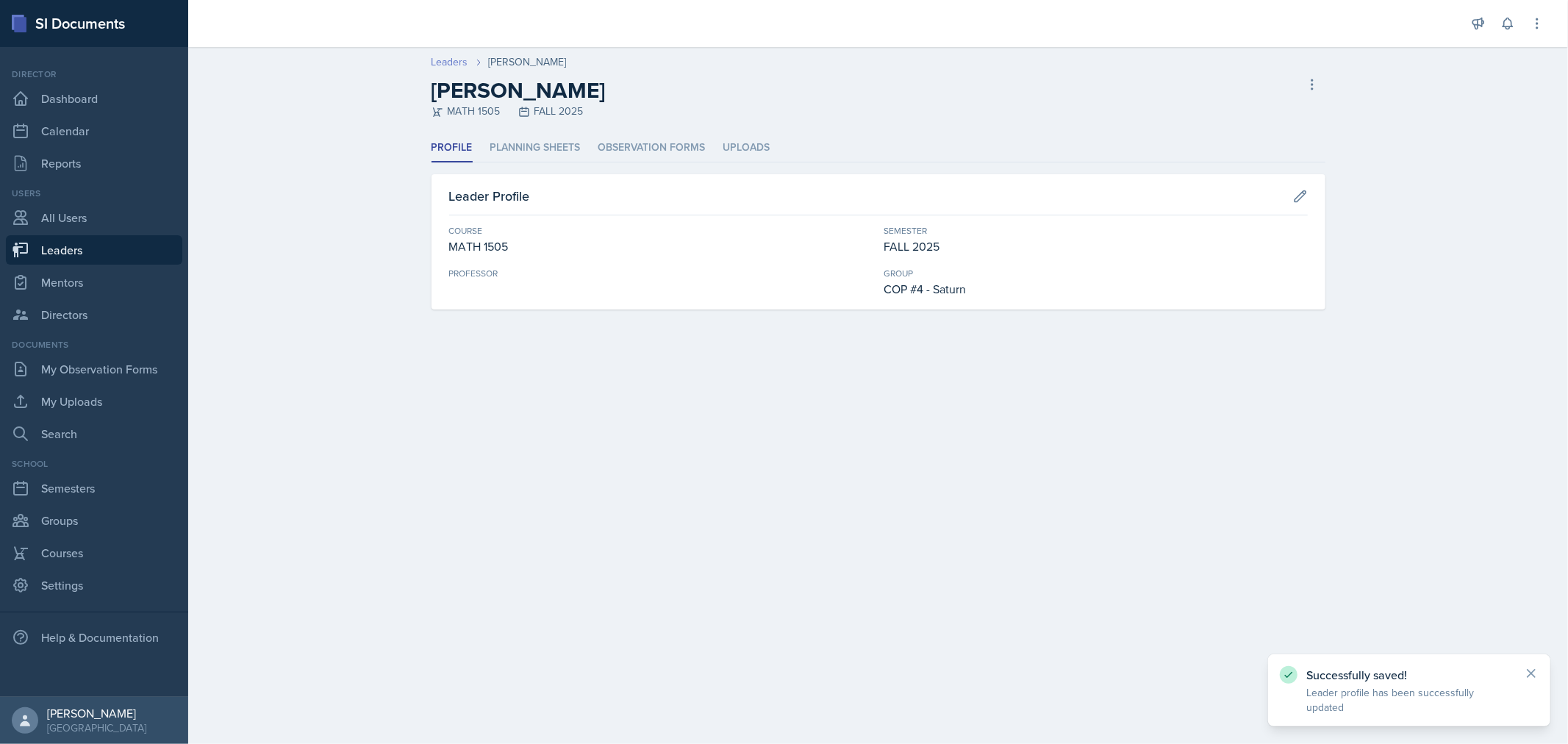
click at [442, 64] on link "Leaders" at bounding box center [449, 63] width 36 height 16
select select "0924c876-6fa7-4296-b593-7db6428ef465"
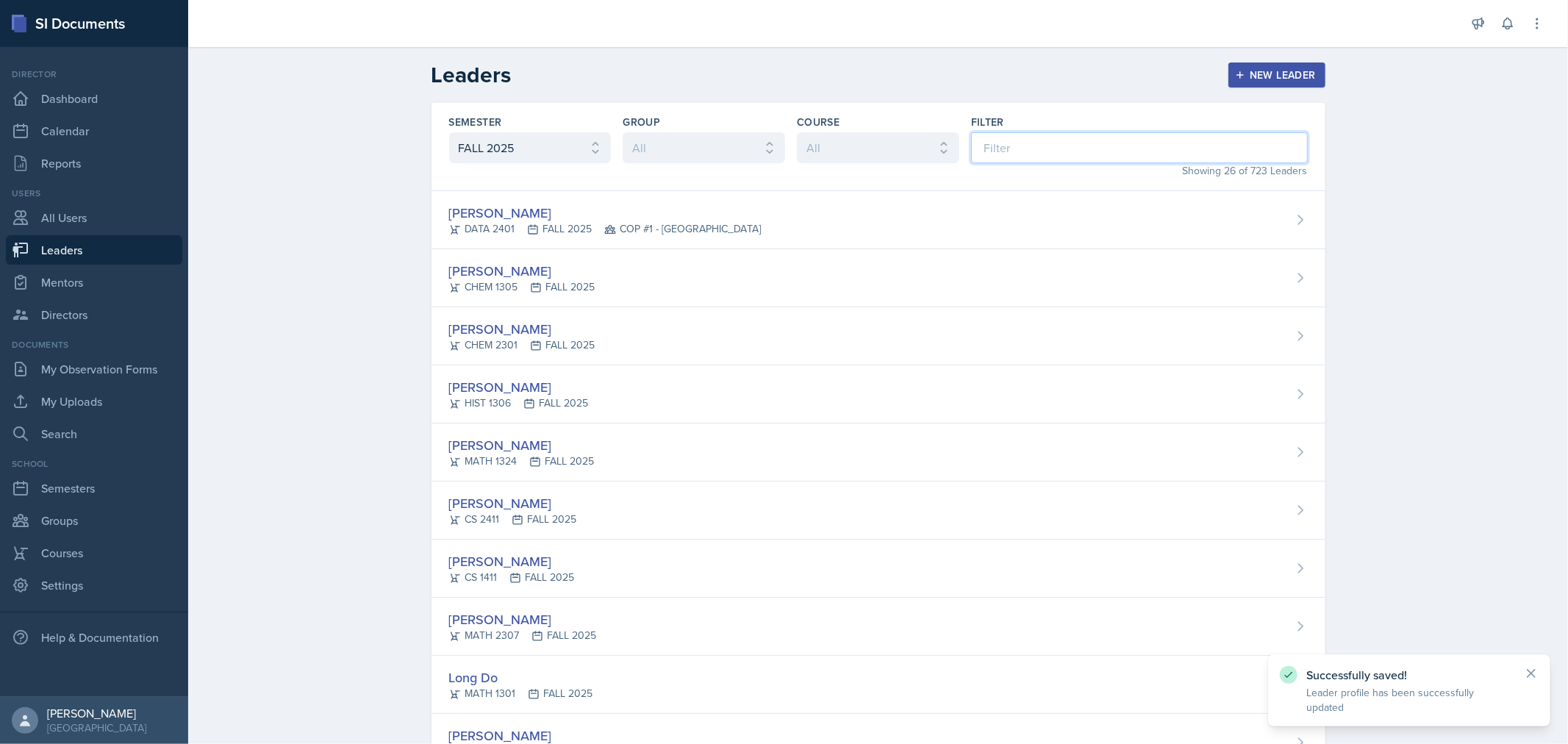
click at [994, 162] on input at bounding box center [1139, 148] width 337 height 31
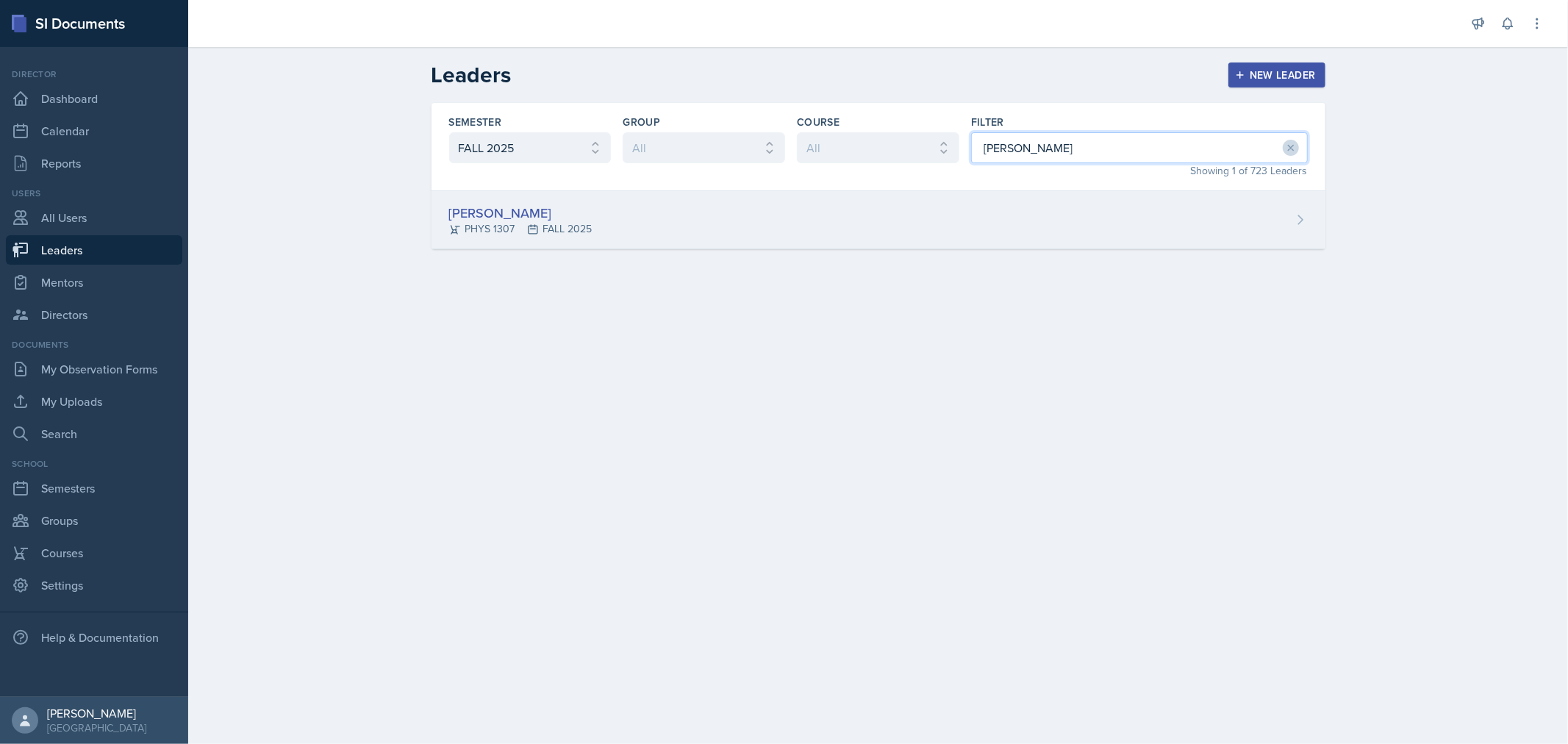
type input "[PERSON_NAME]"
click at [982, 216] on div "[PERSON_NAME] PHYS 1307 FALL 2025" at bounding box center [878, 220] width 894 height 58
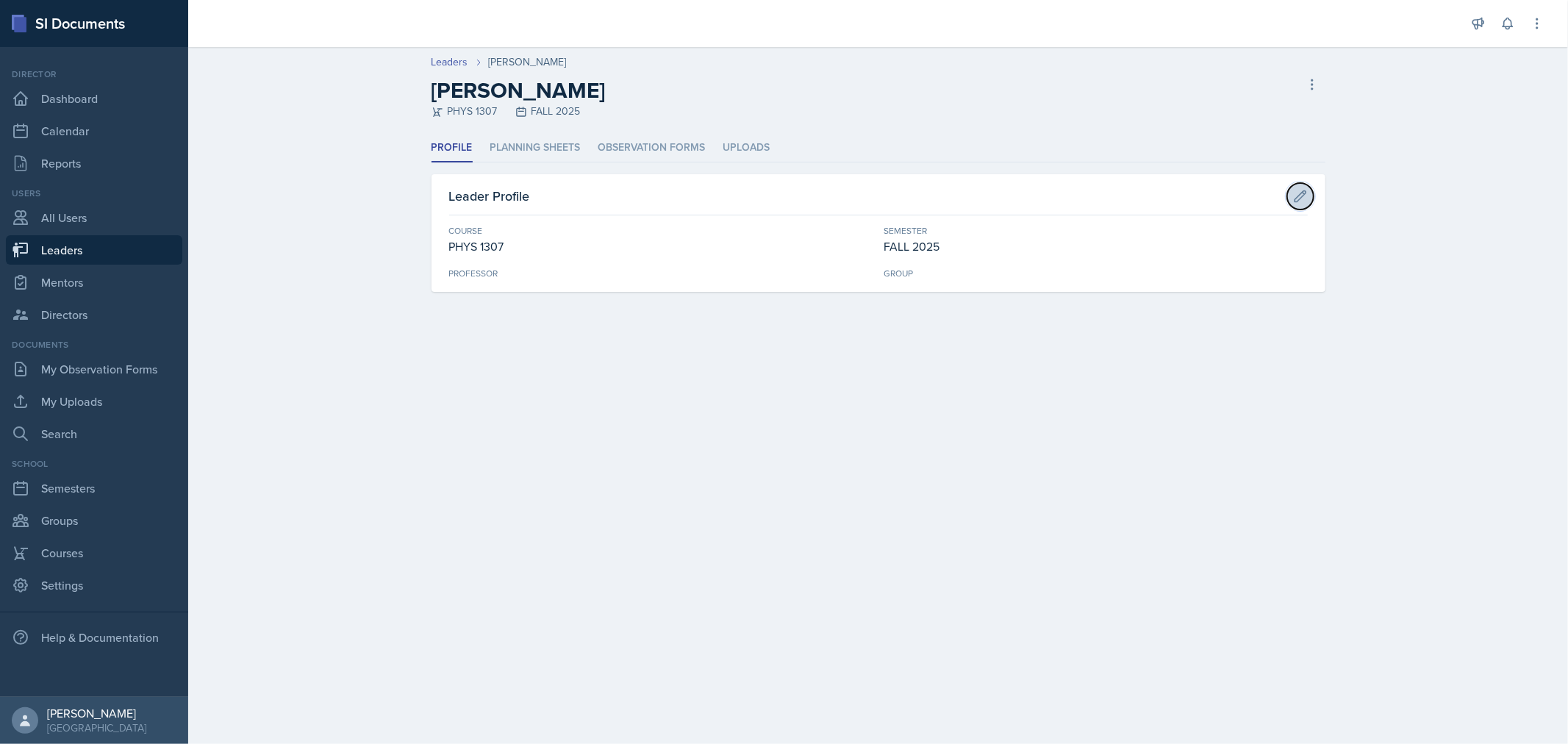
click at [1295, 195] on icon at bounding box center [1300, 196] width 15 height 15
select select "b506d540-8bee-4b1c-adf1-4088499205bd"
select select "0924c876-6fa7-4296-b593-7db6428ef465"
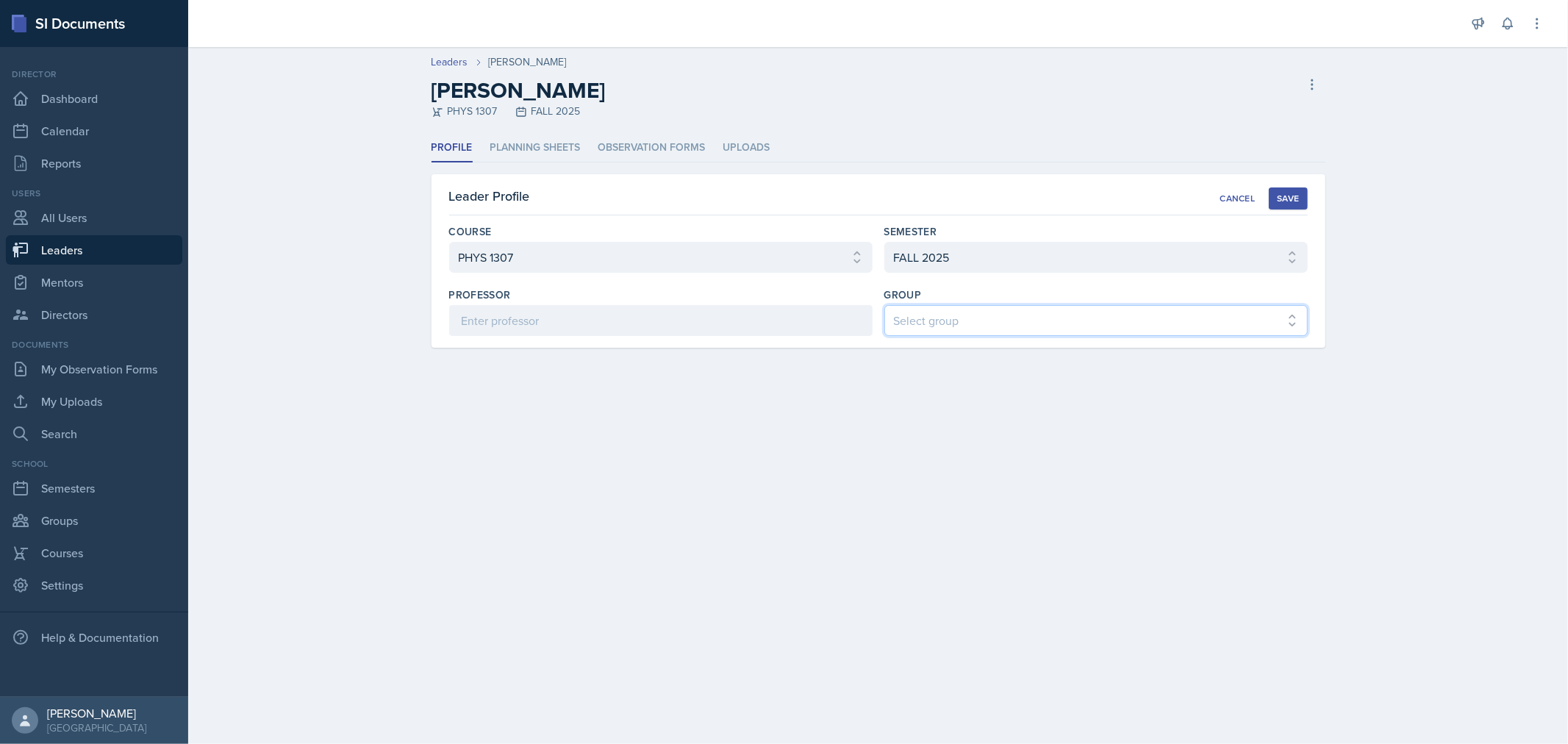
click at [1066, 325] on select "Select group COP #1 - Mars COP #2 - Venus COP #3 - Neptune COP #4 - Saturn COP …" at bounding box center [1096, 321] width 423 height 31
select select "0c2a9595-6094-473d-b94b-778178abb936"
click at [884, 306] on select "Select group COP #1 - Mars COP #2 - Venus COP #3 - Neptune COP #4 - Saturn COP …" at bounding box center [1096, 321] width 423 height 31
click at [1283, 197] on div "Save" at bounding box center [1288, 199] width 22 height 12
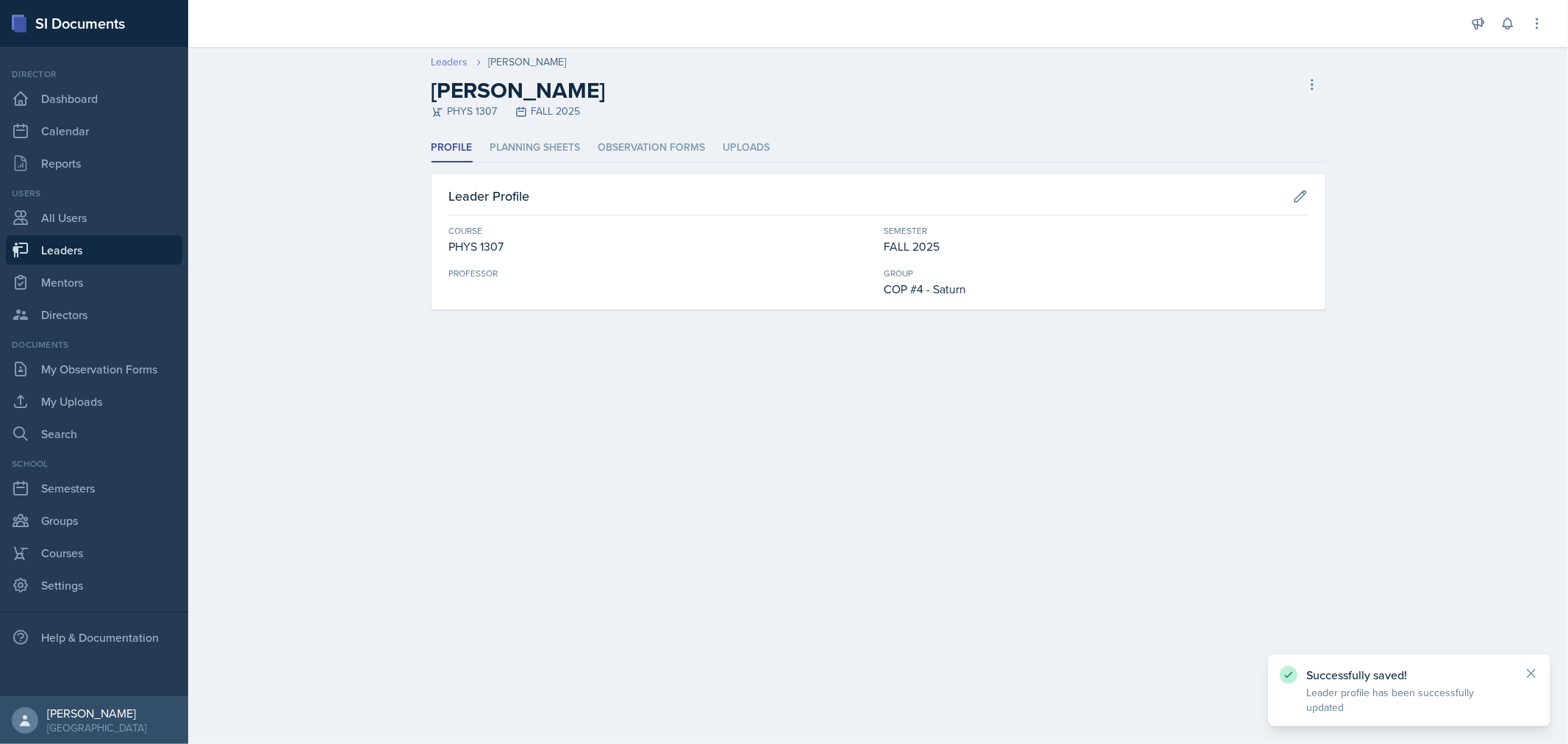
click at [449, 65] on link "Leaders" at bounding box center [449, 63] width 36 height 16
select select "0924c876-6fa7-4296-b593-7db6428ef465"
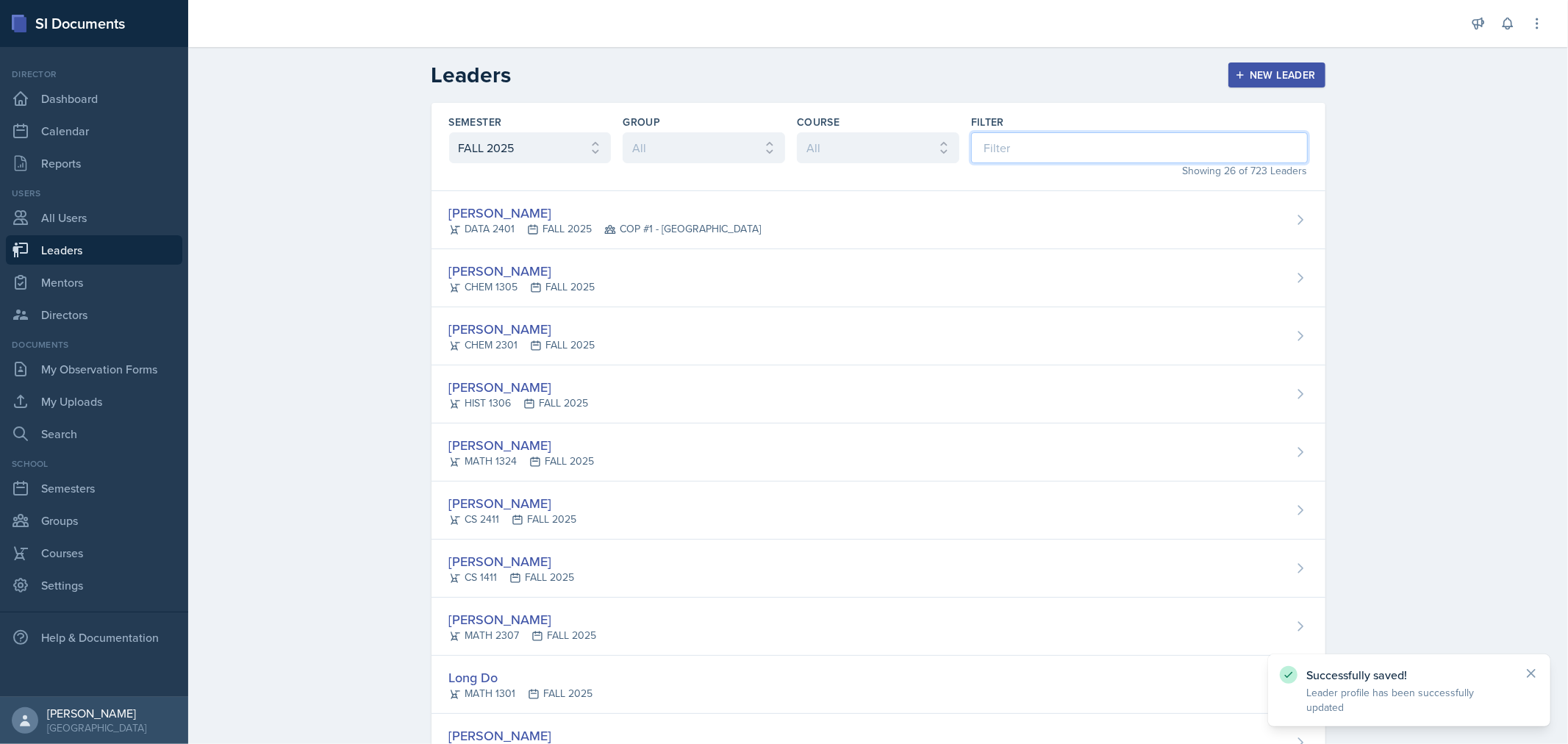
click at [1097, 153] on input at bounding box center [1139, 148] width 337 height 31
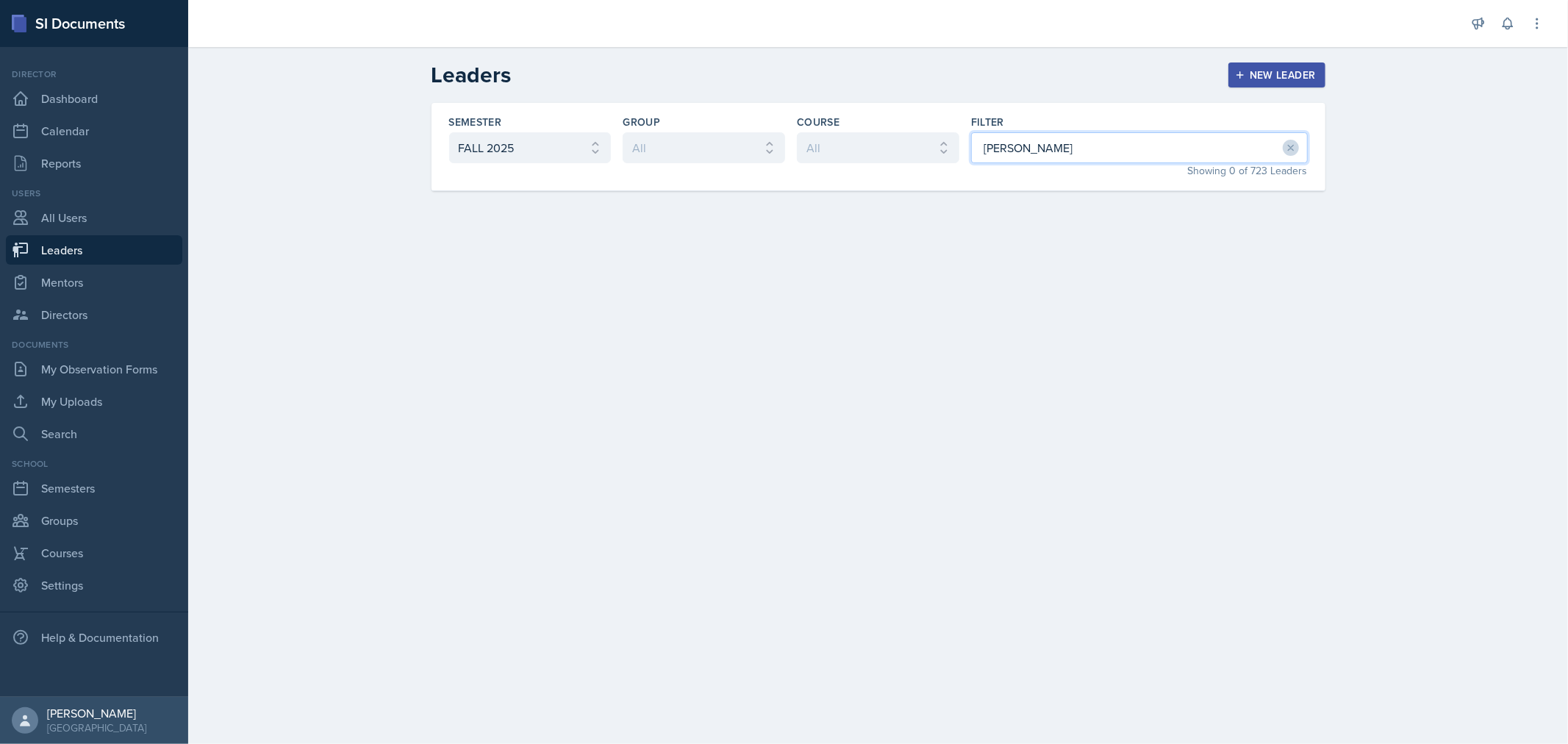
drag, startPoint x: 1066, startPoint y: 142, endPoint x: 934, endPoint y: 152, distance: 132.4
click at [902, 147] on div "Semester All FALL 2025 Summer II 2025 Summer I 2025 Spring 2025 Fall 2024 Summe…" at bounding box center [878, 148] width 894 height 89
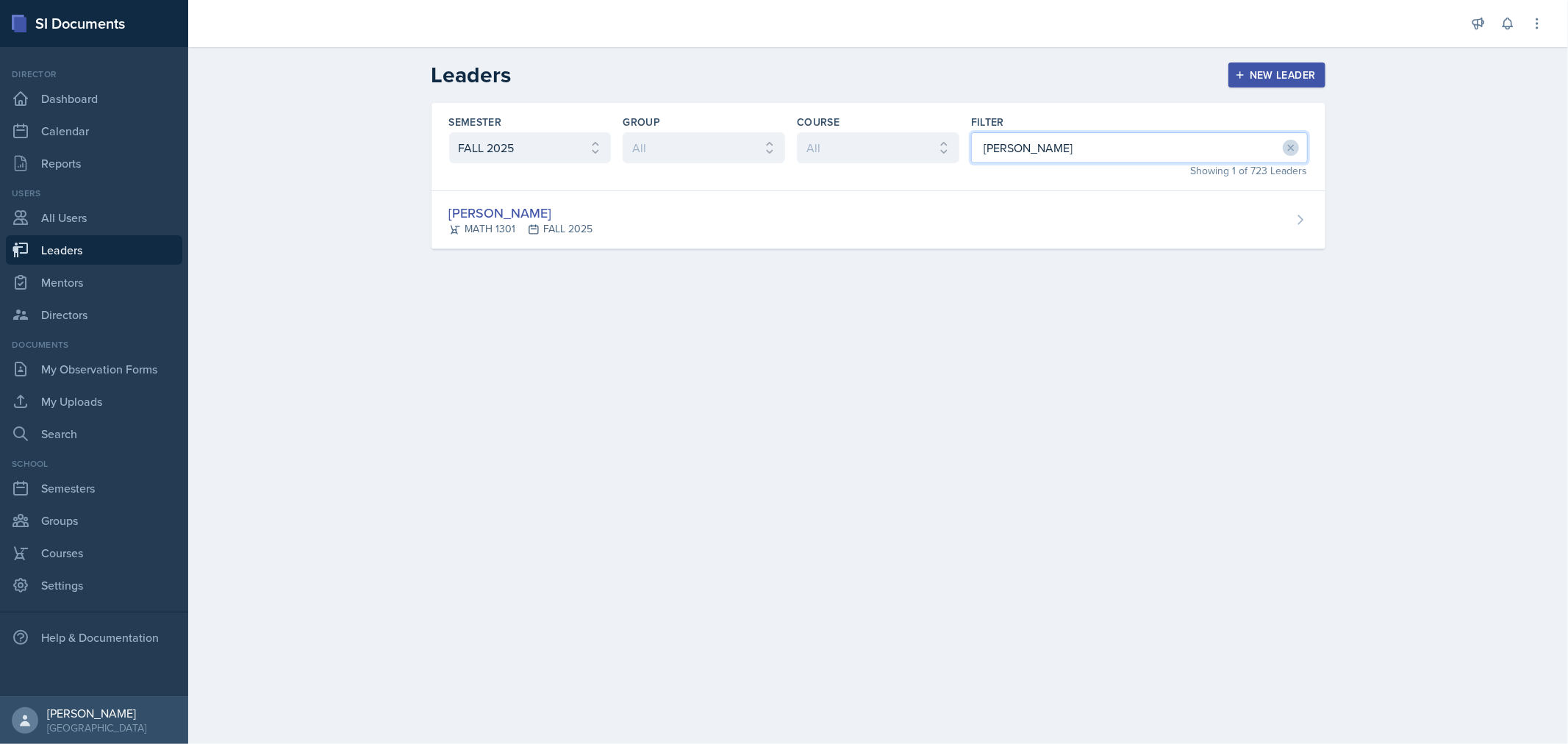
drag, startPoint x: 1049, startPoint y: 155, endPoint x: 894, endPoint y: 144, distance: 155.4
click at [894, 144] on div "Semester All FALL 2025 Summer II 2025 Summer I 2025 Spring 2025 Fall 2024 Summe…" at bounding box center [878, 148] width 894 height 89
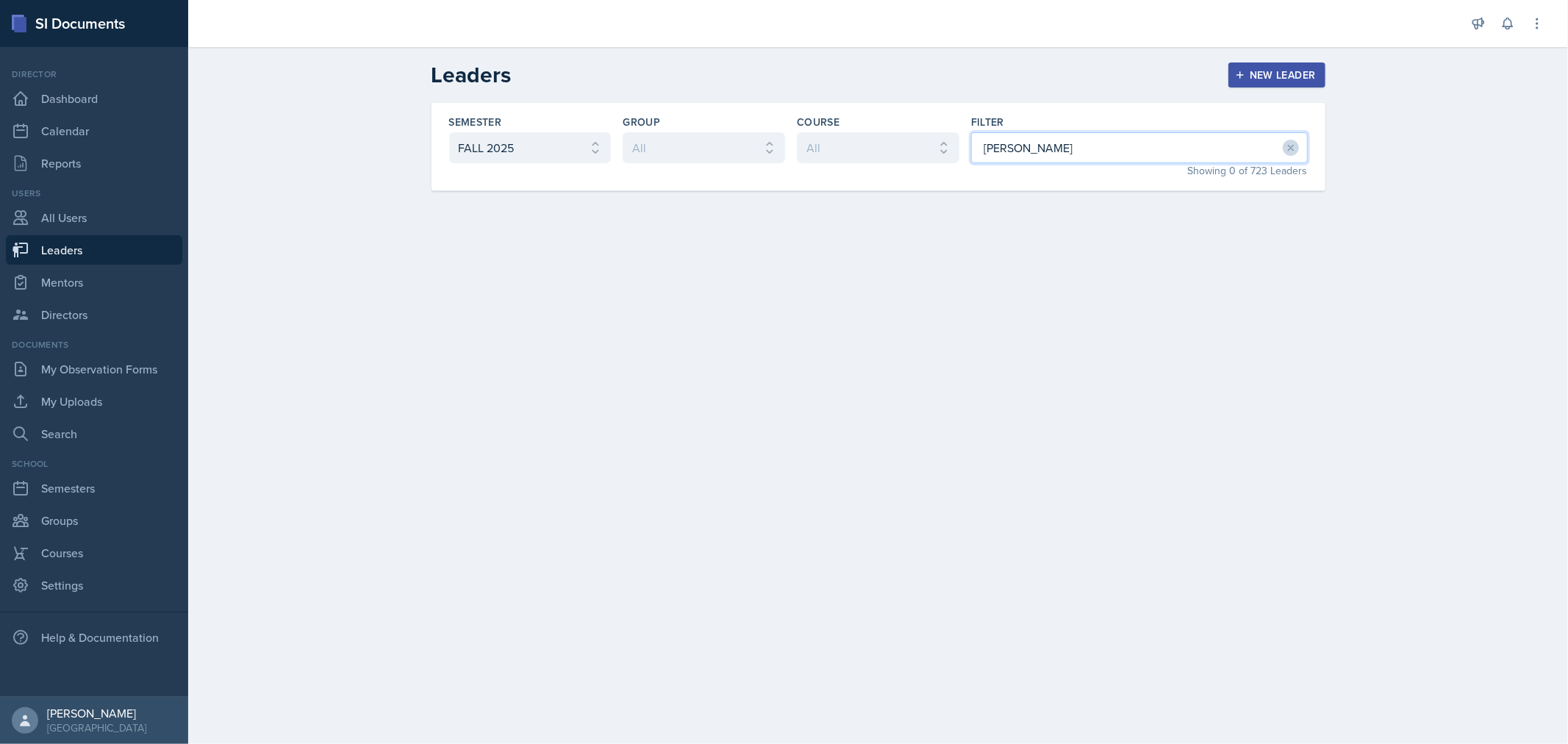
drag, startPoint x: 1014, startPoint y: 148, endPoint x: 879, endPoint y: 152, distance: 135.1
click at [879, 151] on div "Semester All FALL 2025 Summer II 2025 Summer I 2025 Spring 2025 Fall 2024 Summe…" at bounding box center [878, 148] width 894 height 89
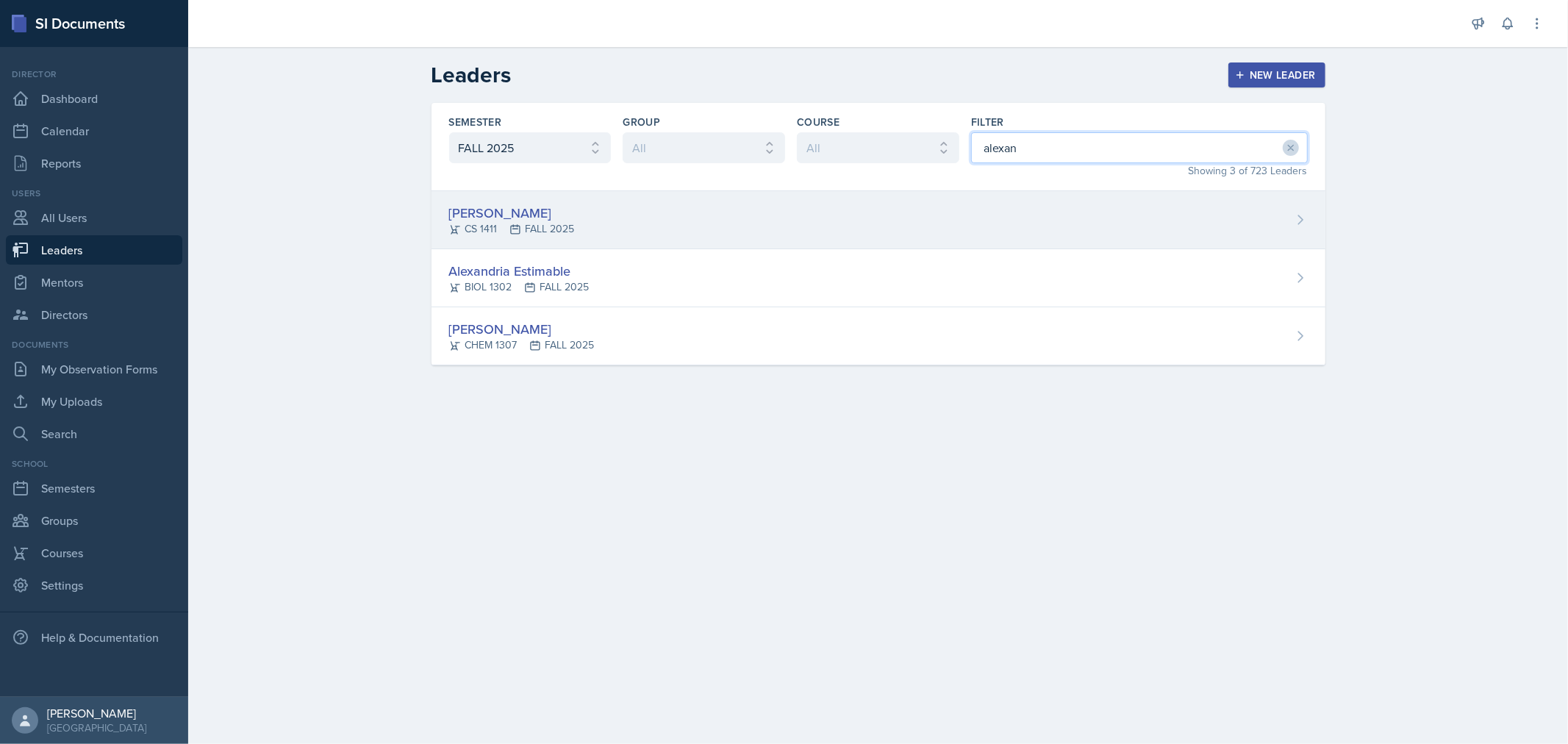
type input "alexan"
click at [738, 214] on div "[PERSON_NAME] CS 1411 FALL 2025" at bounding box center [878, 220] width 894 height 58
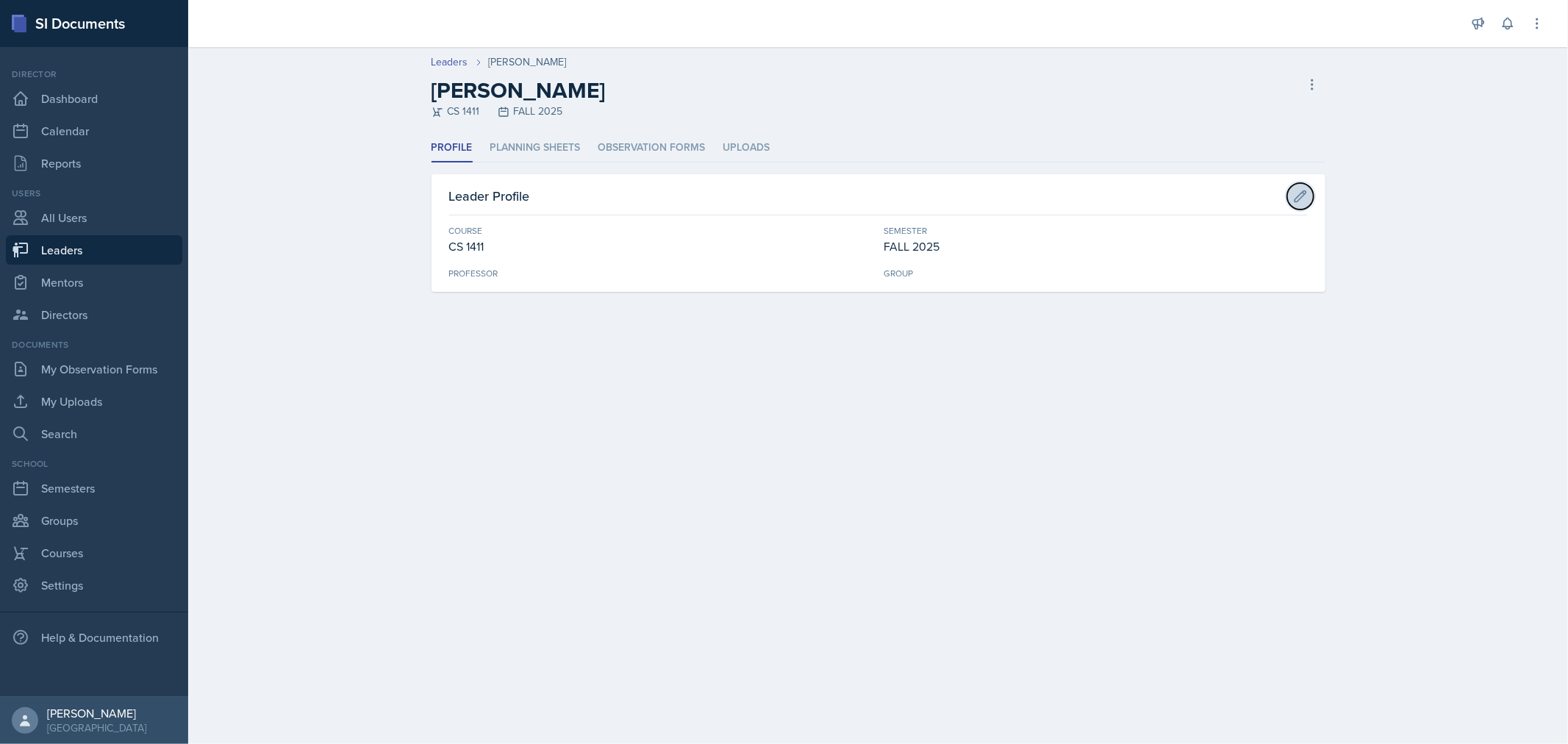
click at [1302, 199] on icon at bounding box center [1300, 196] width 15 height 15
select select "53f03a1d-3bca-4b26-864a-14c989ccd7d8"
select select "0924c876-6fa7-4296-b593-7db6428ef465"
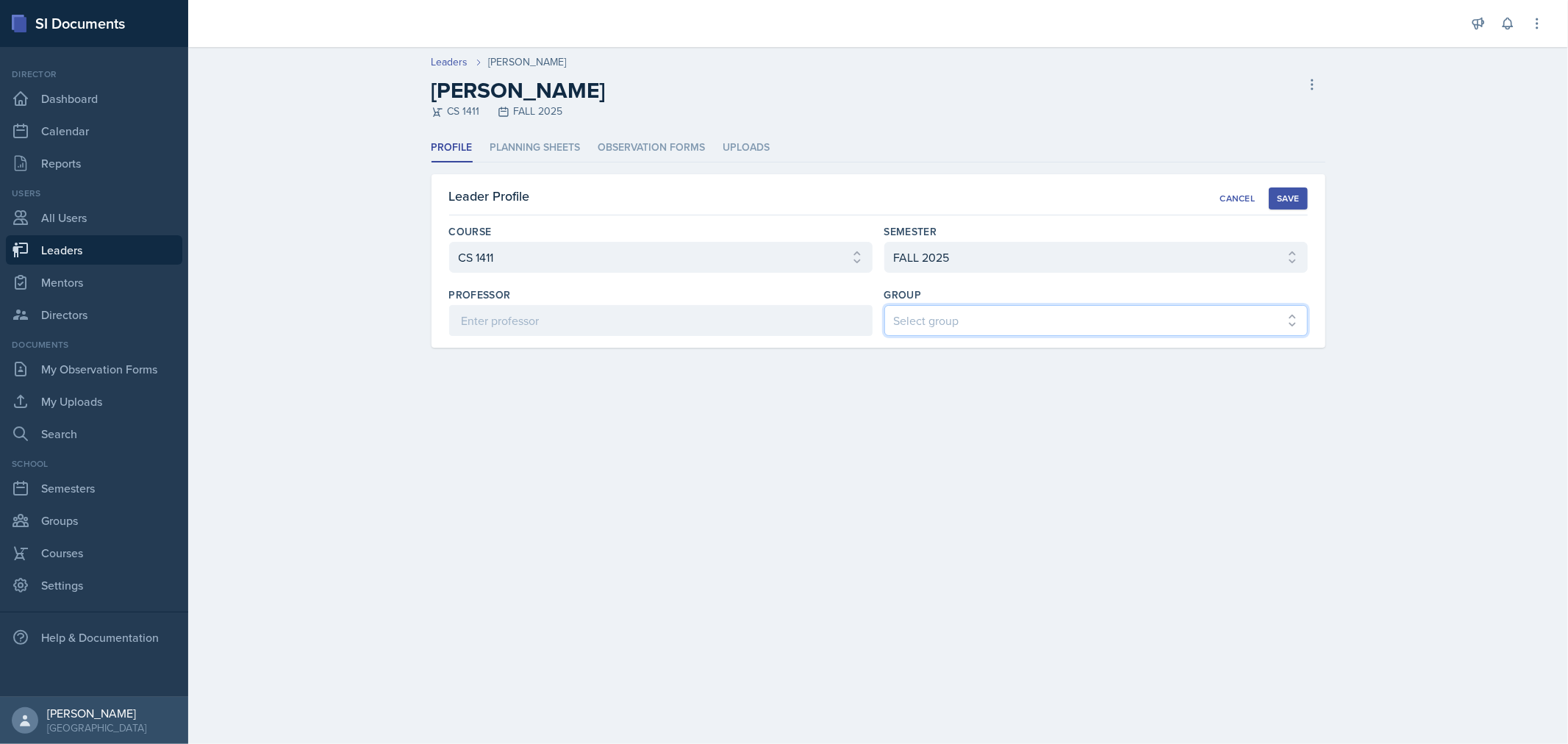
click at [1104, 320] on select "Select group COP #1 - Mars COP #2 - Venus COP #3 - Neptune COP #4 - Saturn COP …" at bounding box center [1096, 321] width 423 height 31
select select "7117f551-c738-4342-bad5-45b87a6561df"
click at [884, 306] on select "Select group COP #1 - Mars COP #2 - Venus COP #3 - Neptune COP #4 - Saturn COP …" at bounding box center [1096, 321] width 423 height 31
click at [1283, 196] on div "Save" at bounding box center [1288, 199] width 22 height 12
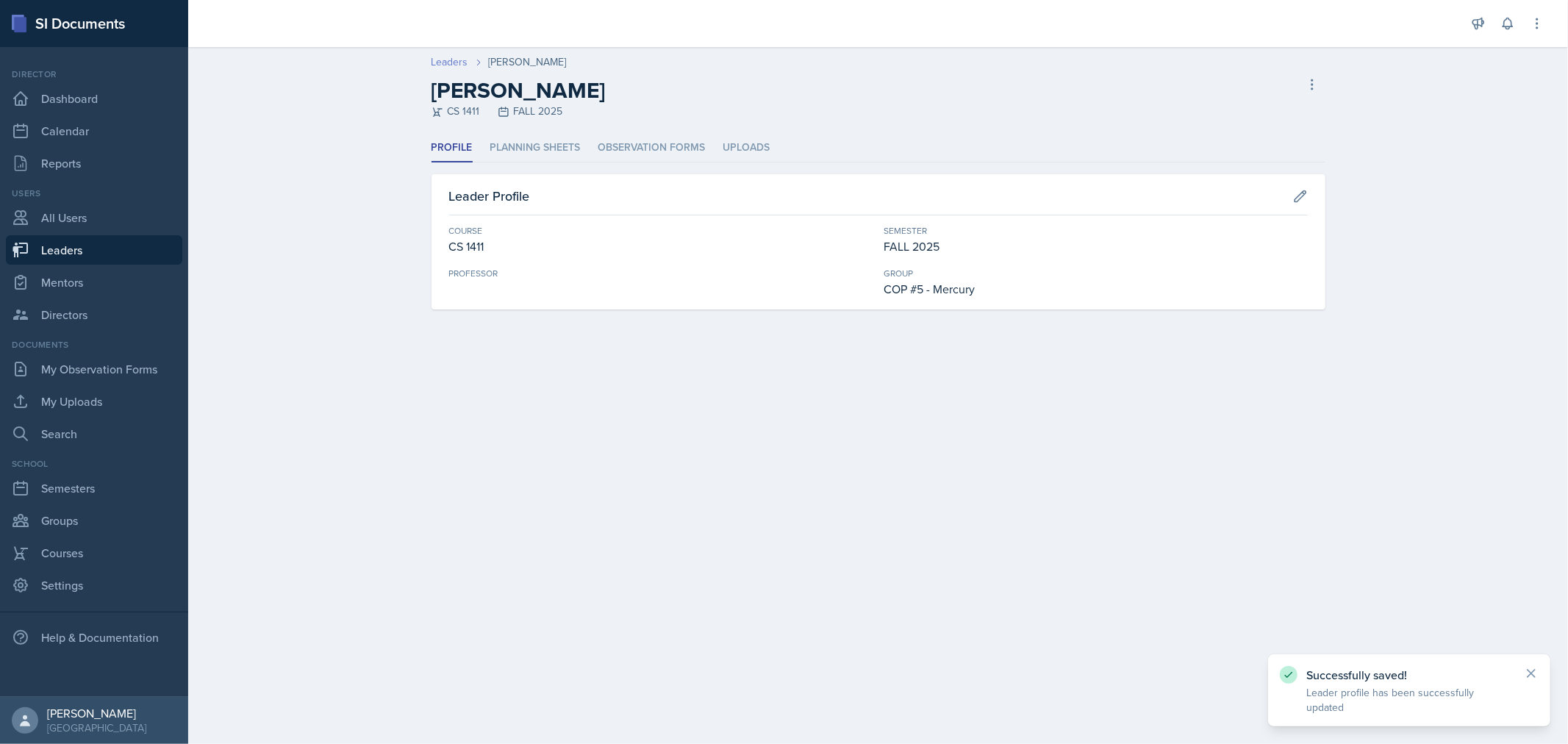
click at [454, 63] on link "Leaders" at bounding box center [449, 63] width 36 height 16
select select "0924c876-6fa7-4296-b593-7db6428ef465"
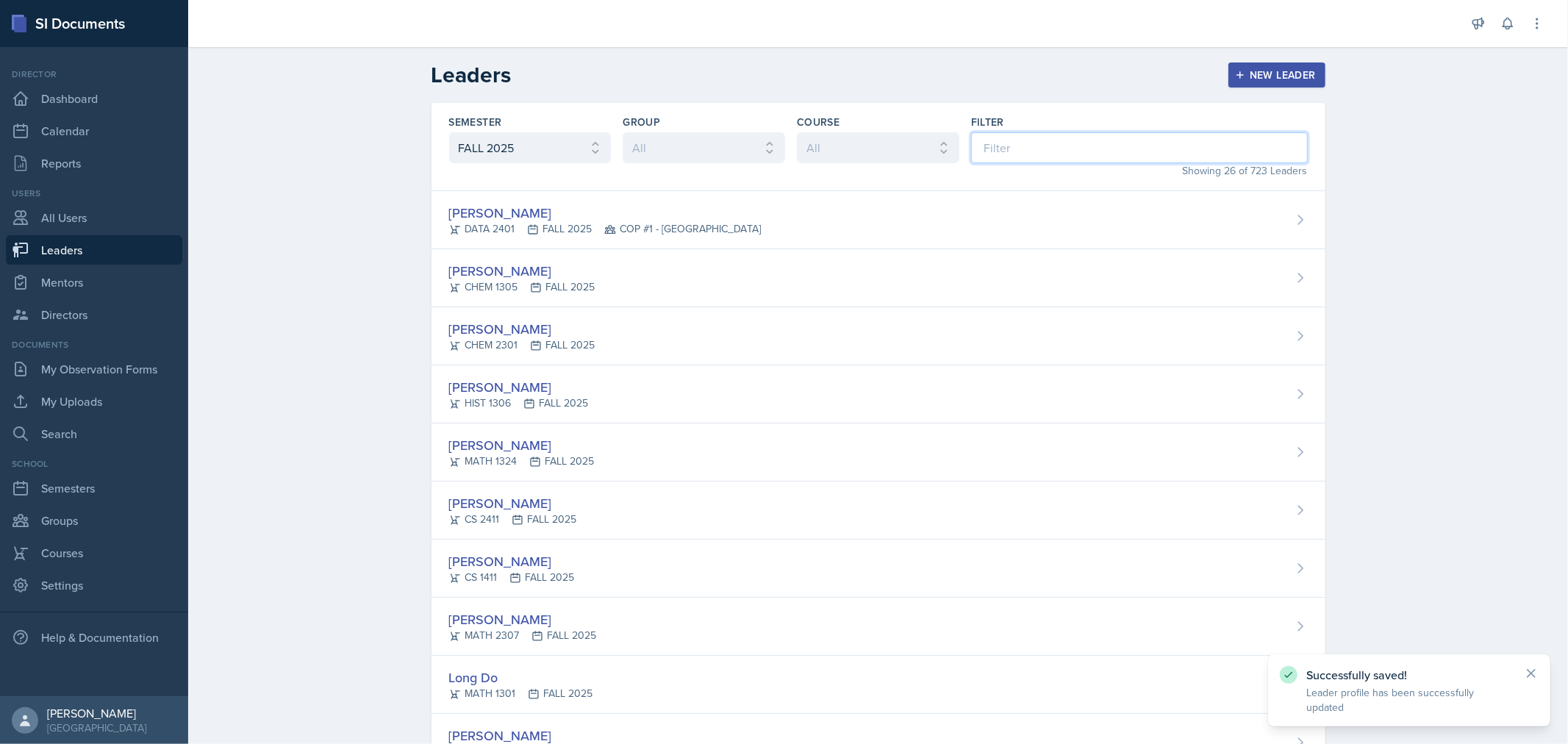
click at [998, 146] on input at bounding box center [1139, 148] width 337 height 31
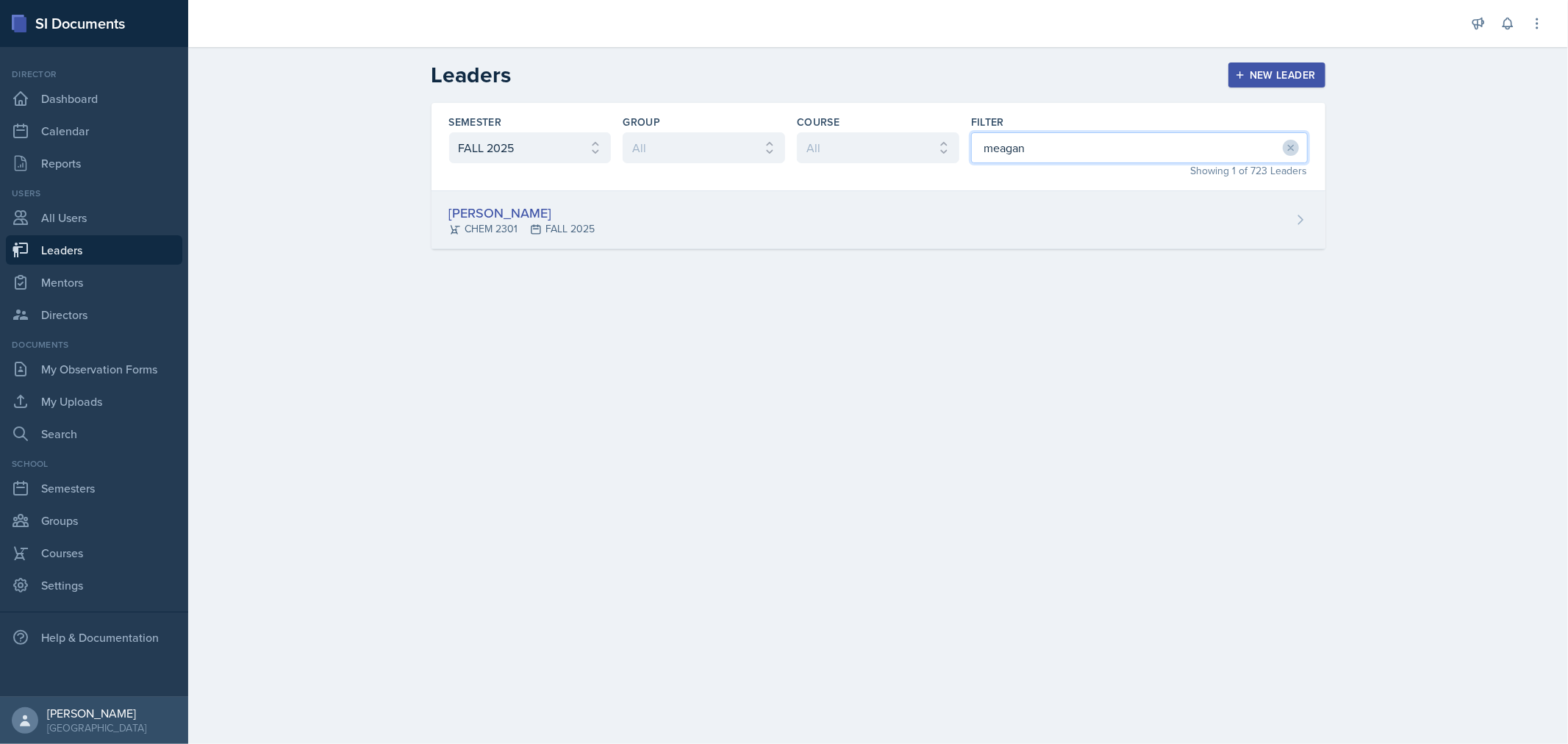
type input "meagan"
click at [961, 216] on div "[PERSON_NAME] CHEM 2301 FALL 2025" at bounding box center [878, 220] width 894 height 58
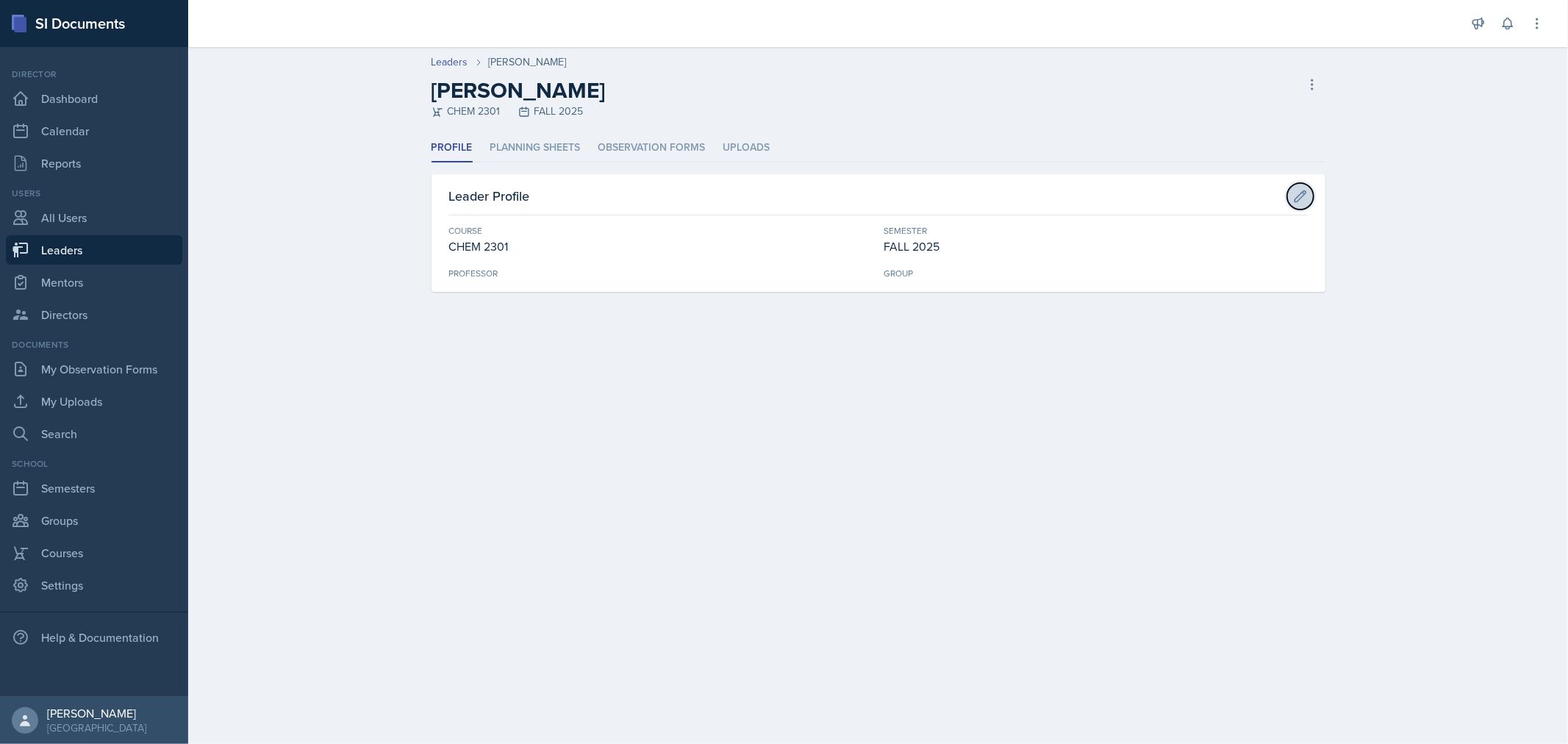
click at [1302, 194] on icon at bounding box center [1300, 196] width 15 height 15
select select "4cb0028c-11b7-457f-ae81-fe220ea2f1de"
select select "0924c876-6fa7-4296-b593-7db6428ef465"
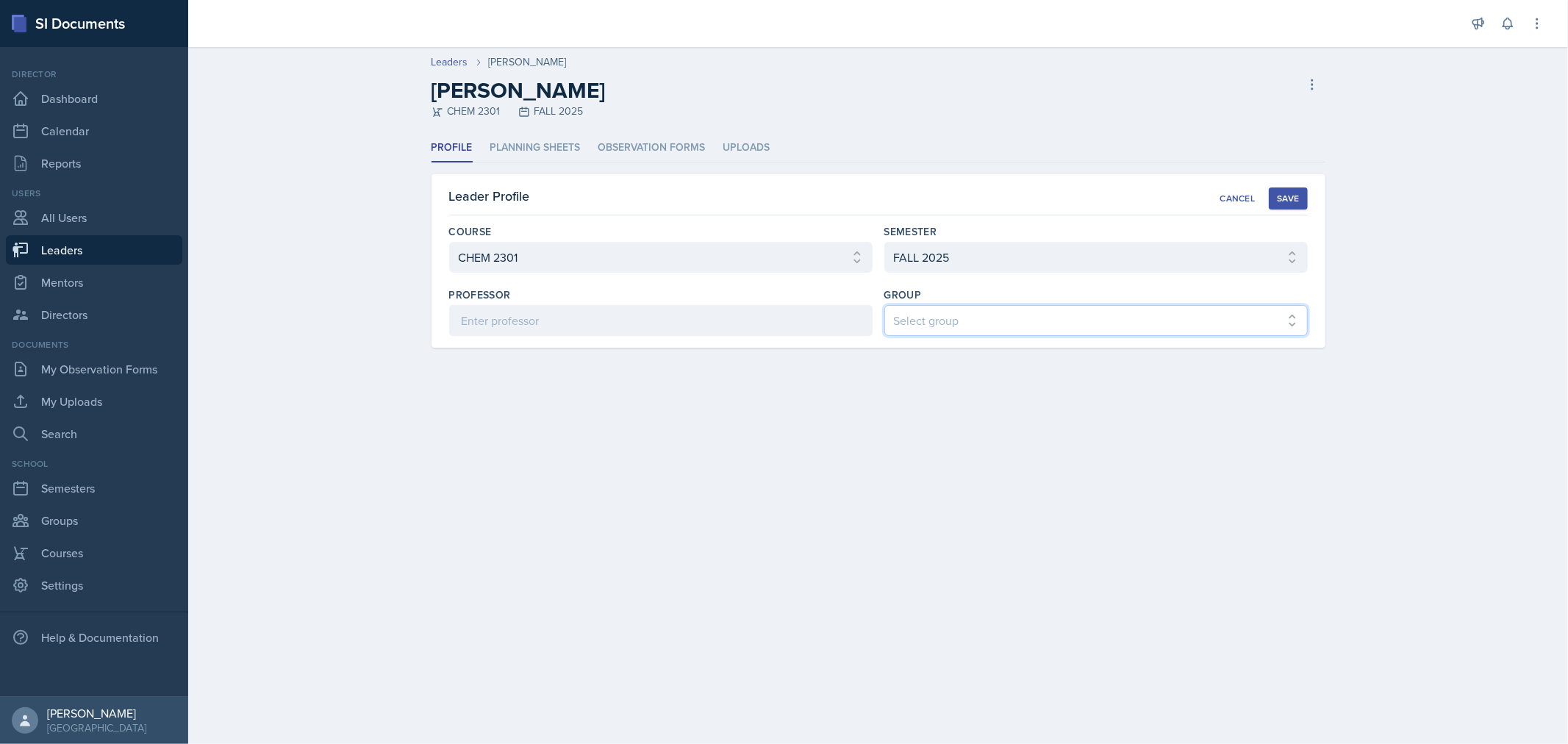
click at [1215, 313] on select "Select group COP #1 - Mars COP #2 - Venus COP #3 - Neptune COP #4 - Saturn COP …" at bounding box center [1096, 321] width 423 height 31
select select "7117f551-c738-4342-bad5-45b87a6561df"
click at [884, 306] on select "Select group COP #1 - Mars COP #2 - Venus COP #3 - Neptune COP #4 - Saturn COP …" at bounding box center [1096, 321] width 423 height 31
click at [1294, 195] on div "Save" at bounding box center [1288, 199] width 22 height 12
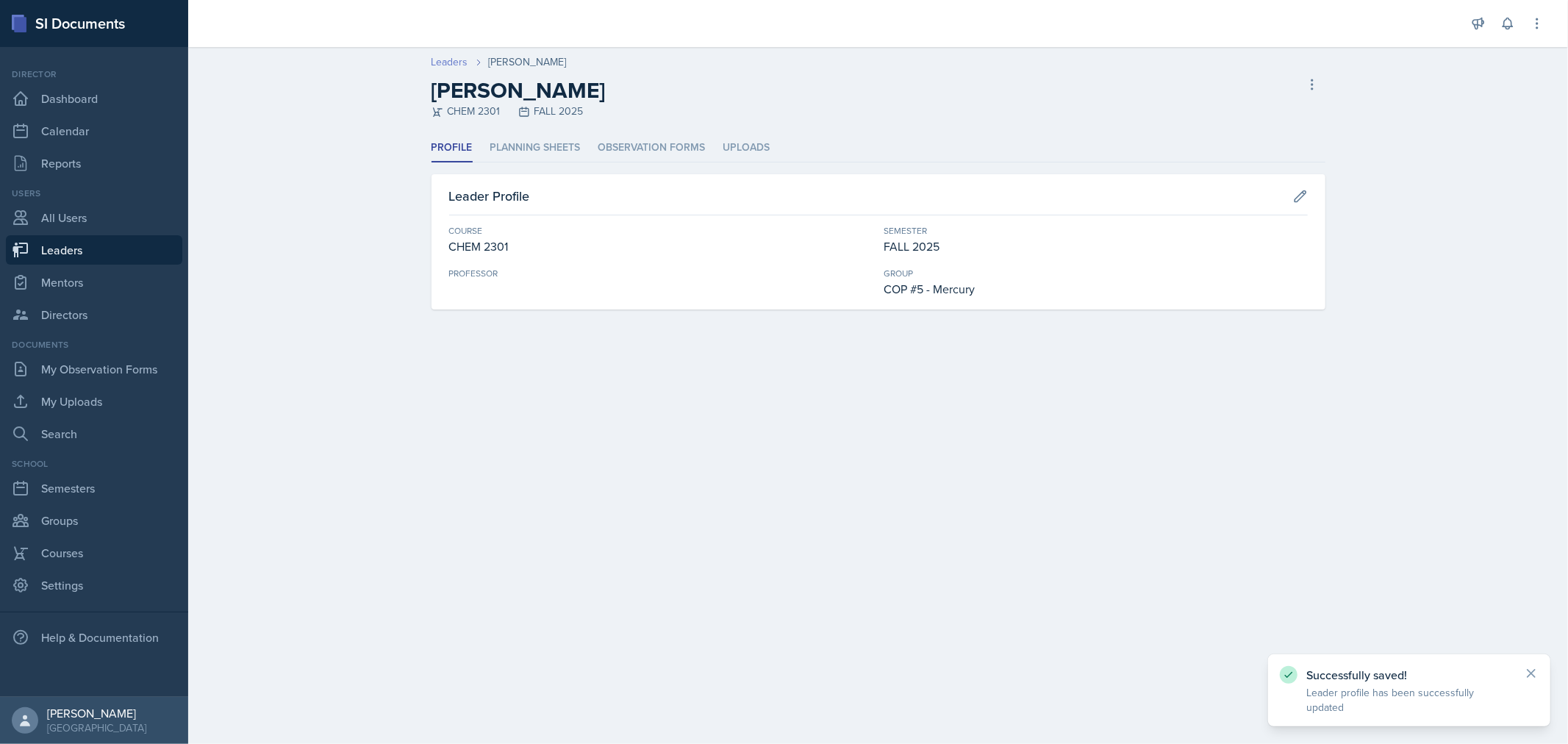
click at [458, 68] on link "Leaders" at bounding box center [449, 63] width 36 height 16
select select "0924c876-6fa7-4296-b593-7db6428ef465"
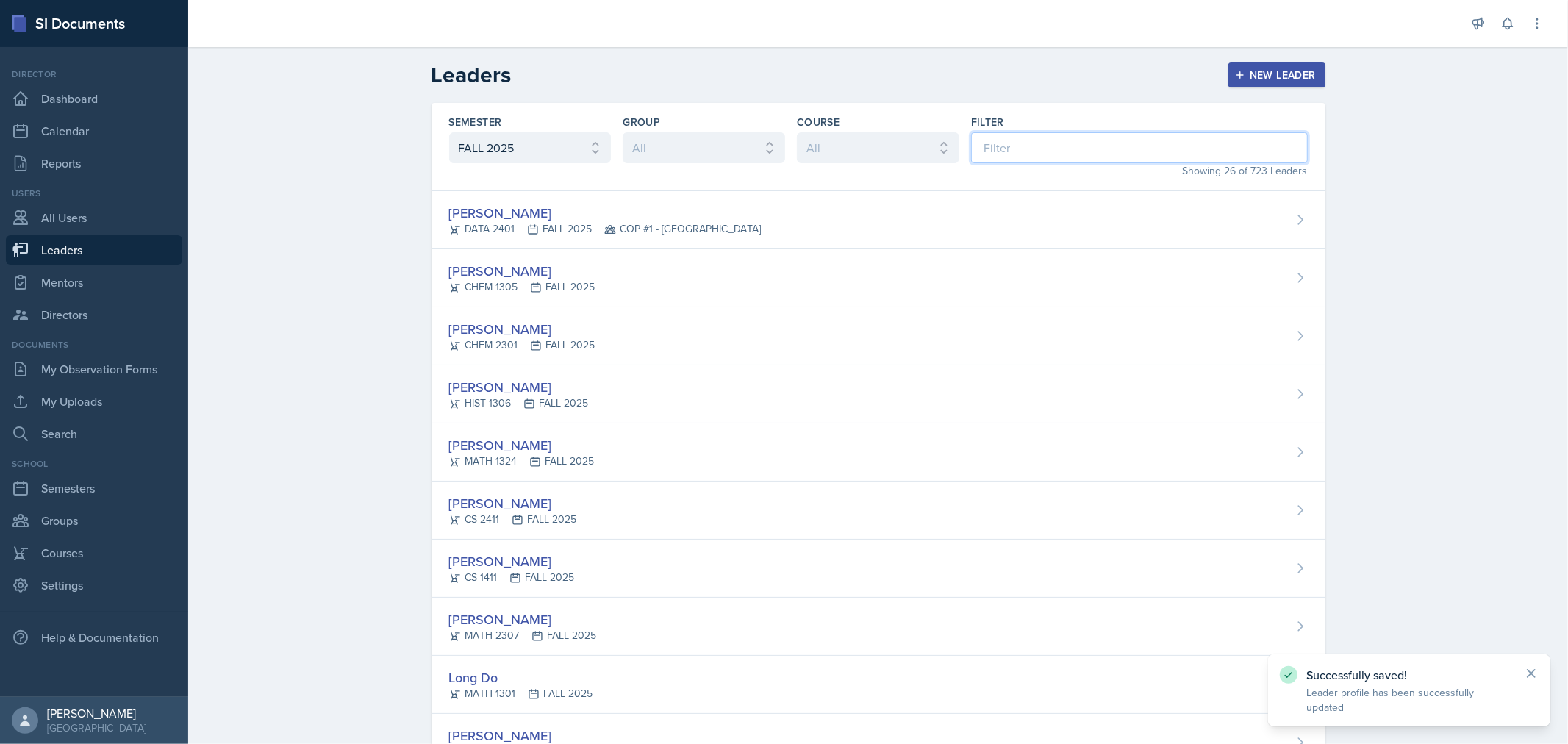
click at [1027, 158] on input at bounding box center [1139, 148] width 337 height 31
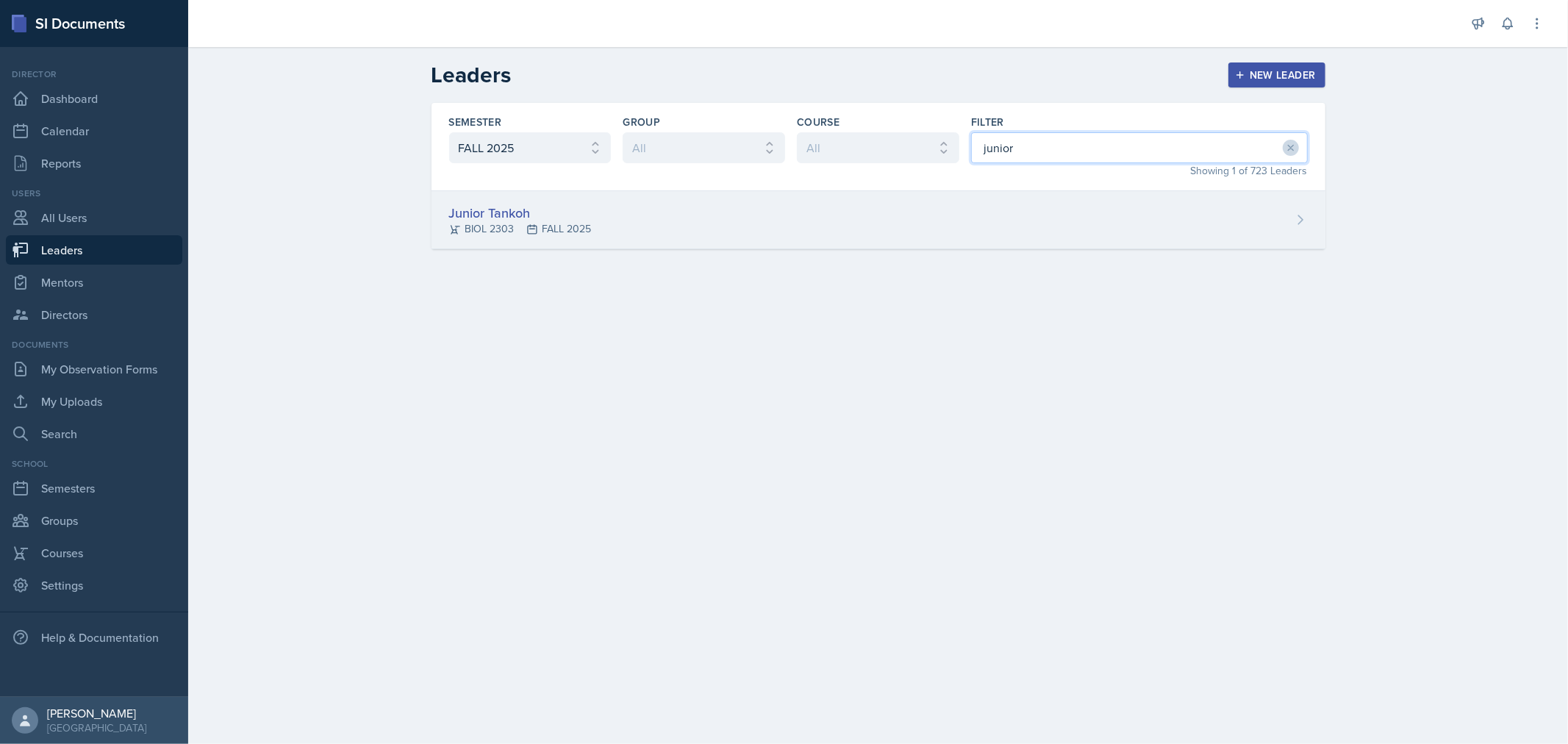
type input "junior"
click at [940, 207] on div "Junior Tankoh BIOL 2303 FALL 2025" at bounding box center [878, 220] width 894 height 58
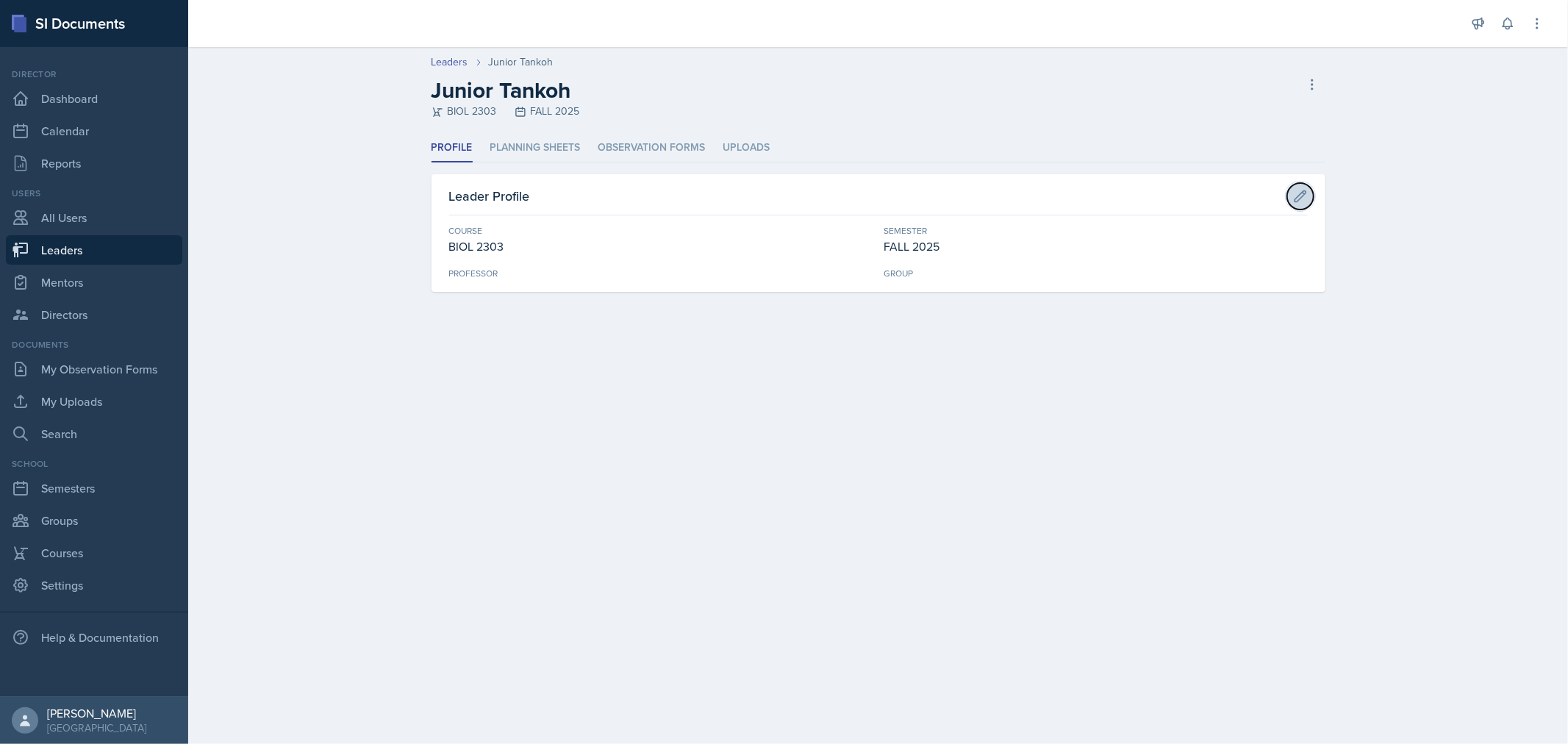
click at [1303, 195] on icon at bounding box center [1300, 196] width 15 height 15
select select "37e30fb5-451e-4023-a479-7bb3b59aea50"
select select "0924c876-6fa7-4296-b593-7db6428ef465"
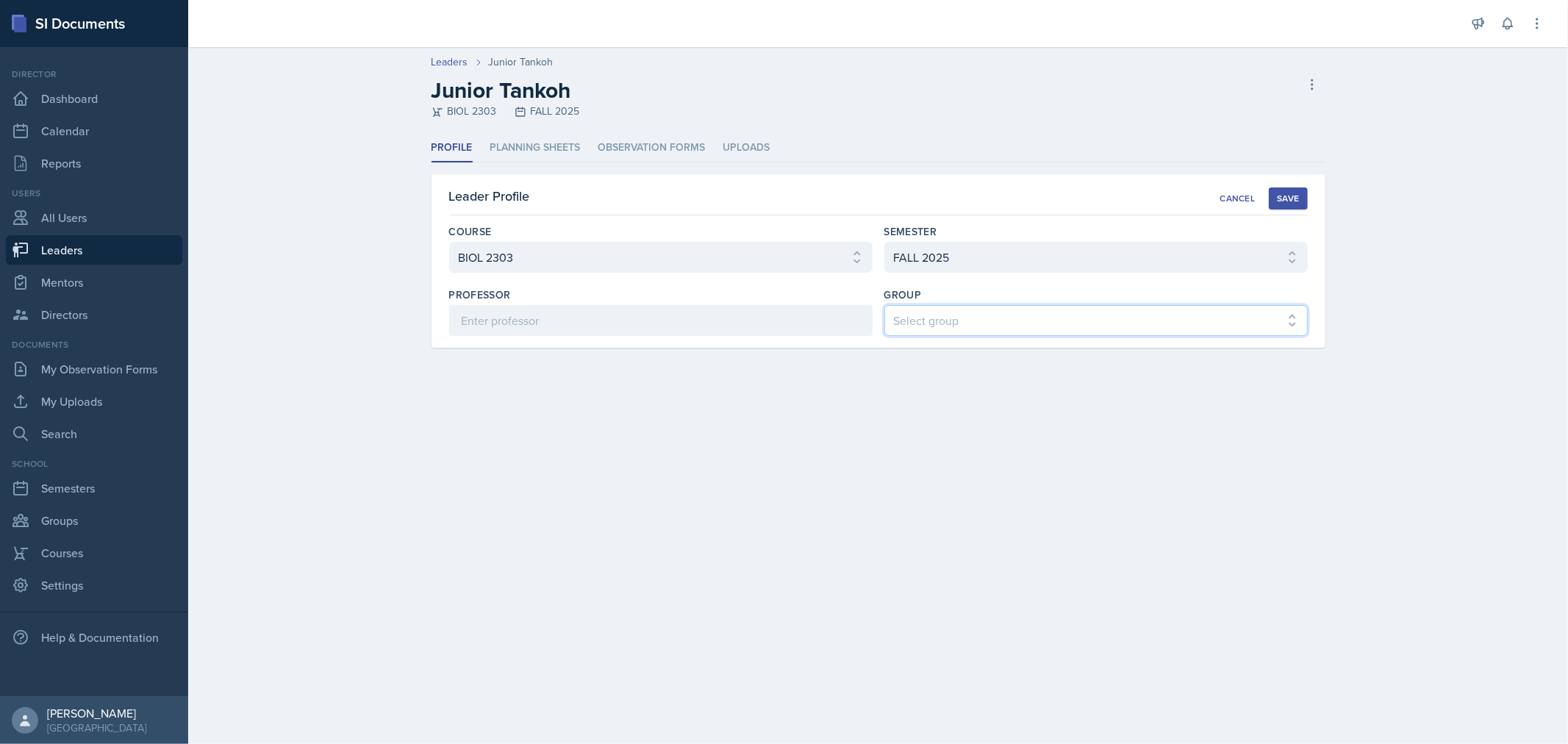
click at [1204, 314] on select "Select group COP #1 - Mars COP #2 - Venus COP #3 - Neptune COP #4 - Saturn COP …" at bounding box center [1096, 321] width 423 height 31
select select "7117f551-c738-4342-bad5-45b87a6561df"
click at [884, 306] on select "Select group COP #1 - Mars COP #2 - Venus COP #3 - Neptune COP #4 - Saturn COP …" at bounding box center [1096, 321] width 423 height 31
click at [1287, 197] on div "Save" at bounding box center [1288, 199] width 22 height 12
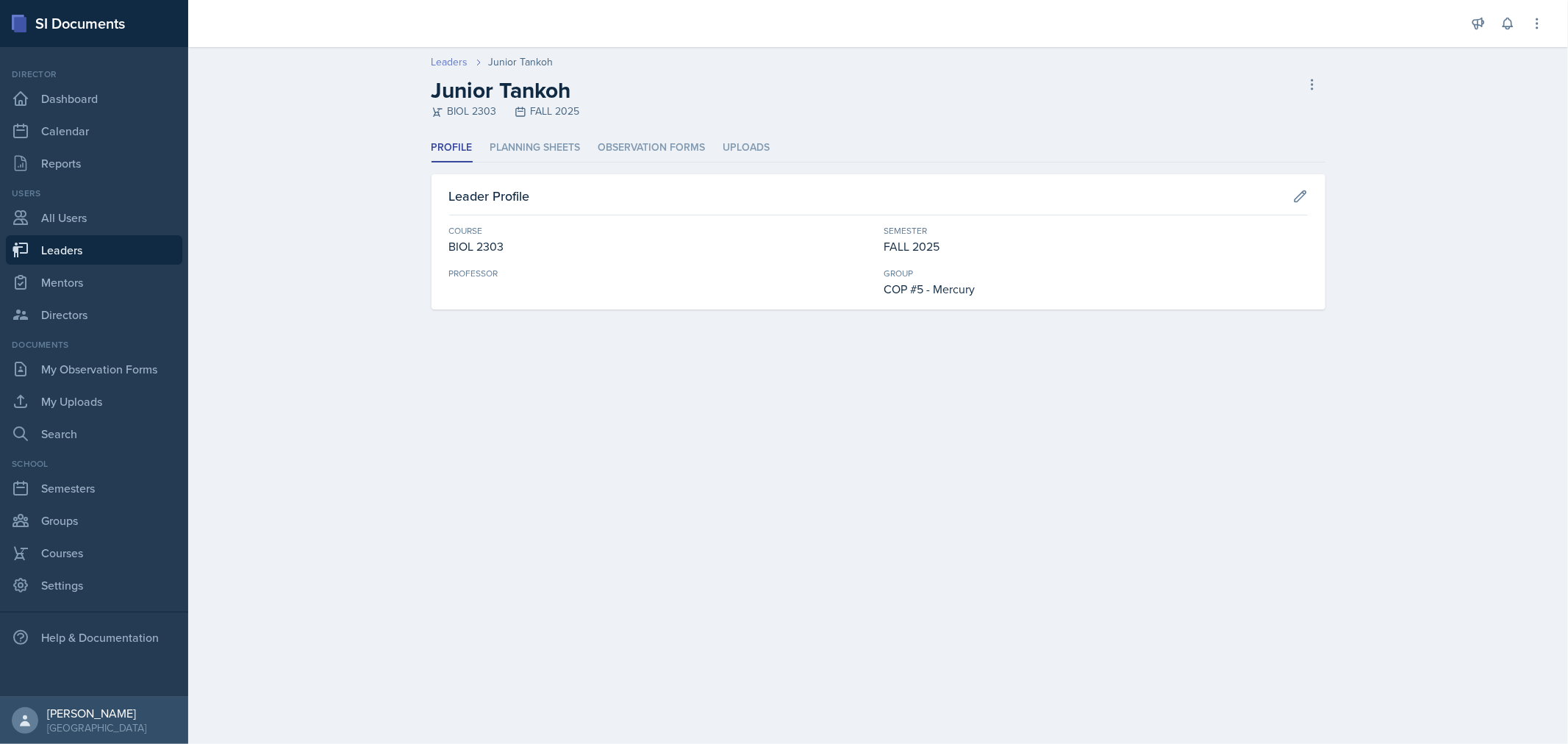
click at [455, 62] on link "Leaders" at bounding box center [449, 63] width 36 height 16
select select "0924c876-6fa7-4296-b593-7db6428ef465"
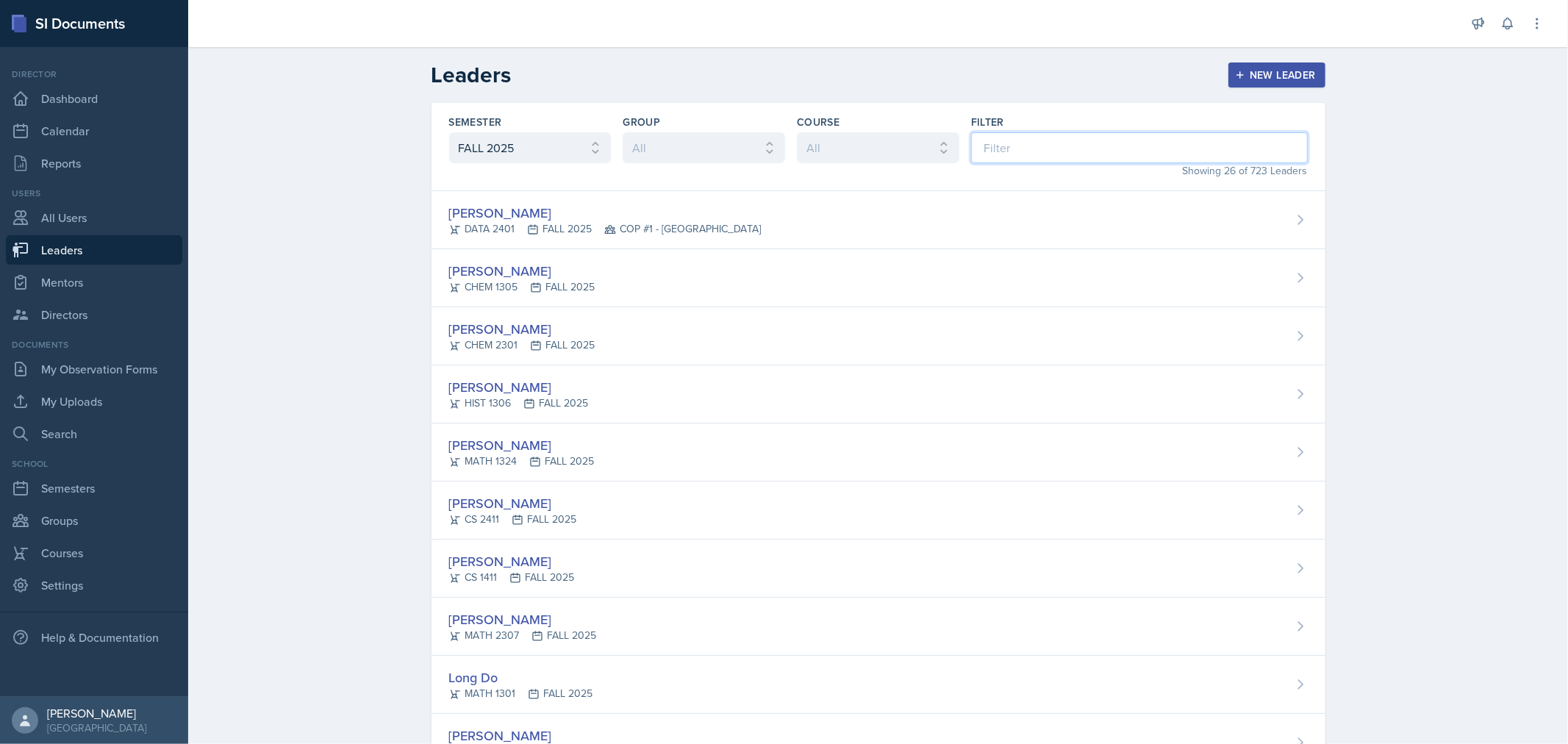
click at [1089, 136] on input at bounding box center [1139, 148] width 337 height 31
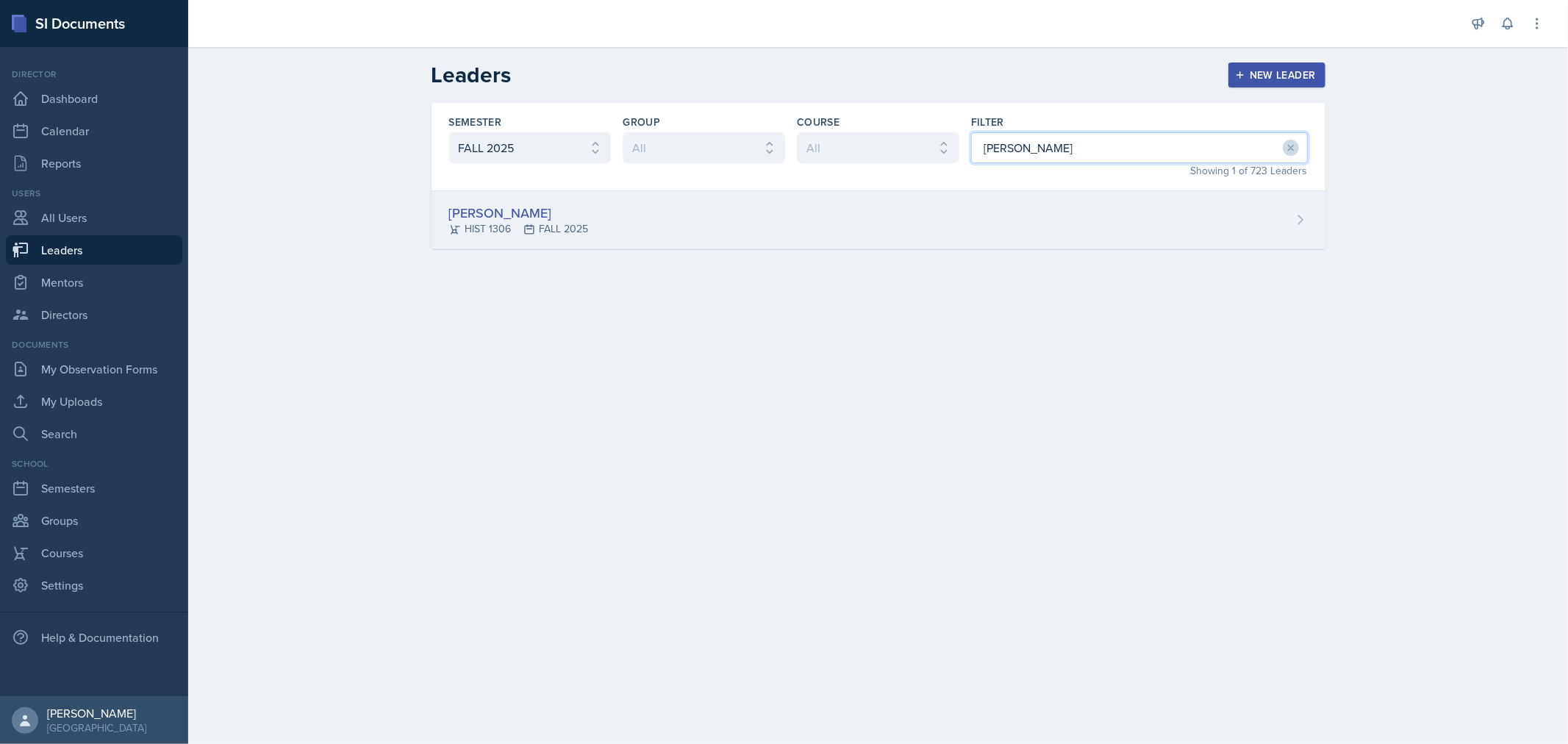
type input "[PERSON_NAME]"
click at [979, 214] on div "[PERSON_NAME] HIST 1306 FALL 2025" at bounding box center [878, 220] width 894 height 58
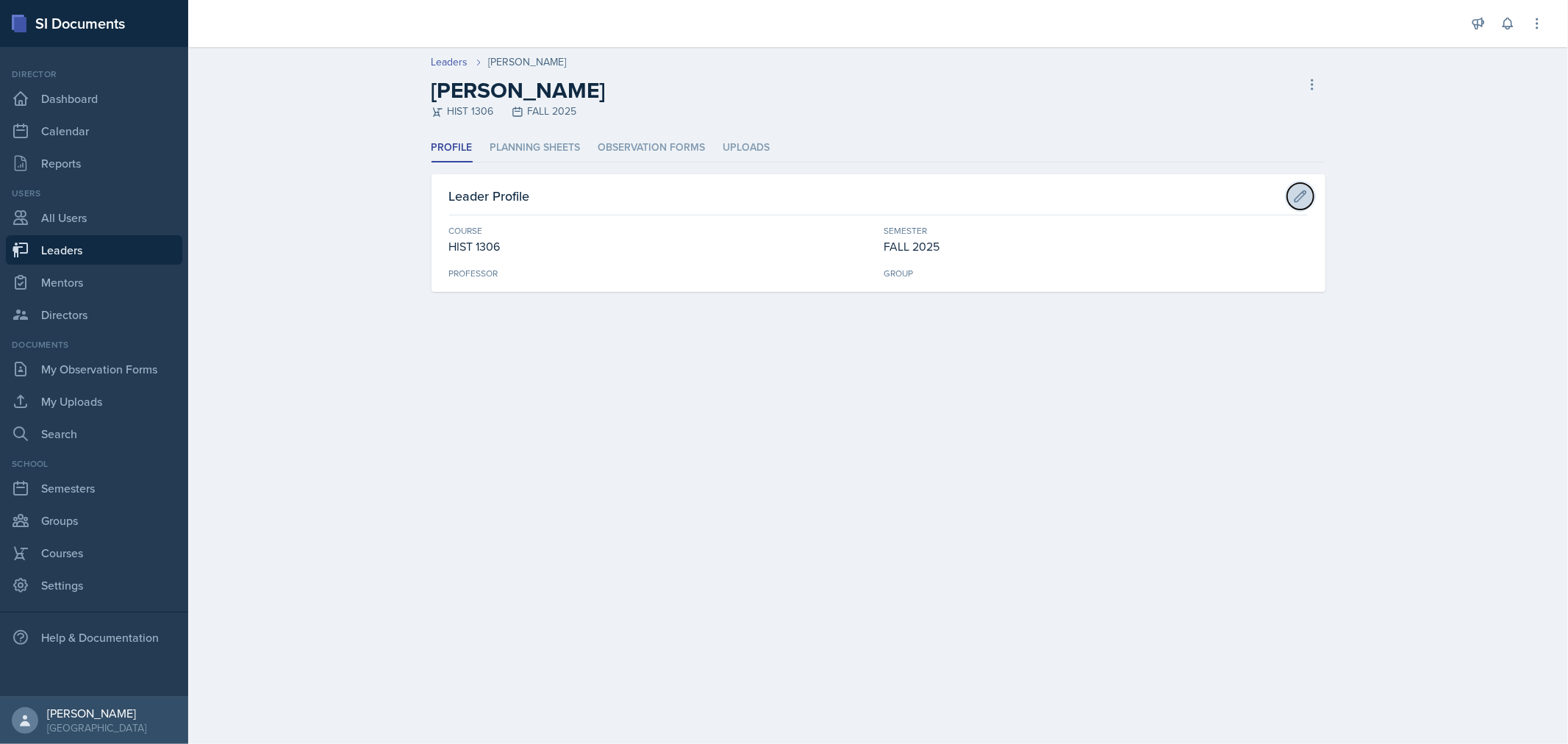
click at [1304, 196] on icon at bounding box center [1300, 196] width 15 height 15
select select "2a8f0f0c-d0f7-4f08-85d7-9ac7cbf7d462"
select select "0924c876-6fa7-4296-b593-7db6428ef465"
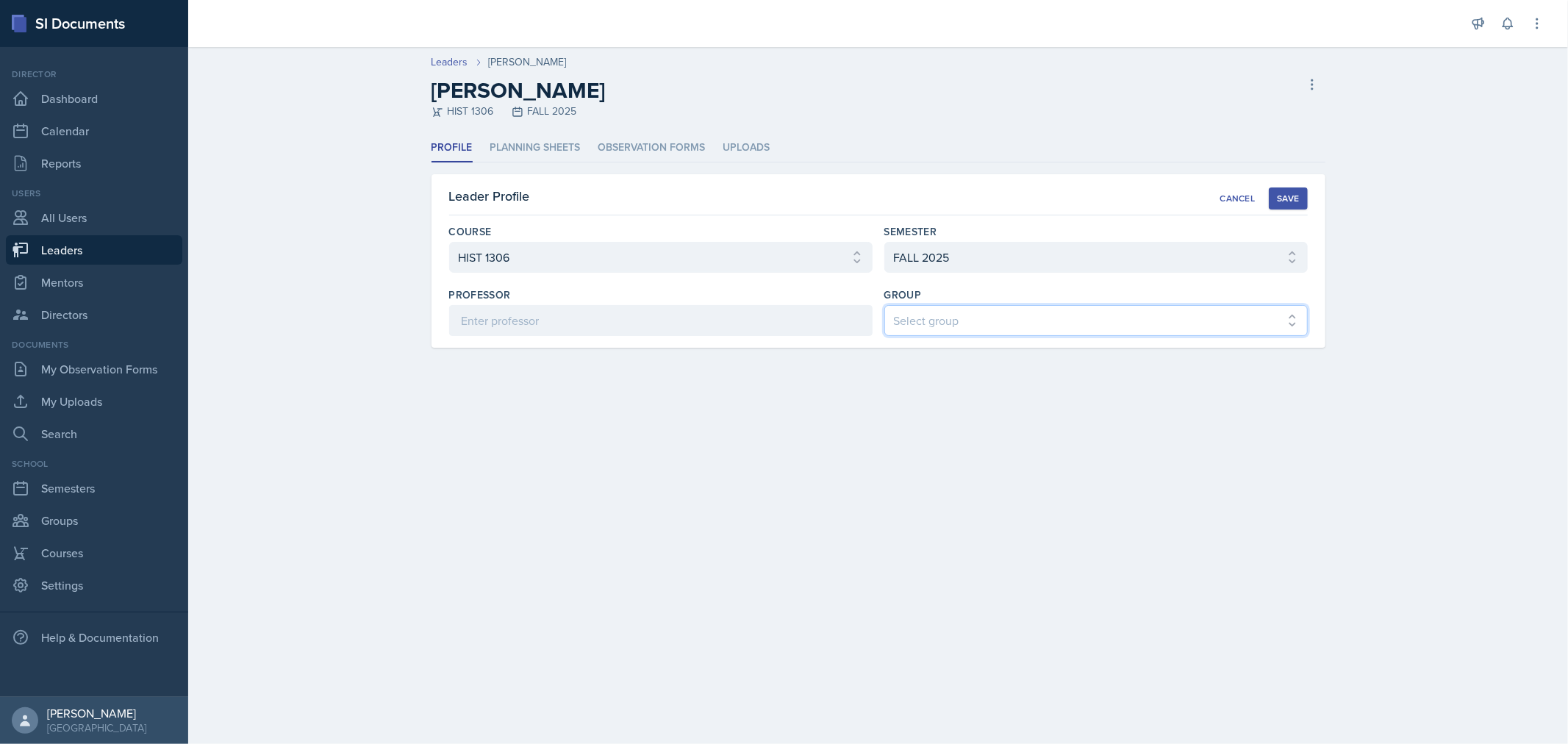
click at [1099, 322] on select "Select group COP #1 - Mars COP #2 - Venus COP #3 - Neptune COP #4 - Saturn COP …" at bounding box center [1096, 321] width 423 height 31
select select "7117f551-c738-4342-bad5-45b87a6561df"
click at [884, 306] on select "Select group COP #1 - Mars COP #2 - Venus COP #3 - Neptune COP #4 - Saturn COP …" at bounding box center [1096, 321] width 423 height 31
click at [1279, 195] on div "Save" at bounding box center [1288, 199] width 22 height 12
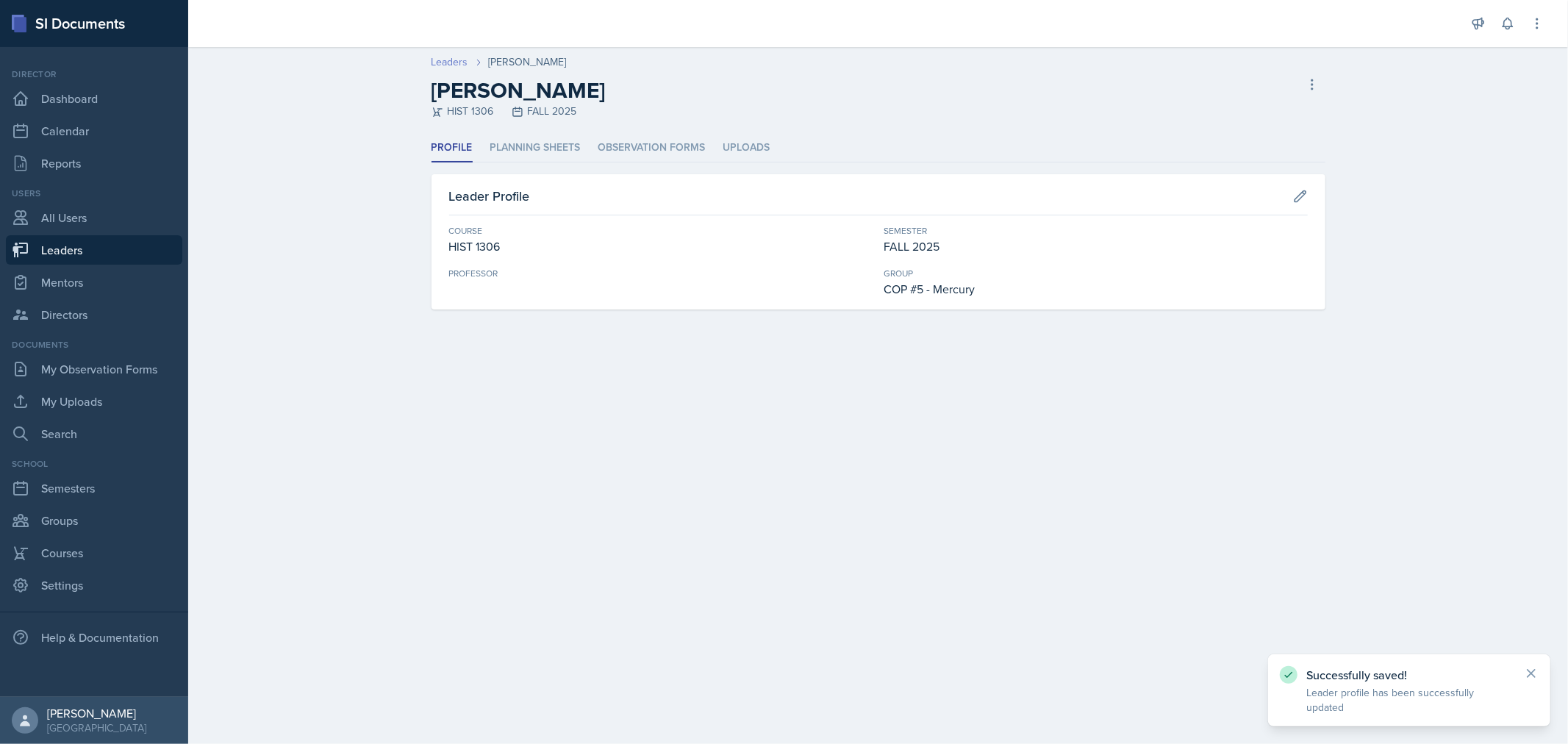
click at [454, 60] on link "Leaders" at bounding box center [449, 63] width 36 height 16
select select "0924c876-6fa7-4296-b593-7db6428ef465"
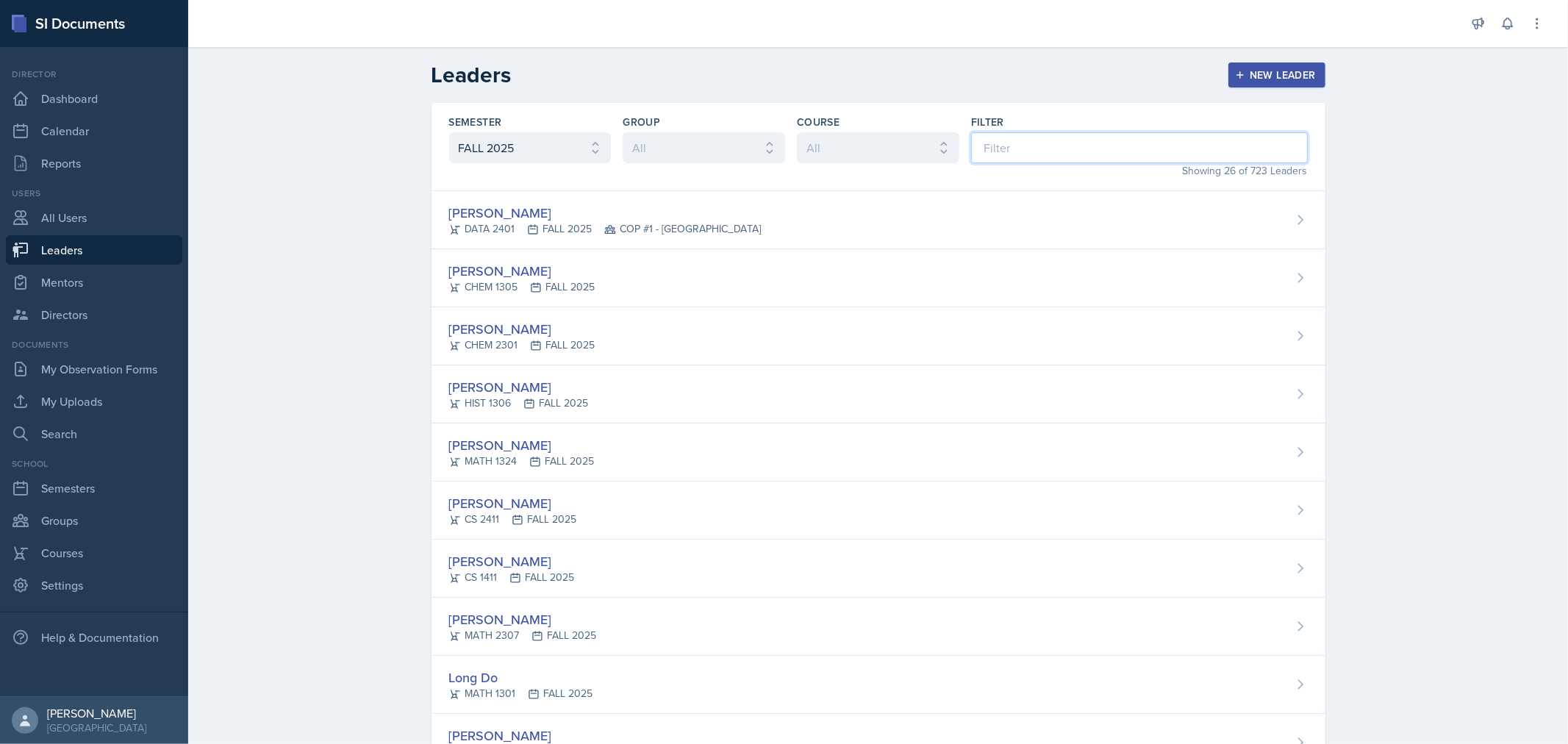
click at [1025, 141] on input at bounding box center [1139, 148] width 337 height 31
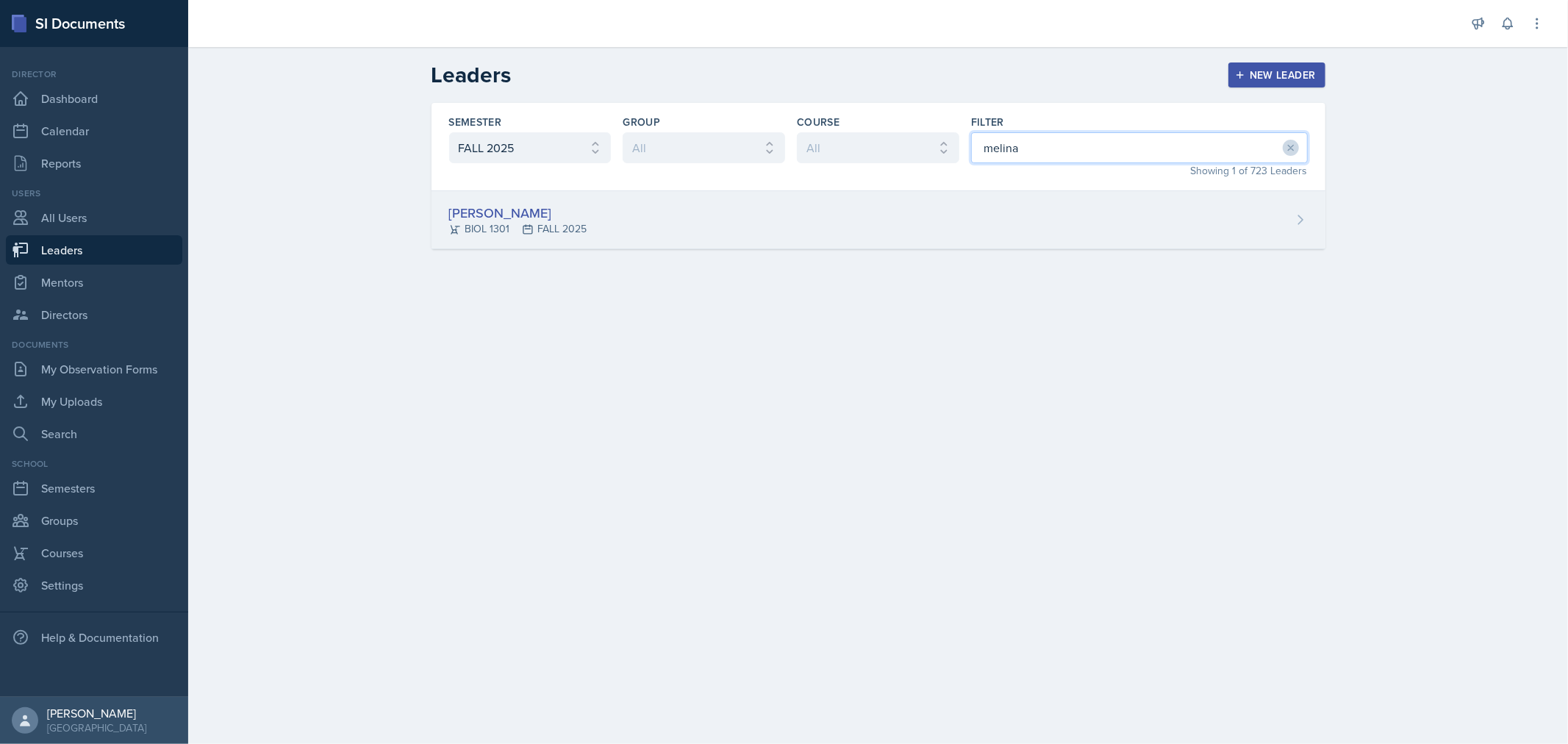
type input "melina"
click at [901, 204] on div "[PERSON_NAME] BIOL 1301 FALL 2025" at bounding box center [878, 220] width 894 height 58
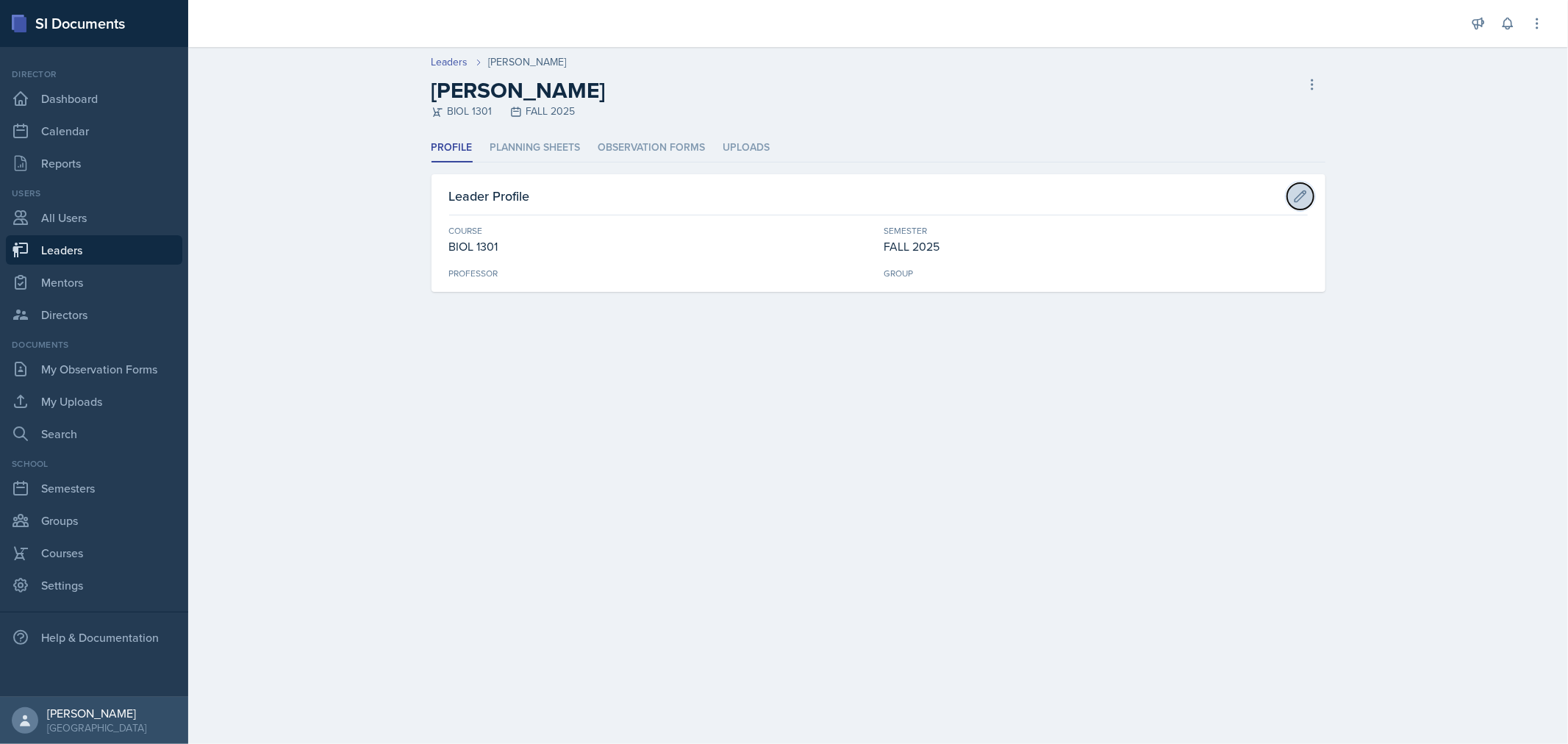
click at [1304, 196] on icon at bounding box center [1300, 196] width 15 height 15
select select "c73234d0-58dc-4671-94d5-5ef6a03f38bd"
select select "0924c876-6fa7-4296-b593-7db6428ef465"
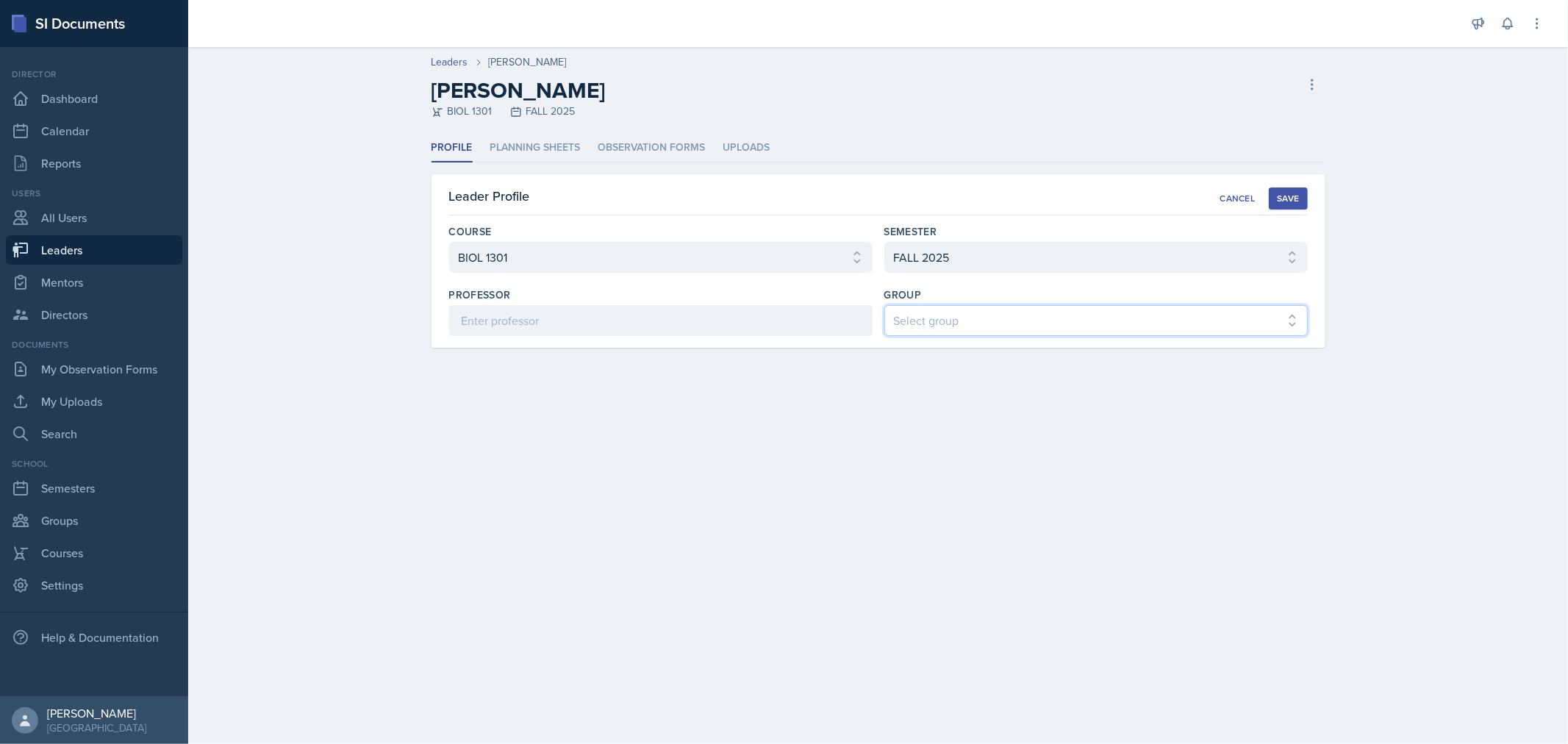
click at [1158, 311] on select "Select group COP #1 - Mars COP #2 - Venus COP #3 - Neptune COP #4 - Saturn COP …" at bounding box center [1096, 321] width 423 height 31
select select "7117f551-c738-4342-bad5-45b87a6561df"
click at [884, 306] on select "Select group COP #1 - Mars COP #2 - Venus COP #3 - Neptune COP #4 - Saturn COP …" at bounding box center [1096, 321] width 423 height 31
click at [1282, 194] on div "Save" at bounding box center [1288, 199] width 22 height 12
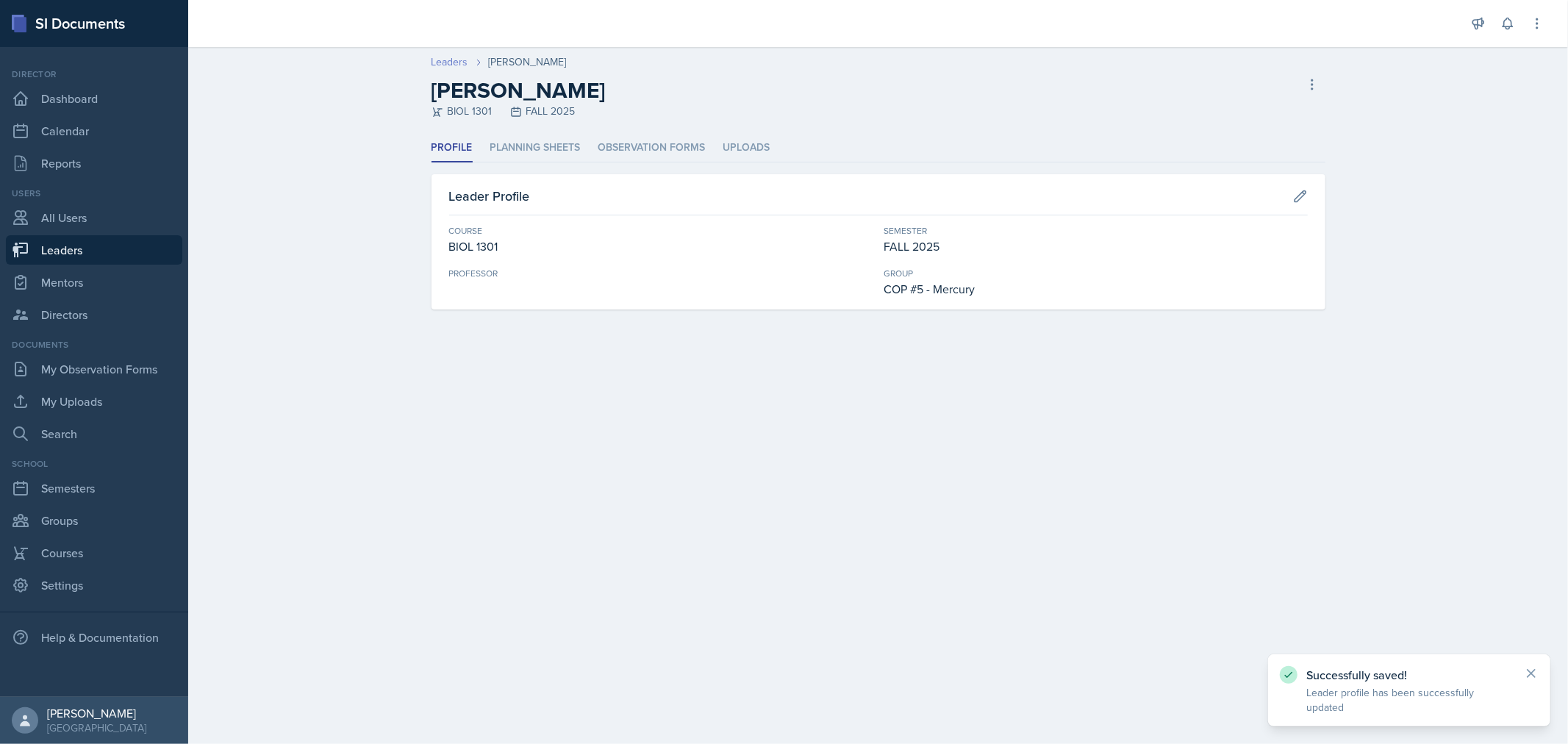
click at [449, 57] on link "Leaders" at bounding box center [449, 63] width 36 height 16
select select "0924c876-6fa7-4296-b593-7db6428ef465"
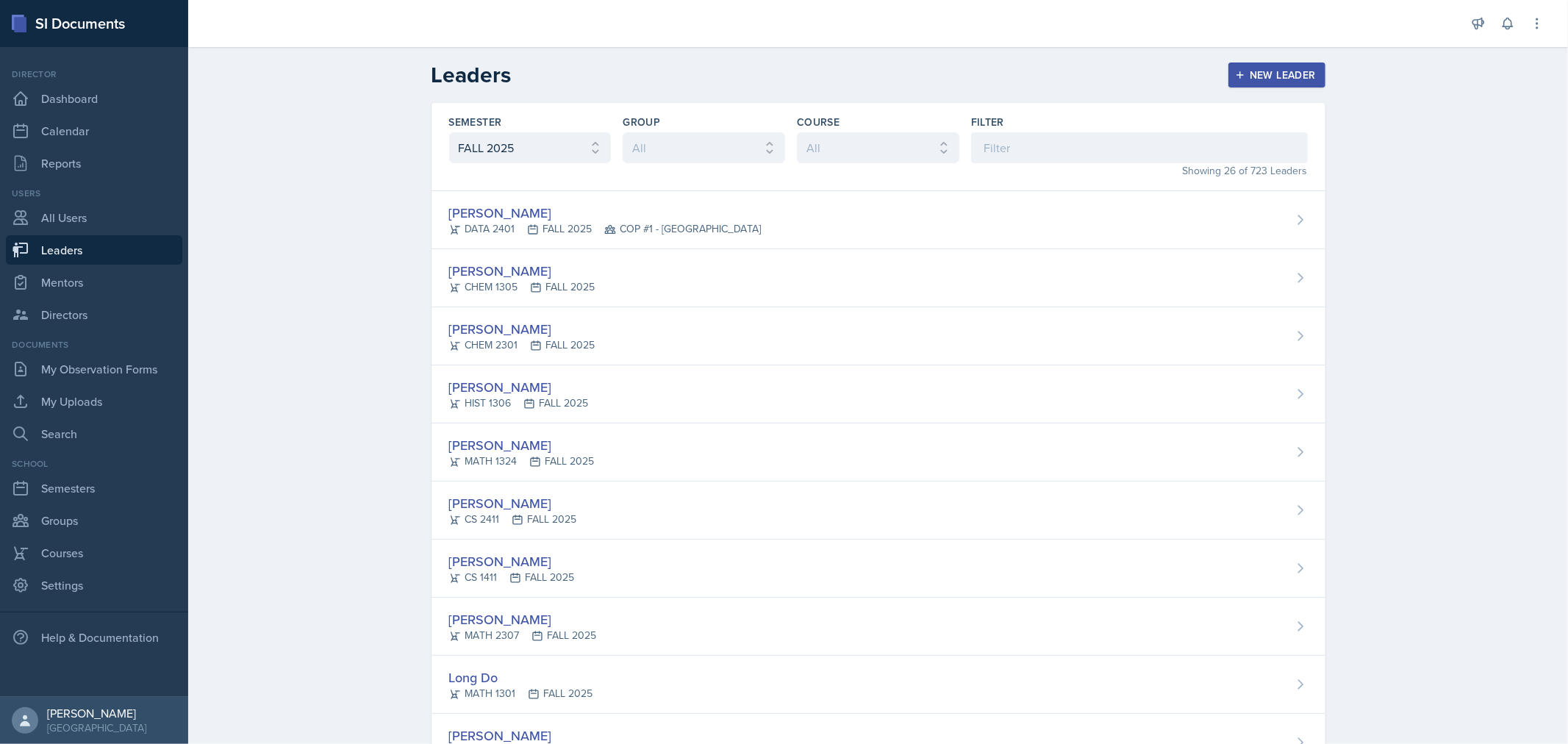
click at [1041, 164] on div "Showing 26 of 723 Leaders" at bounding box center [1139, 171] width 337 height 16
click at [1037, 151] on input at bounding box center [1139, 148] width 337 height 31
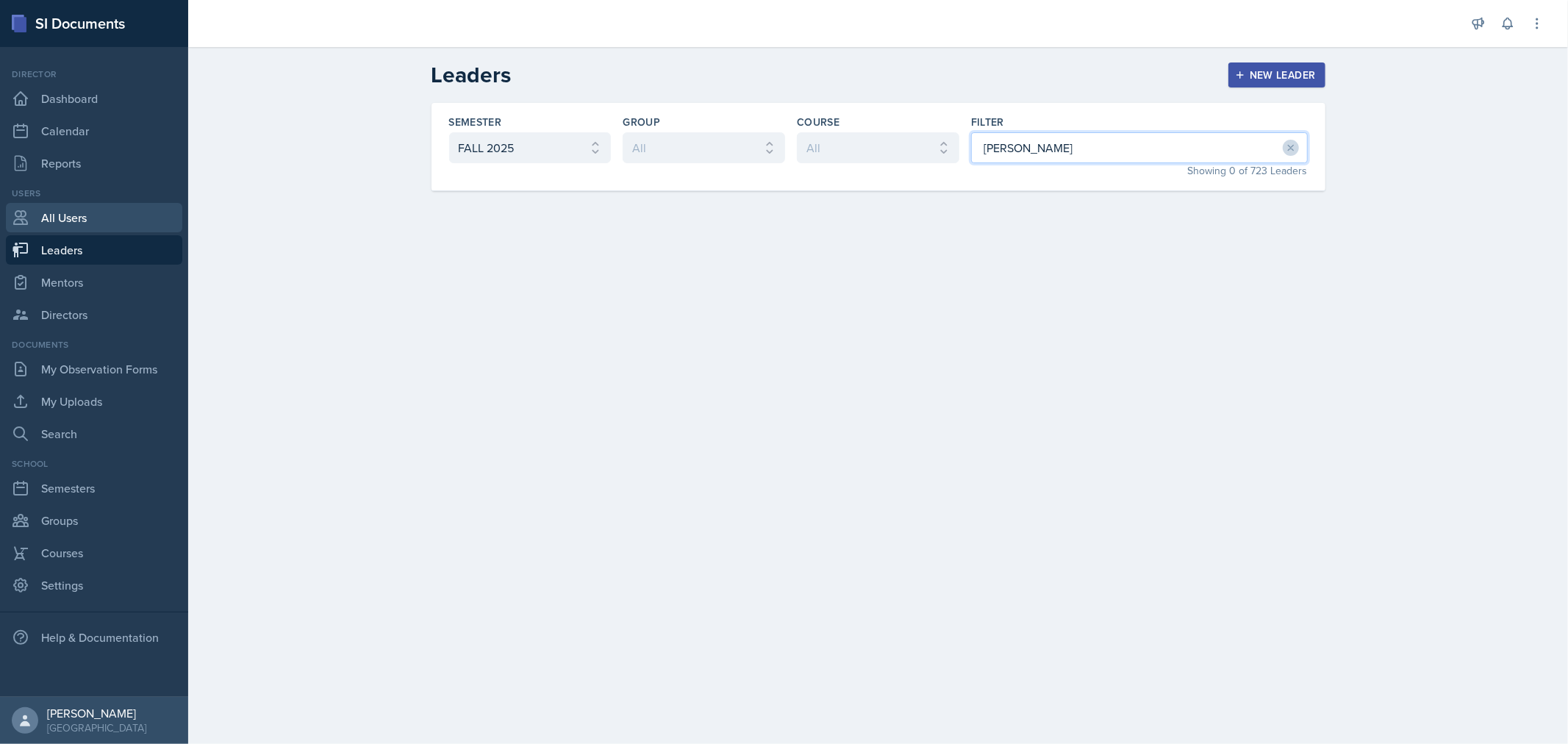
type input "[PERSON_NAME]"
click at [65, 216] on link "All Users" at bounding box center [94, 218] width 176 height 30
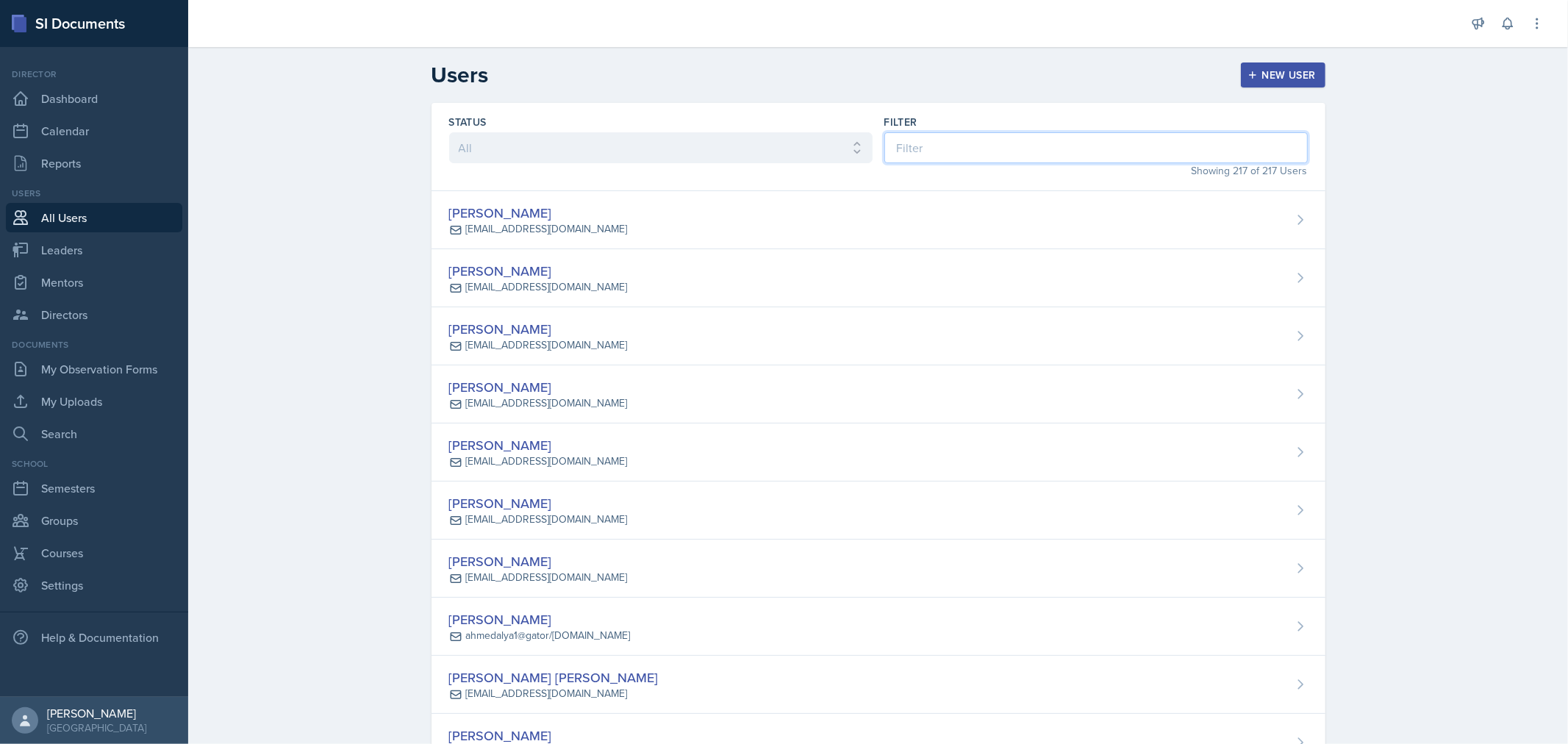
click at [924, 140] on input at bounding box center [1096, 148] width 423 height 31
type input "a"
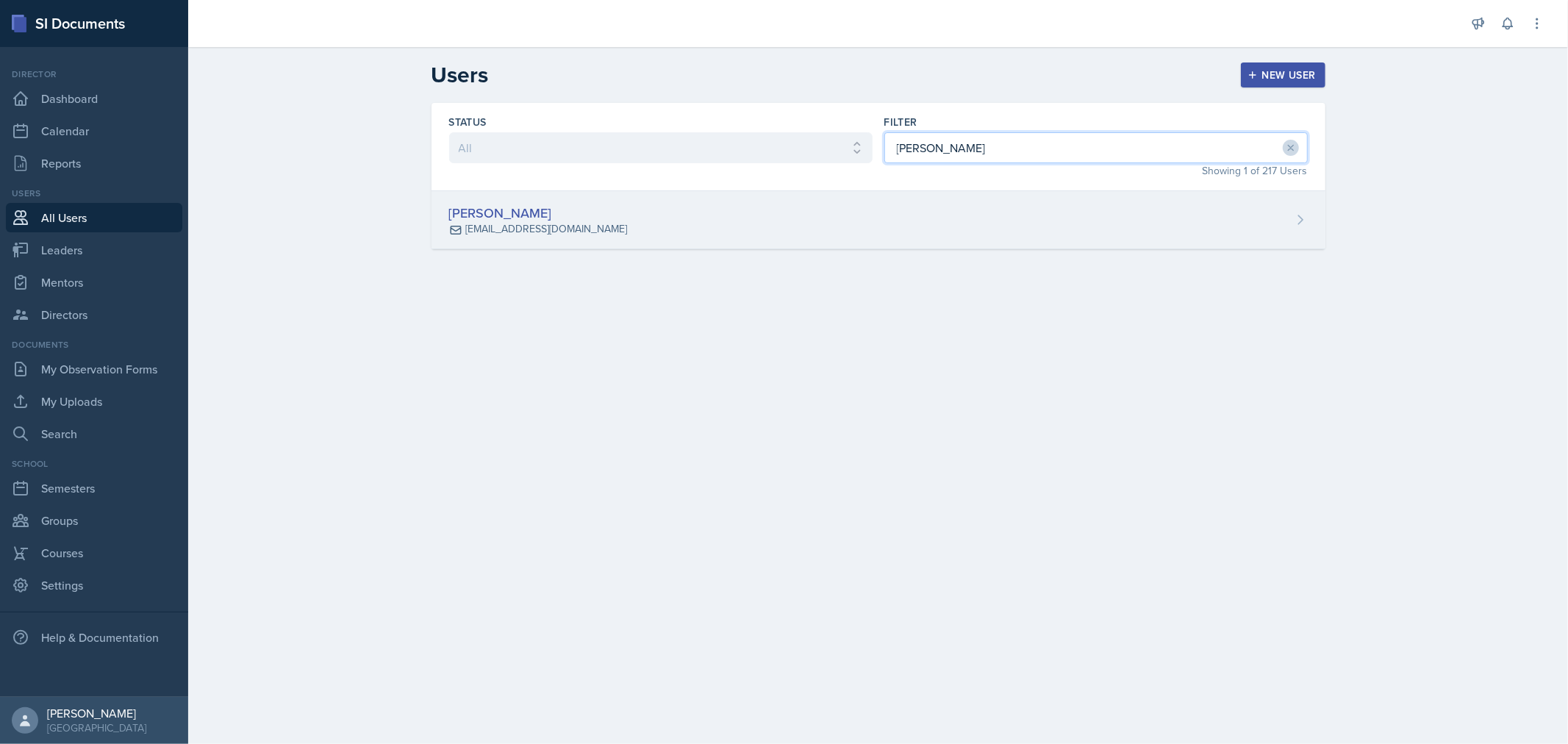
type input "[PERSON_NAME]"
click at [784, 205] on div "[PERSON_NAME] [EMAIL_ADDRESS][DOMAIN_NAME]" at bounding box center [878, 220] width 894 height 58
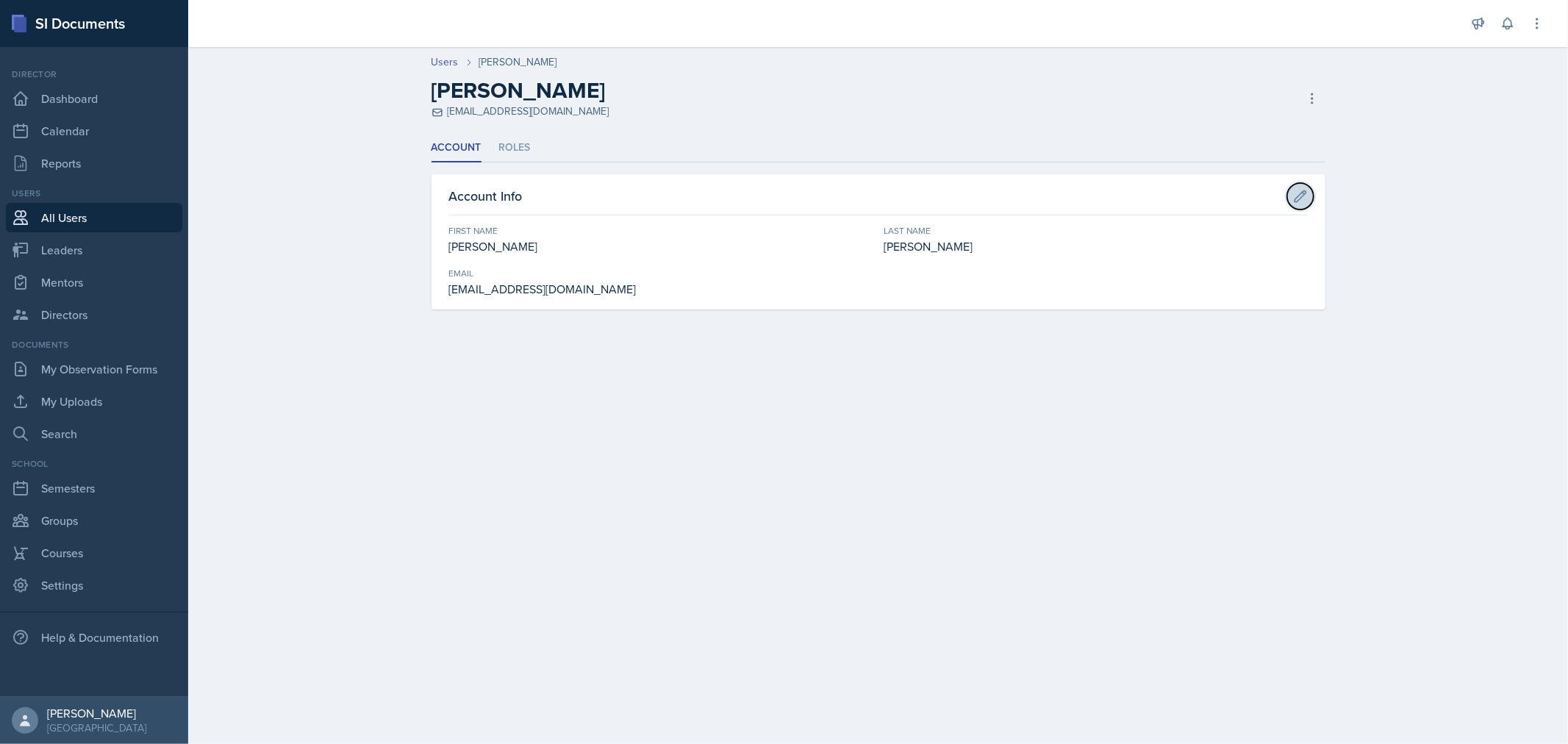
click at [1298, 189] on icon at bounding box center [1300, 196] width 15 height 15
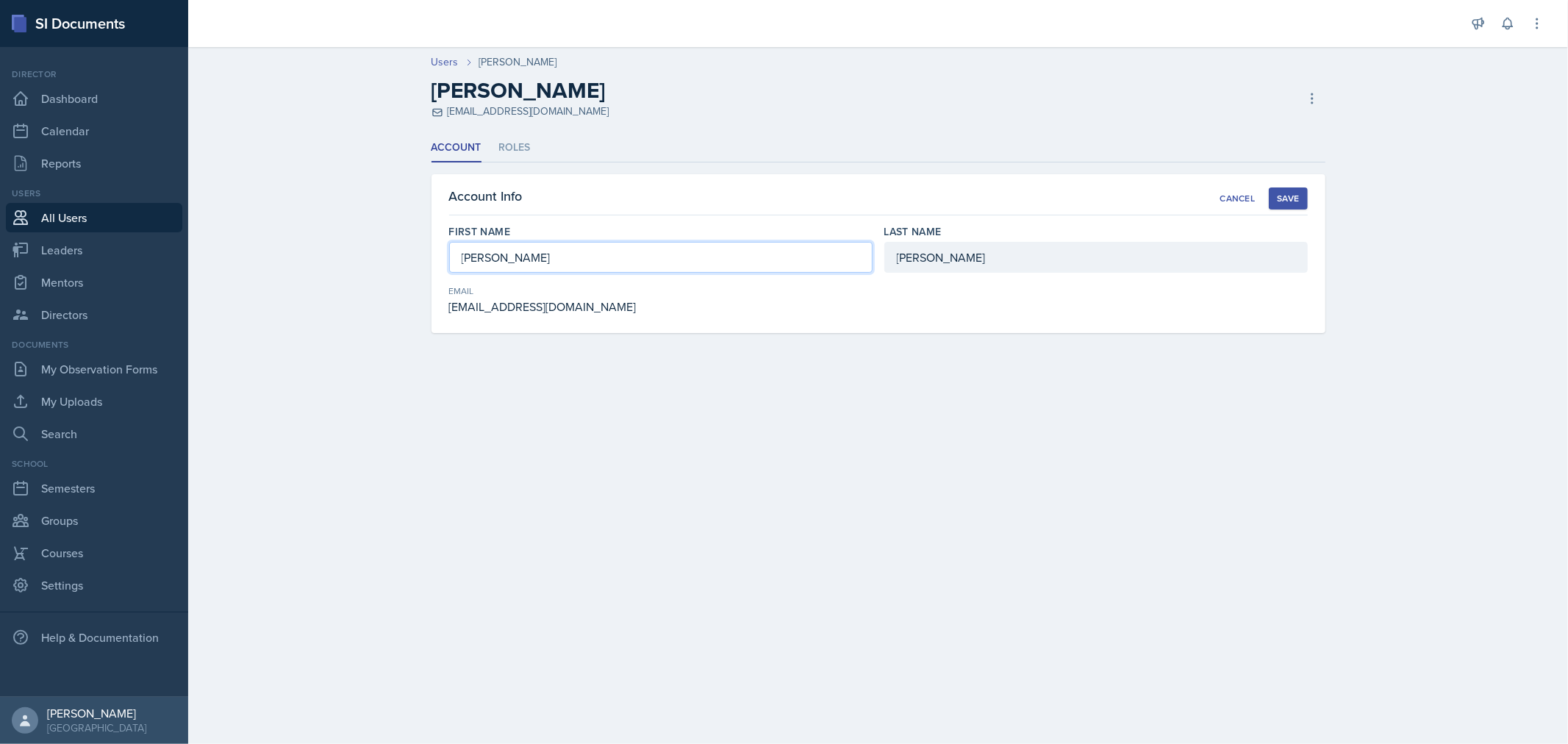
drag, startPoint x: 539, startPoint y: 253, endPoint x: 394, endPoint y: 262, distance: 145.3
click at [394, 260] on div "Users [PERSON_NAME] [PERSON_NAME] [EMAIL_ADDRESS][DOMAIN_NAME] Deactivate User …" at bounding box center [878, 204] width 1380 height 329
drag, startPoint x: 1270, startPoint y: 200, endPoint x: 912, endPoint y: 175, distance: 358.9
click at [912, 175] on div "Account Info Cancel Save First Name [PERSON_NAME] Last Name [PERSON_NAME] Email…" at bounding box center [878, 253] width 894 height 159
drag, startPoint x: 508, startPoint y: 253, endPoint x: 423, endPoint y: 258, distance: 85.1
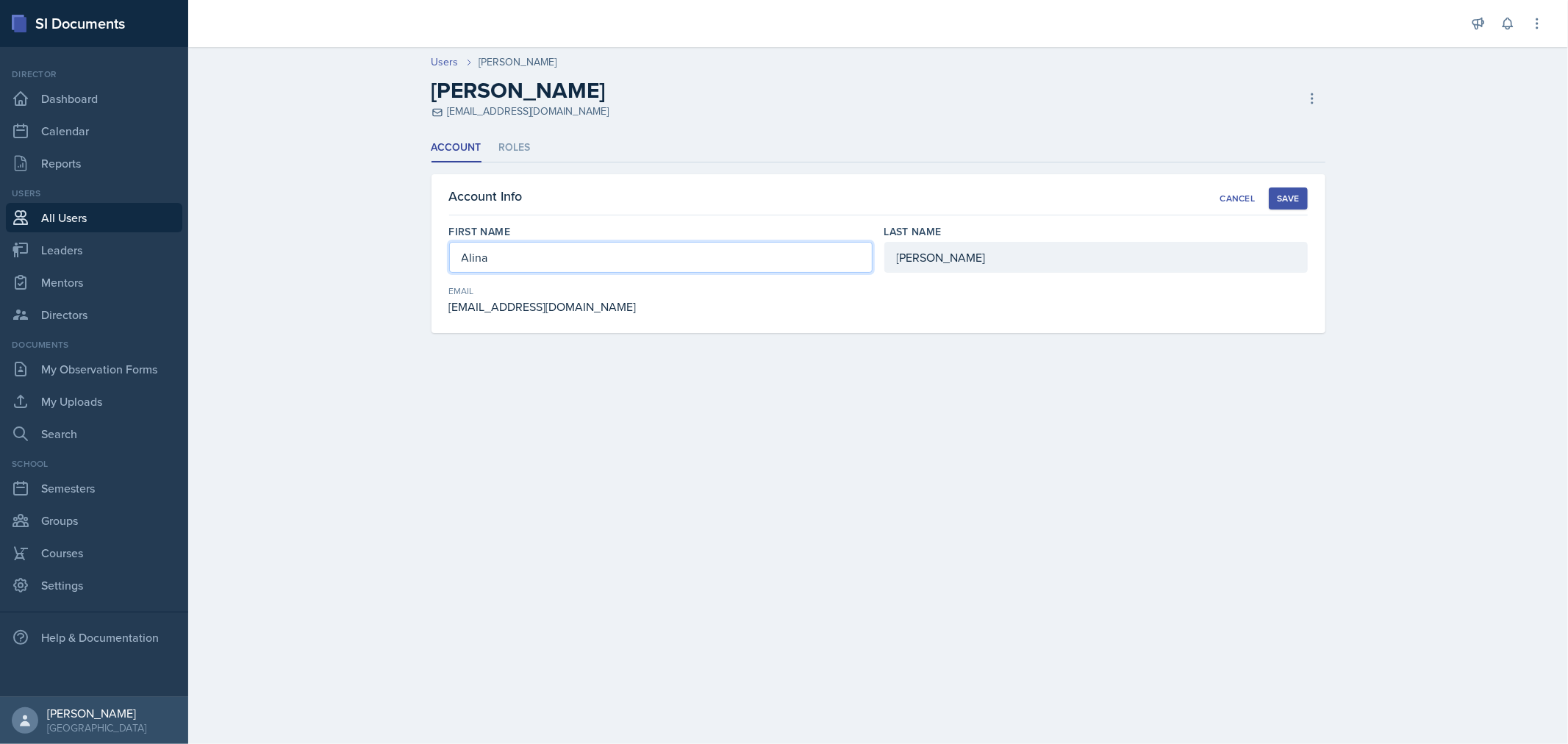
click at [423, 258] on div "Account Roles Account Roles Account Info Cancel Save First Name [PERSON_NAME] L…" at bounding box center [878, 251] width 941 height 234
type input "[PERSON_NAME]"
click at [1289, 201] on div "Save" at bounding box center [1288, 199] width 22 height 12
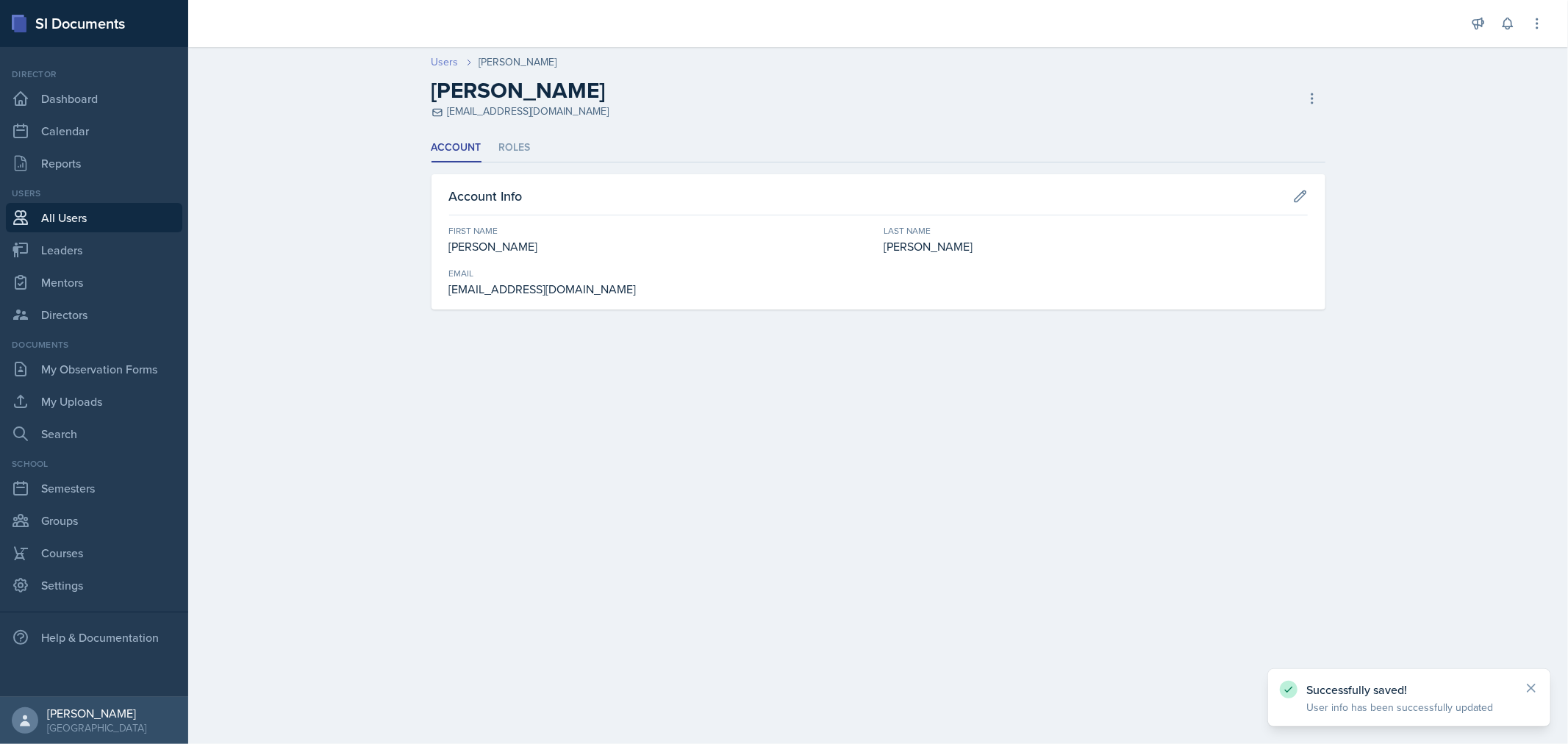
click at [449, 66] on link "Users" at bounding box center [444, 63] width 27 height 16
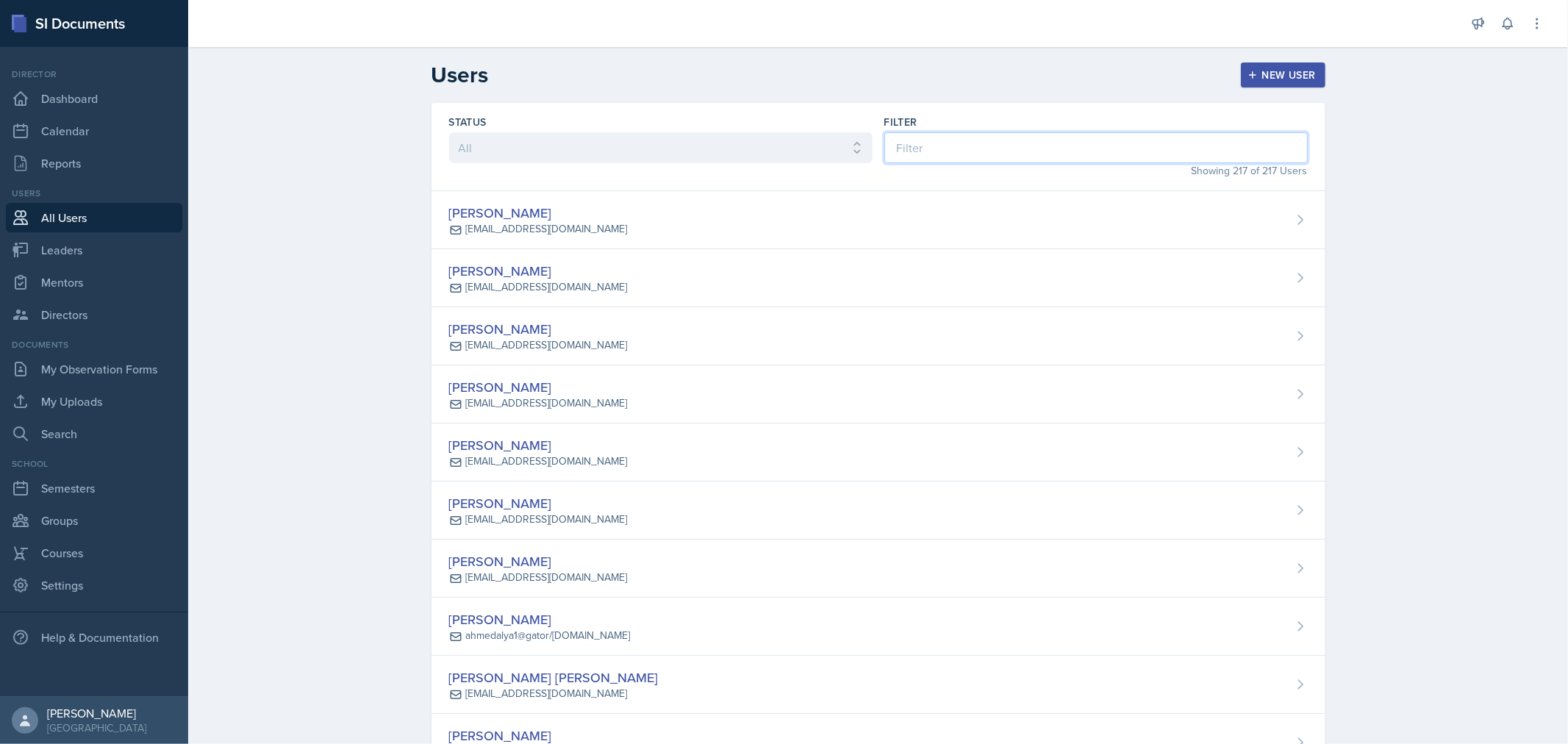
click at [922, 137] on input at bounding box center [1096, 148] width 423 height 31
type input "c"
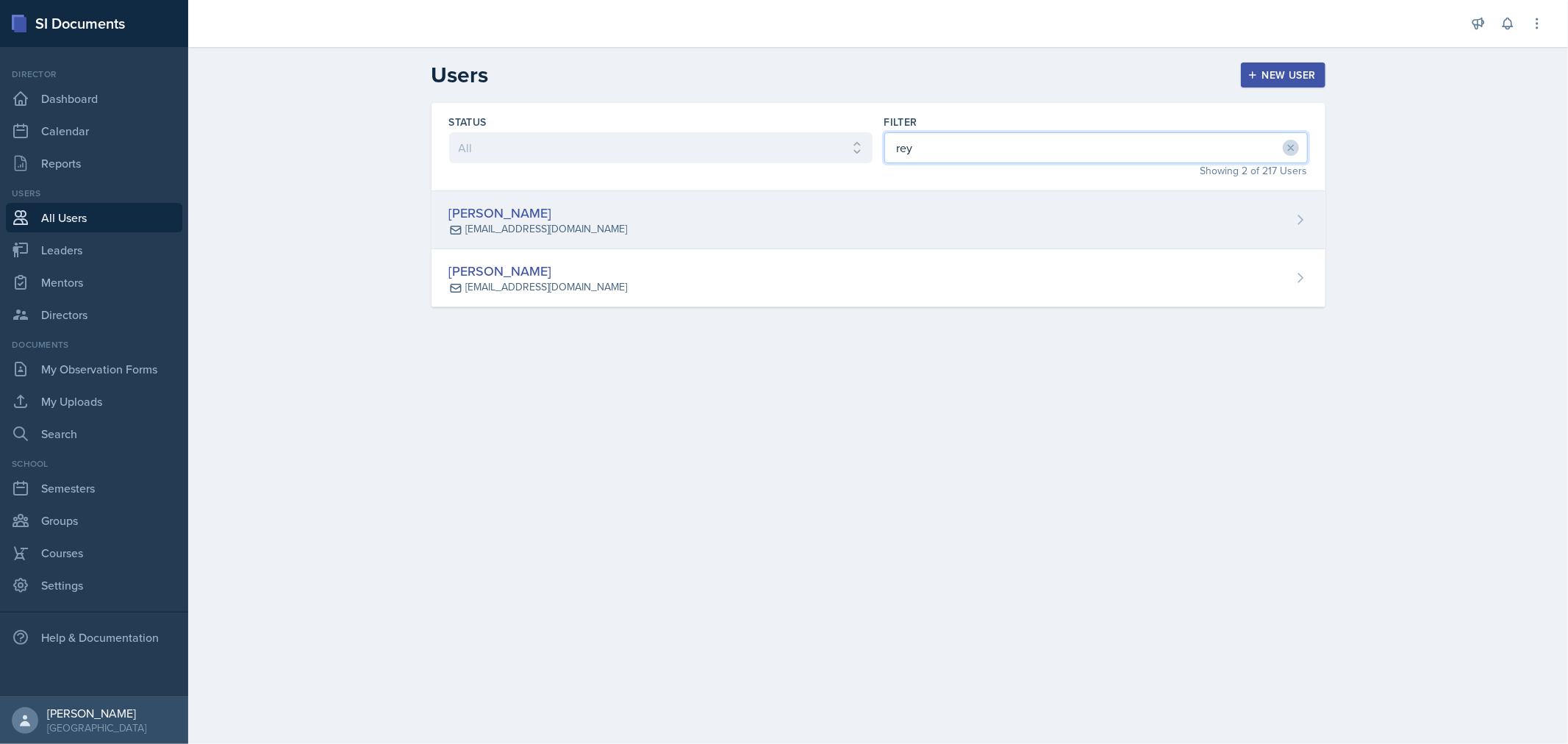
type input "rey"
click at [859, 231] on div "[PERSON_NAME] [EMAIL_ADDRESS][DOMAIN_NAME]" at bounding box center [878, 220] width 894 height 58
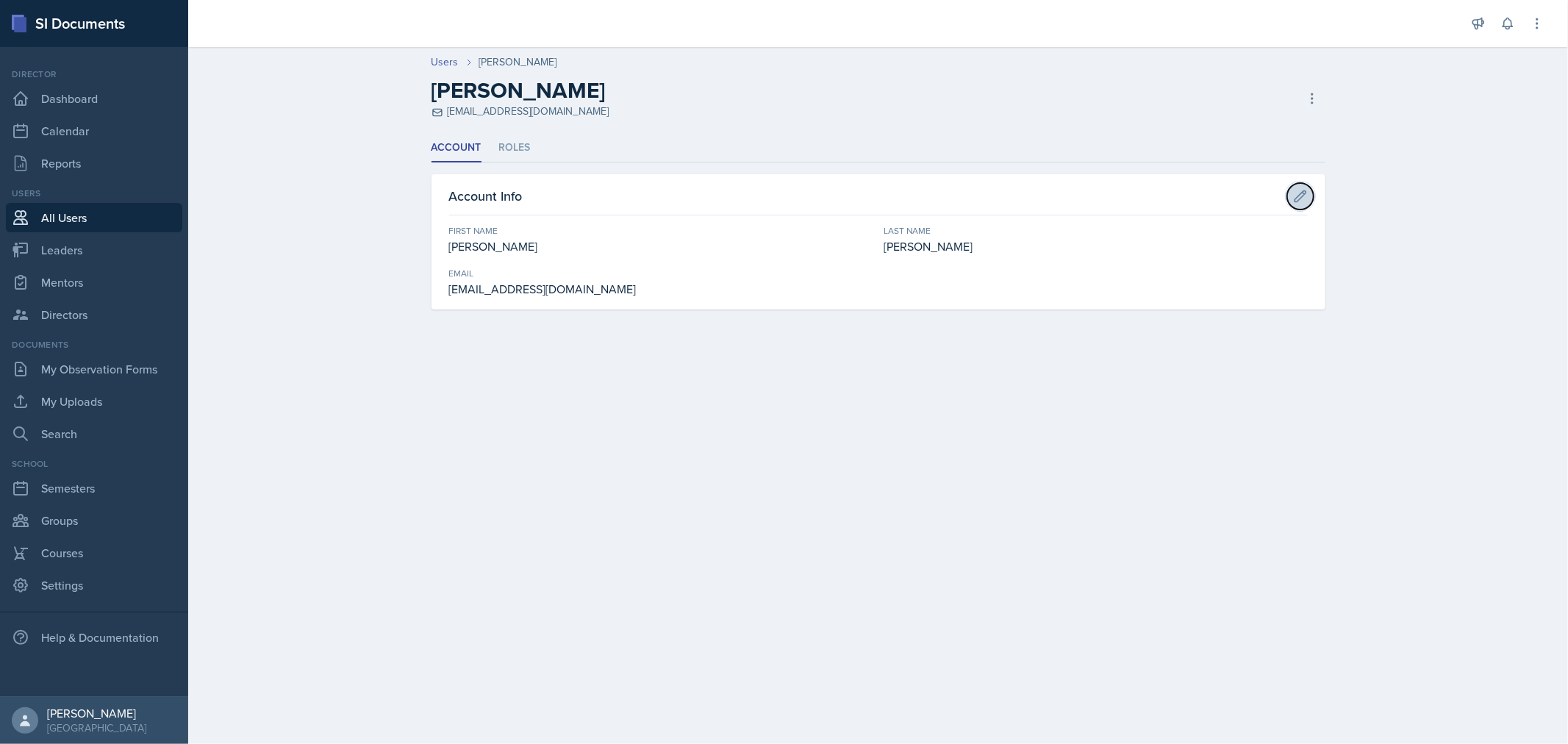
click at [1299, 195] on icon at bounding box center [1300, 196] width 15 height 15
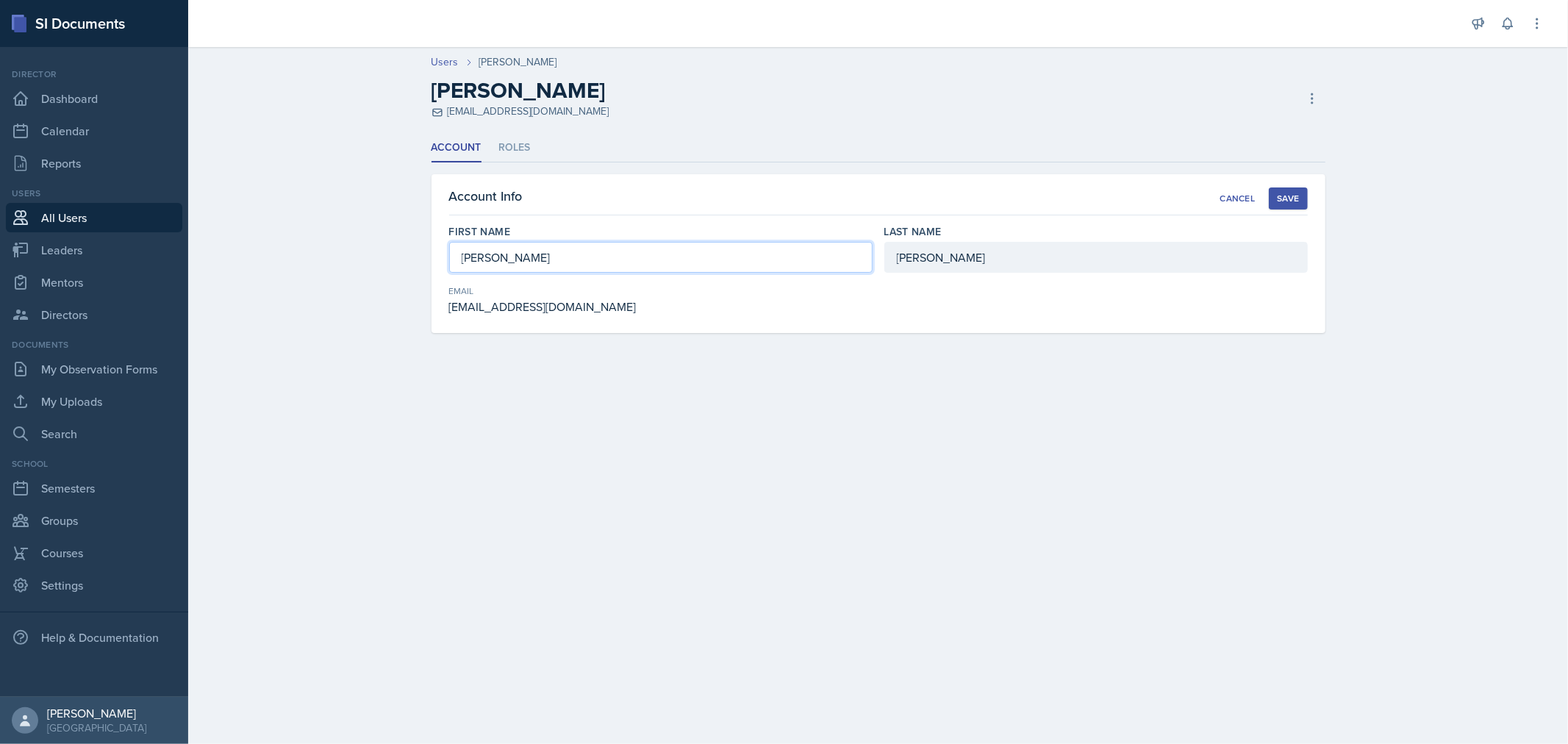
drag, startPoint x: 554, startPoint y: 254, endPoint x: 392, endPoint y: 253, distance: 162.0
click at [393, 253] on div "Users [PERSON_NAME] [PERSON_NAME] [EMAIL_ADDRESS][DOMAIN_NAME] Copy Invite Rese…" at bounding box center [878, 204] width 1380 height 329
type input "[PERSON_NAME]"
click at [1295, 194] on div "Save" at bounding box center [1288, 199] width 22 height 12
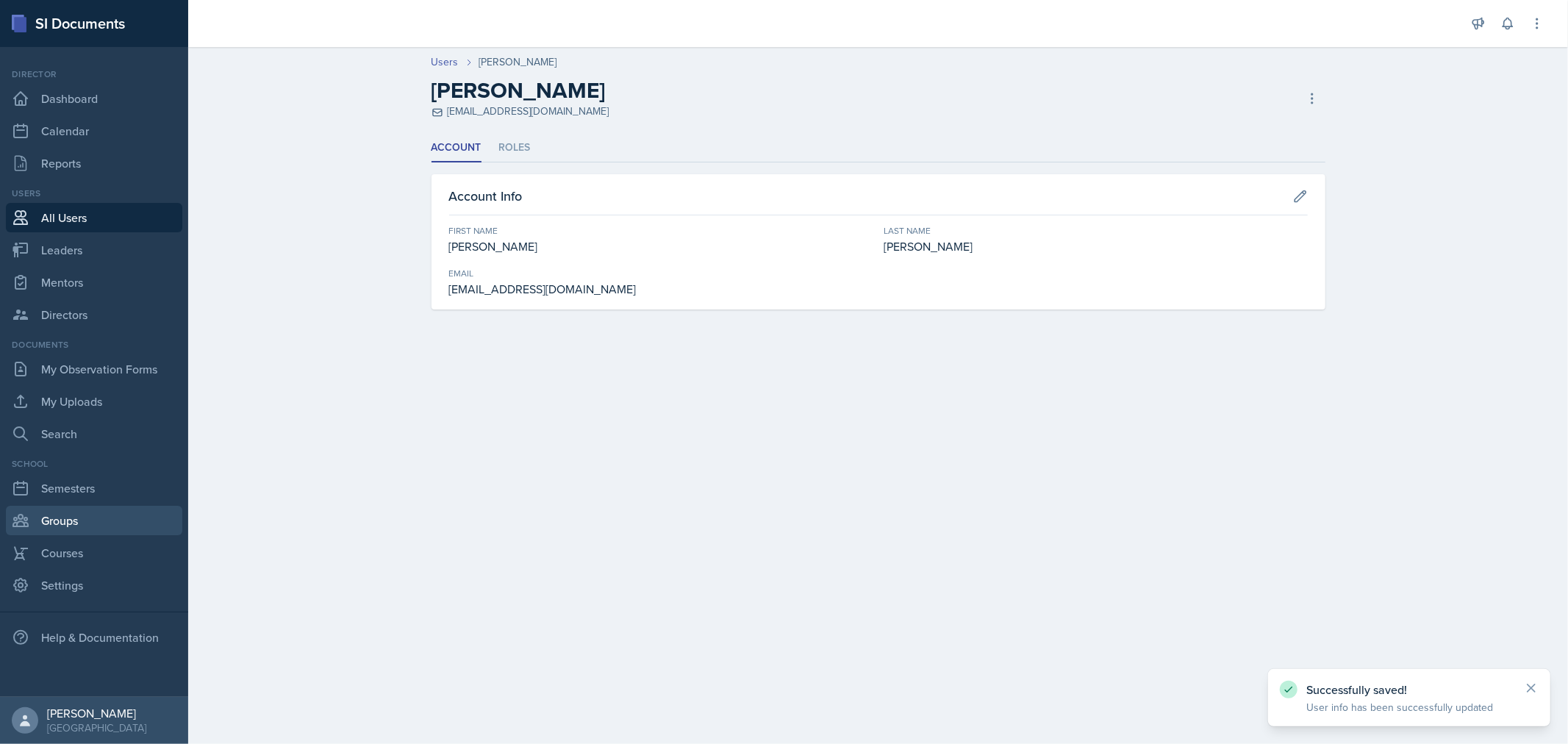
click at [69, 523] on link "Groups" at bounding box center [94, 521] width 176 height 30
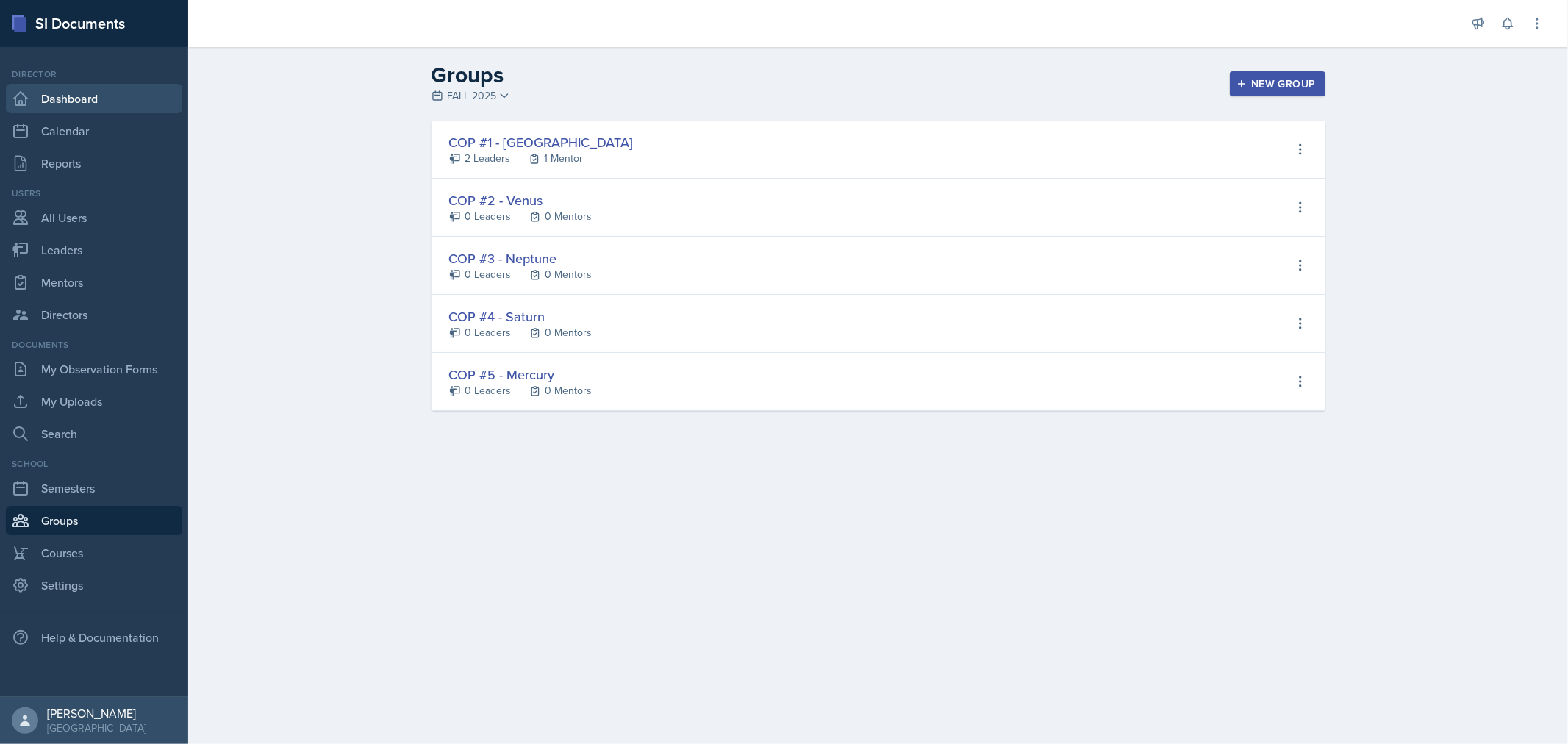
click at [44, 99] on link "Dashboard" at bounding box center [94, 99] width 176 height 30
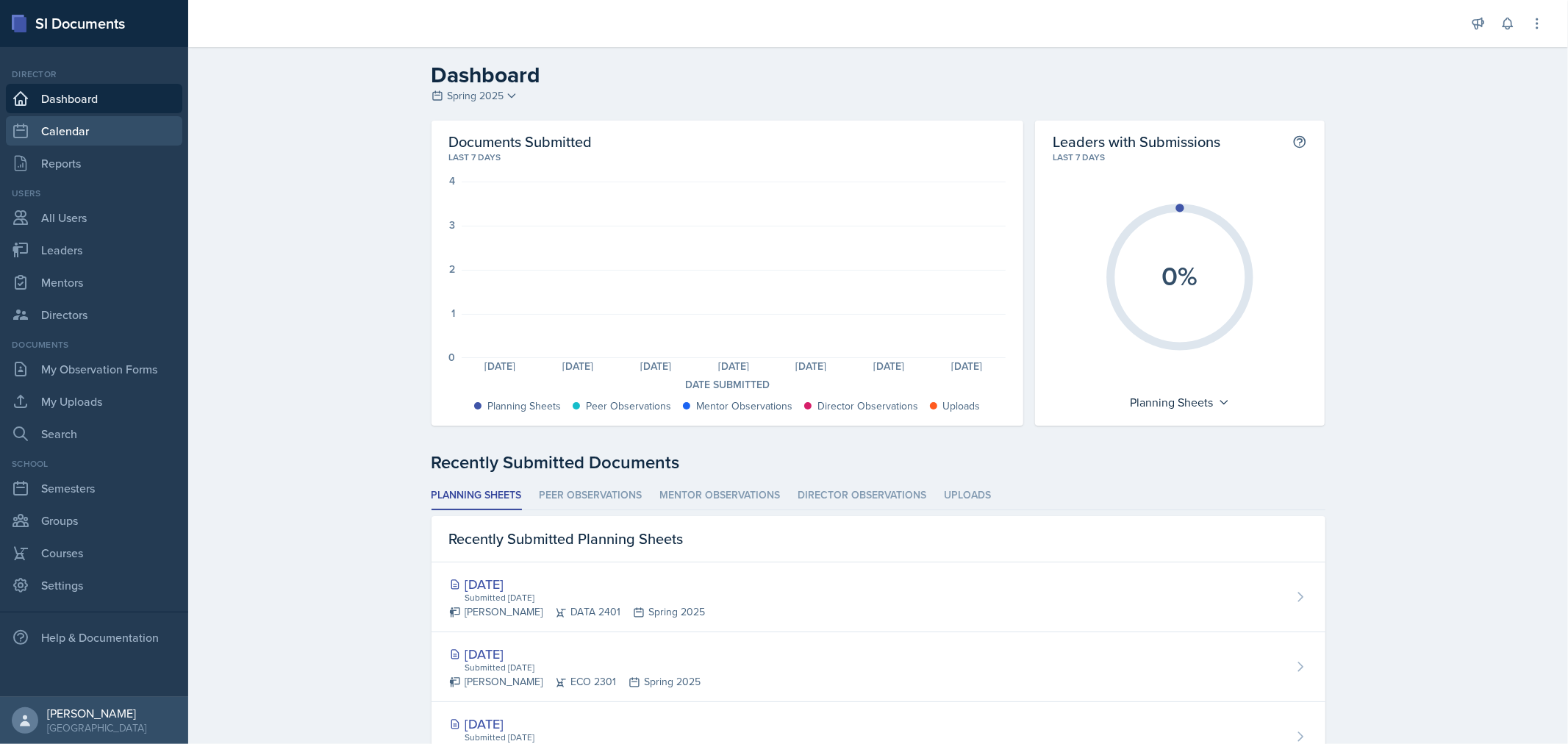
click at [74, 125] on link "Calendar" at bounding box center [94, 131] width 176 height 30
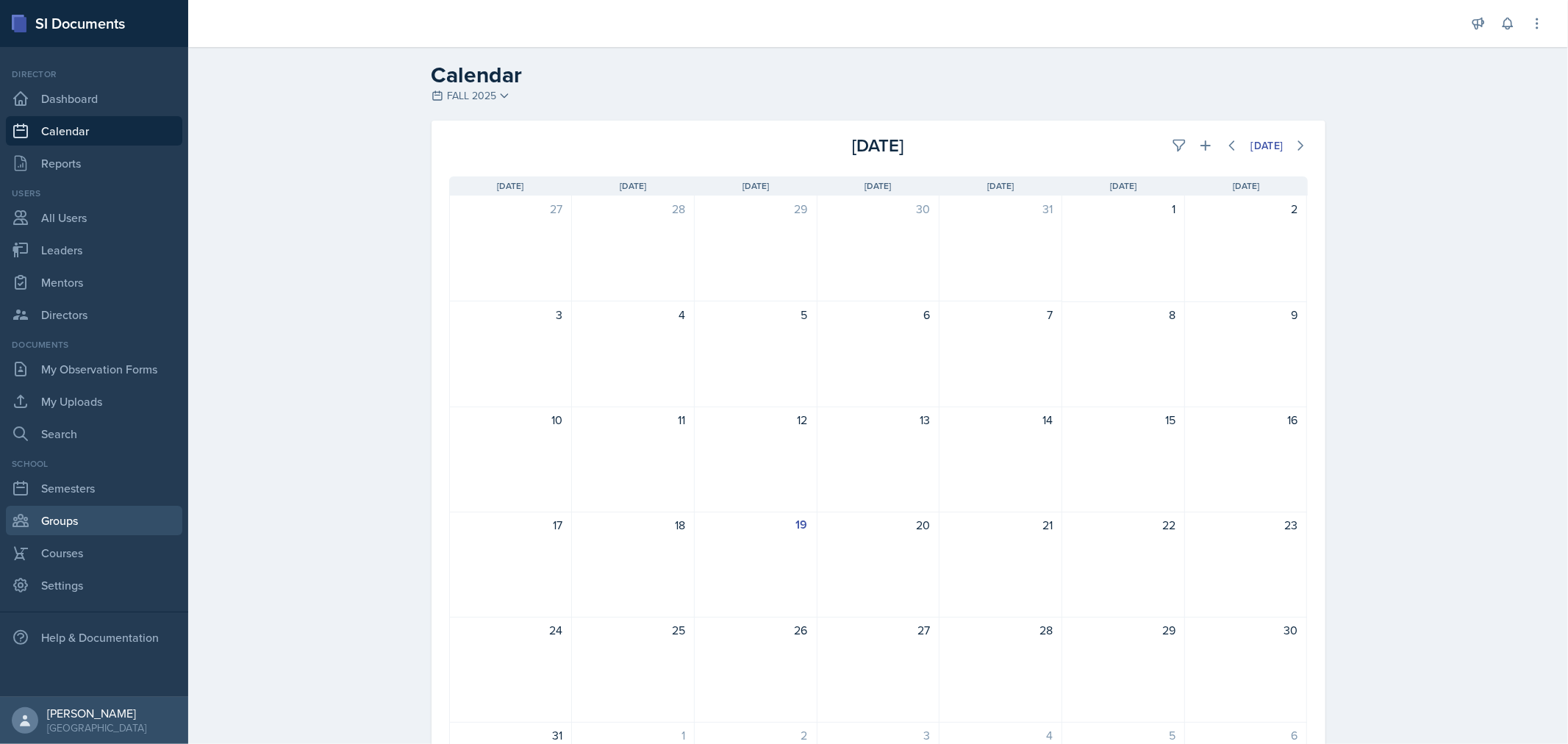
click at [72, 517] on link "Groups" at bounding box center [94, 521] width 176 height 30
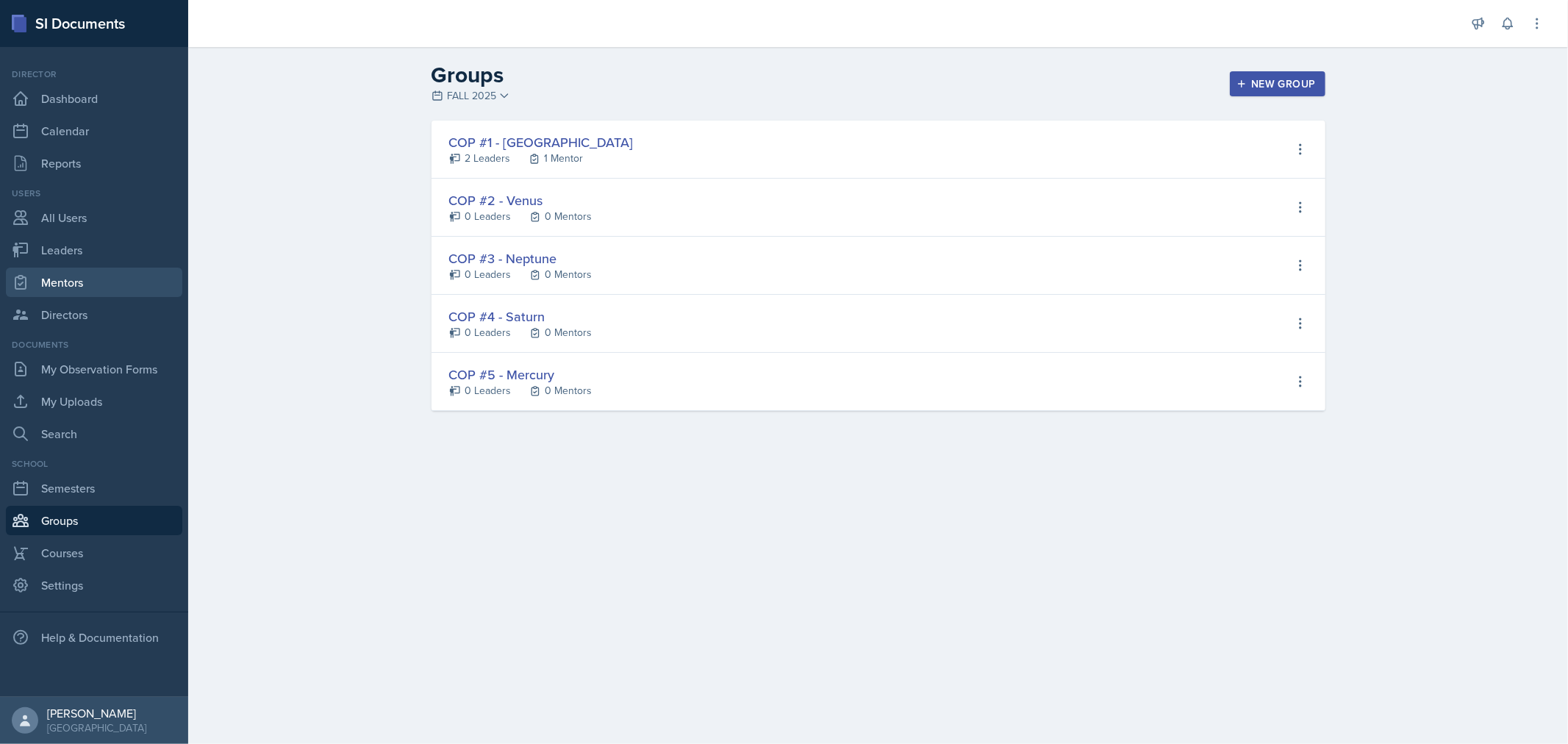
click at [66, 295] on link "Mentors" at bounding box center [94, 282] width 176 height 30
select select "0924c876-6fa7-4296-b593-7db6428ef465"
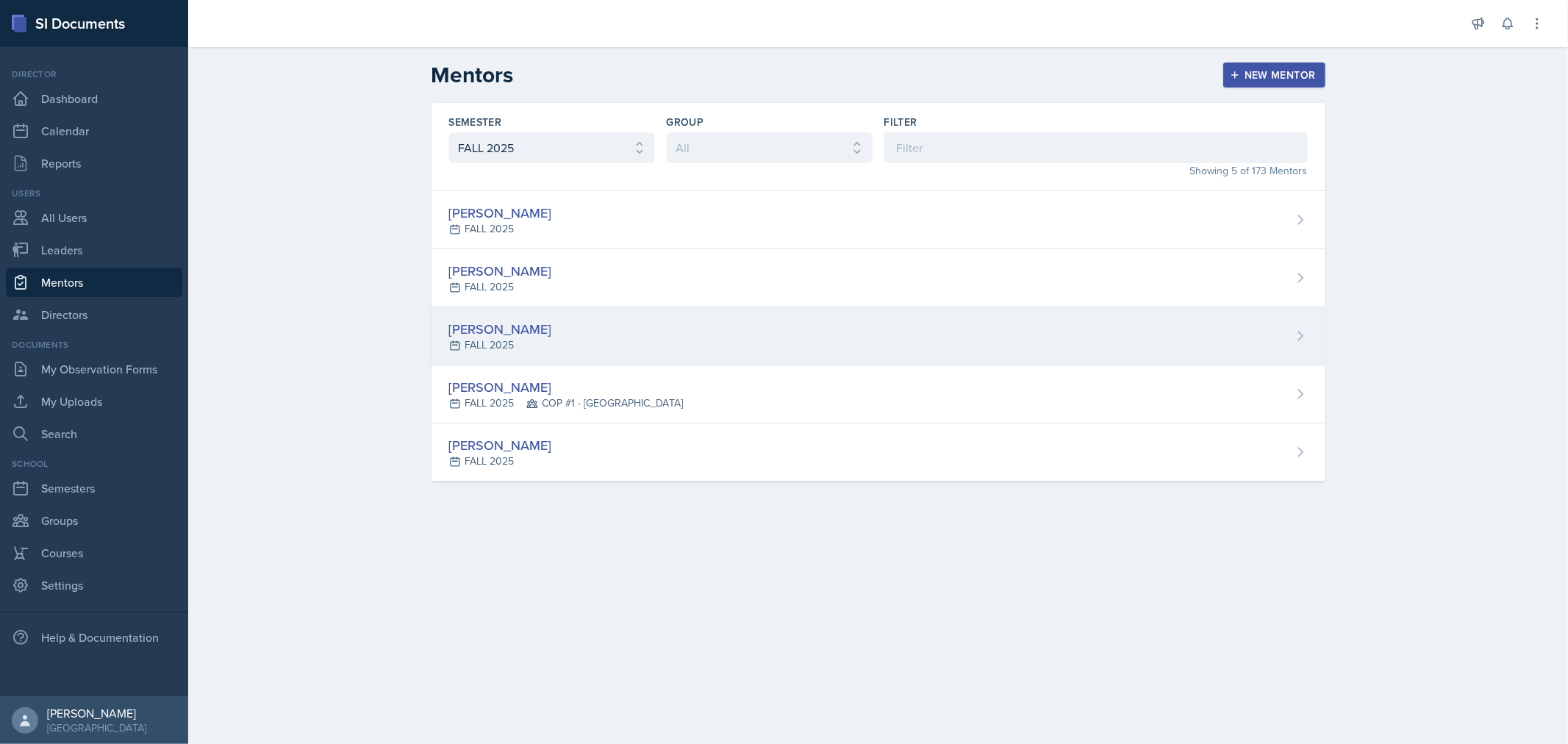
click at [1299, 335] on icon at bounding box center [1300, 336] width 15 height 15
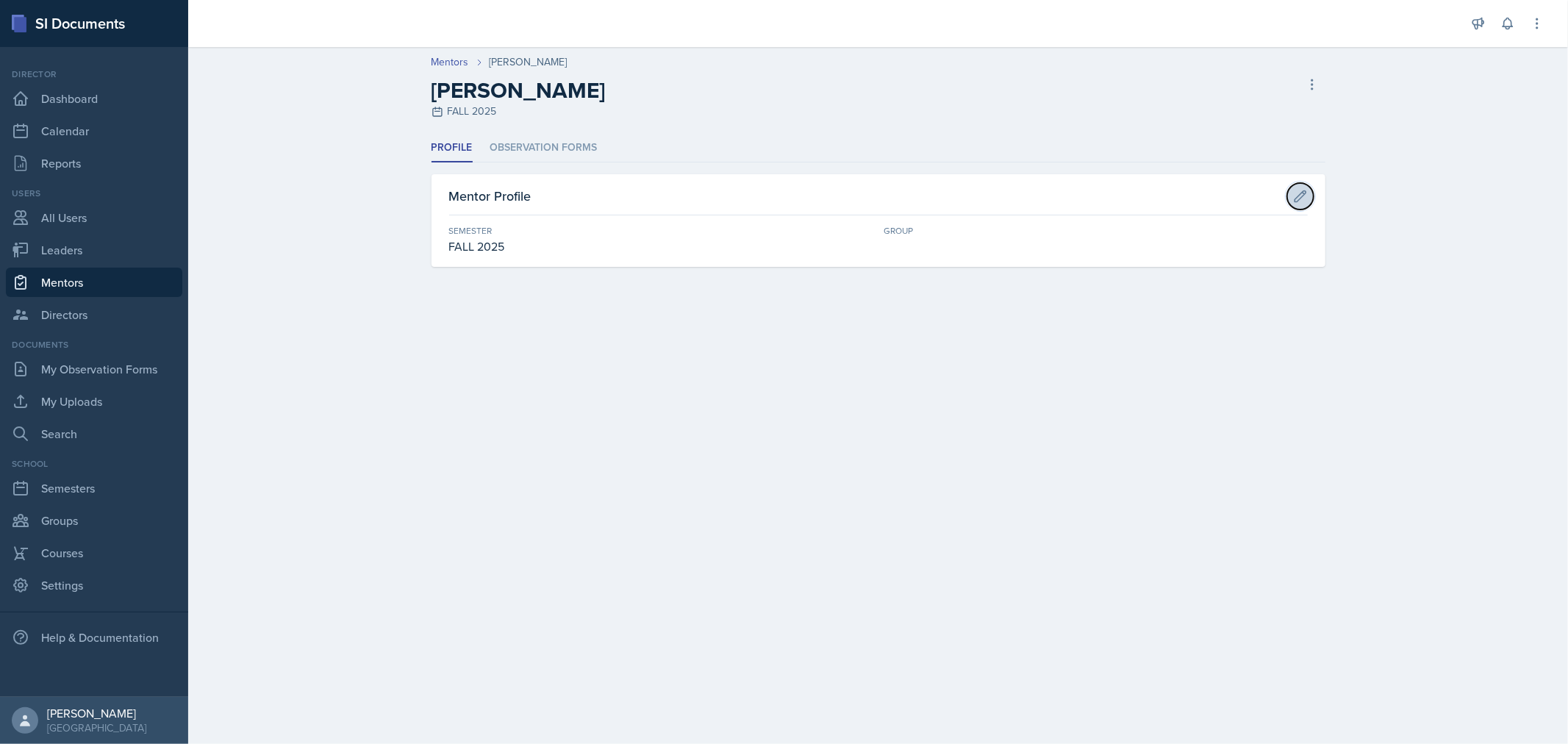
click at [1302, 193] on icon at bounding box center [1300, 196] width 15 height 15
select select "0924c876-6fa7-4296-b593-7db6428ef465"
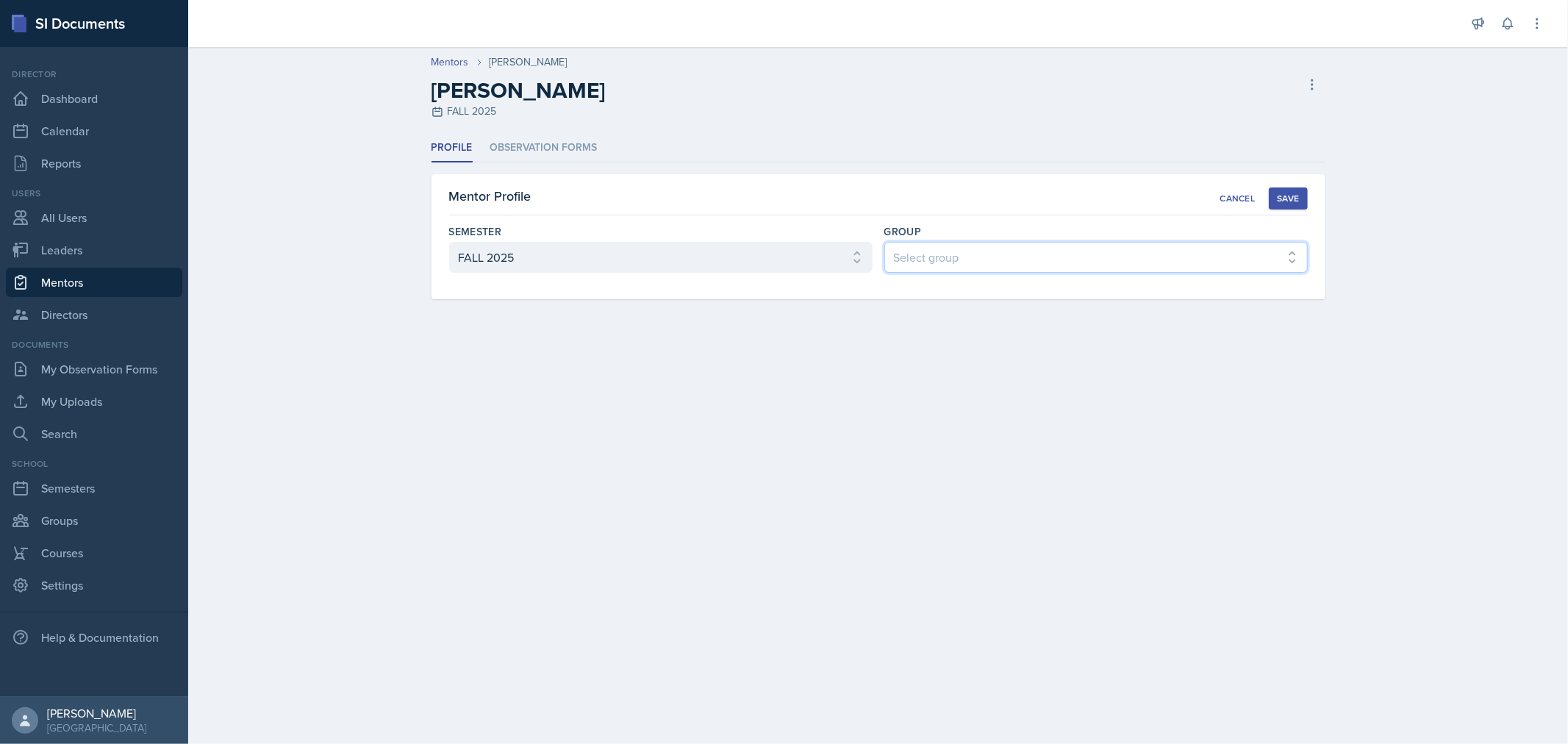
click at [981, 262] on select "Select group COP #2 - Venus COP #4 - Saturn COP #1 - Mars COP #3 - Neptune COP …" at bounding box center [1096, 258] width 423 height 31
select select "7789988c-771d-4a10-9d64-ee6bc91581f2"
click at [884, 242] on select "Select group COP #2 - Venus COP #4 - Saturn COP #1 - Mars COP #3 - Neptune COP …" at bounding box center [1096, 258] width 423 height 31
click at [1287, 200] on div "Save" at bounding box center [1288, 199] width 22 height 12
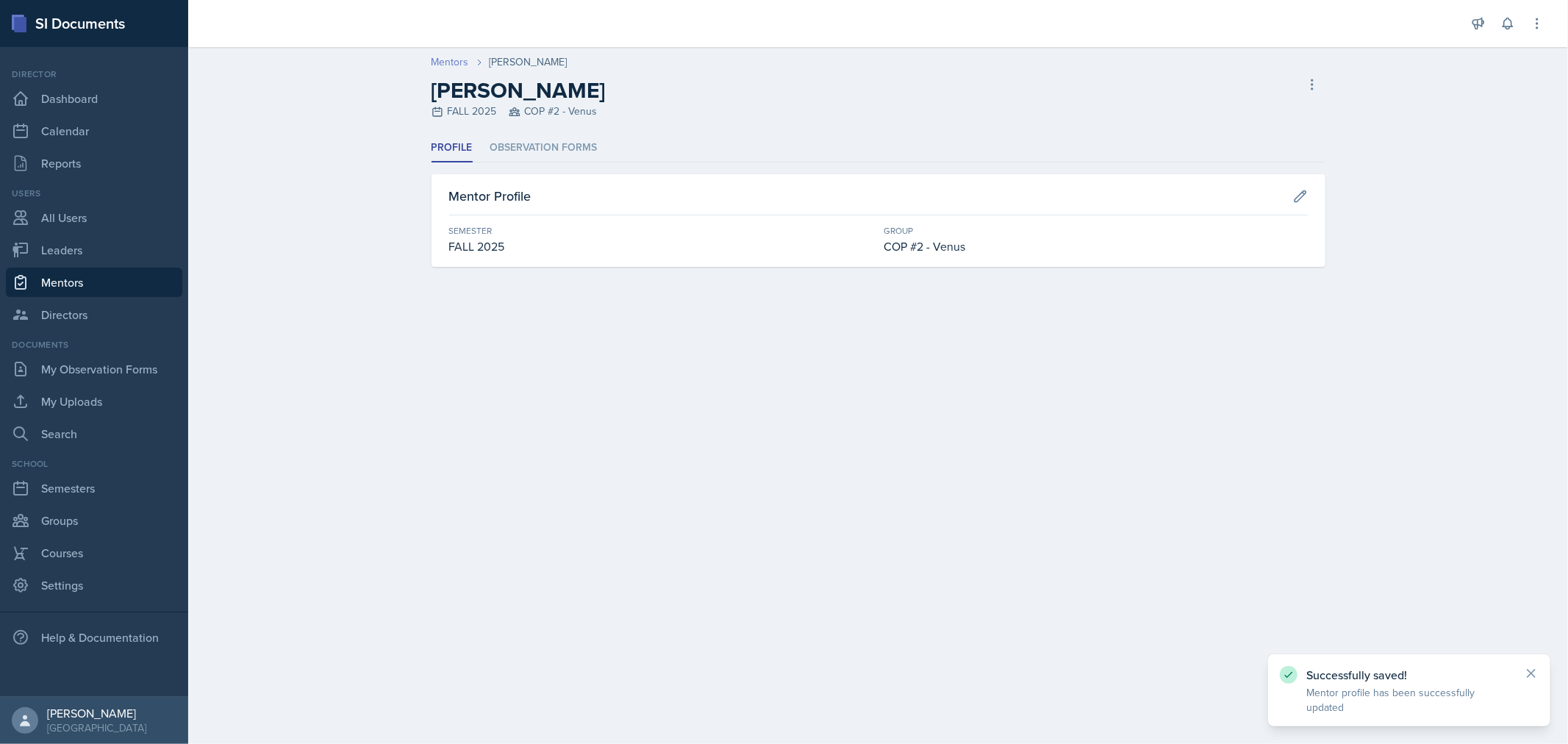
click at [444, 67] on link "Mentors" at bounding box center [449, 63] width 37 height 16
select select "0924c876-6fa7-4296-b593-7db6428ef465"
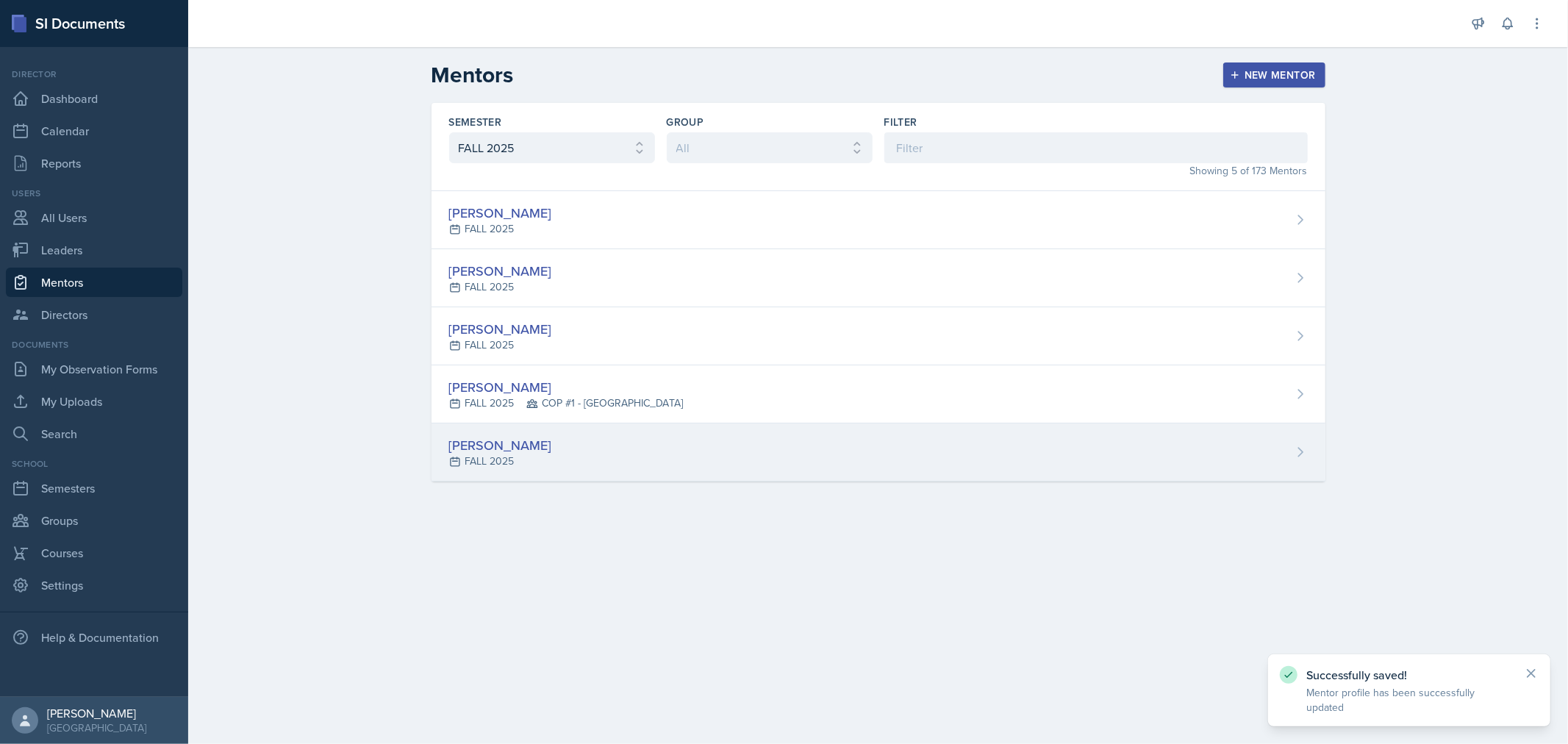
click at [1045, 451] on div "[PERSON_NAME] FALL 2025" at bounding box center [878, 452] width 894 height 58
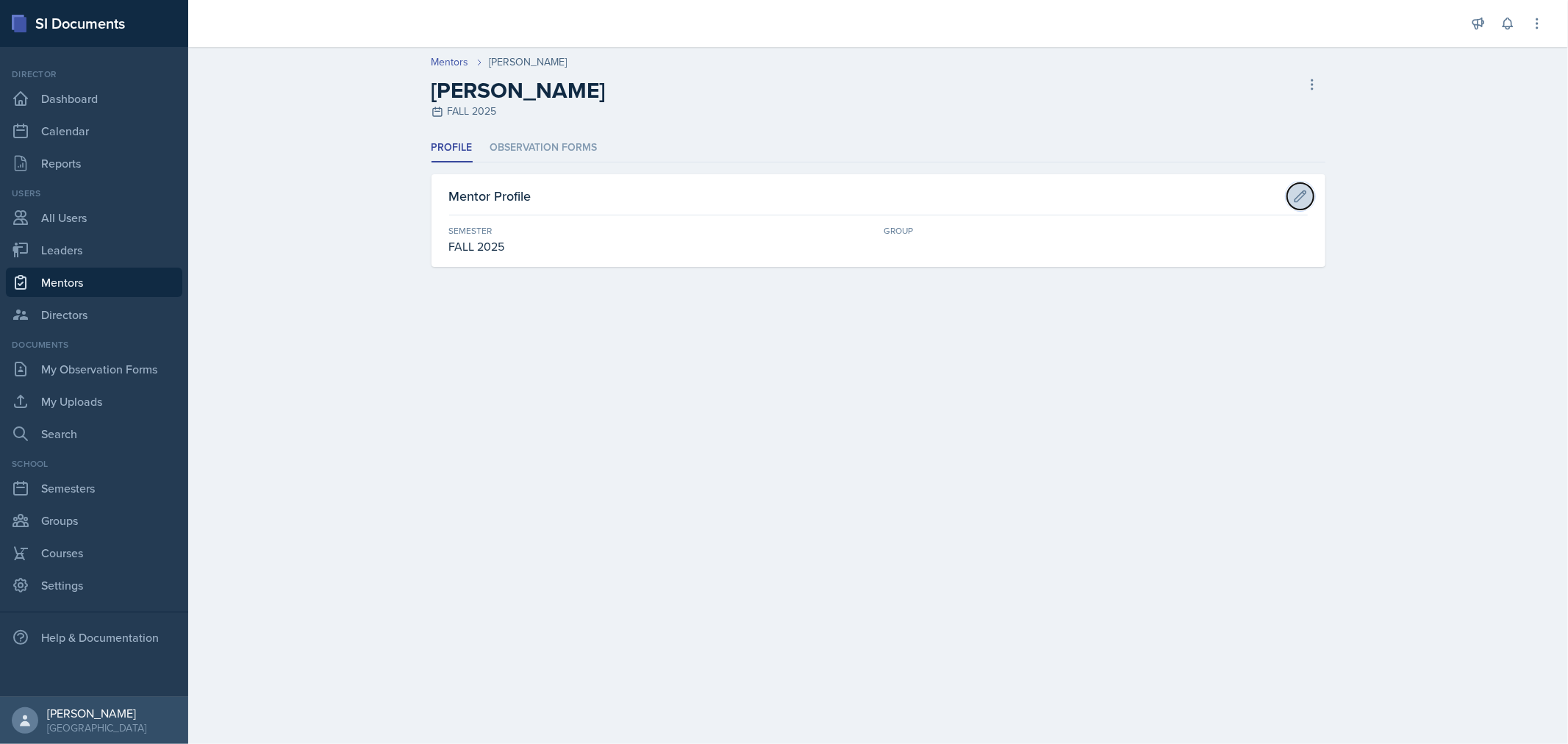
click at [1306, 189] on icon at bounding box center [1300, 196] width 15 height 15
select select "0924c876-6fa7-4296-b593-7db6428ef465"
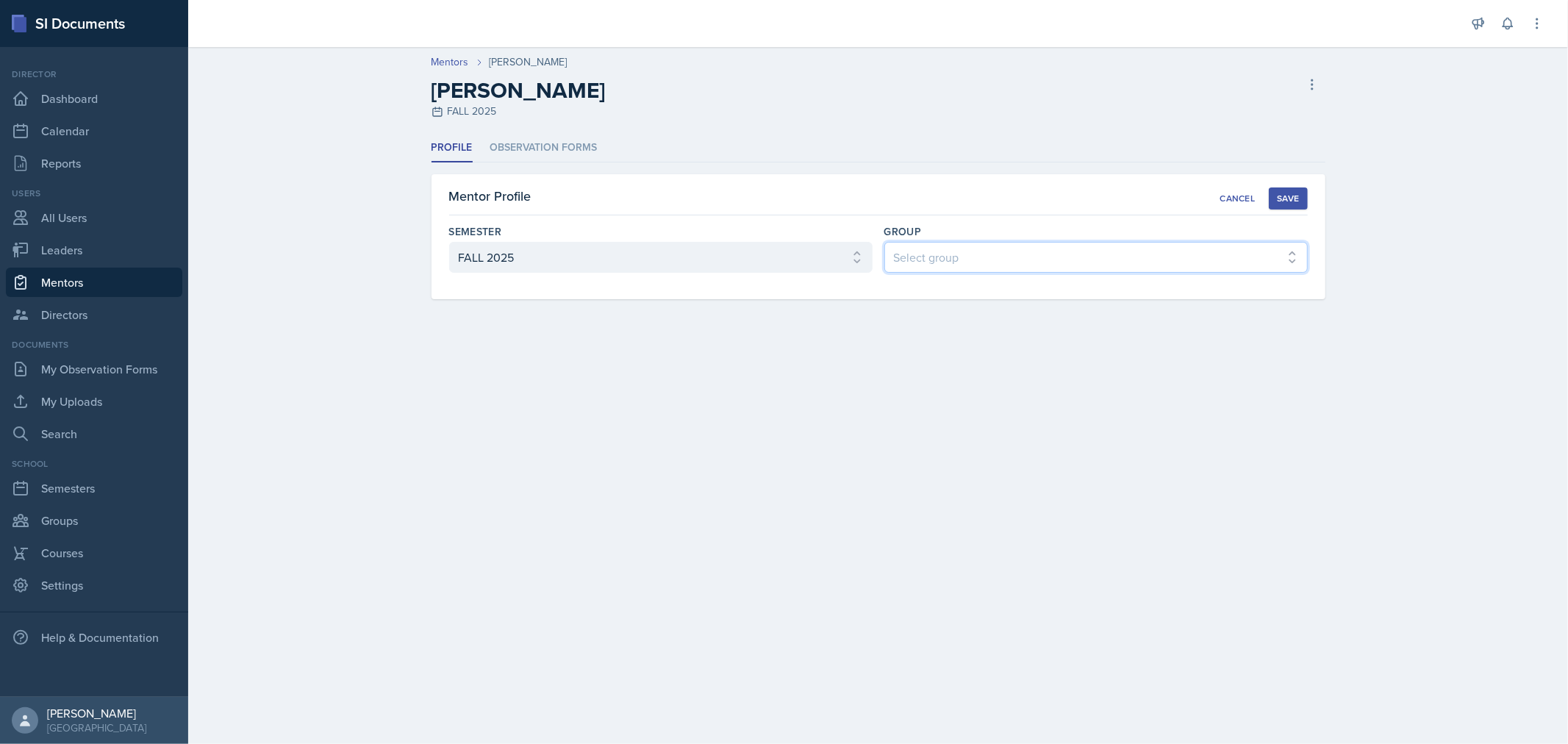
click at [1063, 260] on select "Select group COP #2 - Venus COP #4 - Saturn COP #1 - Mars COP #3 - Neptune COP …" at bounding box center [1096, 258] width 423 height 31
select select "f0c2d1ef-61bf-4862-ba5d-b06091a2de7c"
click at [884, 242] on select "Select group COP #2 - Venus COP #4 - Saturn COP #1 - Mars COP #3 - Neptune COP …" at bounding box center [1096, 258] width 423 height 31
click at [1283, 195] on div "Save" at bounding box center [1288, 199] width 22 height 12
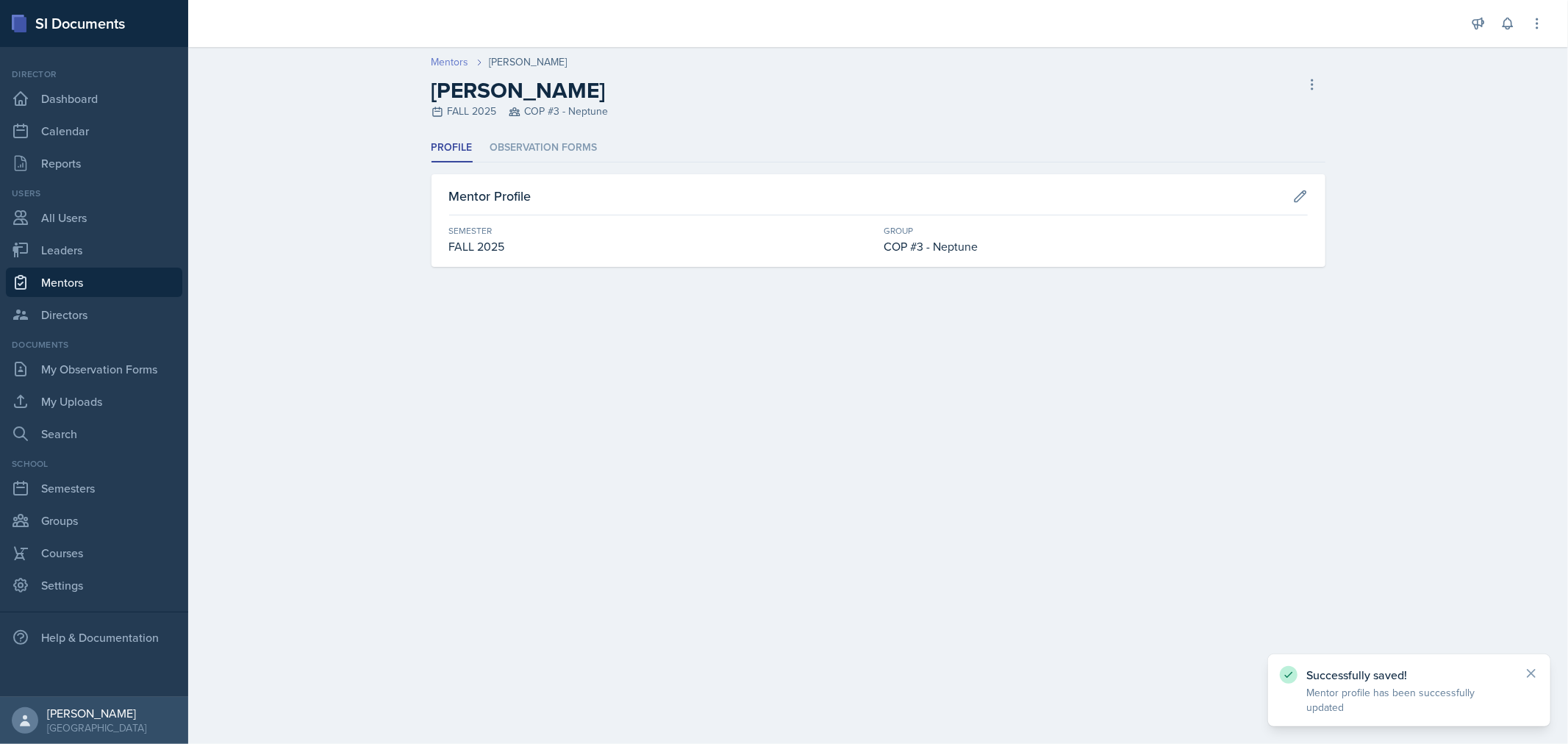
click at [457, 59] on link "Mentors" at bounding box center [449, 63] width 37 height 16
select select "0924c876-6fa7-4296-b593-7db6428ef465"
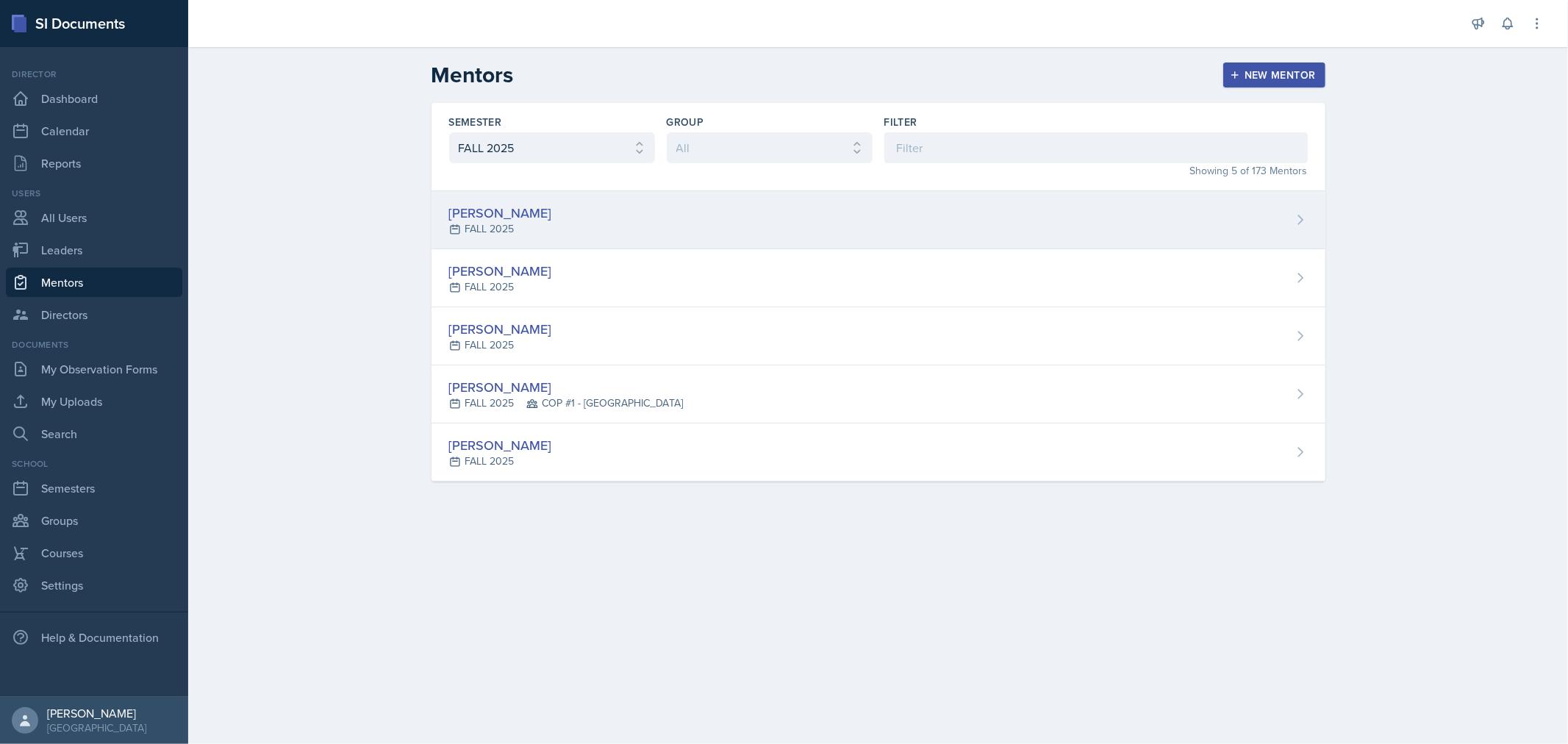
click at [825, 214] on div "[PERSON_NAME] 2025" at bounding box center [878, 220] width 894 height 58
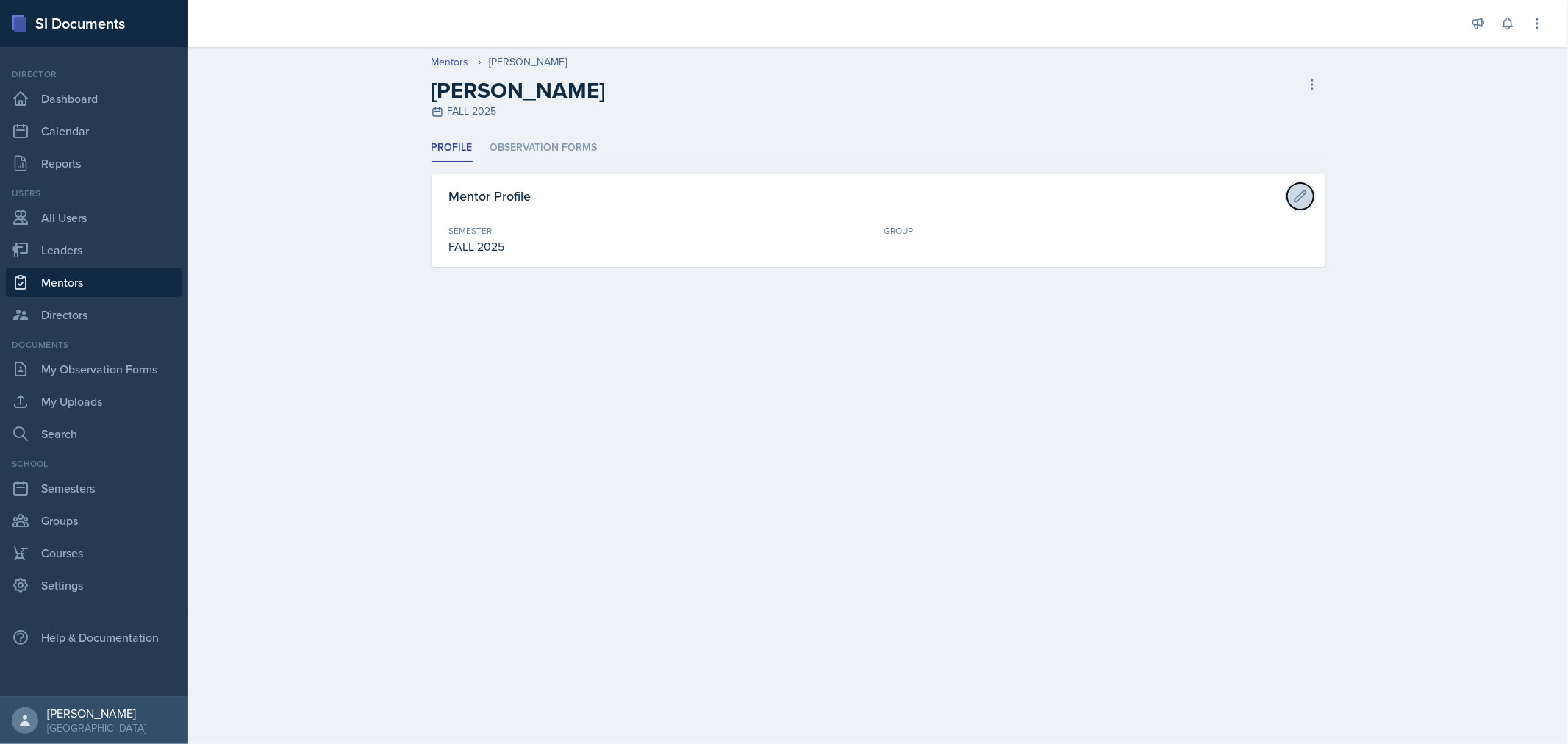
click at [1300, 200] on icon at bounding box center [1300, 196] width 15 height 15
select select "0924c876-6fa7-4296-b593-7db6428ef465"
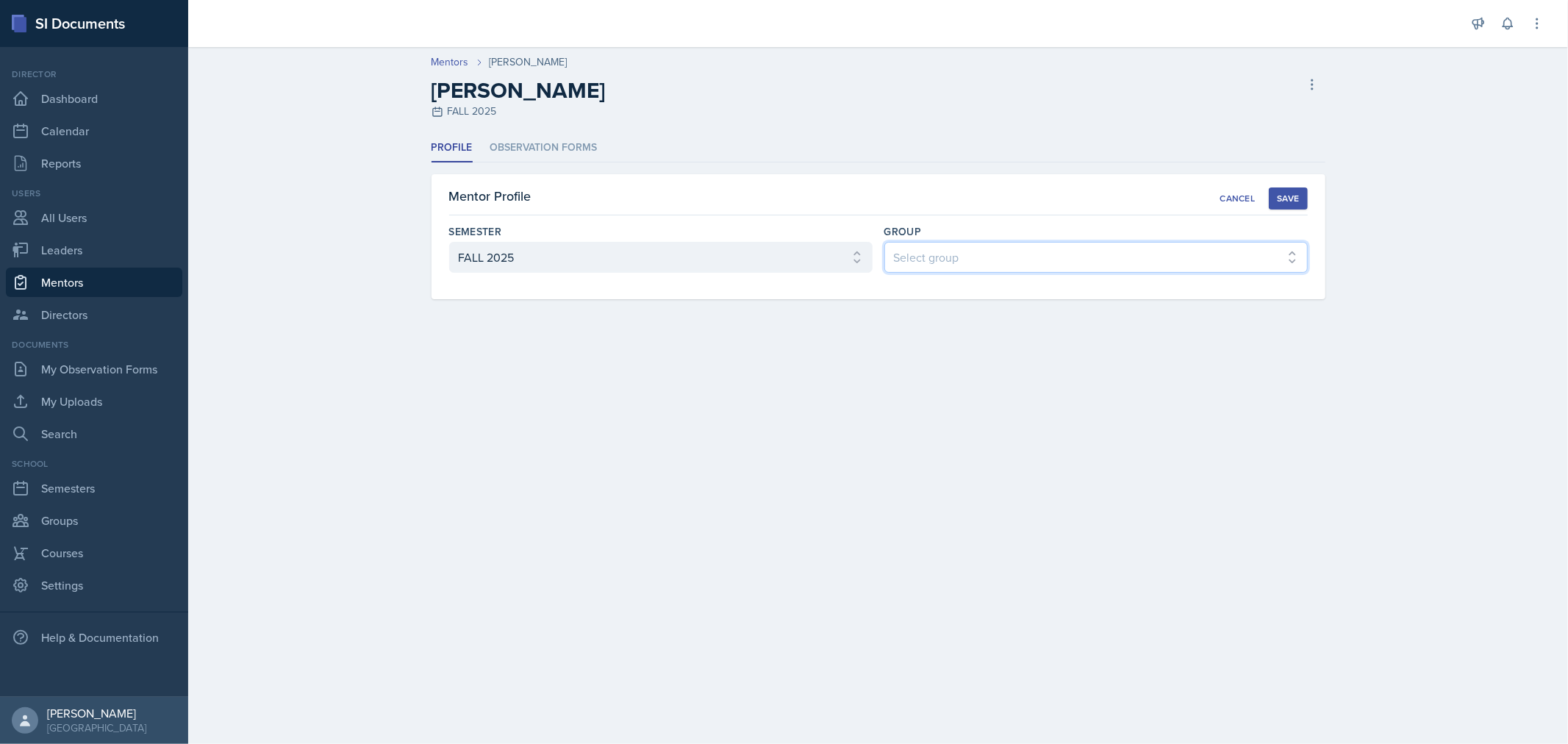
click at [1099, 259] on select "Select group COP #2 - Venus COP #4 - Saturn COP #1 - Mars COP #3 - Neptune COP …" at bounding box center [1096, 258] width 423 height 31
select select "0c2a9595-6094-473d-b94b-778178abb936"
click at [884, 242] on select "Select group COP #2 - Venus COP #4 - Saturn COP #1 - Mars COP #3 - Neptune COP …" at bounding box center [1096, 258] width 423 height 31
click at [1289, 199] on div "Save" at bounding box center [1288, 199] width 22 height 12
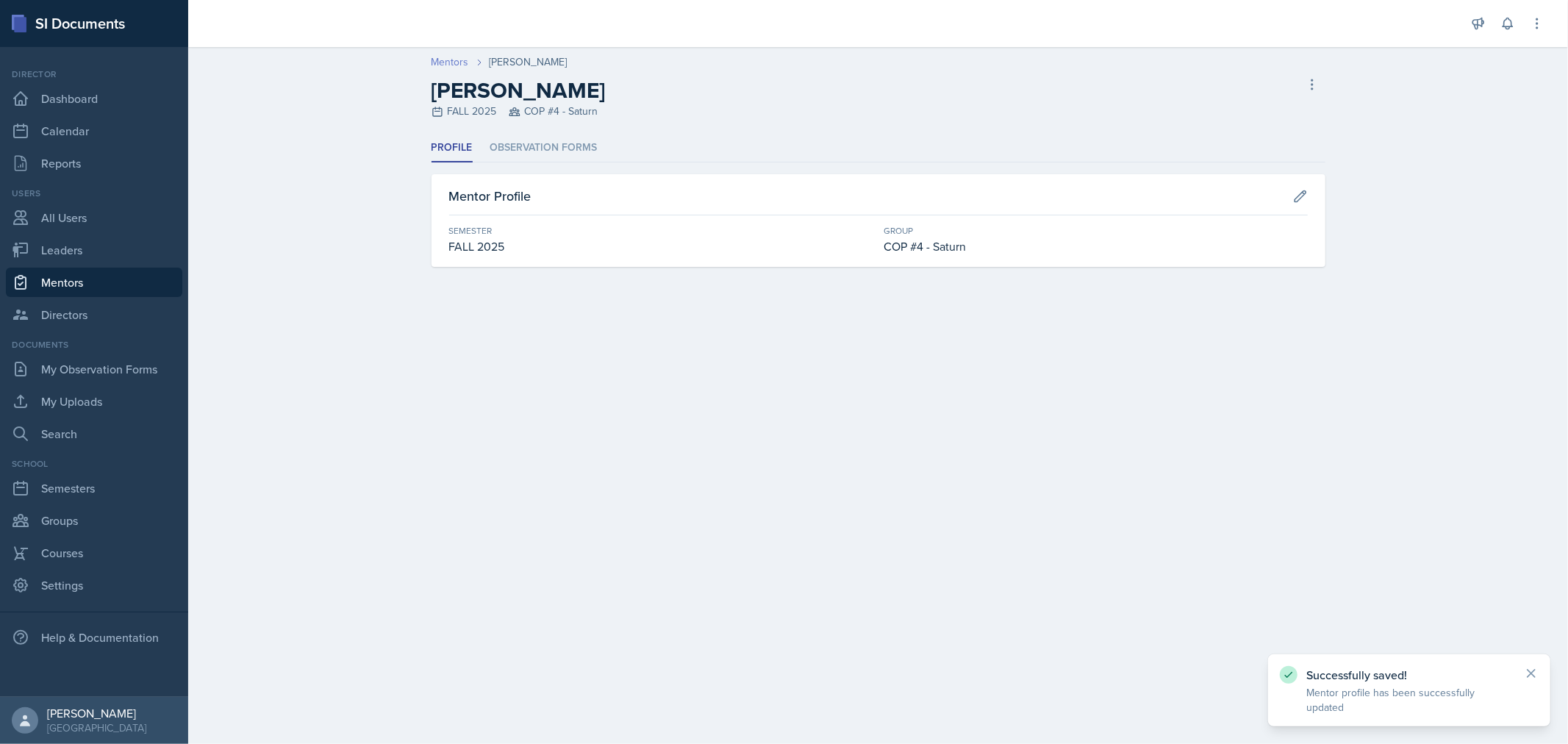
click at [446, 62] on link "Mentors" at bounding box center [449, 63] width 37 height 16
select select "0924c876-6fa7-4296-b593-7db6428ef465"
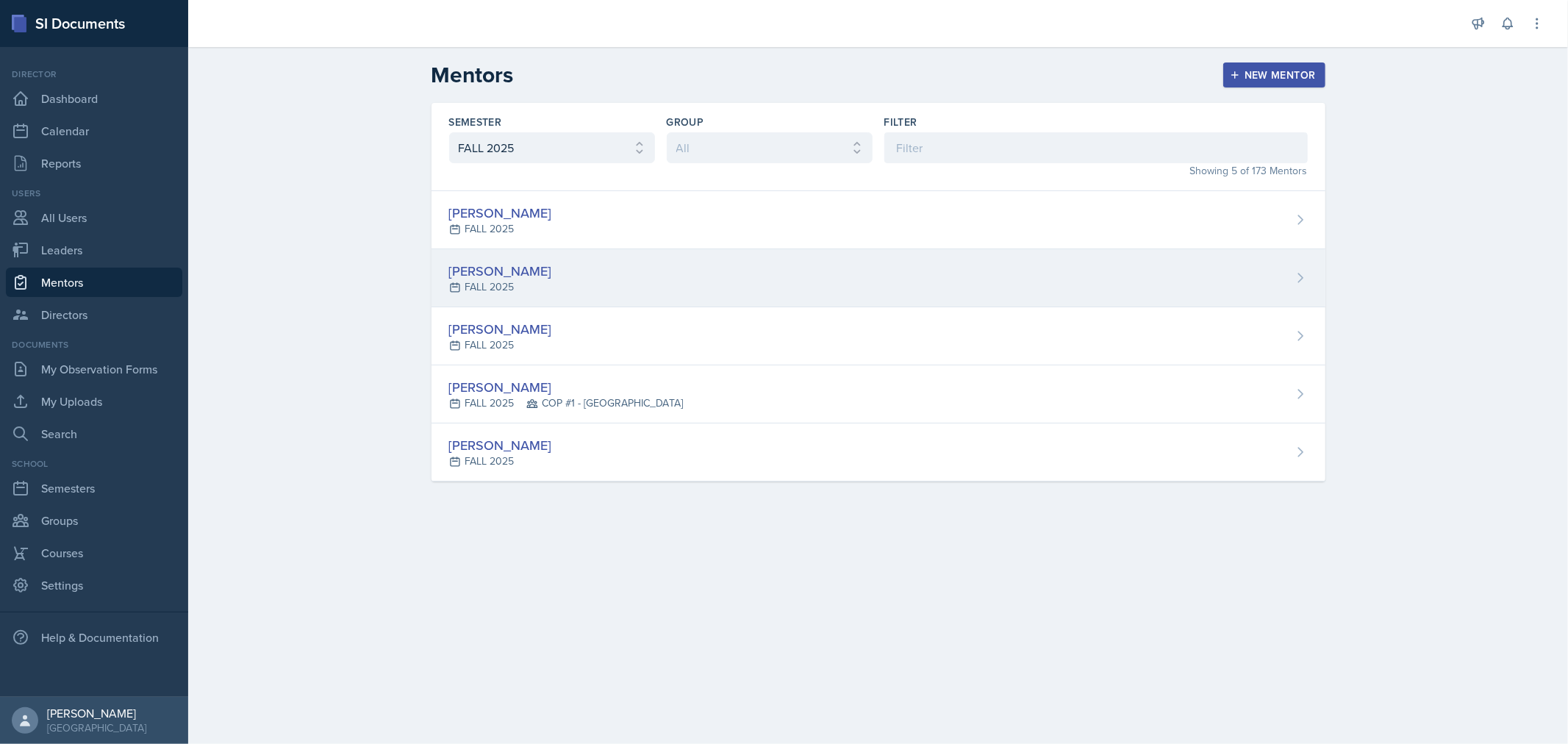
click at [709, 258] on div "[PERSON_NAME] FALL 2025" at bounding box center [878, 278] width 894 height 58
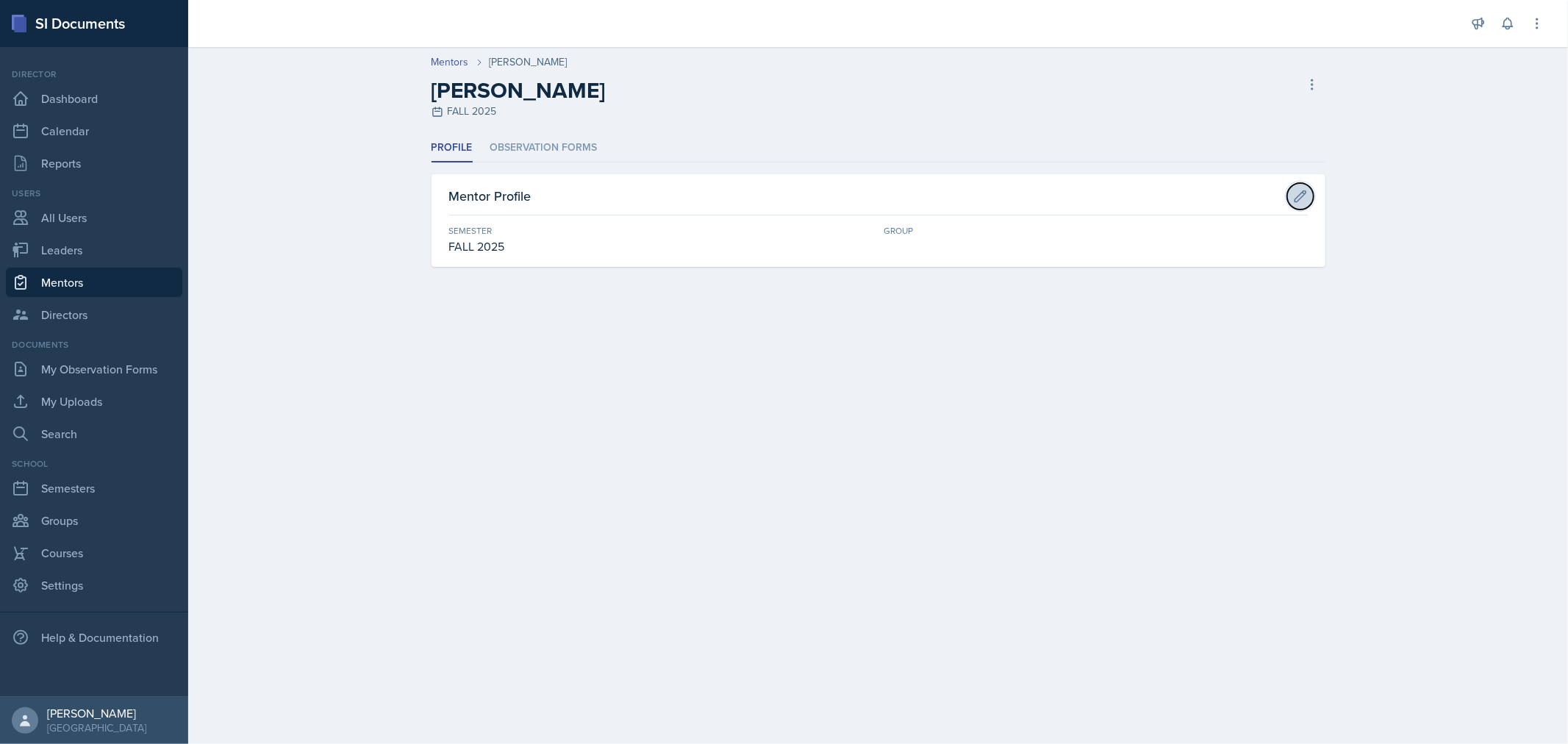
click at [1304, 199] on icon at bounding box center [1300, 196] width 15 height 15
select select "0924c876-6fa7-4296-b593-7db6428ef465"
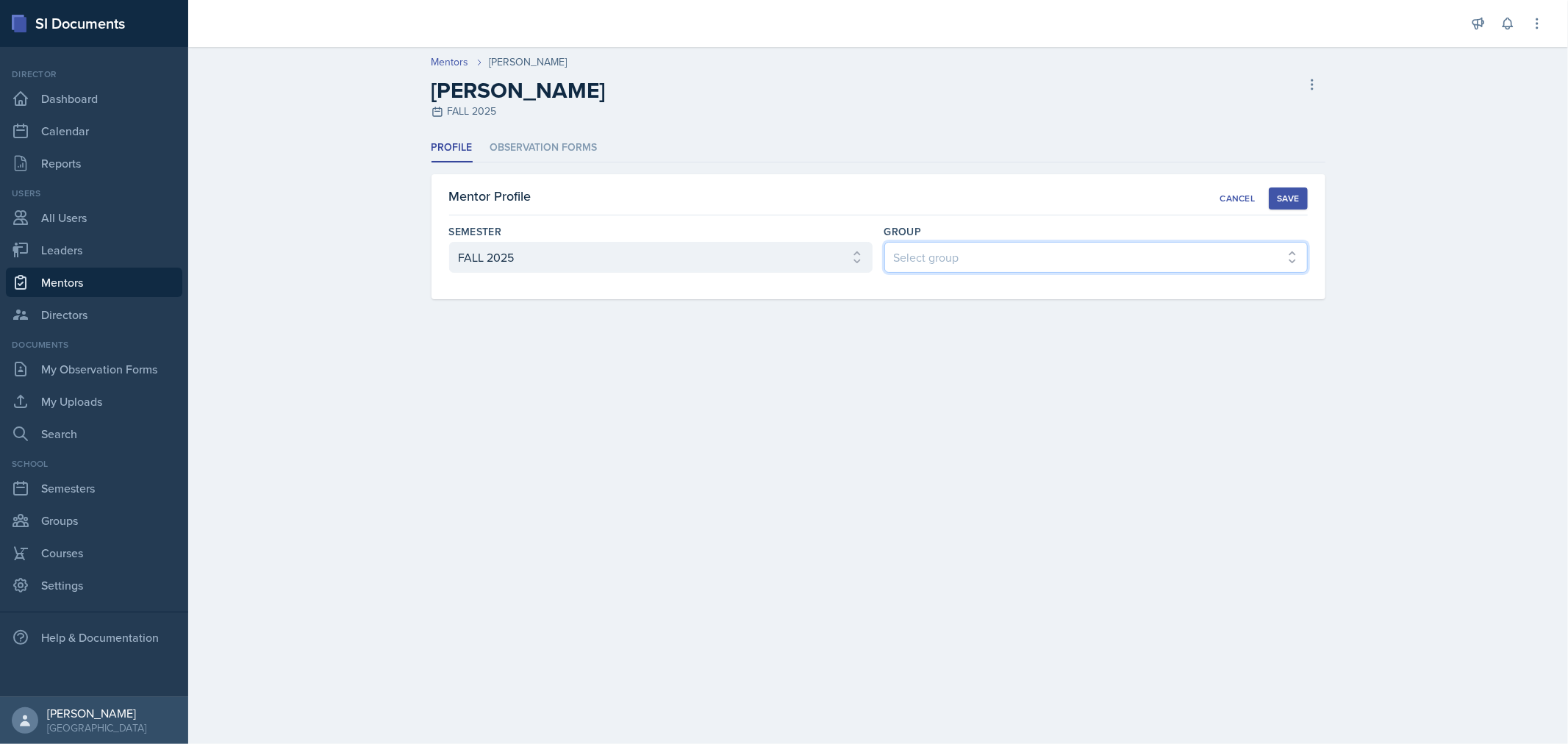
click at [1008, 254] on select "Select group COP #2 - Venus COP #4 - Saturn COP #1 - Mars COP #3 - Neptune COP …" at bounding box center [1096, 258] width 423 height 31
select select "7117f551-c738-4342-bad5-45b87a6561df"
click at [884, 242] on select "Select group COP #2 - Venus COP #4 - Saturn COP #1 - Mars COP #3 - Neptune COP …" at bounding box center [1096, 258] width 423 height 31
click at [1296, 193] on div "Save" at bounding box center [1288, 199] width 22 height 12
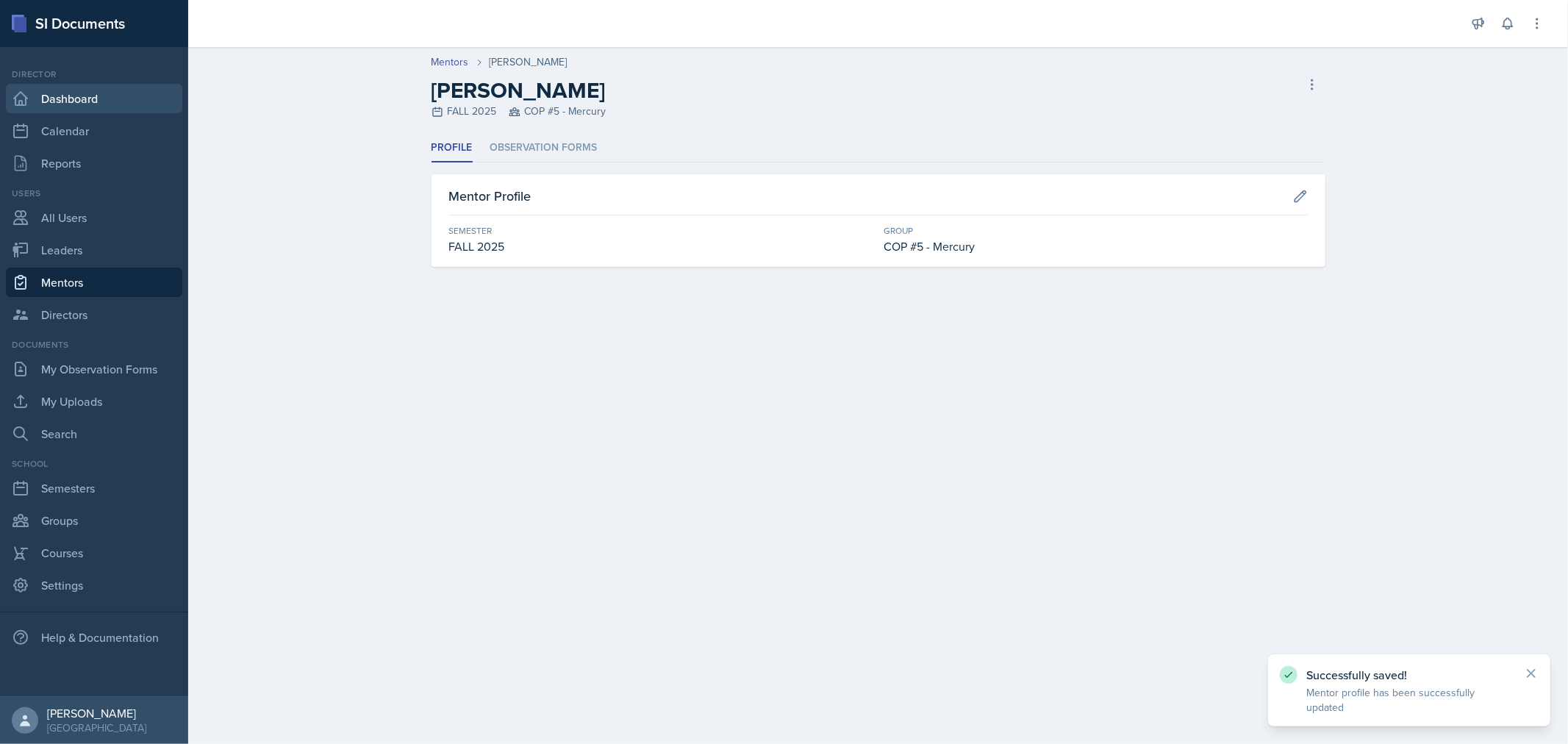
click at [70, 103] on link "Dashboard" at bounding box center [94, 99] width 176 height 30
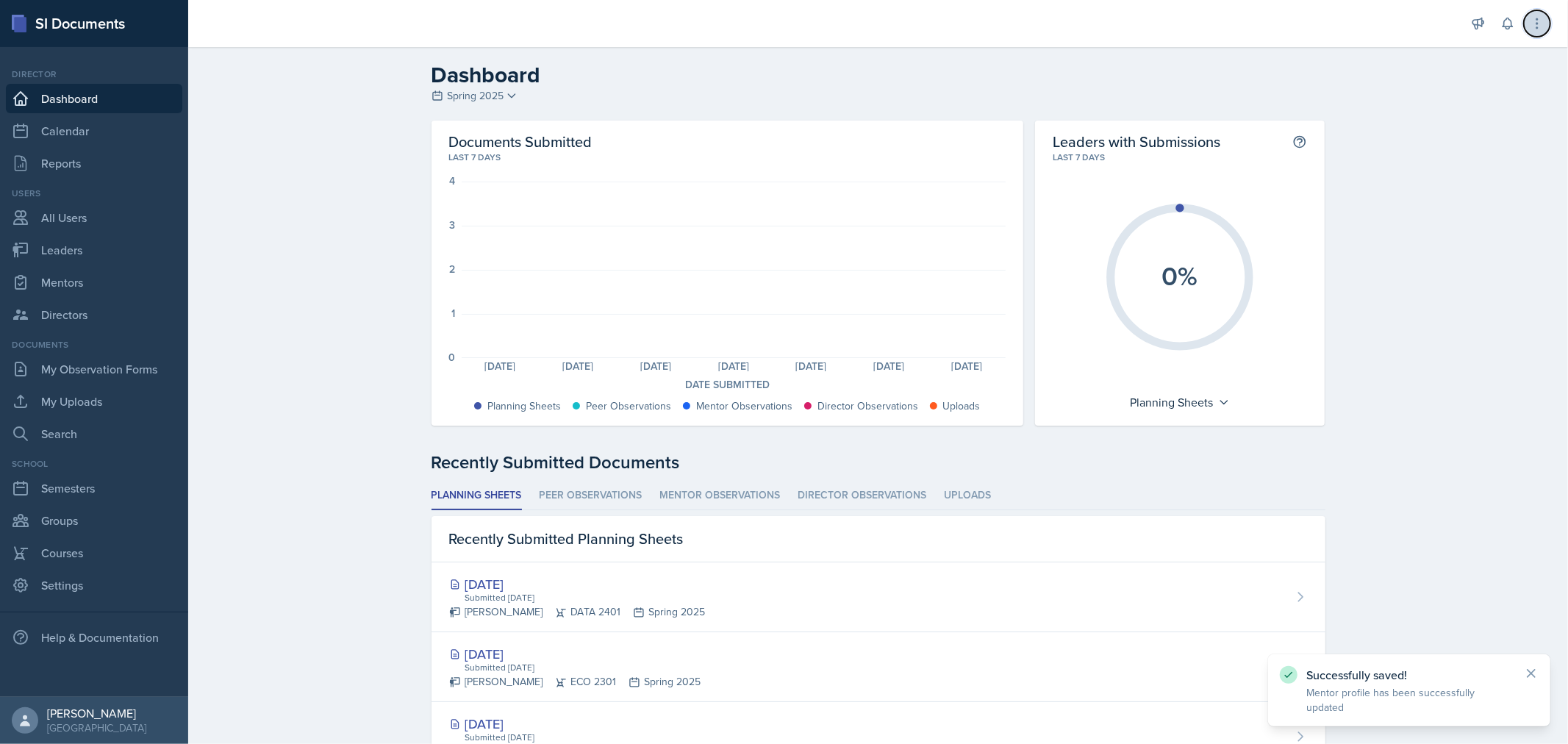
click at [1541, 23] on icon at bounding box center [1537, 23] width 15 height 15
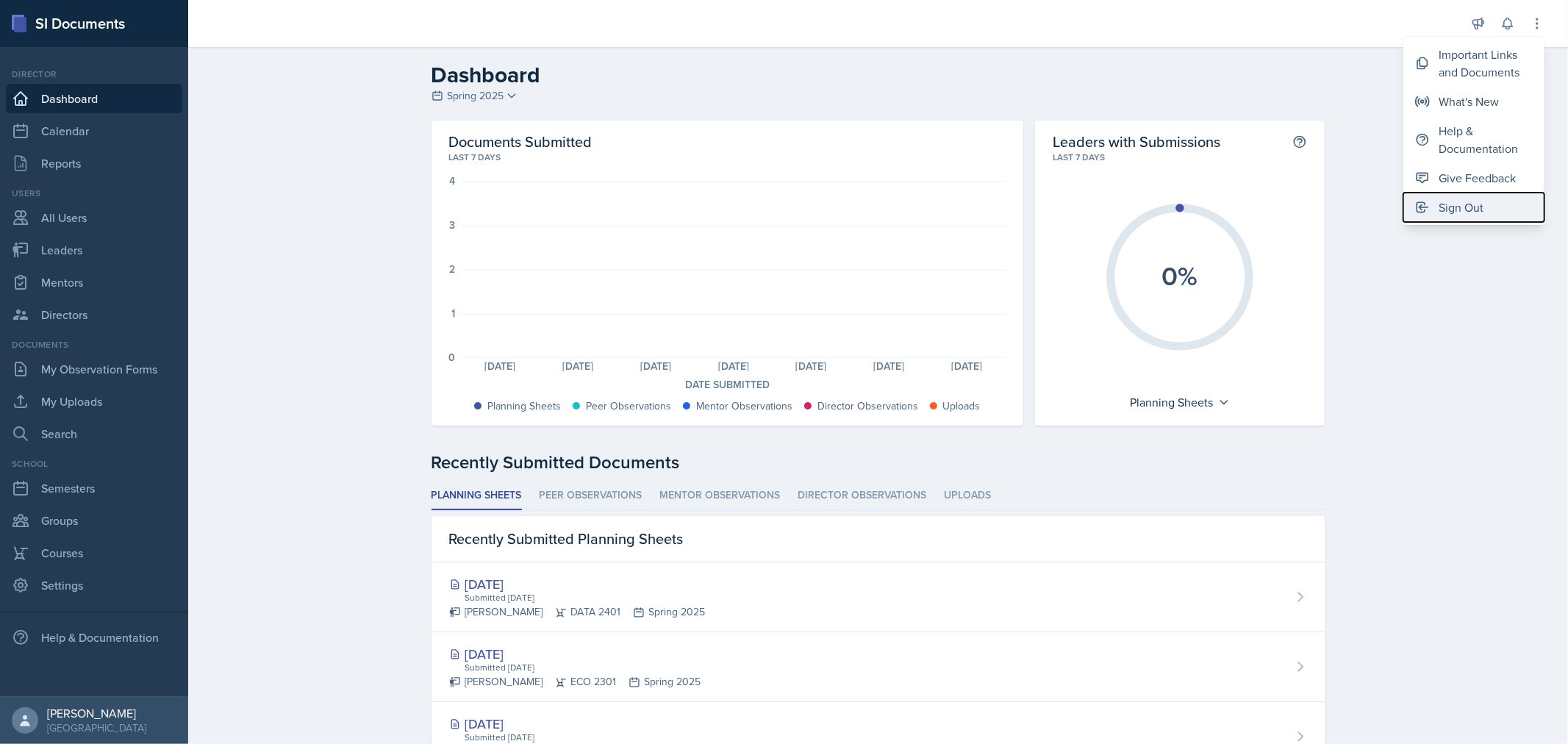
click at [1464, 218] on button "Sign Out" at bounding box center [1473, 207] width 141 height 30
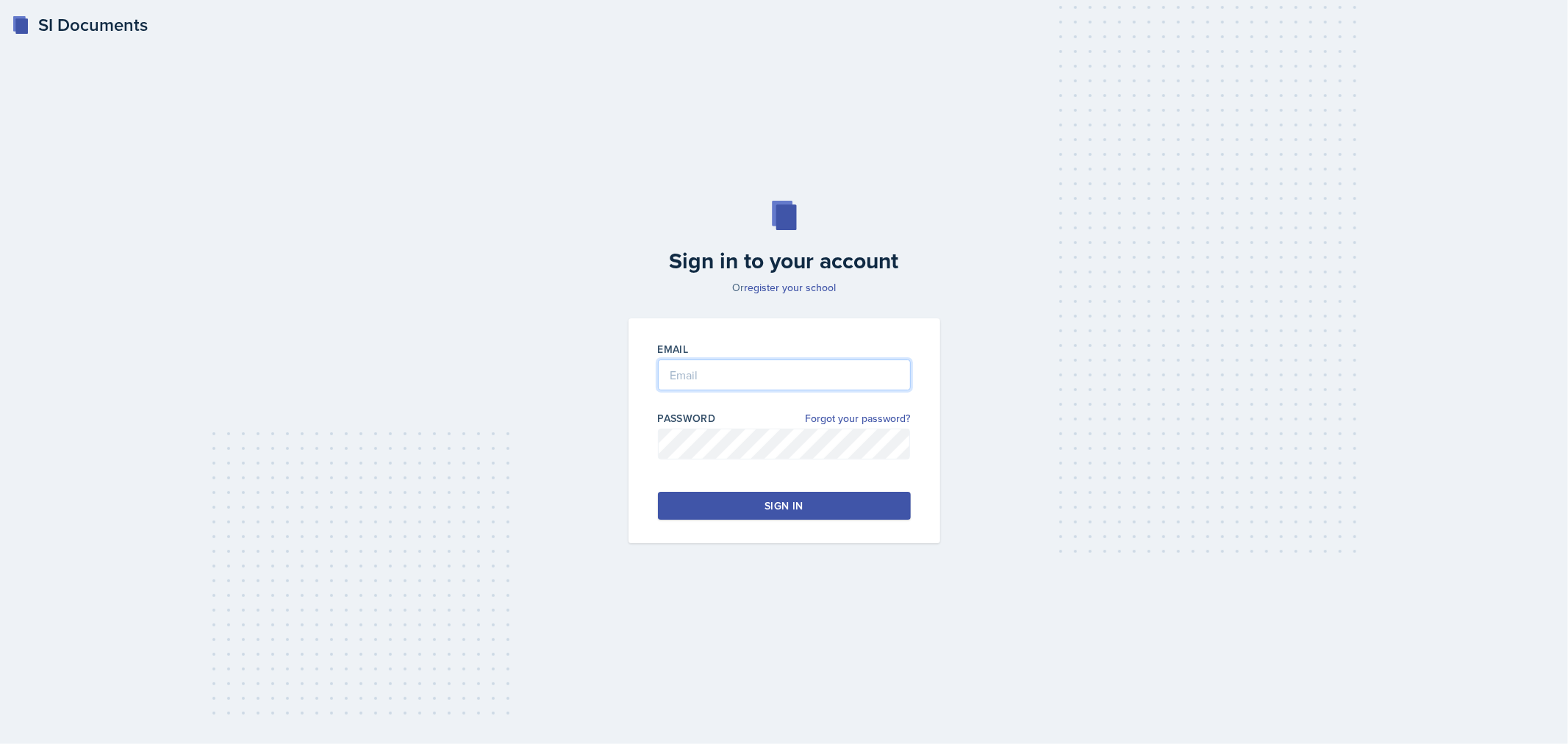
click at [760, 384] on input "email" at bounding box center [784, 375] width 253 height 31
type input "[EMAIL_ADDRESS][DOMAIN_NAME]"
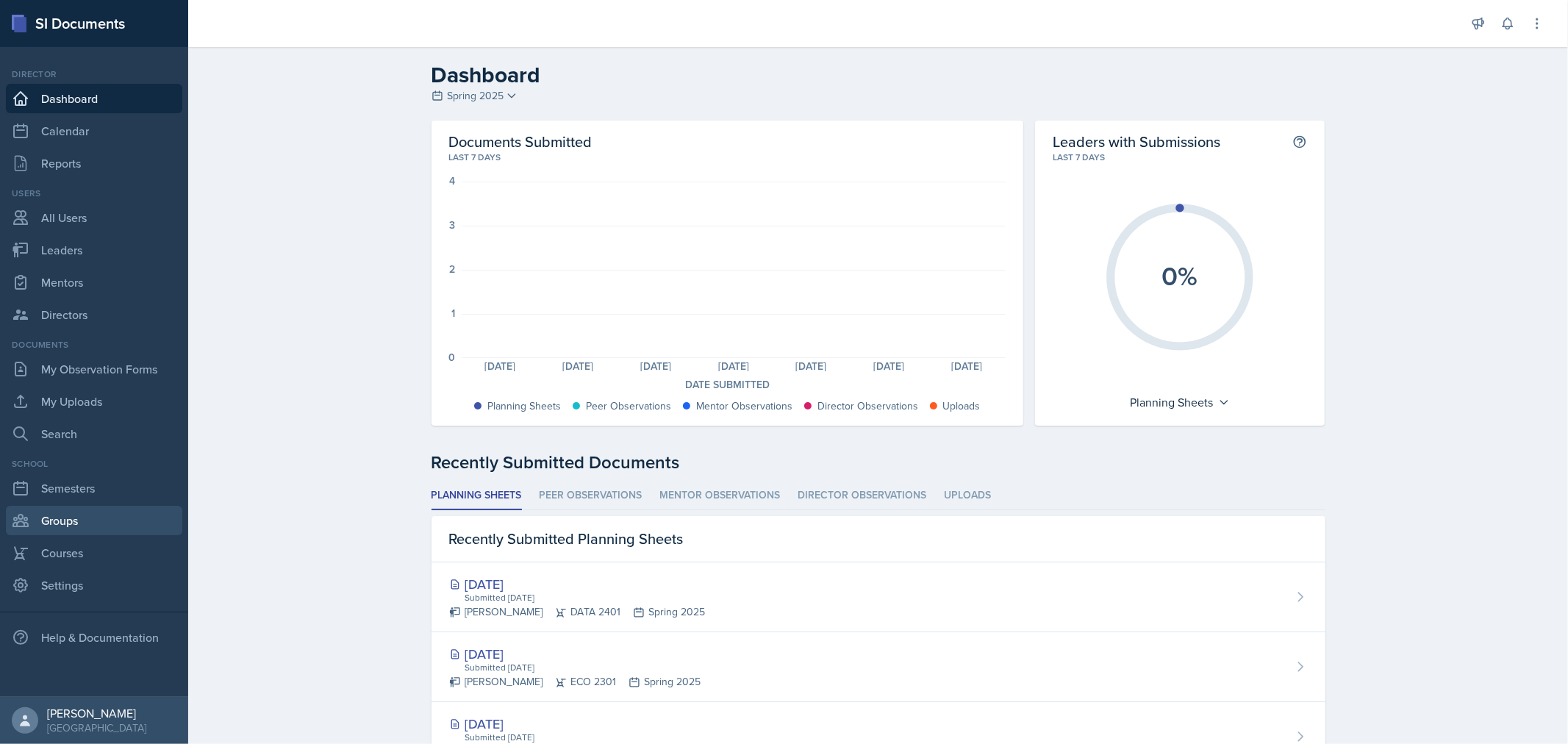
click at [52, 512] on link "Groups" at bounding box center [94, 521] width 176 height 30
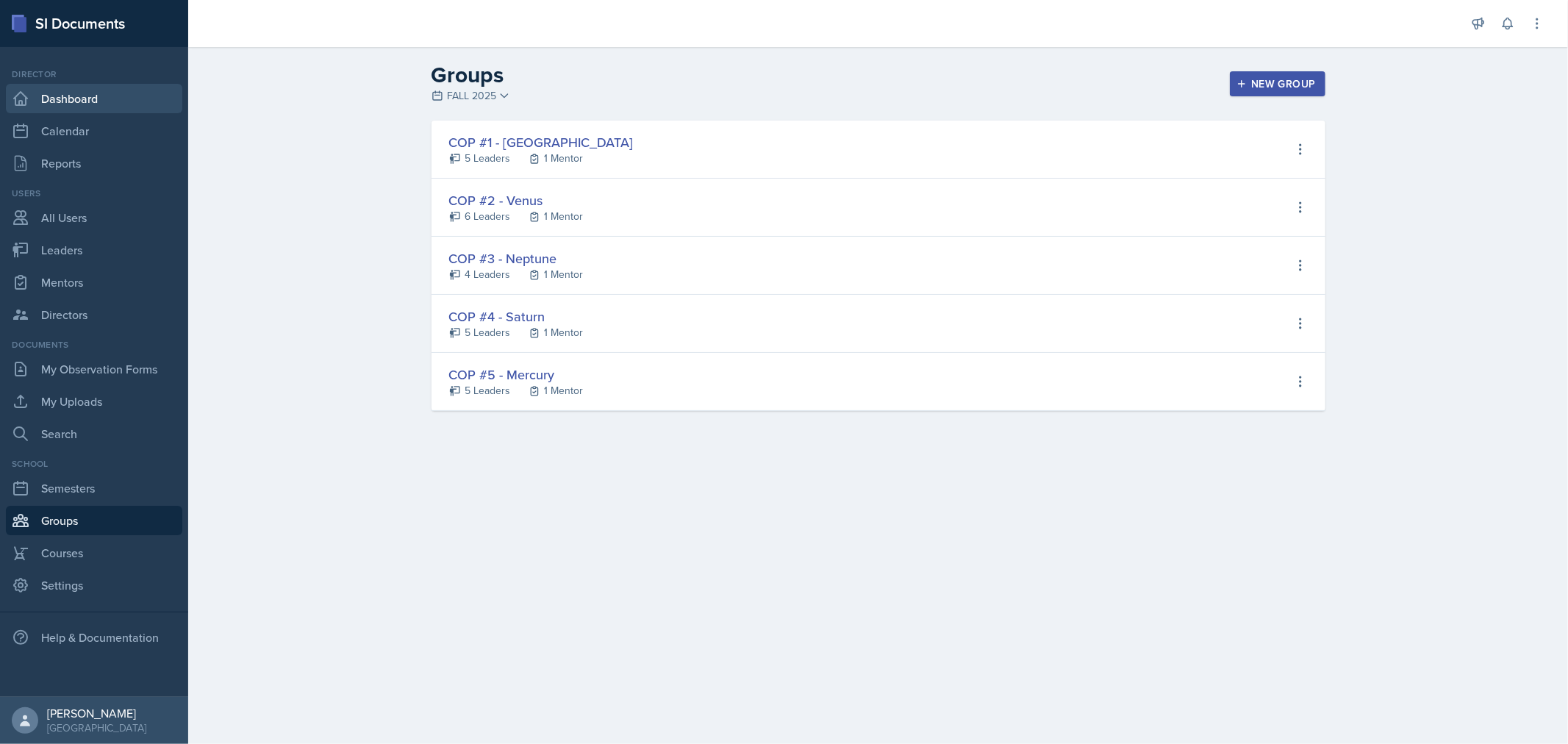
click at [67, 94] on link "Dashboard" at bounding box center [94, 99] width 176 height 30
